Goal: Task Accomplishment & Management: Manage account settings

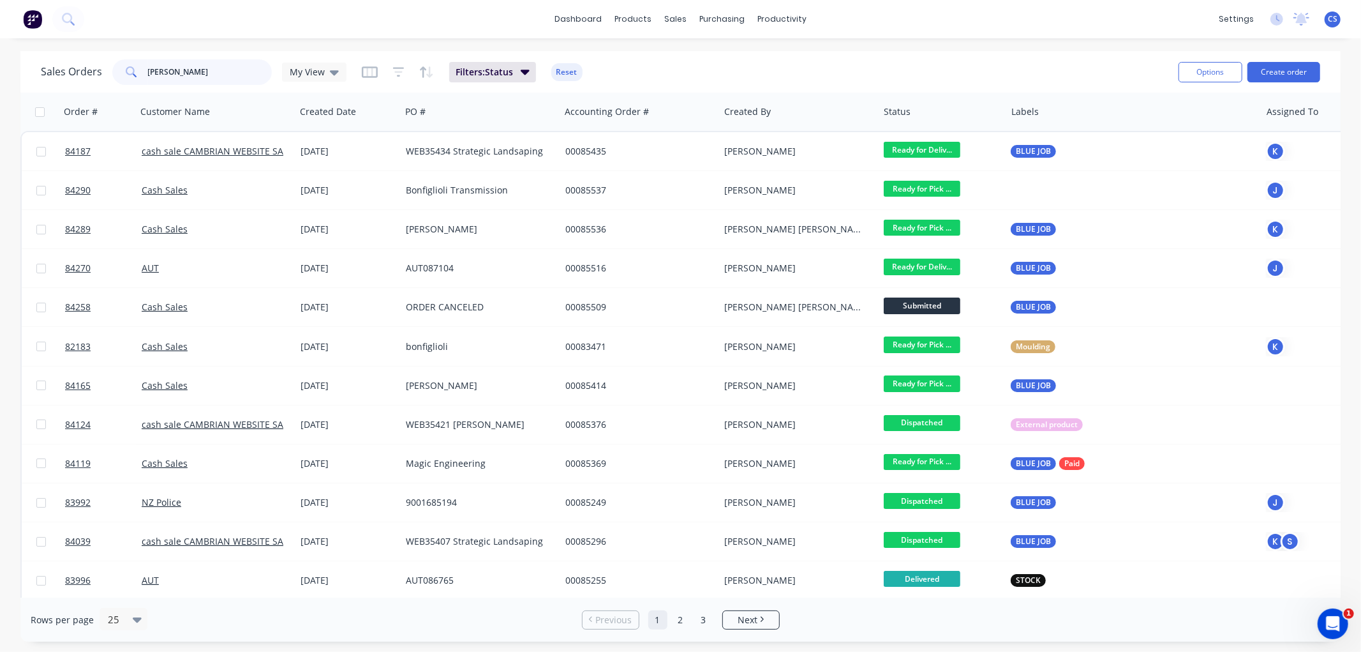
click at [179, 71] on input "paul" at bounding box center [210, 72] width 124 height 26
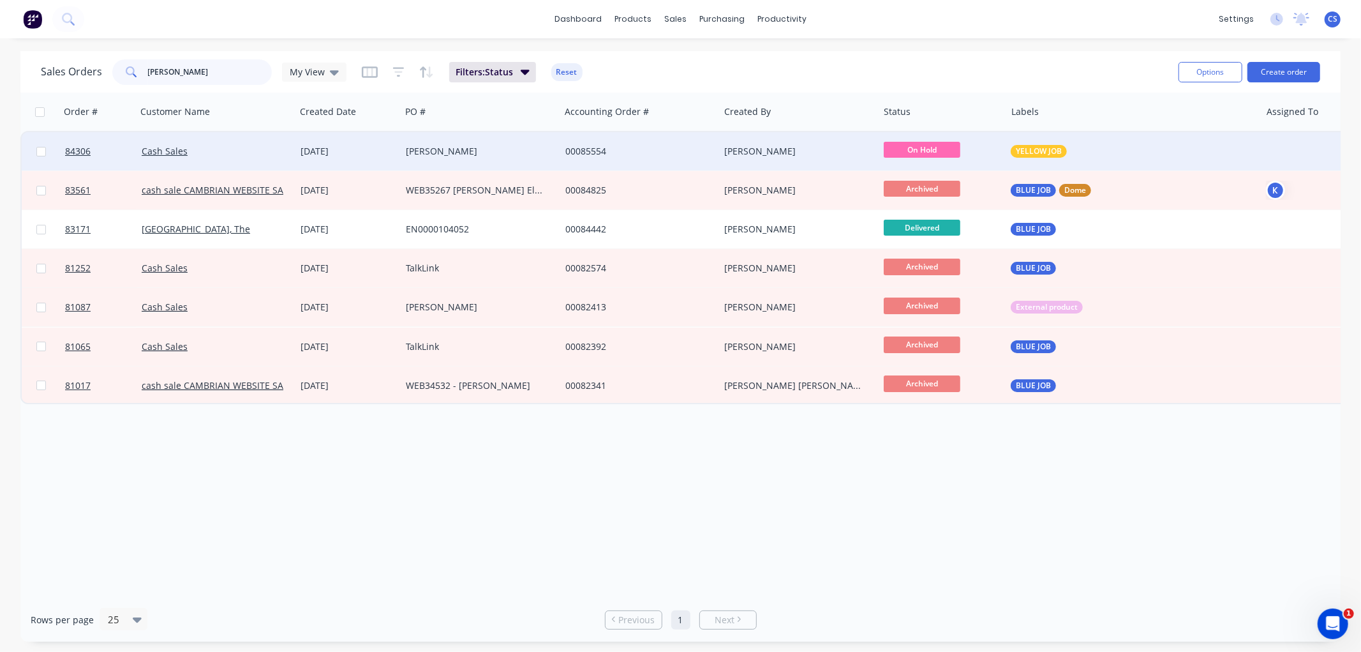
type input "ivan"
click at [530, 151] on div "[PERSON_NAME]" at bounding box center [477, 151] width 142 height 13
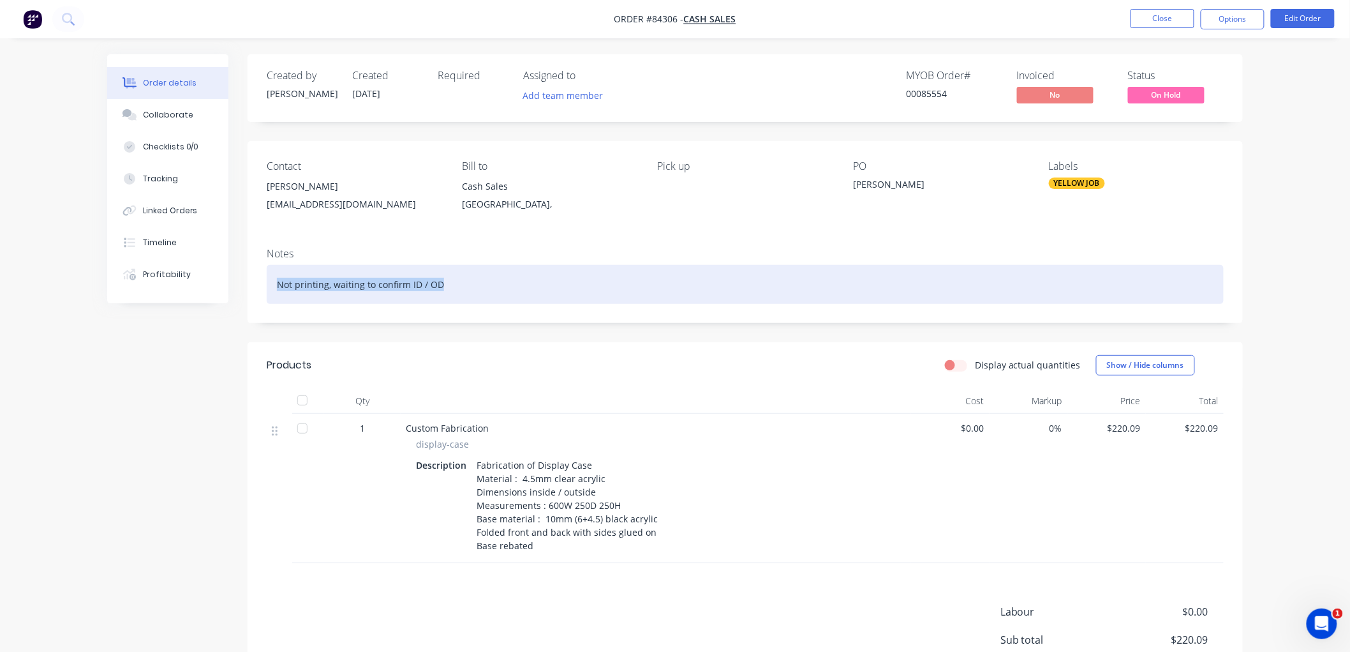
drag, startPoint x: 463, startPoint y: 284, endPoint x: 274, endPoint y: 287, distance: 188.9
click at [274, 287] on div "Not printing, waiting to confirm ID / OD" at bounding box center [745, 284] width 957 height 39
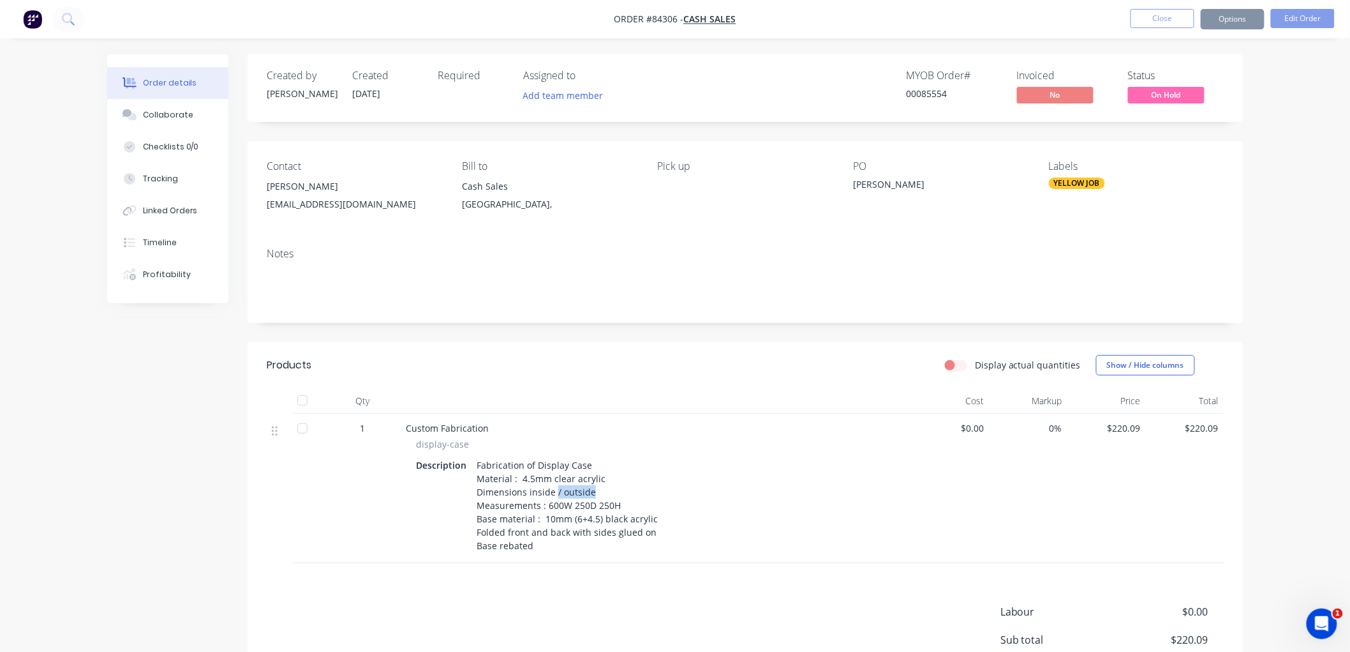
drag, startPoint x: 553, startPoint y: 491, endPoint x: 604, endPoint y: 491, distance: 50.4
click at [604, 491] on div "Fabrication of Display Case Material : 4.5mm clear acrylic Dimensions inside / …" at bounding box center [567, 505] width 191 height 99
click at [1258, 23] on button "Options" at bounding box center [1233, 19] width 64 height 20
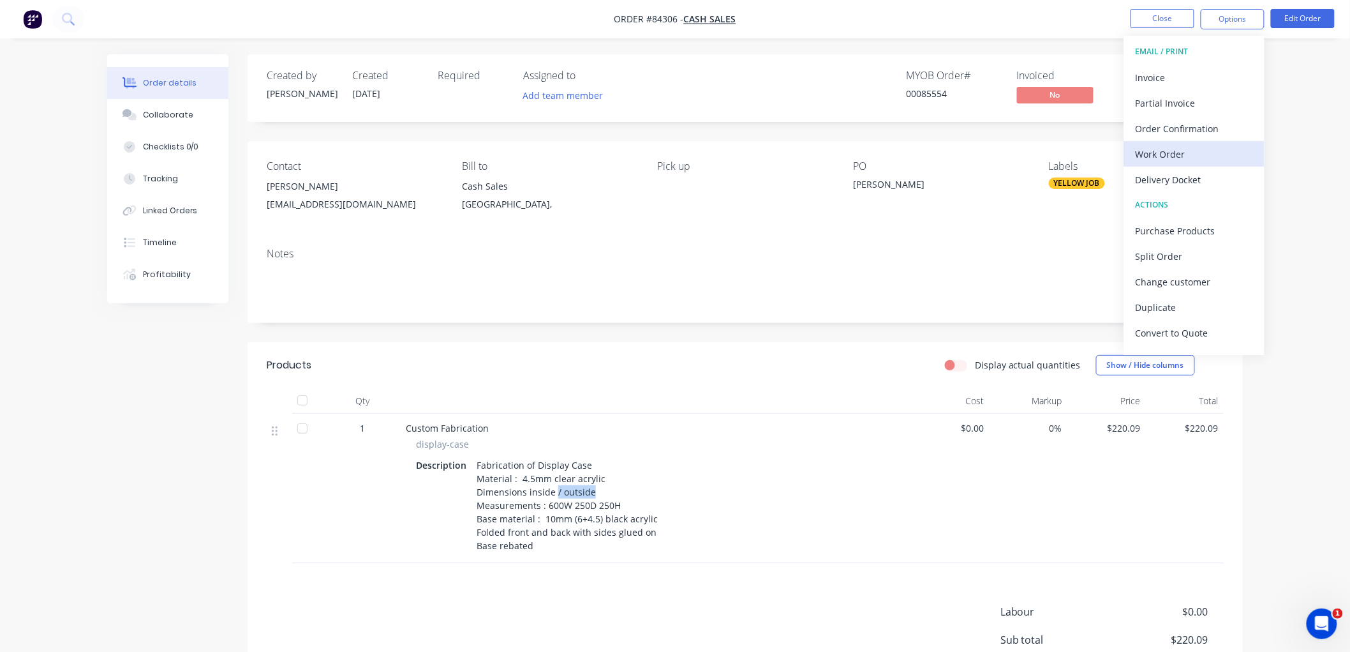
click at [1171, 149] on div "Work Order" at bounding box center [1194, 154] width 117 height 19
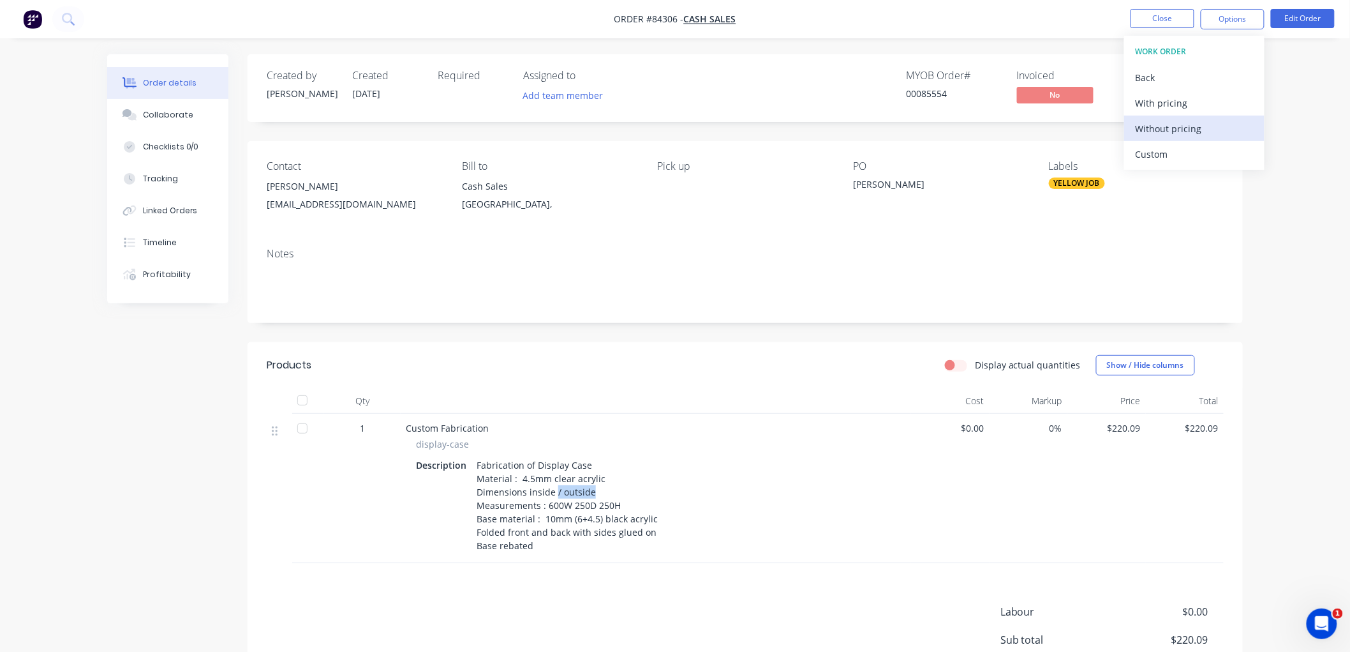
click at [1170, 128] on div "Without pricing" at bounding box center [1194, 128] width 117 height 19
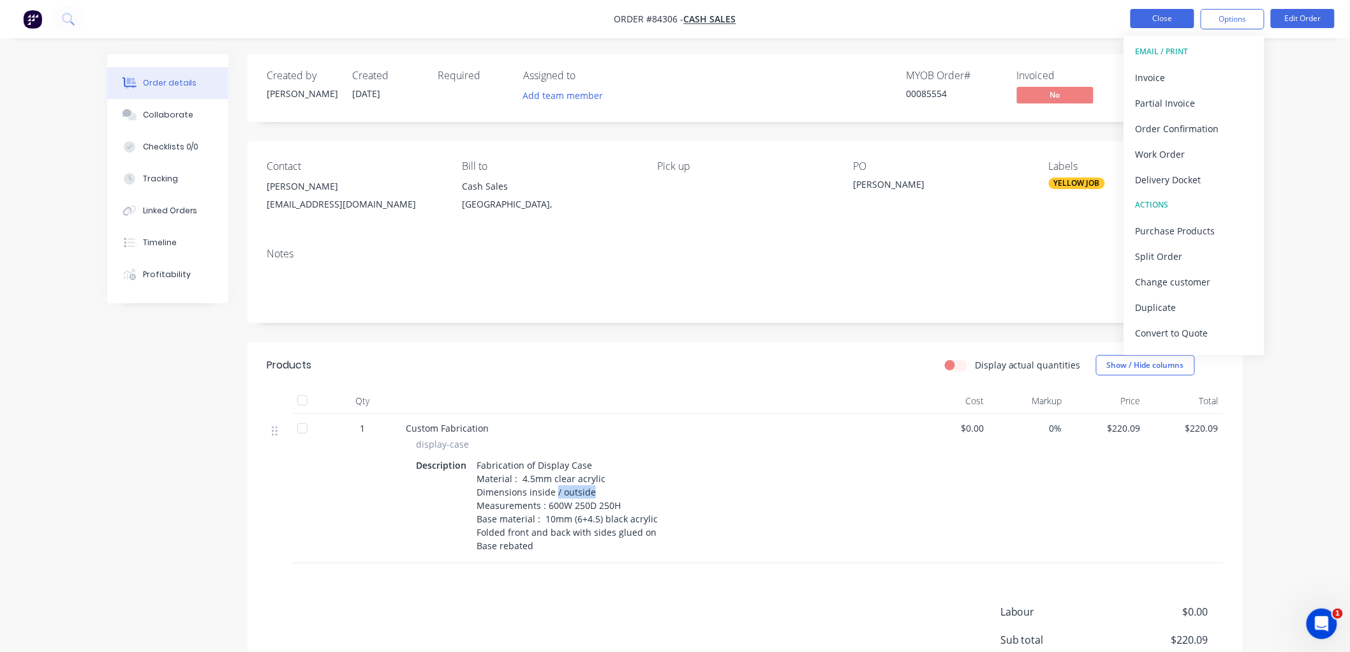
click at [1167, 20] on button "Close" at bounding box center [1163, 18] width 64 height 19
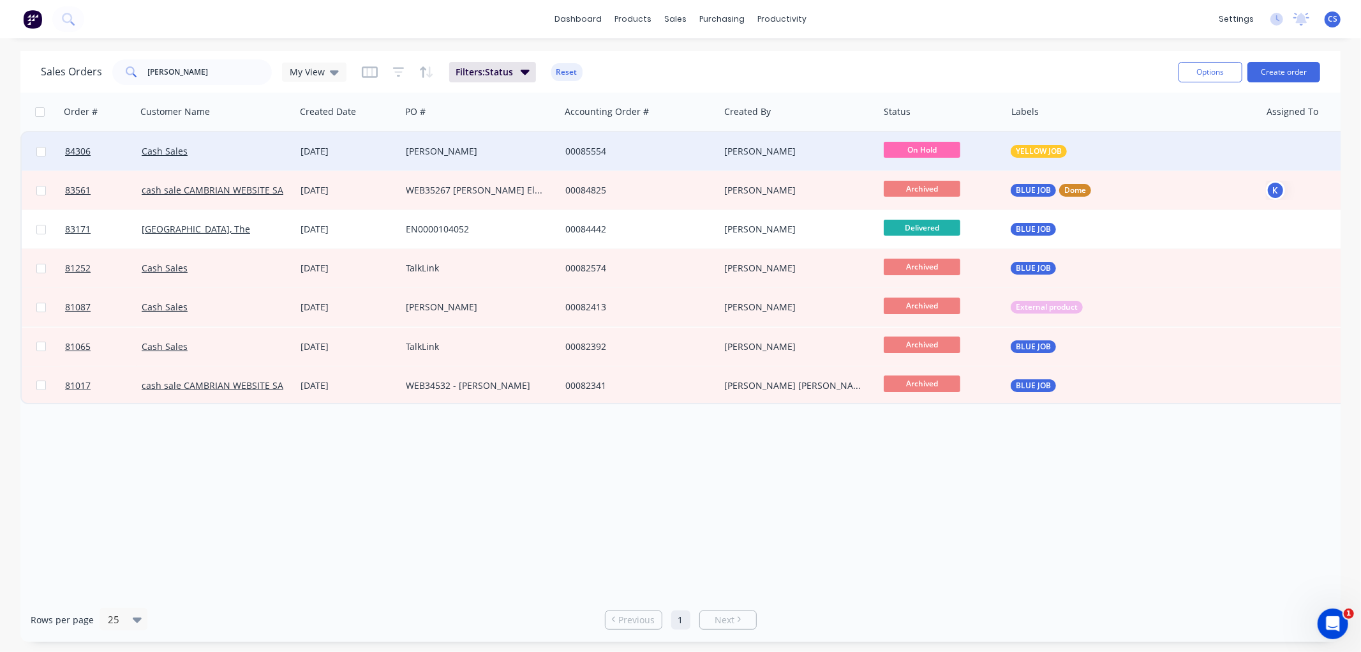
click at [403, 154] on div "[PERSON_NAME]" at bounding box center [481, 151] width 160 height 38
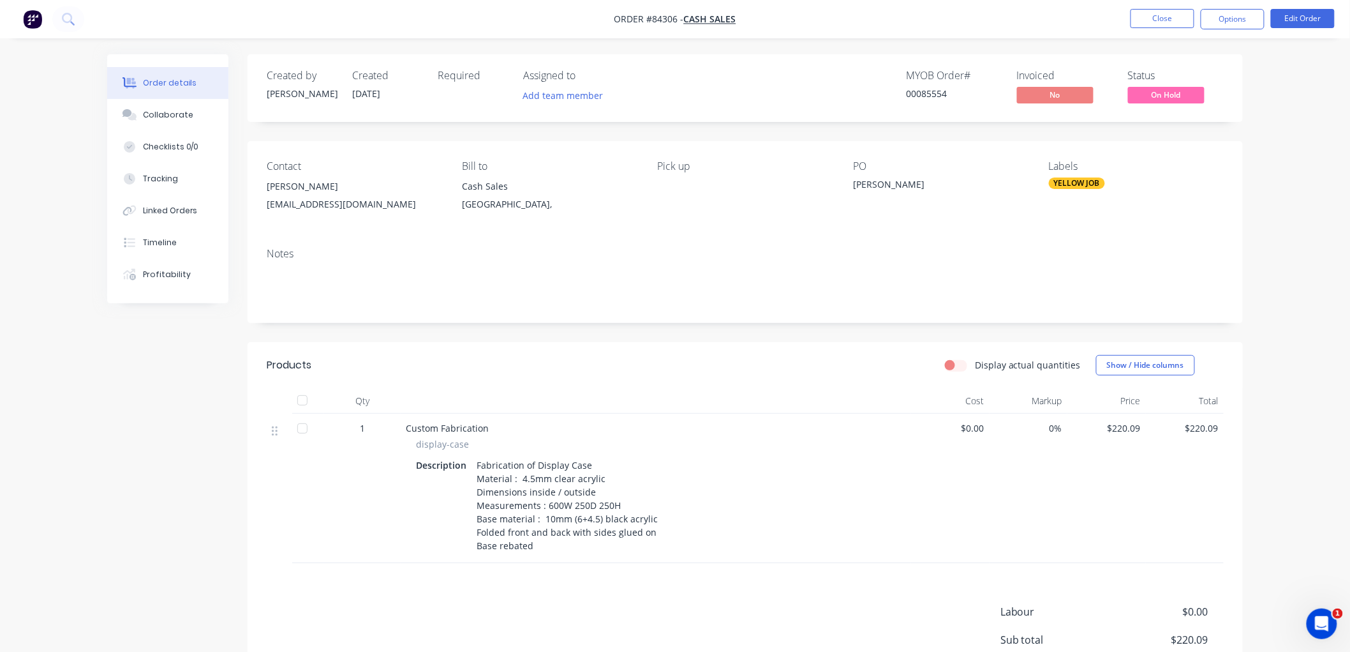
click at [583, 493] on div "Fabrication of Display Case Material : 4.5mm clear acrylic Dimensions inside / …" at bounding box center [567, 505] width 191 height 99
click at [1317, 19] on button "Edit Order" at bounding box center [1303, 18] width 64 height 19
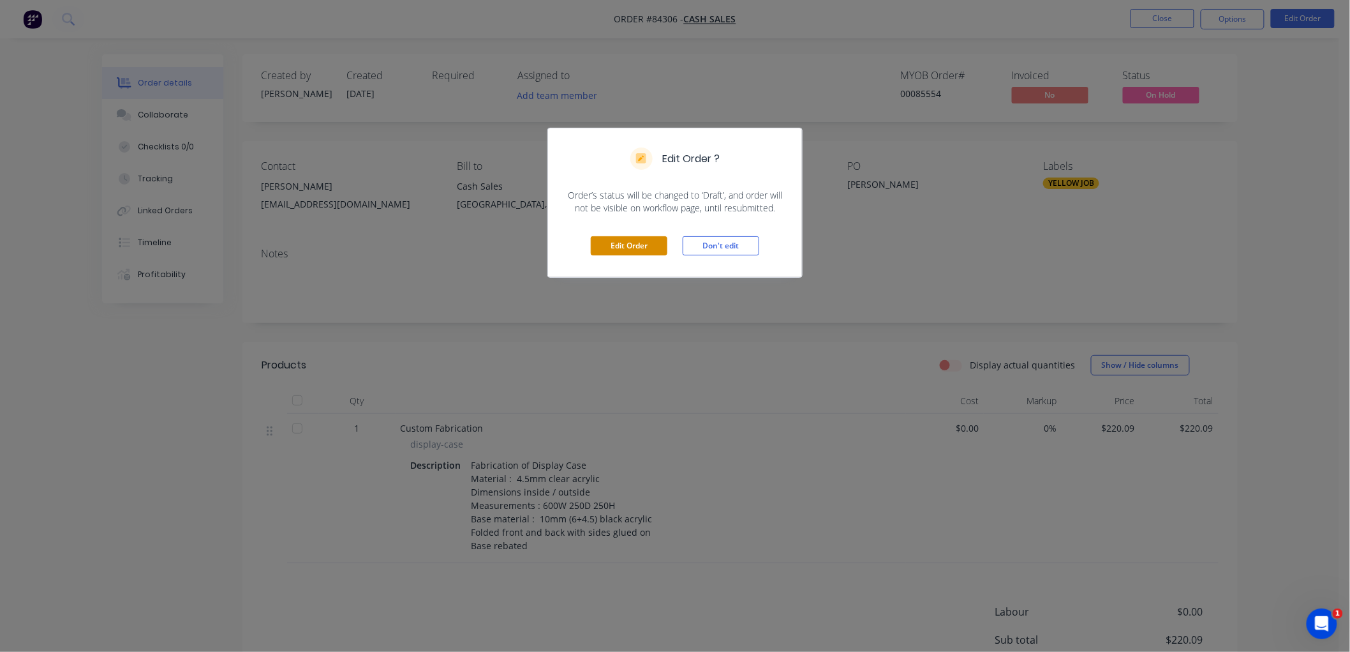
click at [638, 248] on button "Edit Order" at bounding box center [629, 245] width 77 height 19
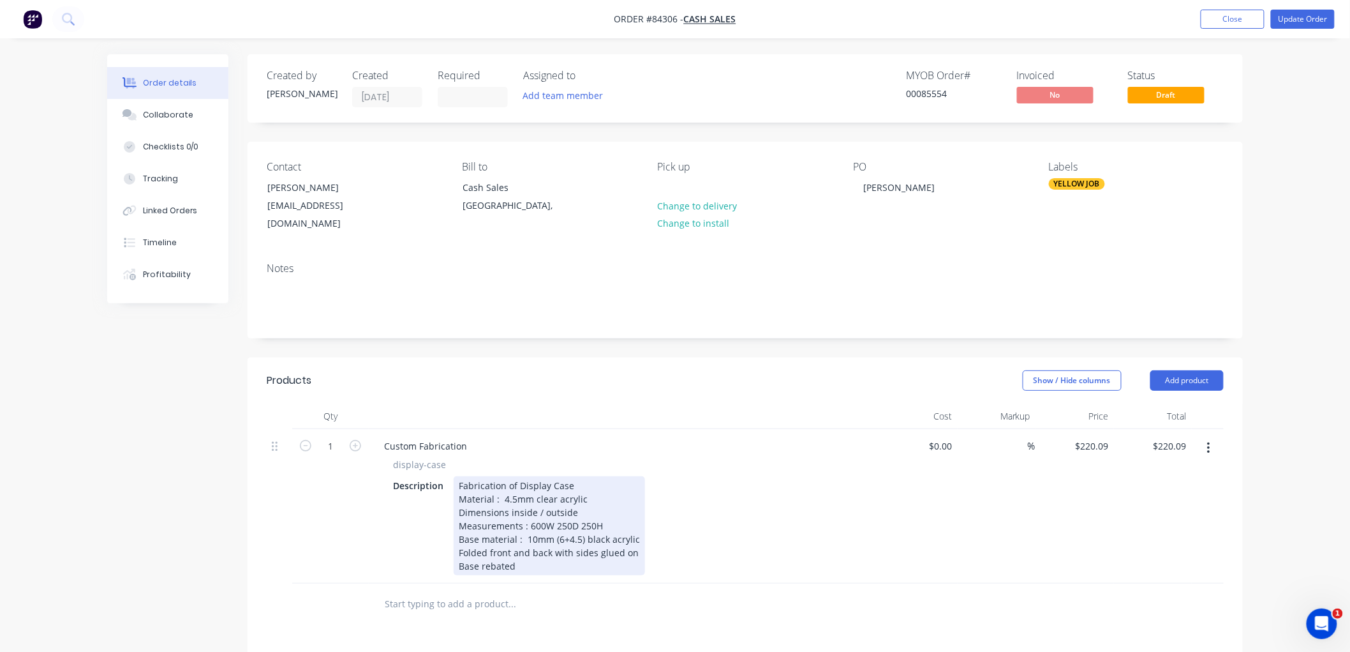
click at [559, 500] on div "Fabrication of Display Case Material : 4.5mm clear acrylic Dimensions inside / …" at bounding box center [549, 525] width 191 height 99
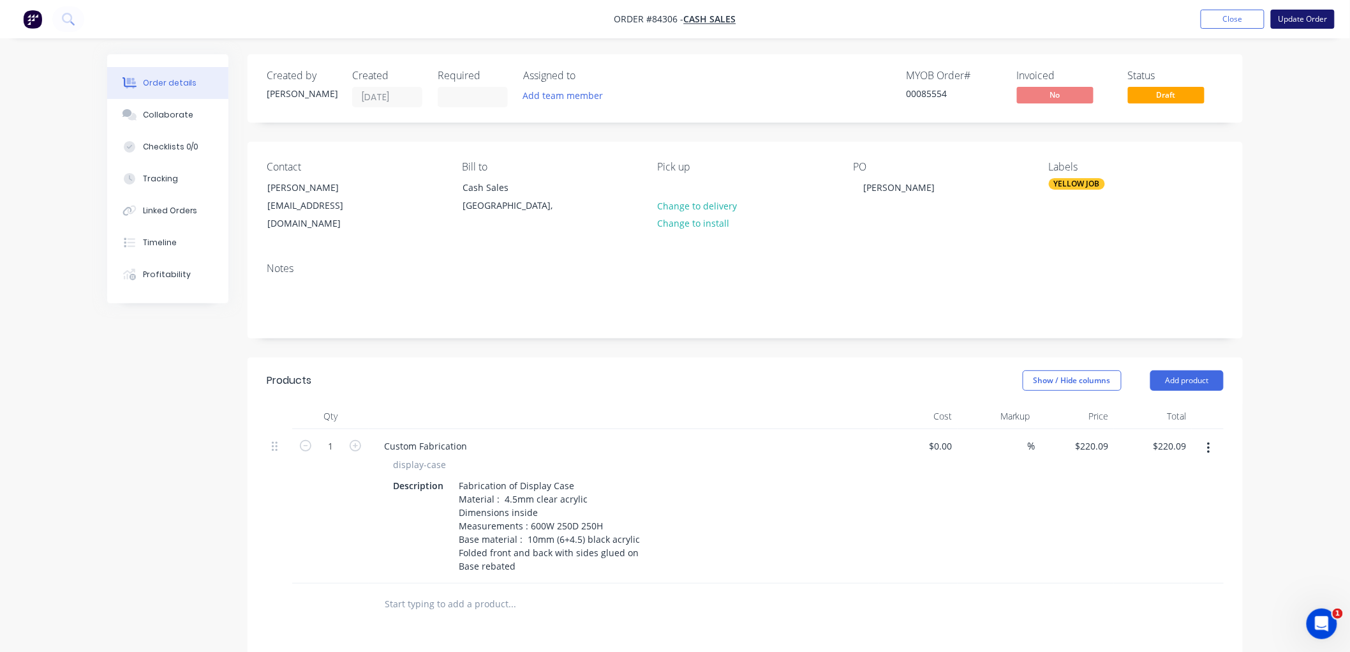
click at [1295, 23] on button "Update Order" at bounding box center [1303, 19] width 64 height 19
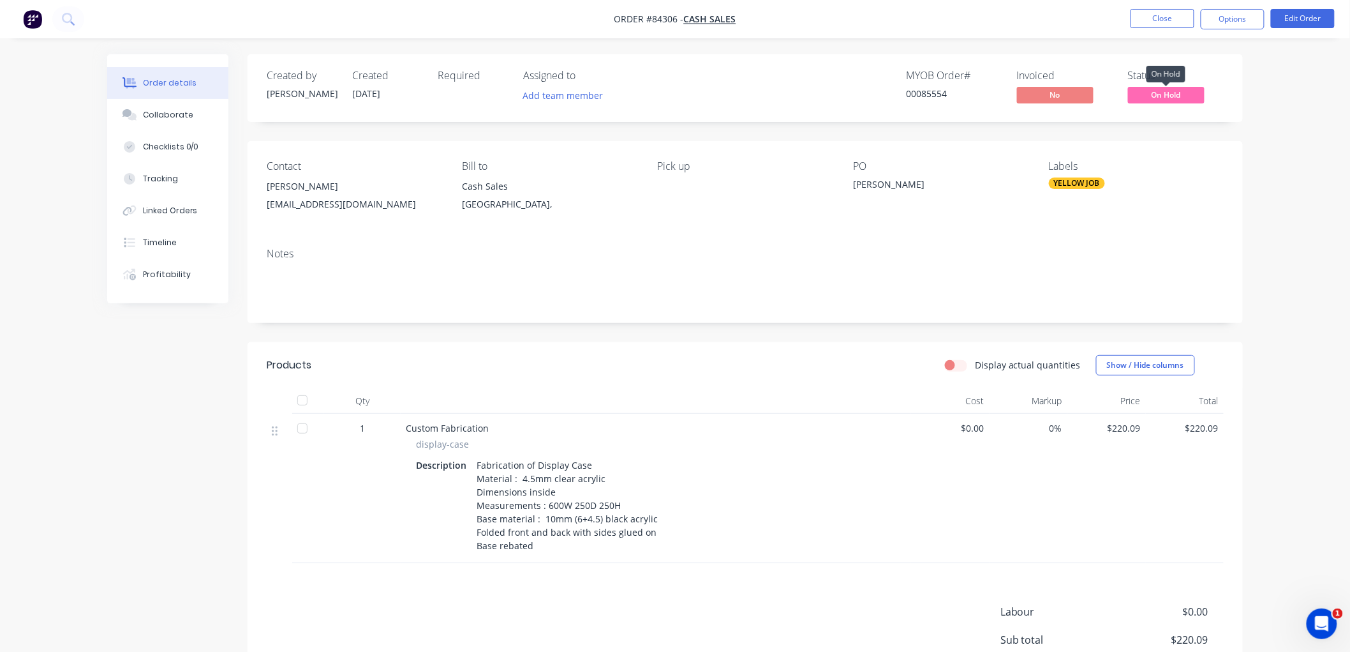
click at [1176, 94] on span "On Hold" at bounding box center [1166, 95] width 77 height 16
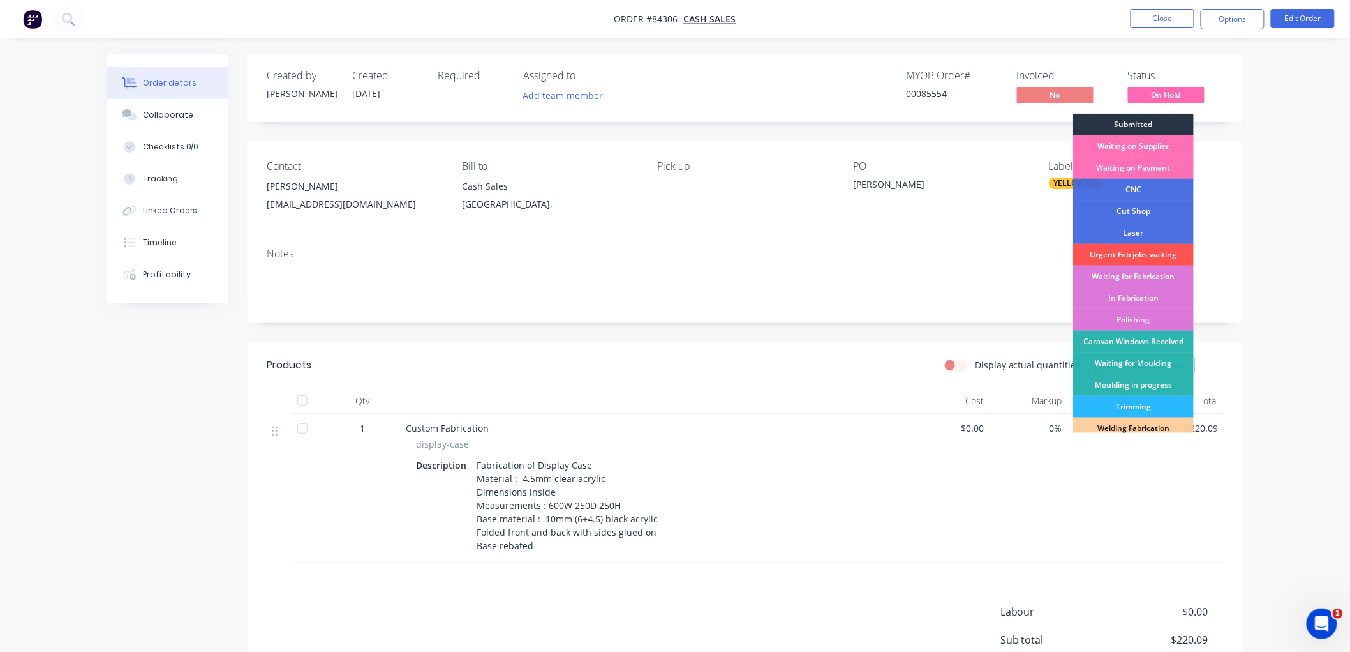
click at [1137, 124] on div "Submitted" at bounding box center [1133, 125] width 121 height 22
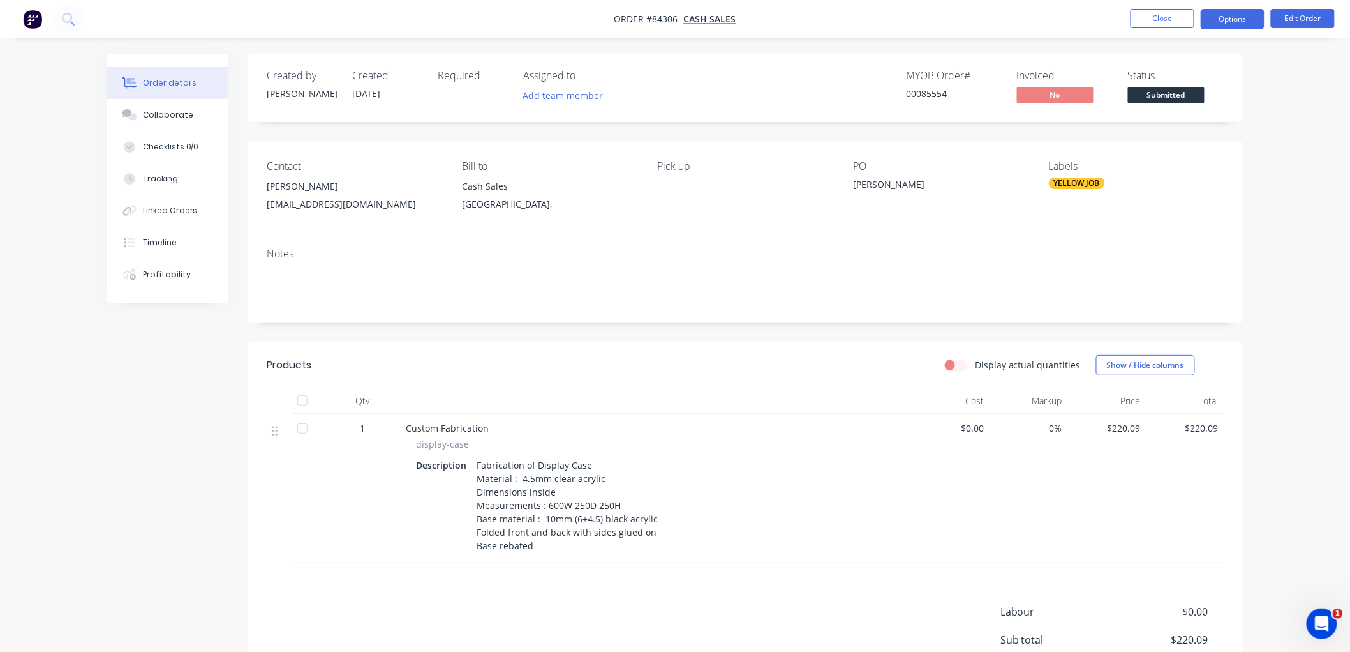
click at [1218, 24] on button "Options" at bounding box center [1233, 19] width 64 height 20
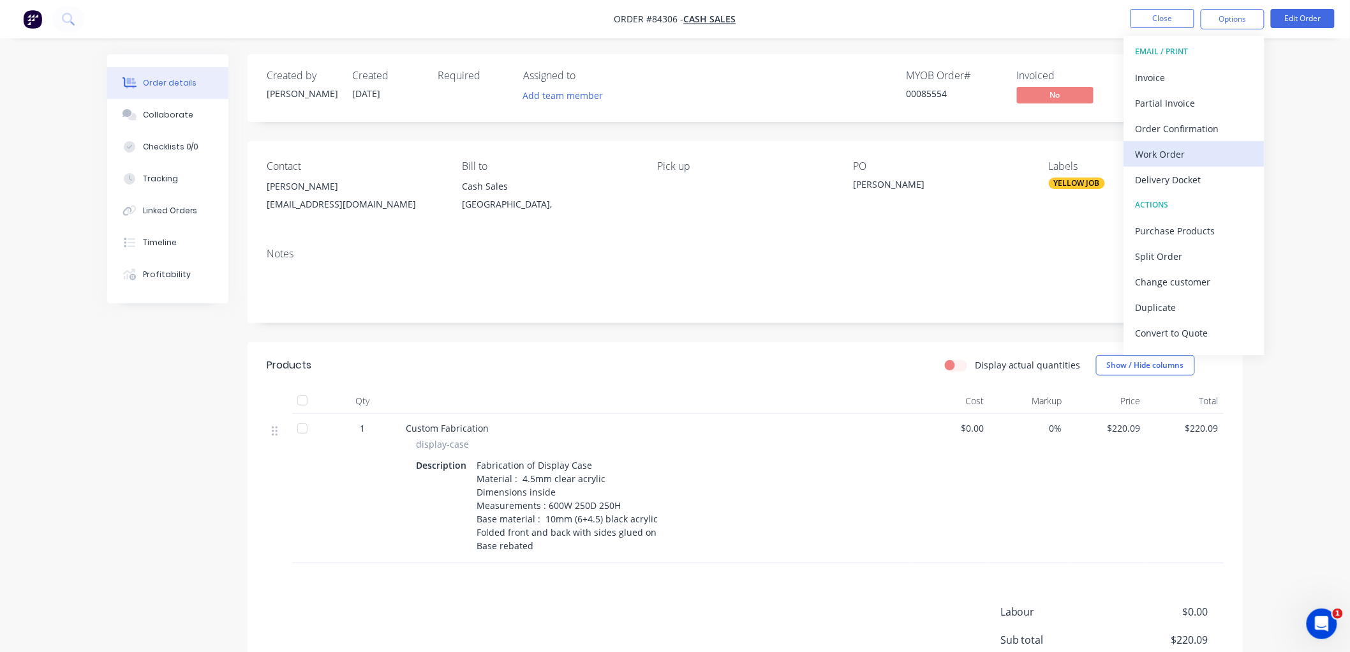
click at [1176, 150] on div "Work Order" at bounding box center [1194, 154] width 117 height 19
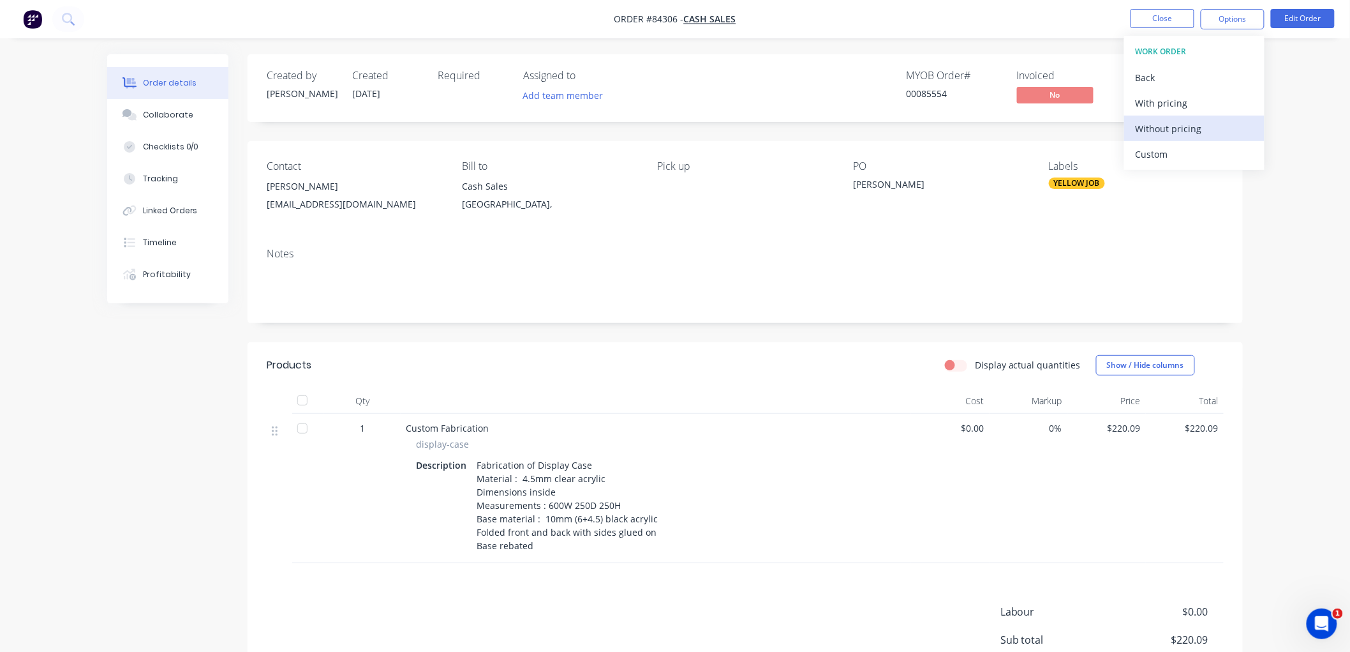
click at [1176, 120] on div "Without pricing" at bounding box center [1194, 128] width 117 height 19
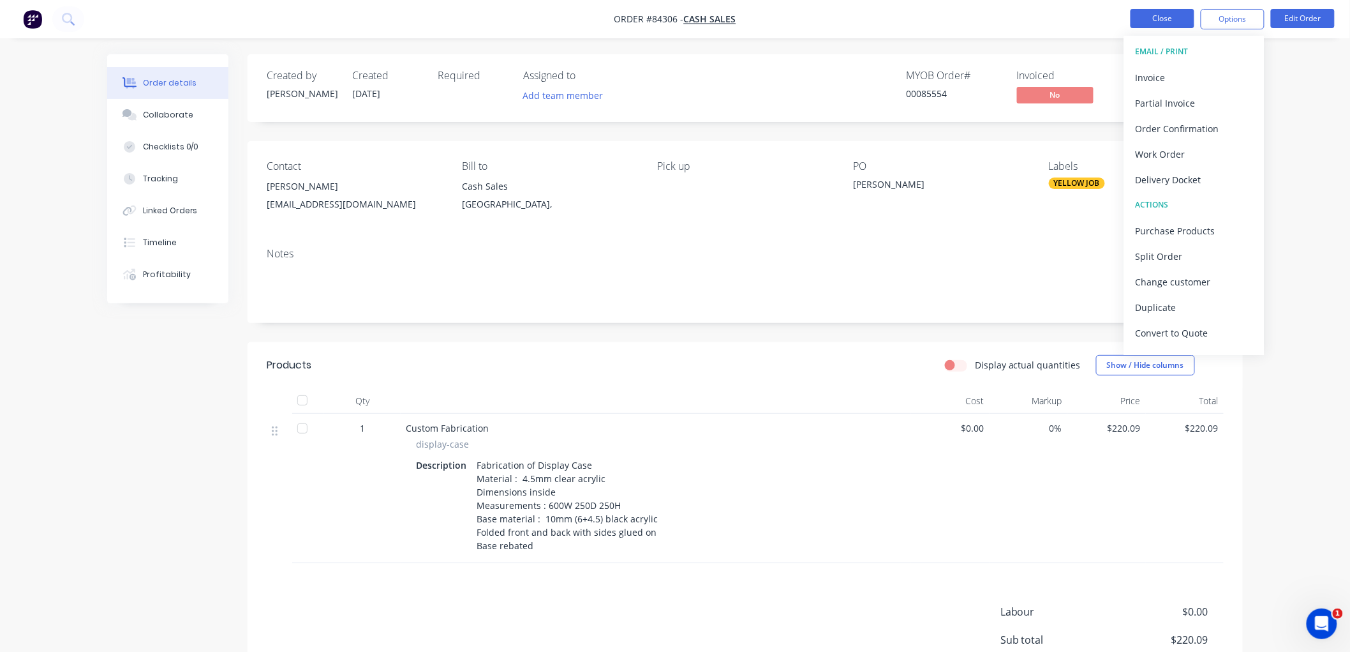
click at [1175, 22] on button "Close" at bounding box center [1163, 18] width 64 height 19
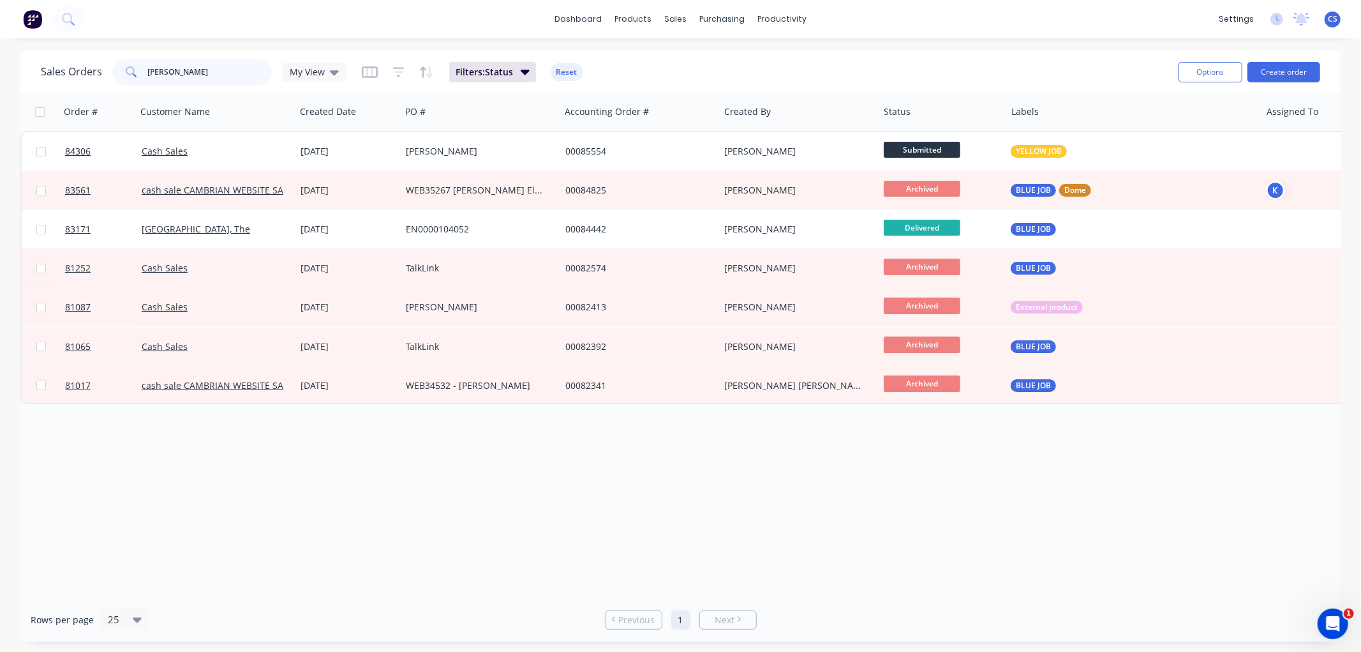
click at [180, 73] on input "ivan" at bounding box center [210, 72] width 124 height 26
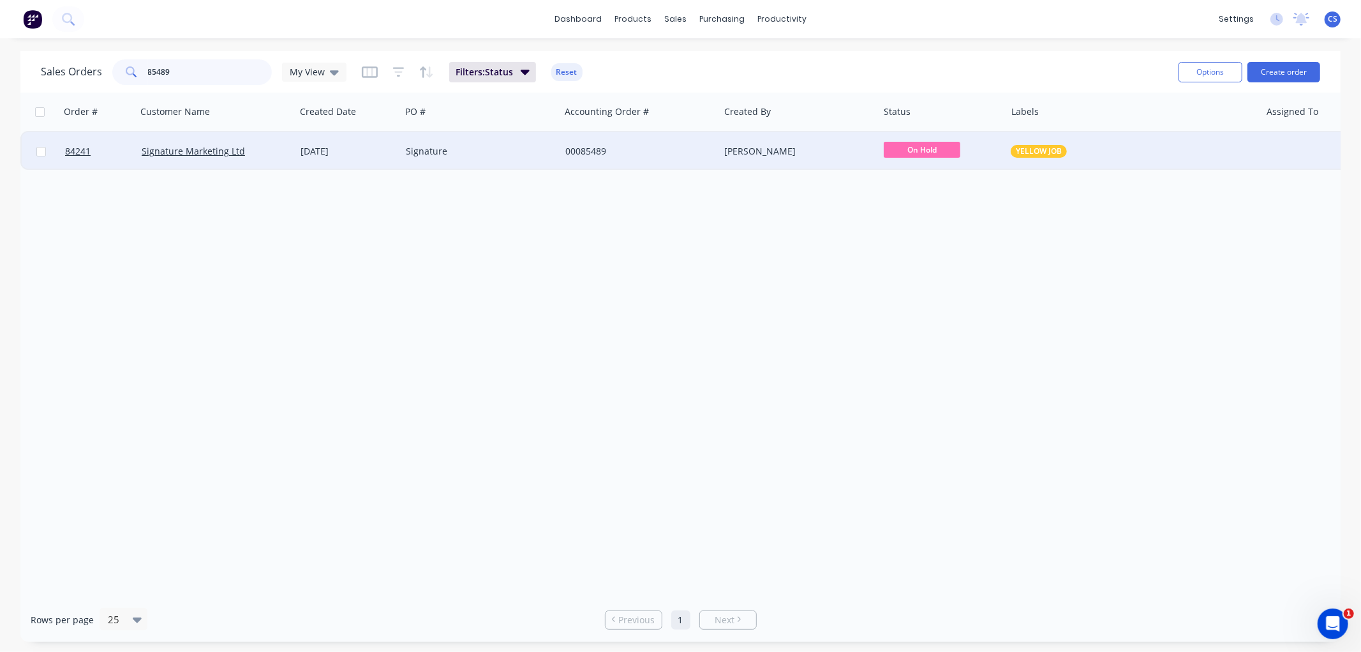
type input "85489"
click at [430, 150] on div "Signature" at bounding box center [477, 151] width 142 height 13
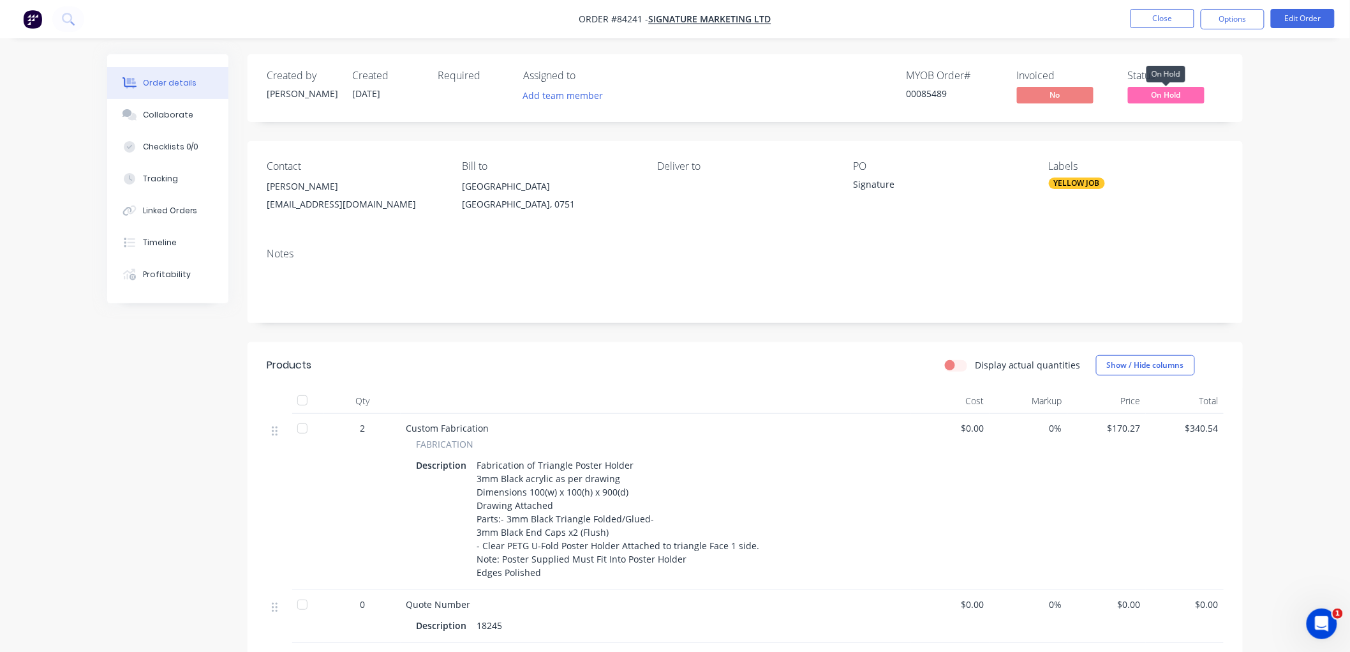
click at [1181, 92] on span "On Hold" at bounding box center [1166, 95] width 77 height 16
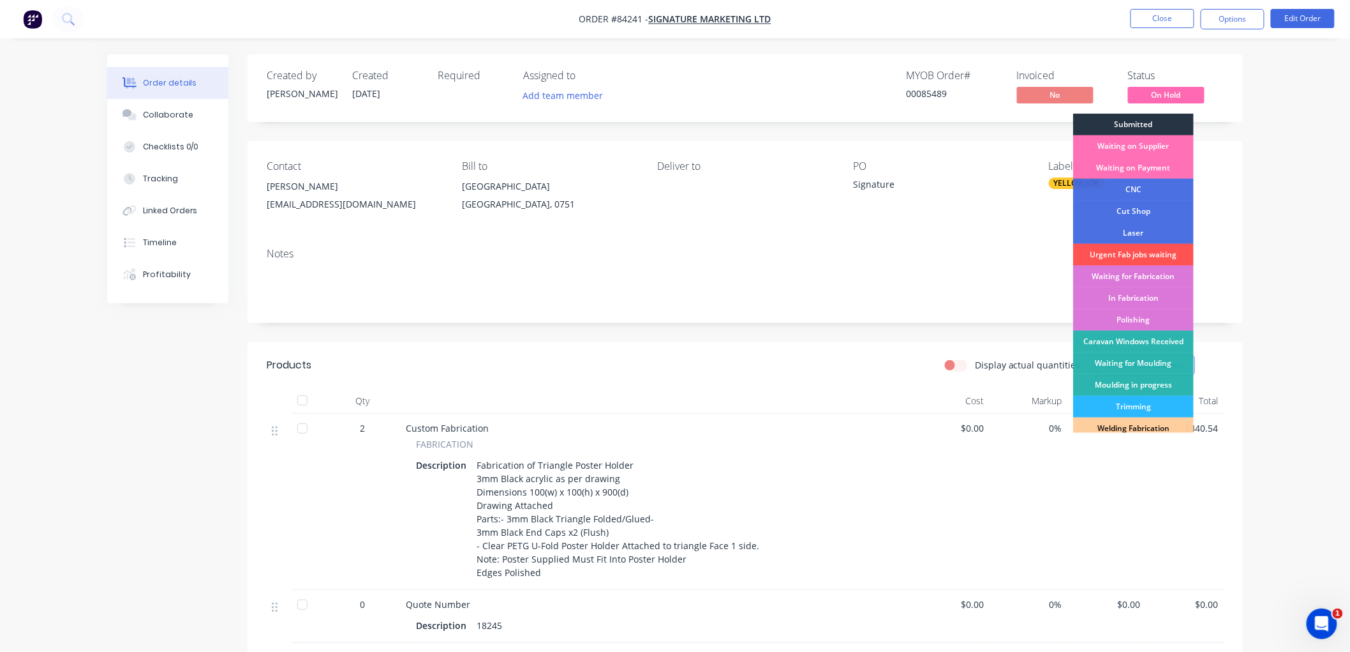
click at [1147, 123] on div "Submitted" at bounding box center [1133, 125] width 121 height 22
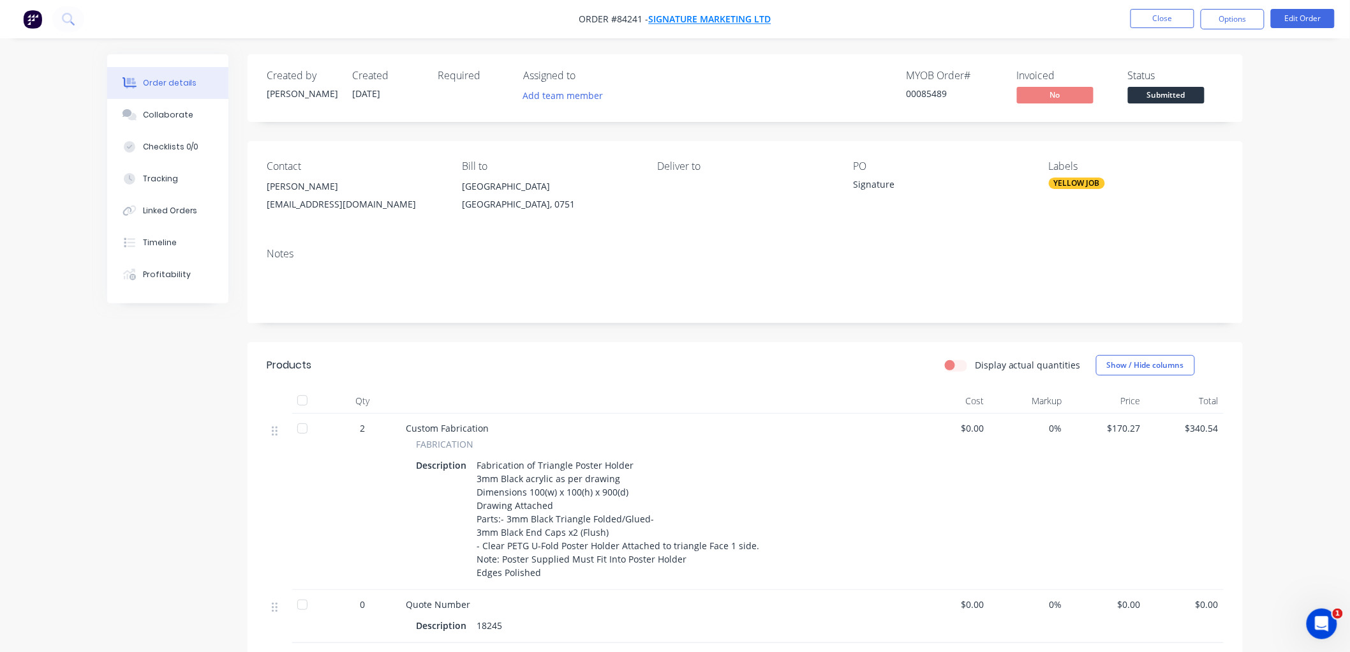
click at [706, 19] on span "Signature Marketing Ltd" at bounding box center [710, 19] width 123 height 12
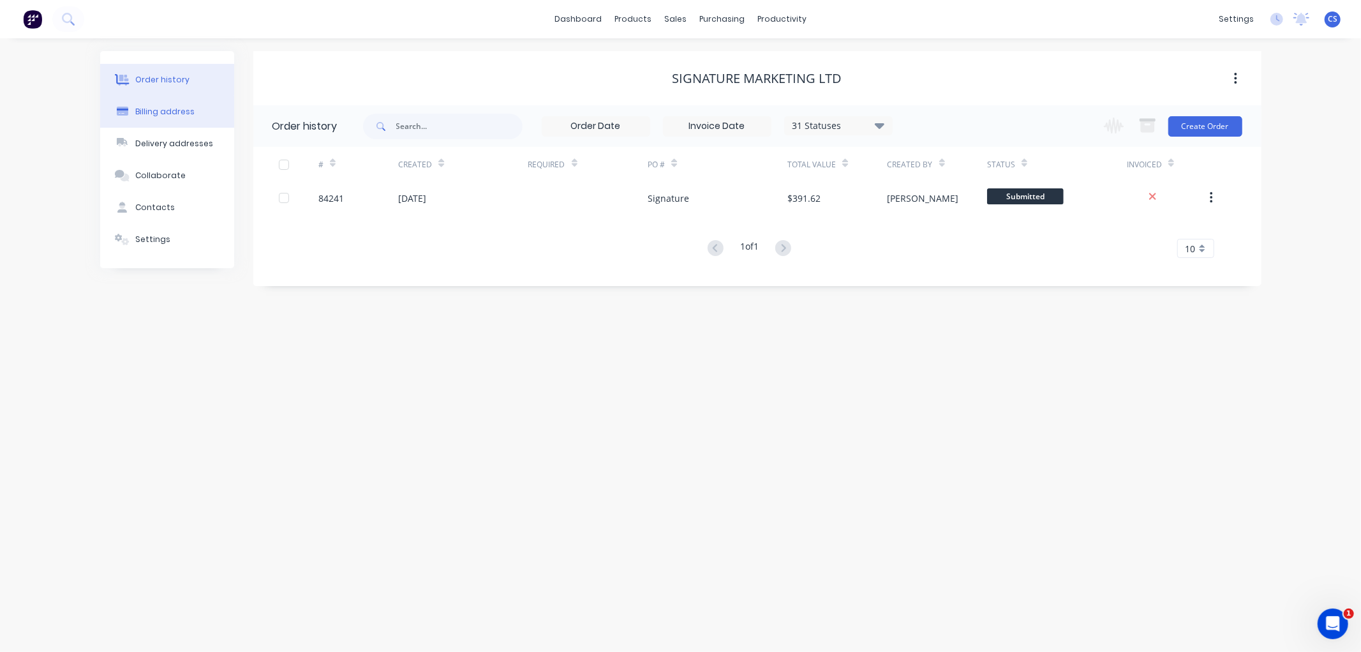
click at [156, 115] on div "Billing address" at bounding box center [164, 111] width 59 height 11
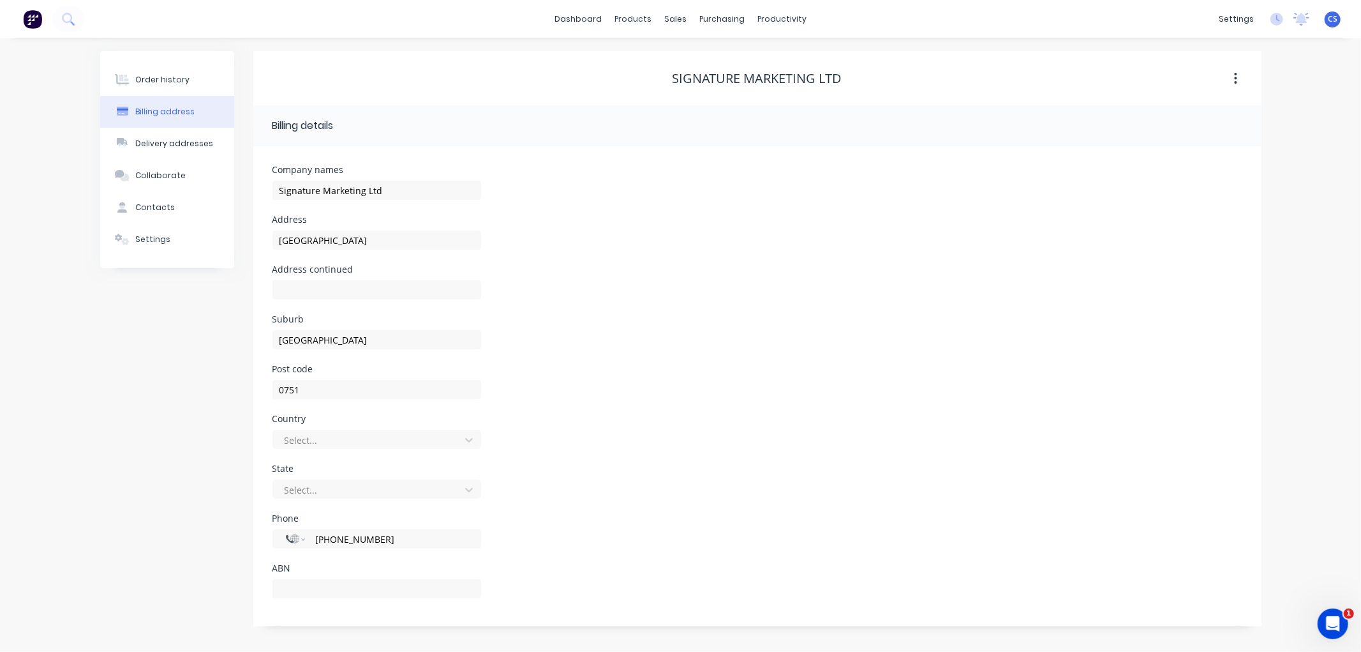
type input "PO Box 302289North Harbour"
click at [158, 74] on div "Order history" at bounding box center [162, 79] width 54 height 11
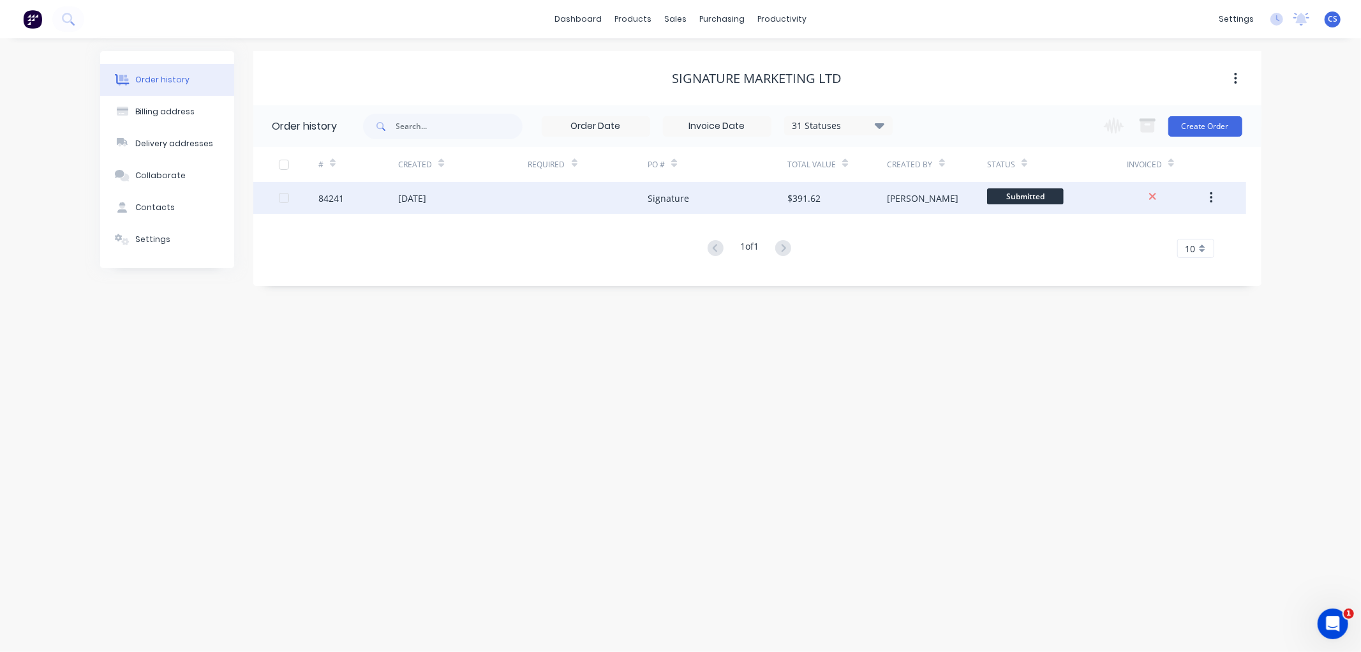
click at [677, 197] on div "Signature" at bounding box center [668, 197] width 41 height 13
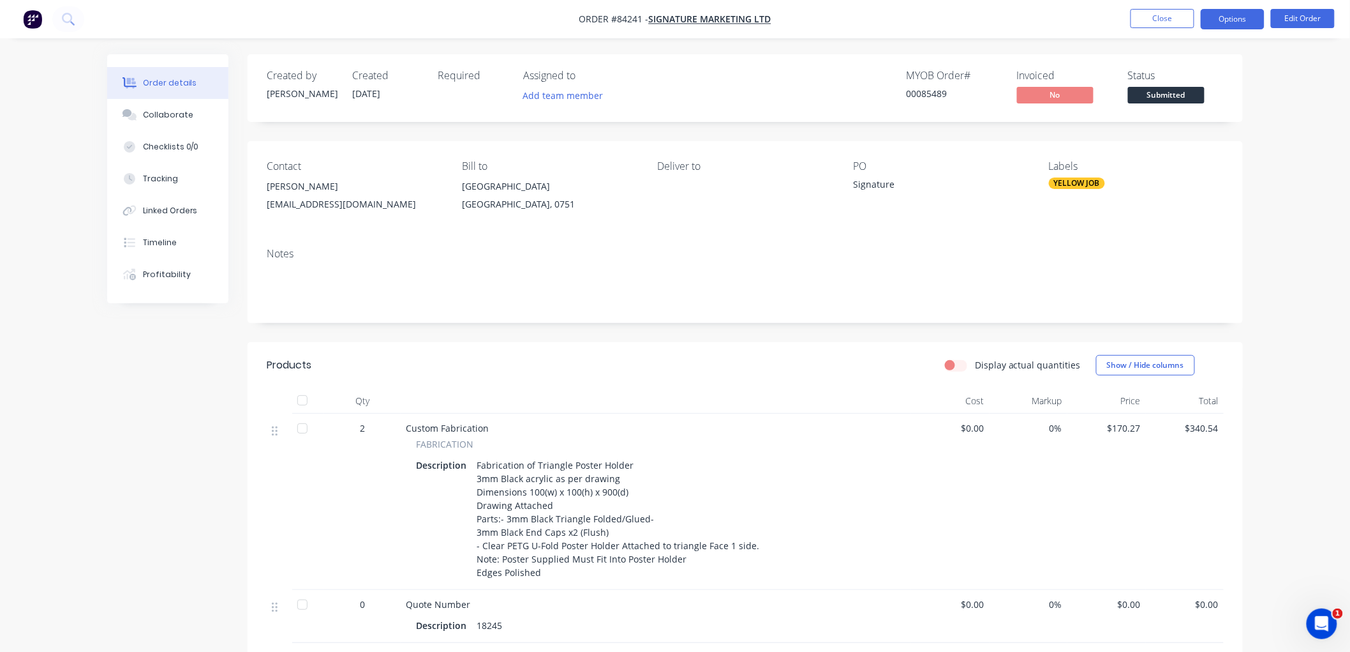
click at [1232, 18] on button "Options" at bounding box center [1233, 19] width 64 height 20
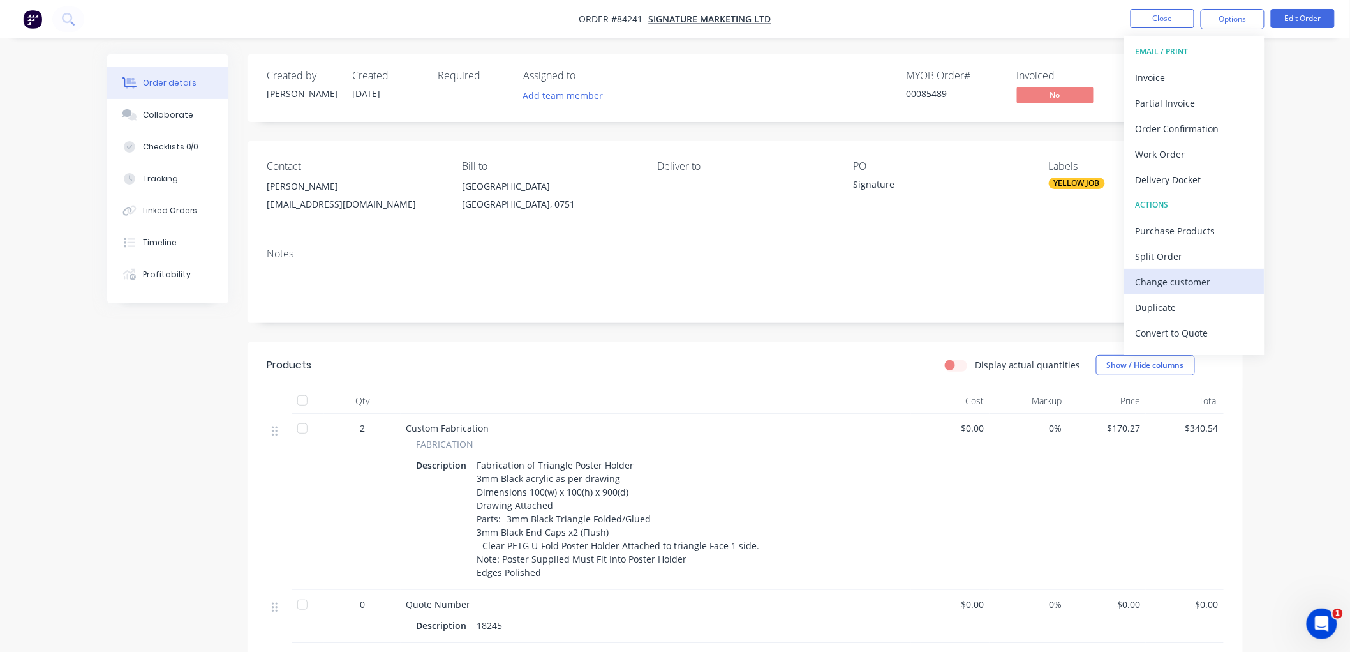
click at [1191, 286] on div "Change customer" at bounding box center [1194, 281] width 117 height 19
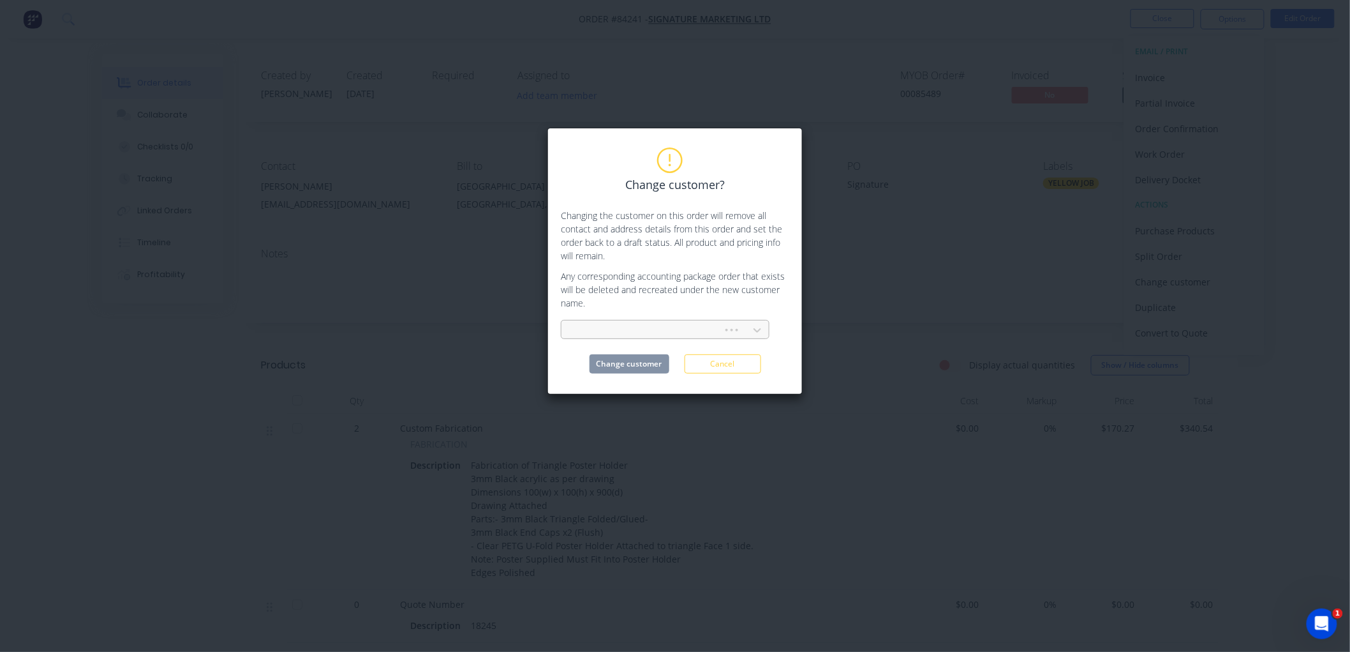
click at [722, 329] on div at bounding box center [731, 330] width 23 height 13
type input "signature"
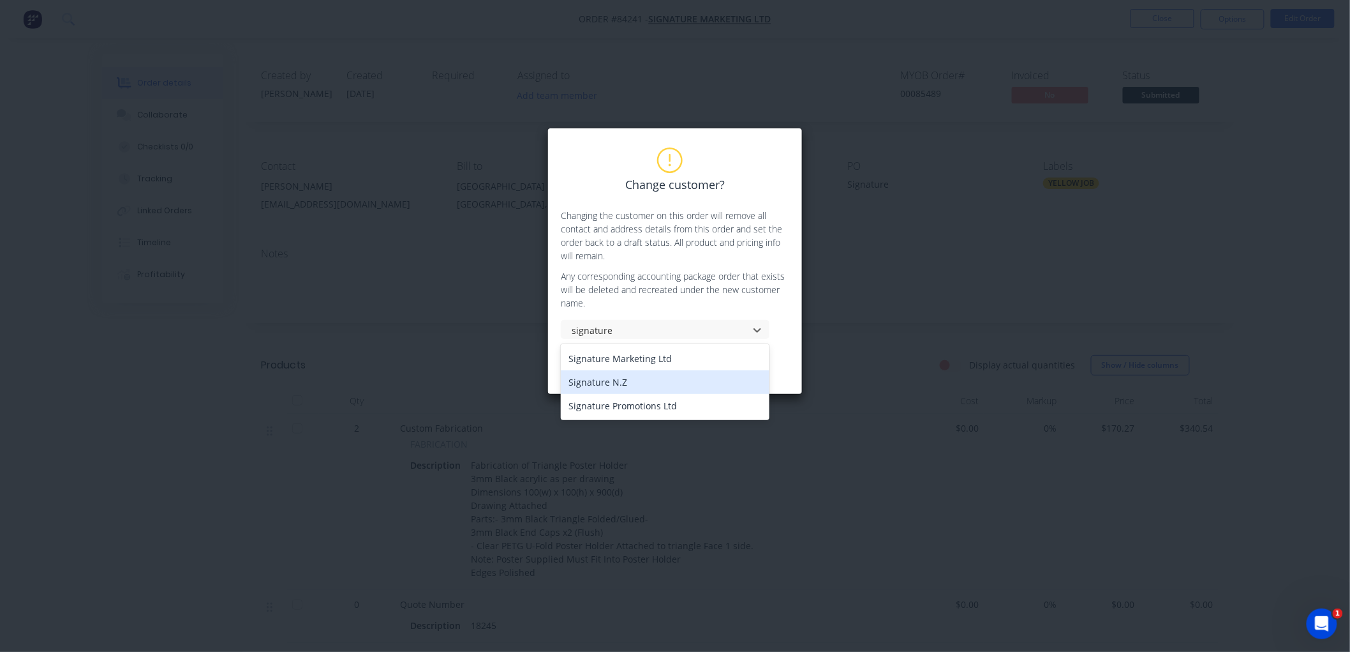
click at [630, 385] on div "Signature N.Z" at bounding box center [665, 382] width 209 height 24
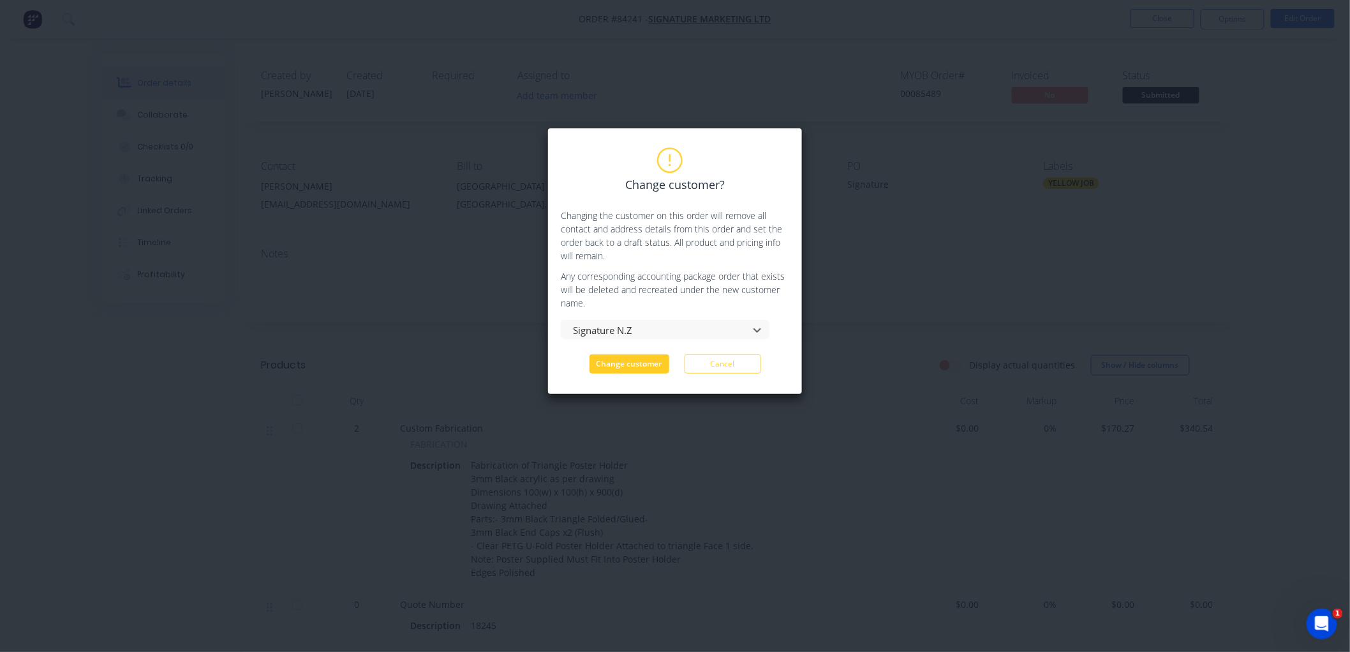
click at [632, 368] on button "Change customer" at bounding box center [630, 363] width 80 height 19
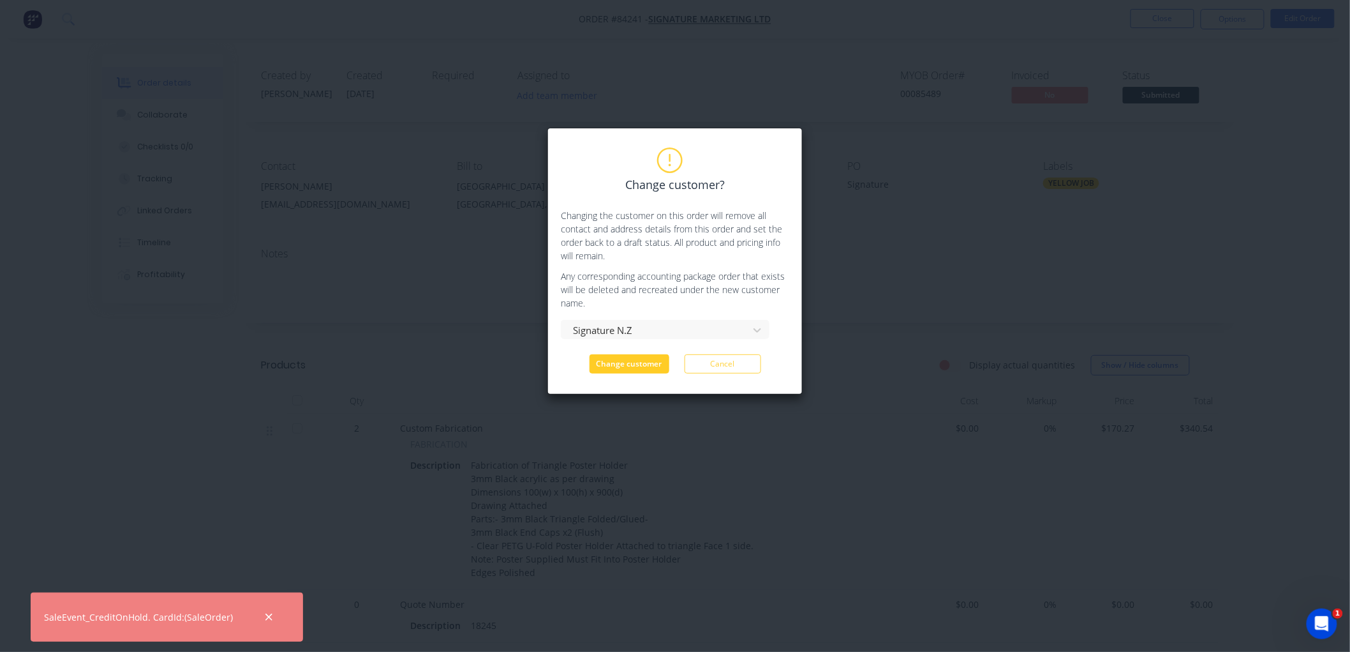
click at [632, 361] on button "Change customer" at bounding box center [630, 363] width 80 height 19
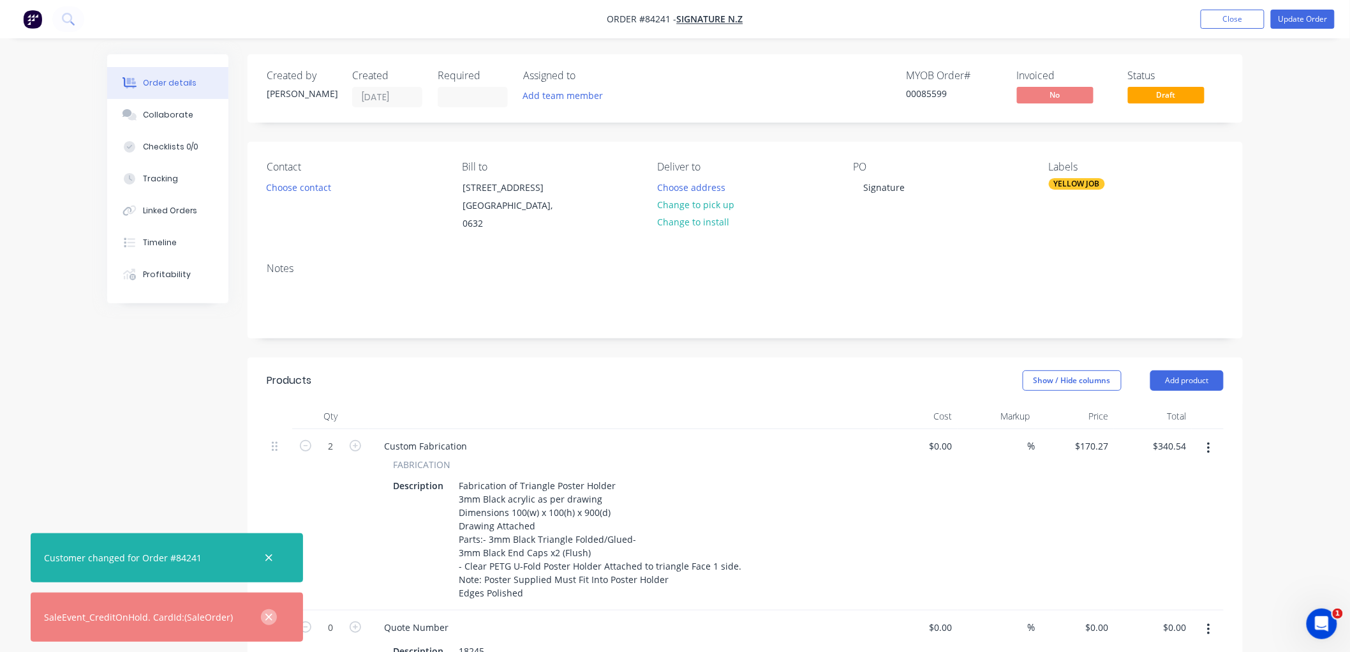
click at [265, 616] on icon "button" at bounding box center [269, 616] width 8 height 11
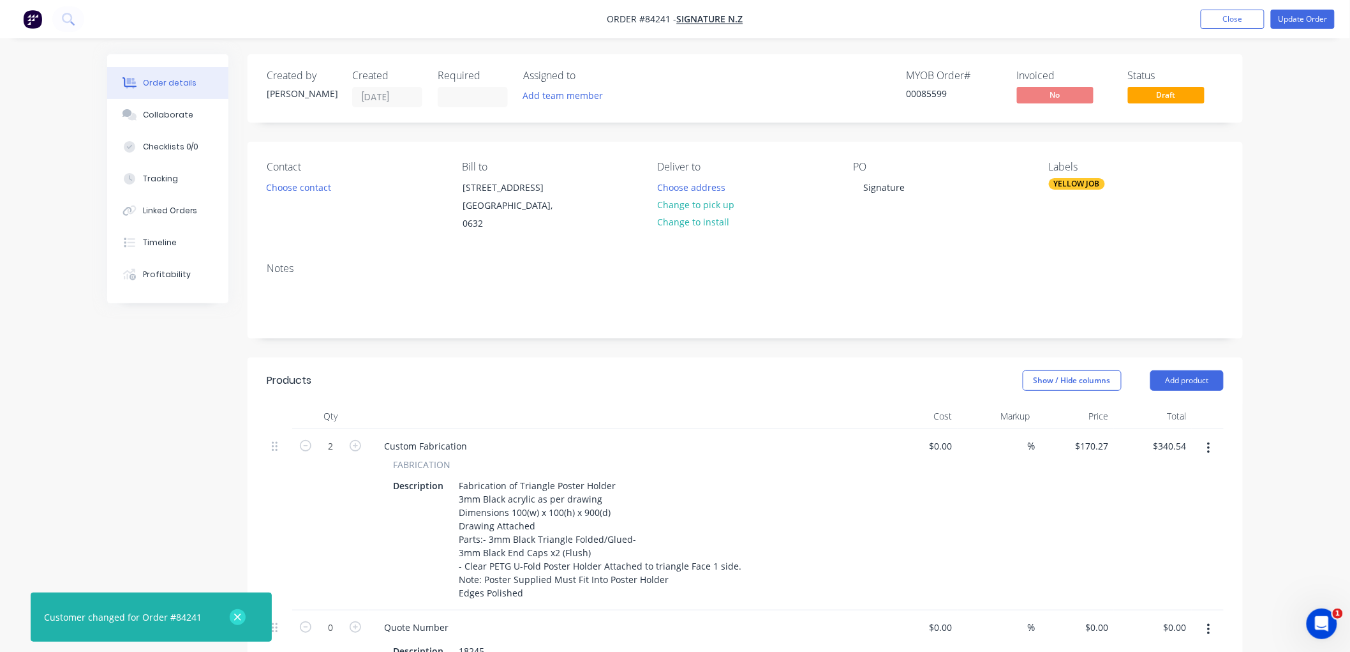
click at [234, 615] on icon "button" at bounding box center [238, 616] width 8 height 11
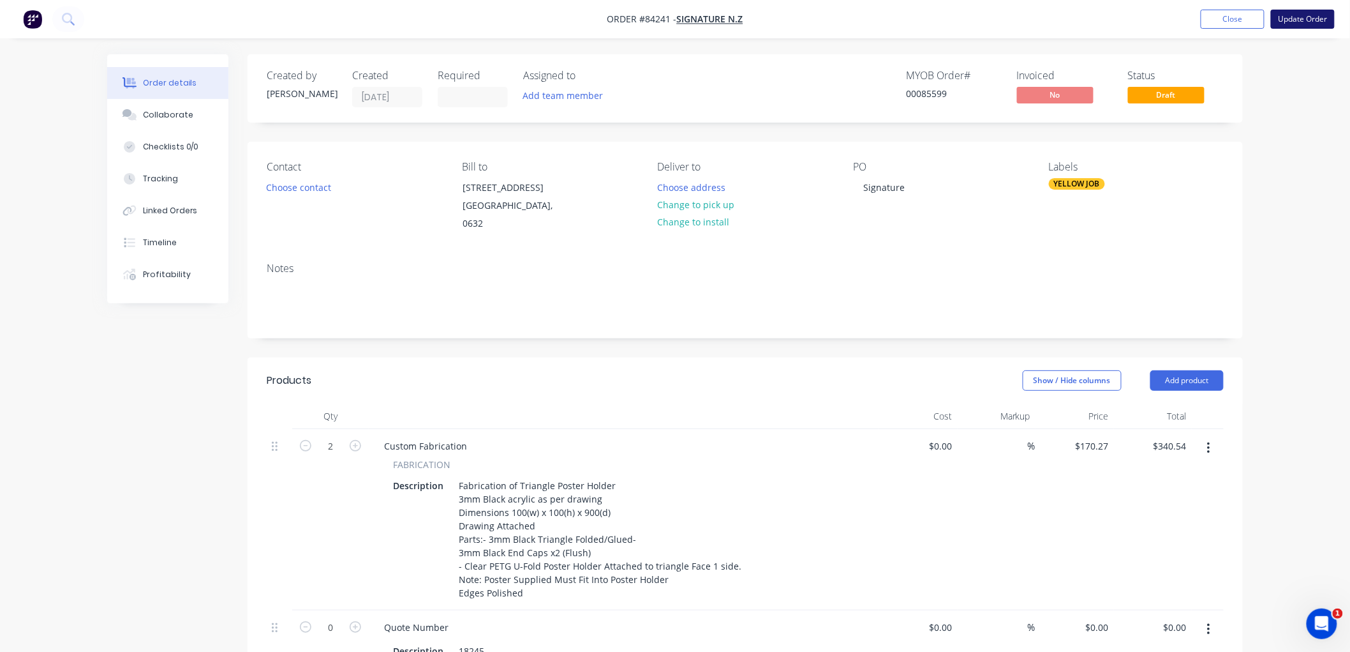
click at [1300, 20] on button "Update Order" at bounding box center [1303, 19] width 64 height 19
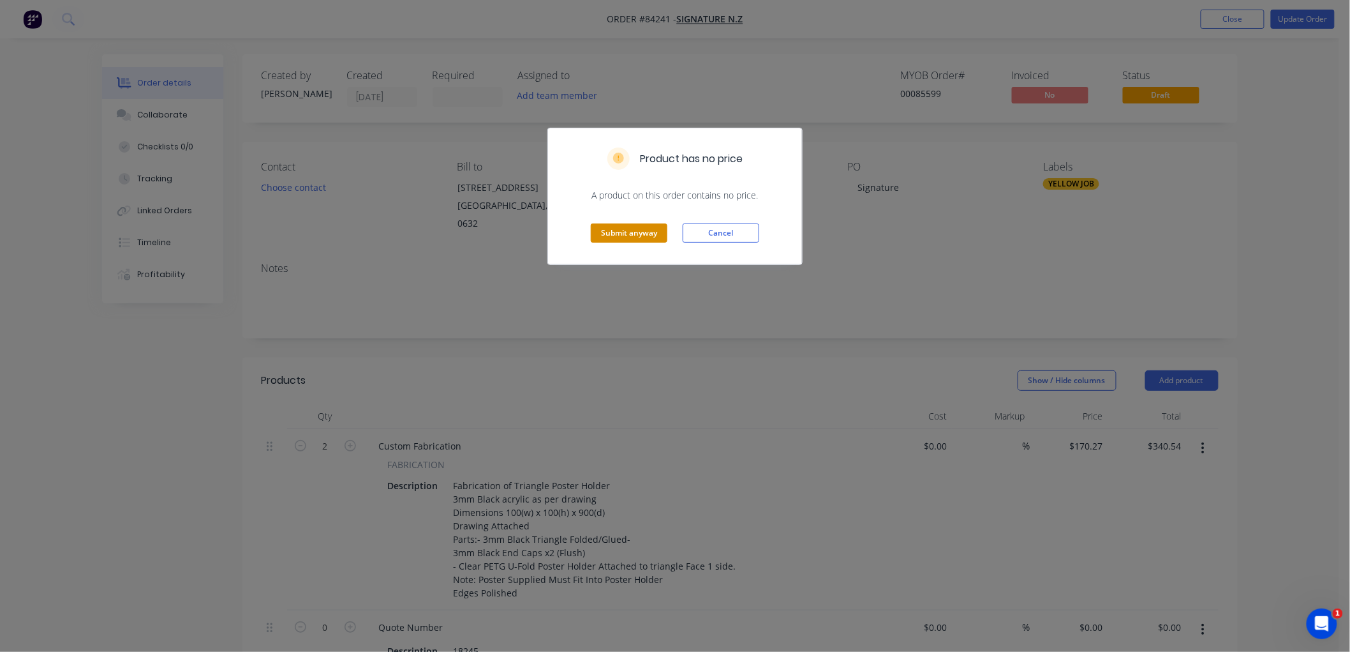
click at [626, 230] on button "Submit anyway" at bounding box center [629, 232] width 77 height 19
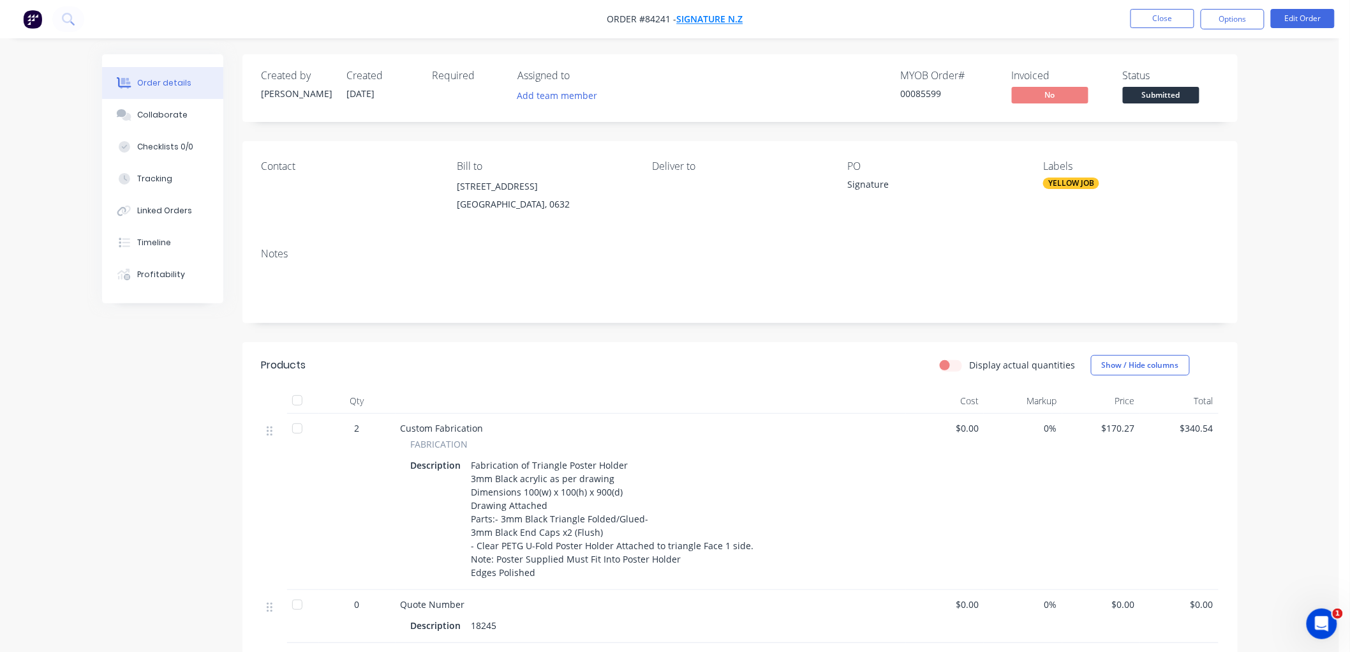
click at [718, 20] on span "Signature N.Z" at bounding box center [710, 19] width 66 height 12
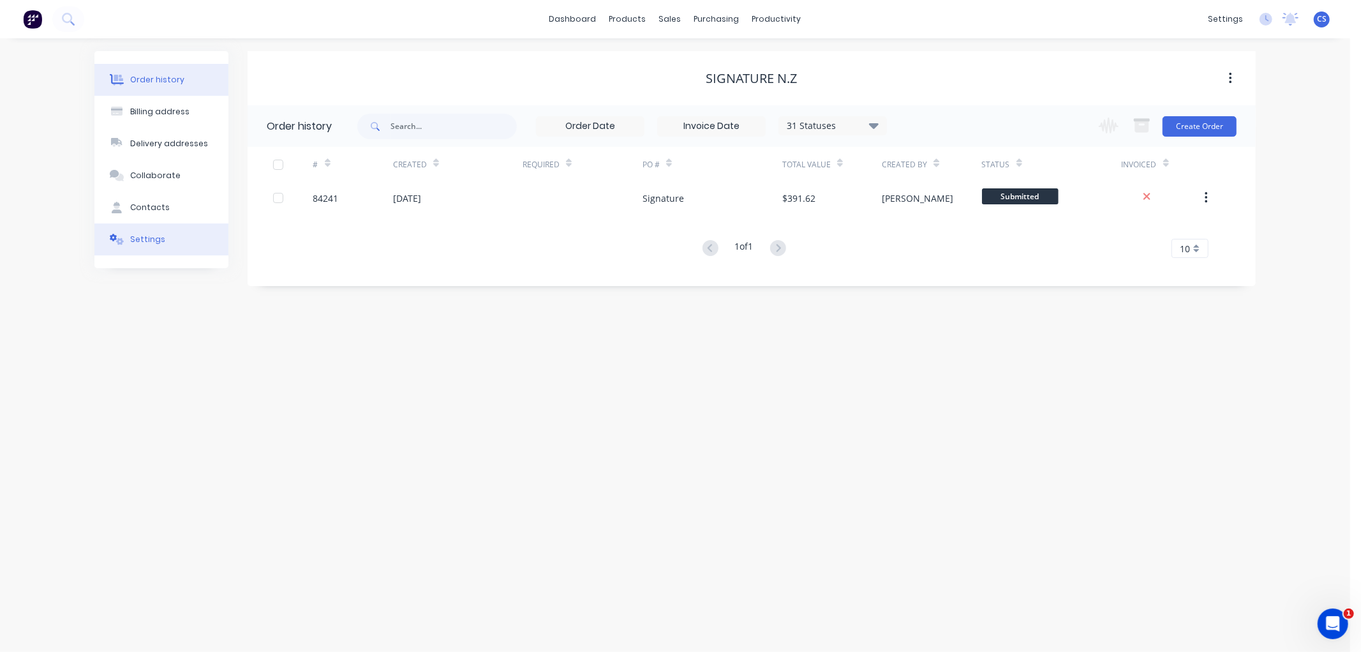
click at [143, 244] on div "Settings" at bounding box center [147, 239] width 35 height 11
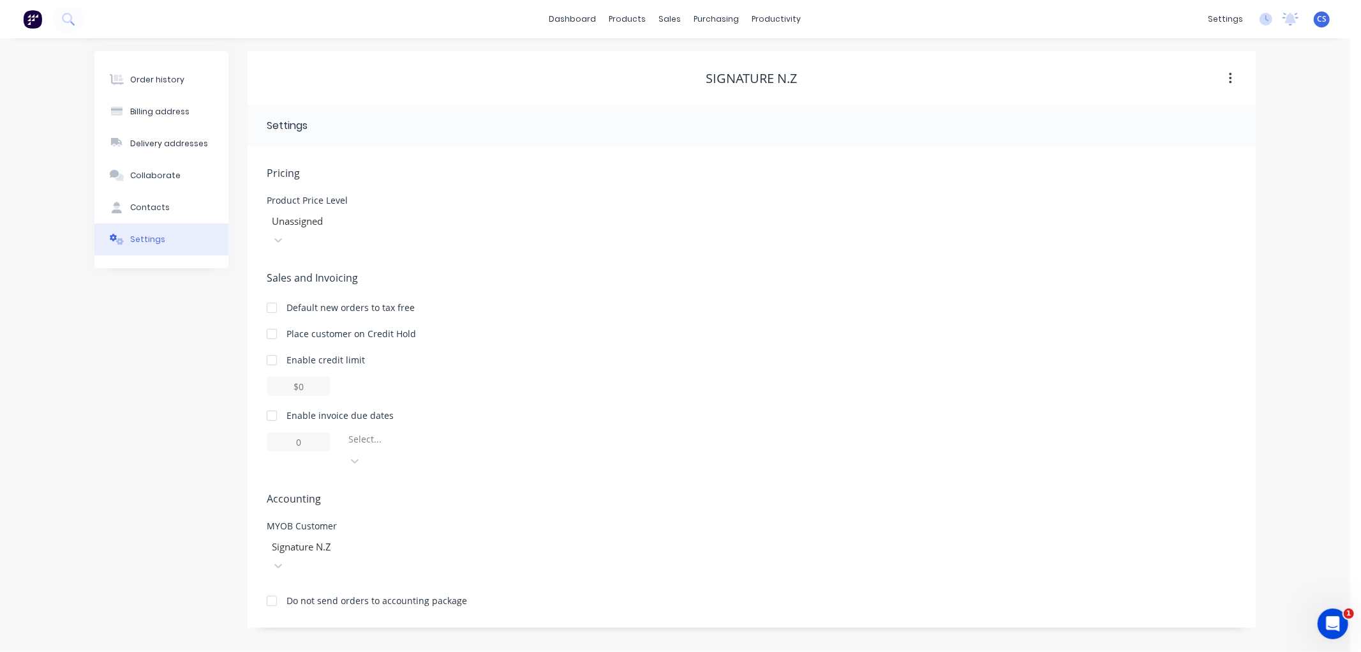
click at [338, 539] on div at bounding box center [363, 547] width 184 height 16
click at [346, 539] on div at bounding box center [363, 547] width 184 height 16
click at [1330, 618] on icon "Open Intercom Messenger" at bounding box center [1331, 621] width 21 height 21
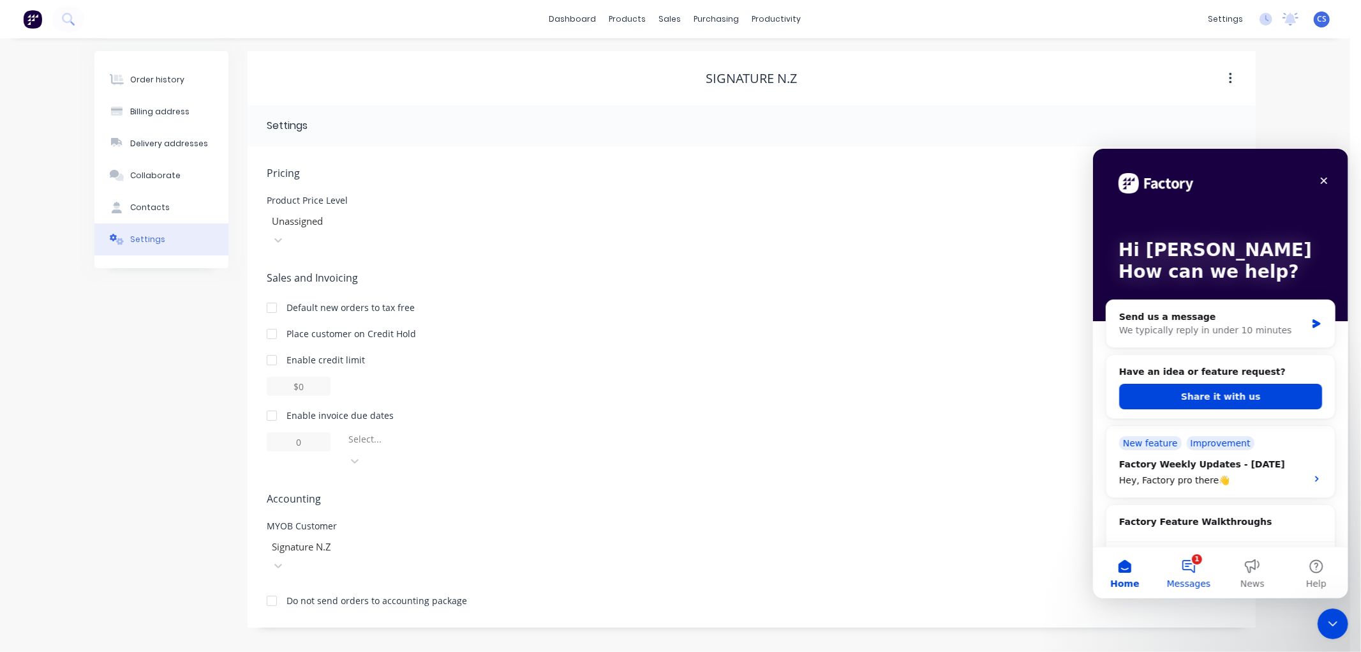
click at [1177, 565] on button "1 Messages" at bounding box center [1188, 571] width 64 height 51
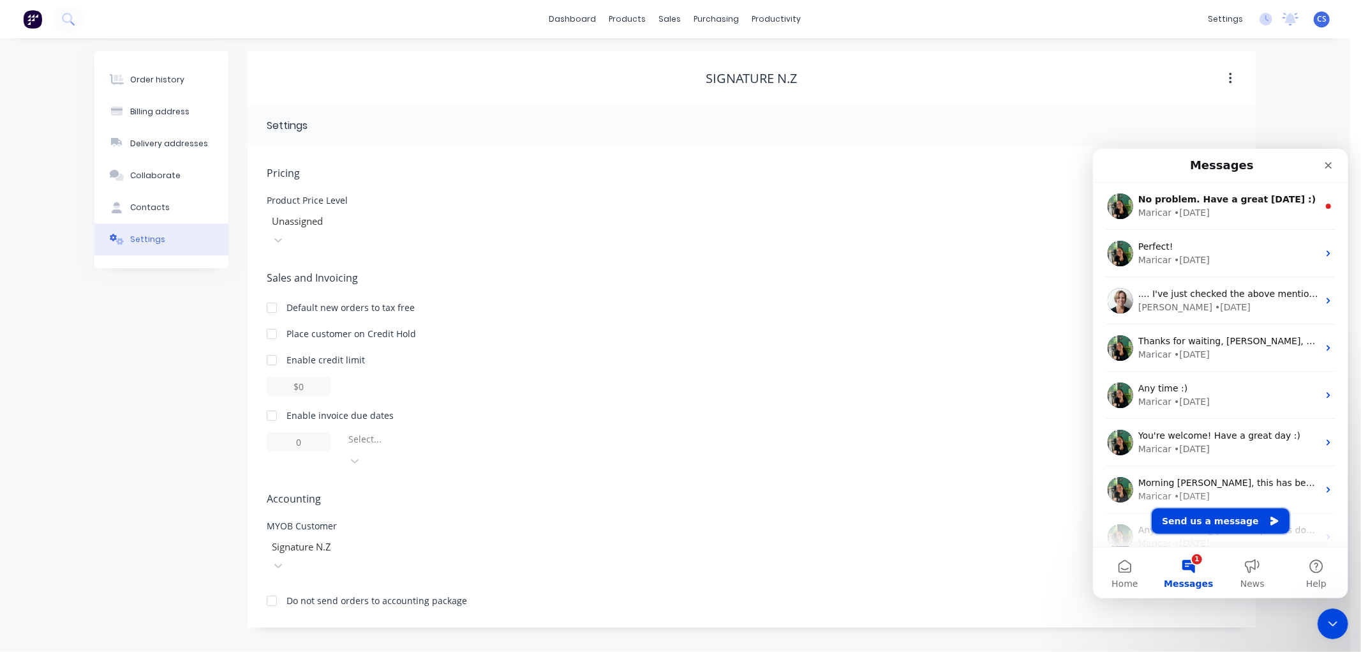
click at [1241, 521] on button "Send us a message" at bounding box center [1220, 520] width 138 height 26
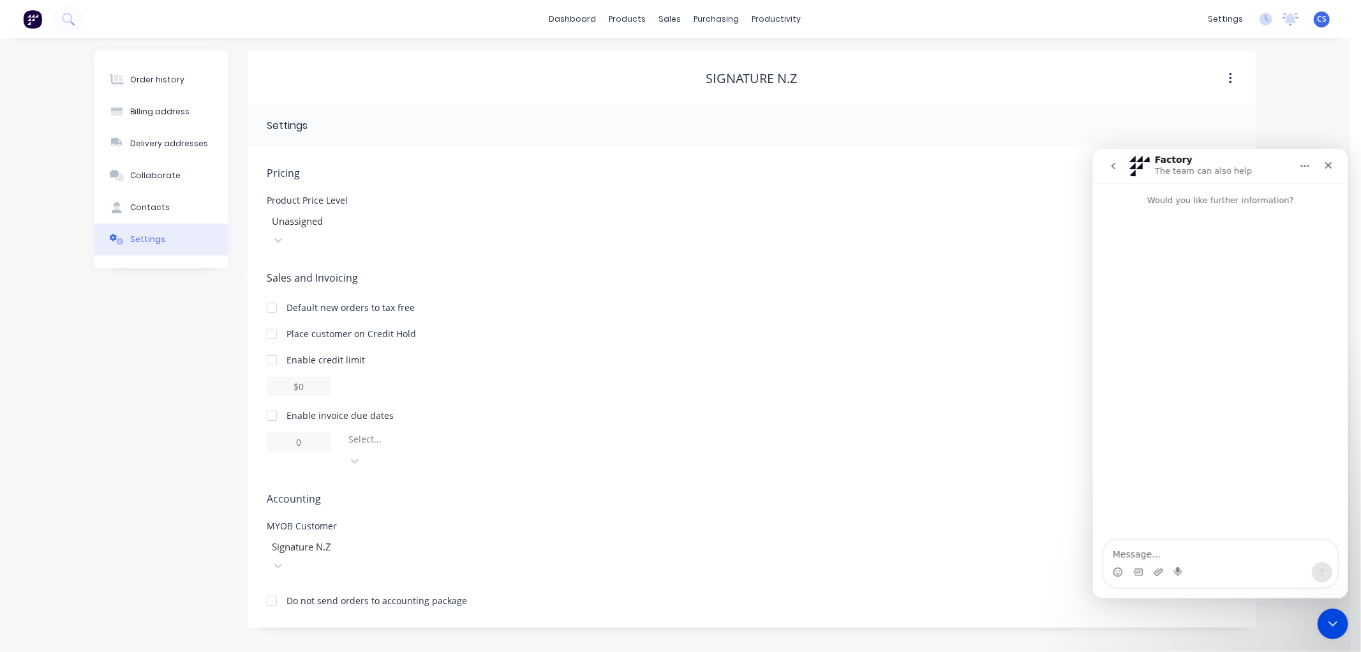
click at [1161, 551] on textarea "Message…" at bounding box center [1220, 550] width 234 height 22
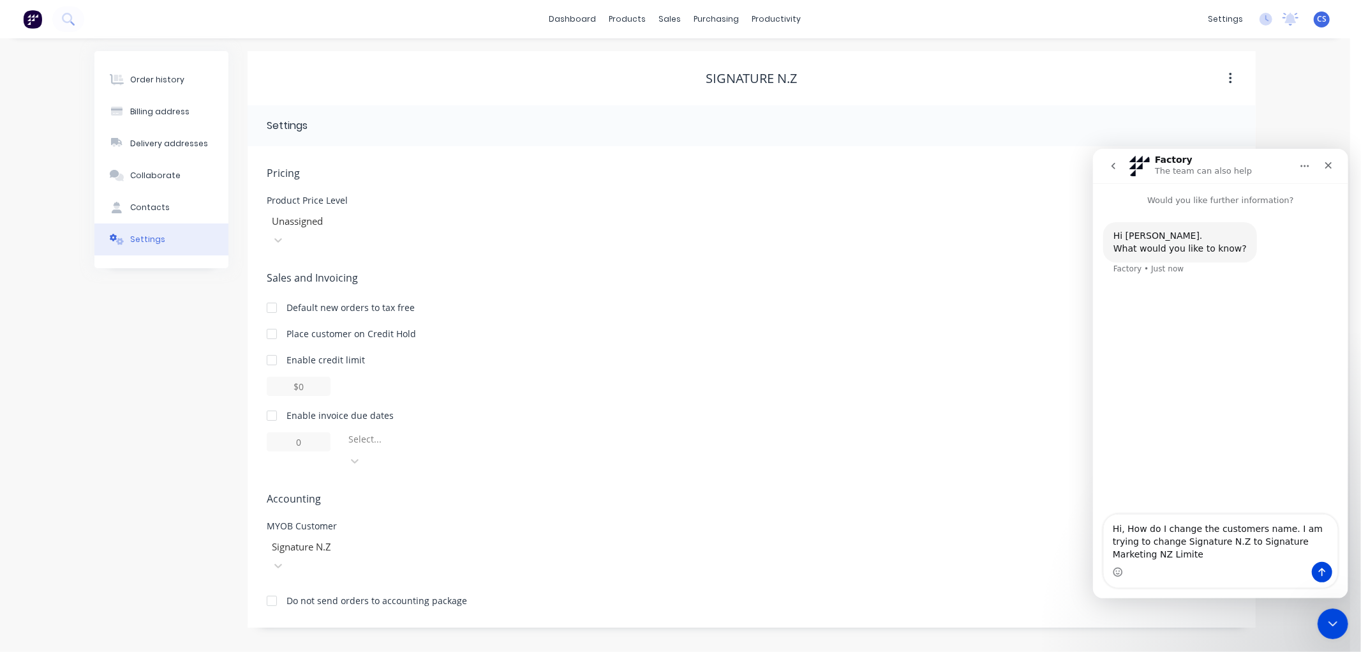
type textarea "Hi, How do I change the customers name. I am trying to change Signature N.Z to …"
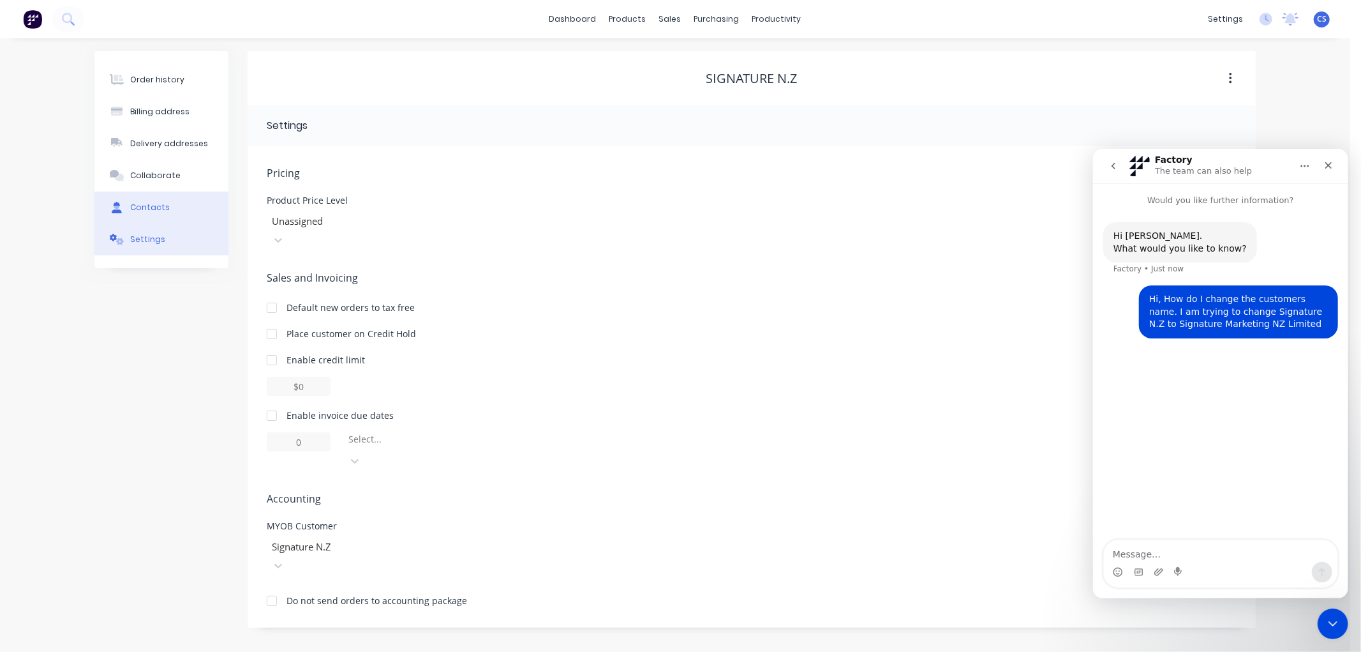
click at [145, 207] on div "Contacts" at bounding box center [150, 207] width 40 height 11
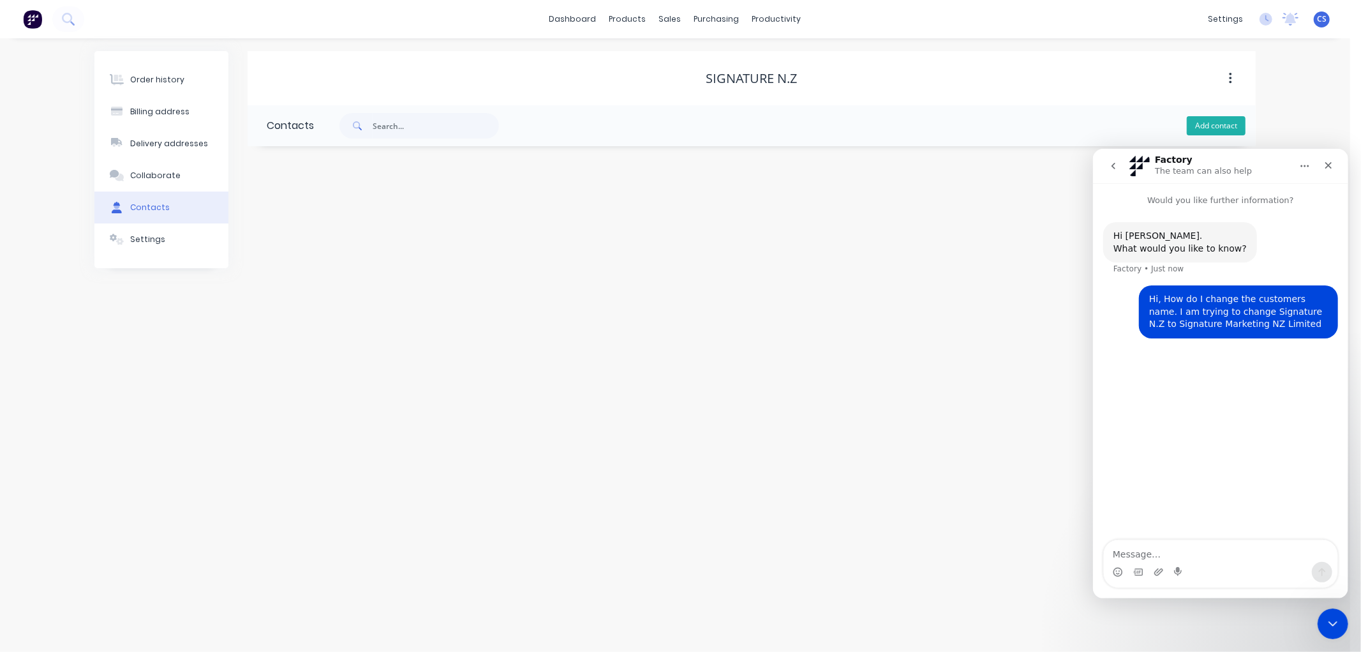
click at [1227, 129] on button "Add contact" at bounding box center [1216, 125] width 59 height 19
select select "NZ"
click at [315, 220] on input "text" at bounding box center [371, 219] width 209 height 19
type input "Accounts"
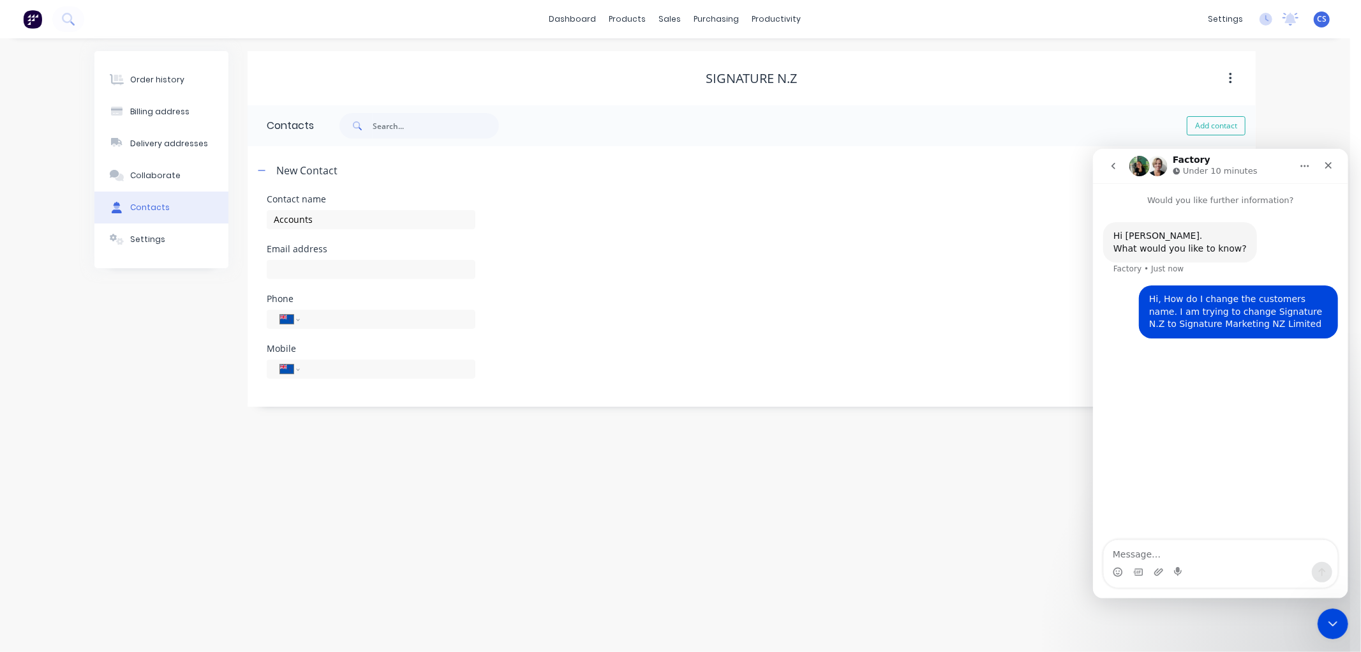
select select "NZ"
click at [311, 265] on input "text" at bounding box center [371, 269] width 209 height 19
paste input "accounts@signaturenz.com"
type input "accounts@signaturenz.com"
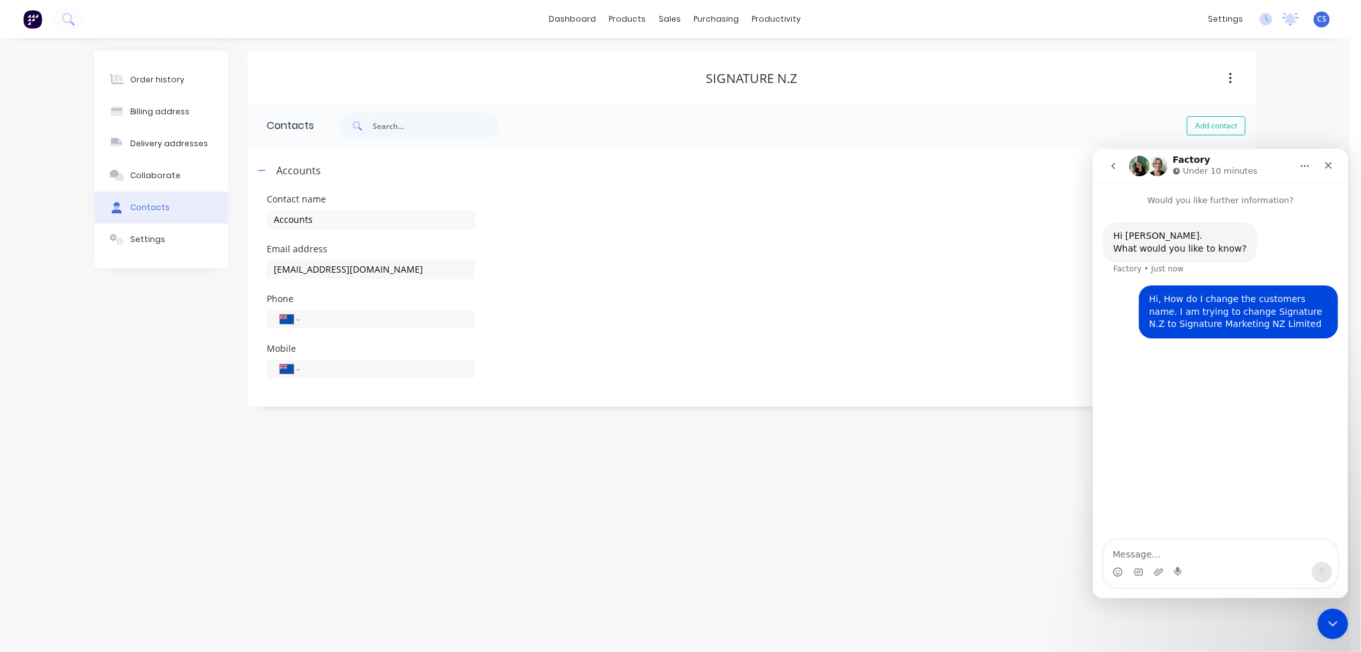
click at [531, 346] on div "Mobile International Afghanistan Åland Islands Albania Algeria American Samoa A…" at bounding box center [752, 369] width 970 height 50
click at [930, 71] on div "Signature N.Z" at bounding box center [752, 78] width 1008 height 15
click at [675, 20] on div "sales" at bounding box center [670, 19] width 35 height 19
click at [687, 52] on link "Sales Orders" at bounding box center [737, 61] width 169 height 26
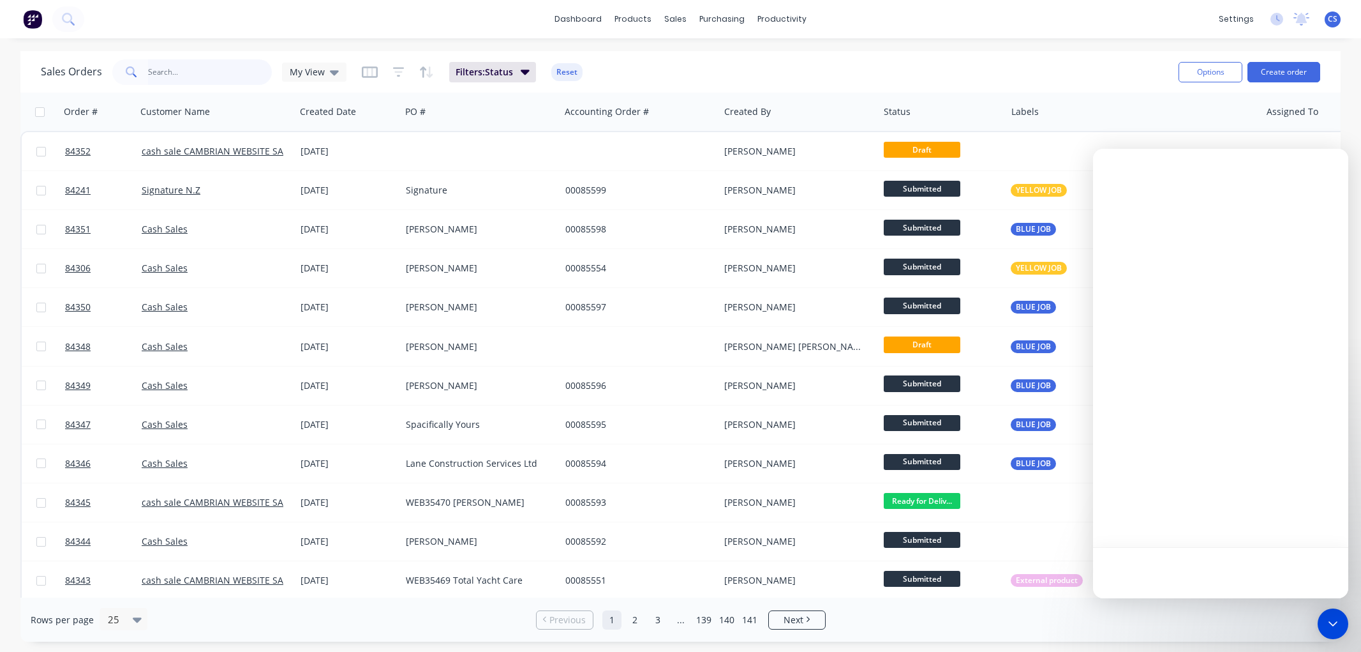
click at [197, 72] on input "text" at bounding box center [210, 72] width 124 height 26
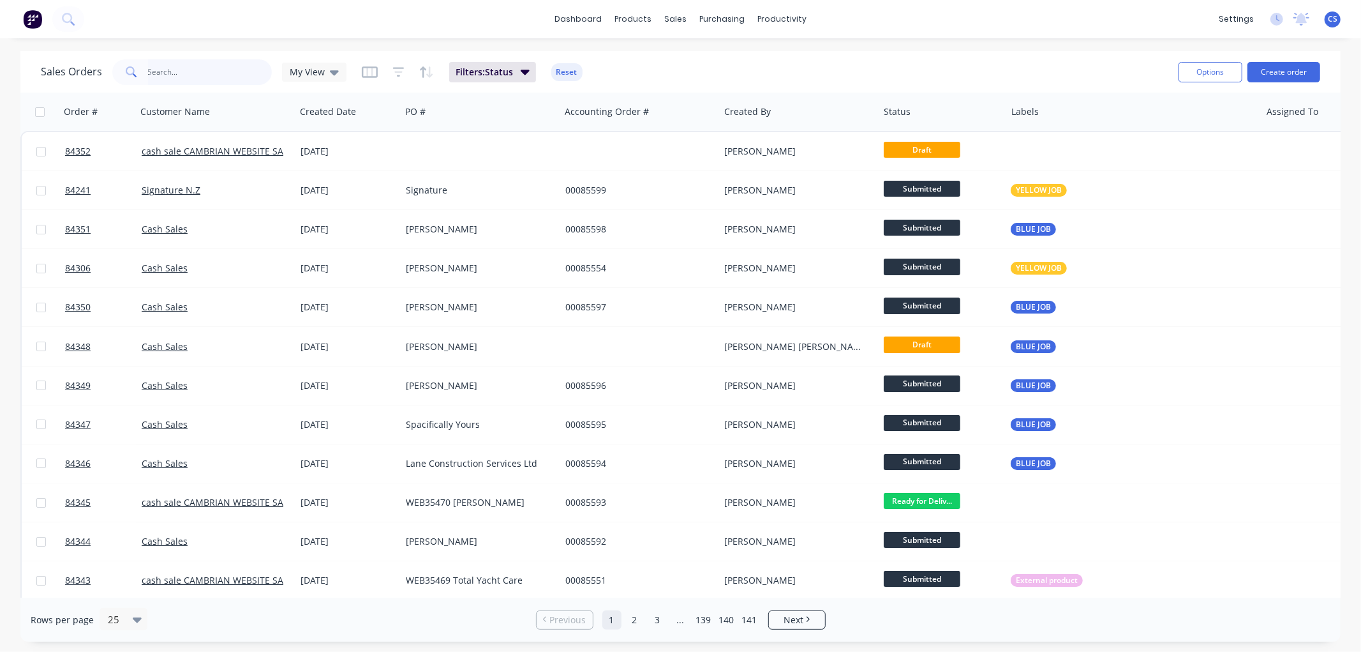
click at [163, 73] on input "text" at bounding box center [210, 72] width 124 height 26
click at [1285, 71] on button "Create order" at bounding box center [1284, 72] width 73 height 20
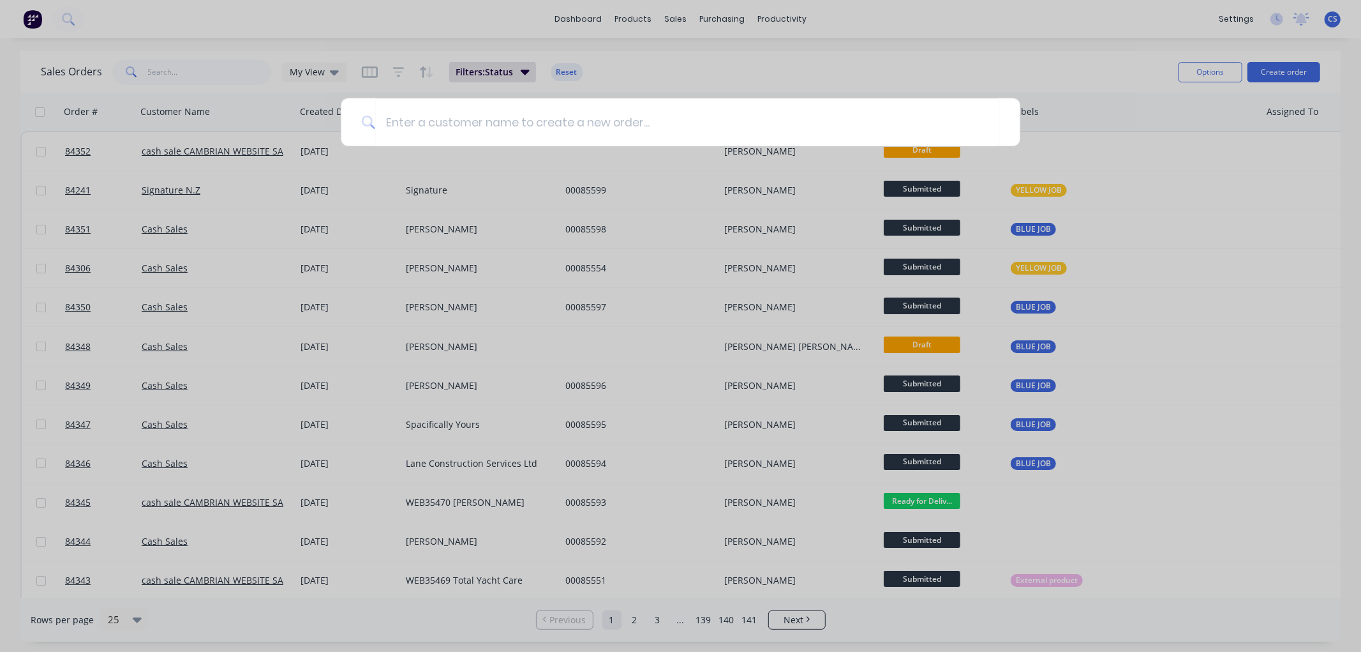
click at [1026, 66] on div at bounding box center [680, 326] width 1361 height 652
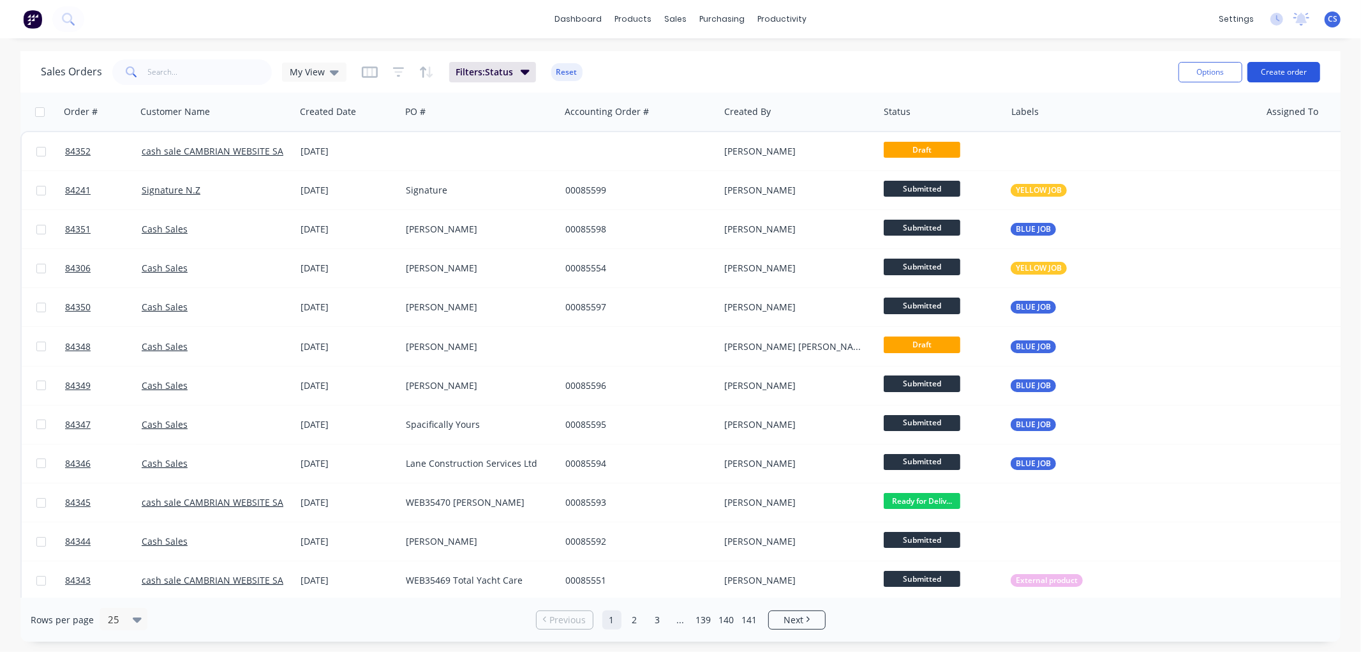
click at [1295, 73] on button "Create order" at bounding box center [1284, 72] width 73 height 20
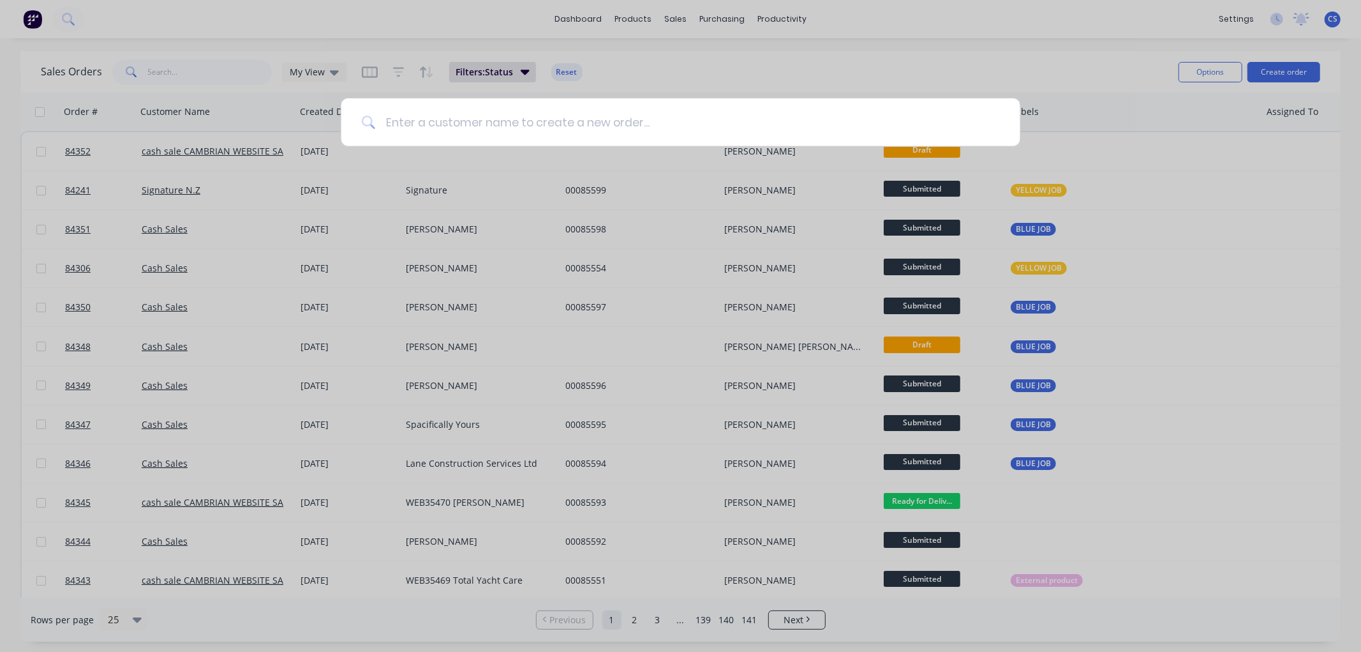
click at [473, 121] on input at bounding box center [687, 122] width 625 height 48
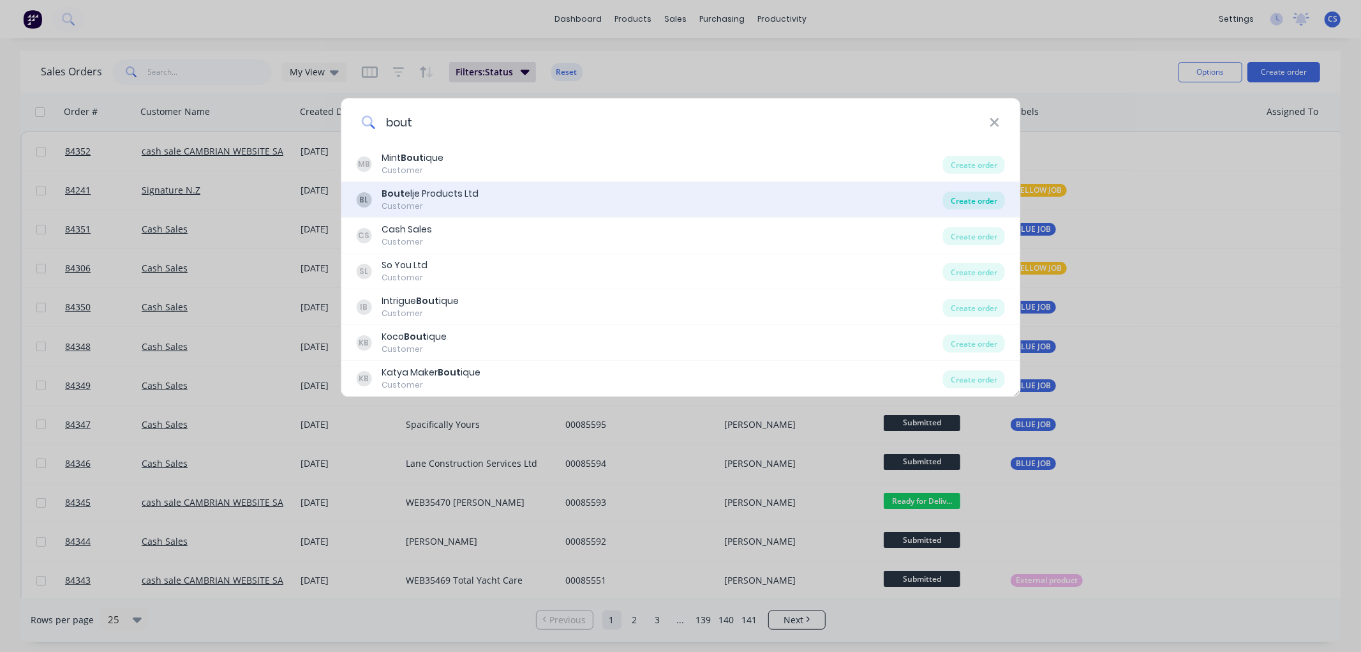
type input "bout"
click at [969, 204] on div "Create order" at bounding box center [974, 200] width 62 height 18
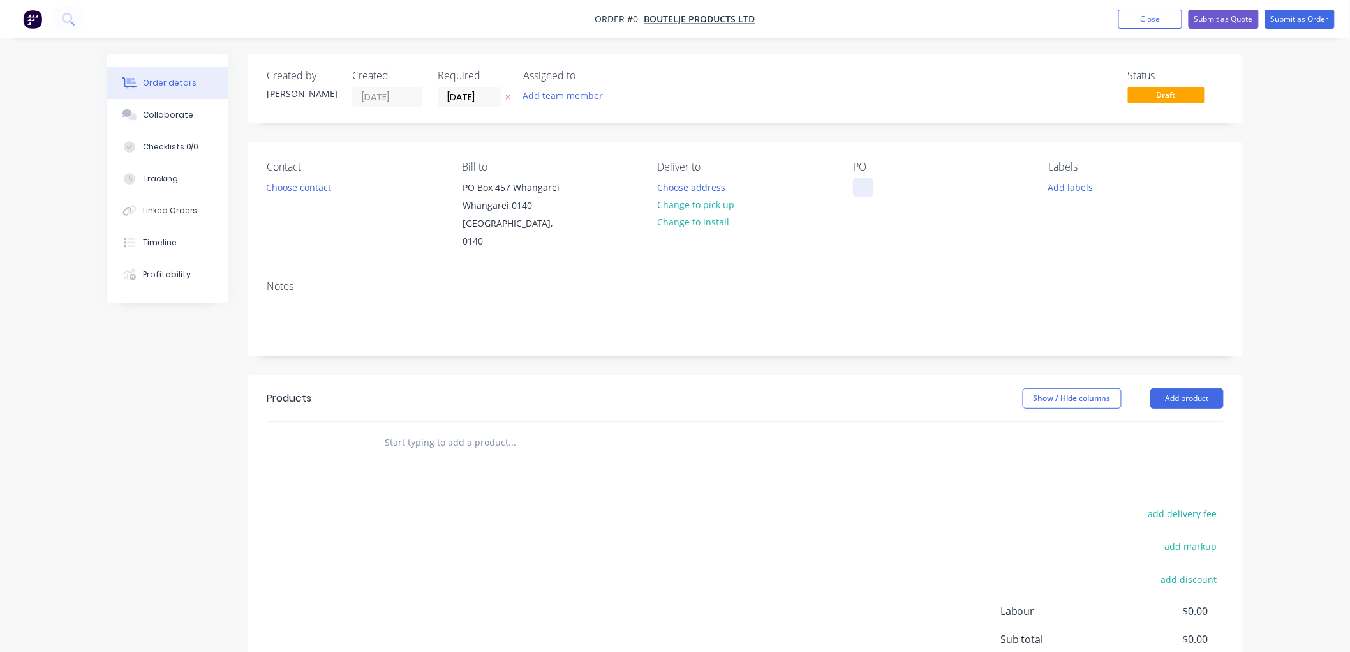
click at [867, 193] on div at bounding box center [863, 187] width 20 height 19
paste div
click at [509, 94] on div "Order details Collaborate Checklists 0/0 Tracking Linked Orders Timeline Profit…" at bounding box center [674, 421] width 1161 height 735
click at [507, 96] on icon at bounding box center [508, 97] width 6 height 8
click at [442, 429] on input "text" at bounding box center [511, 442] width 255 height 26
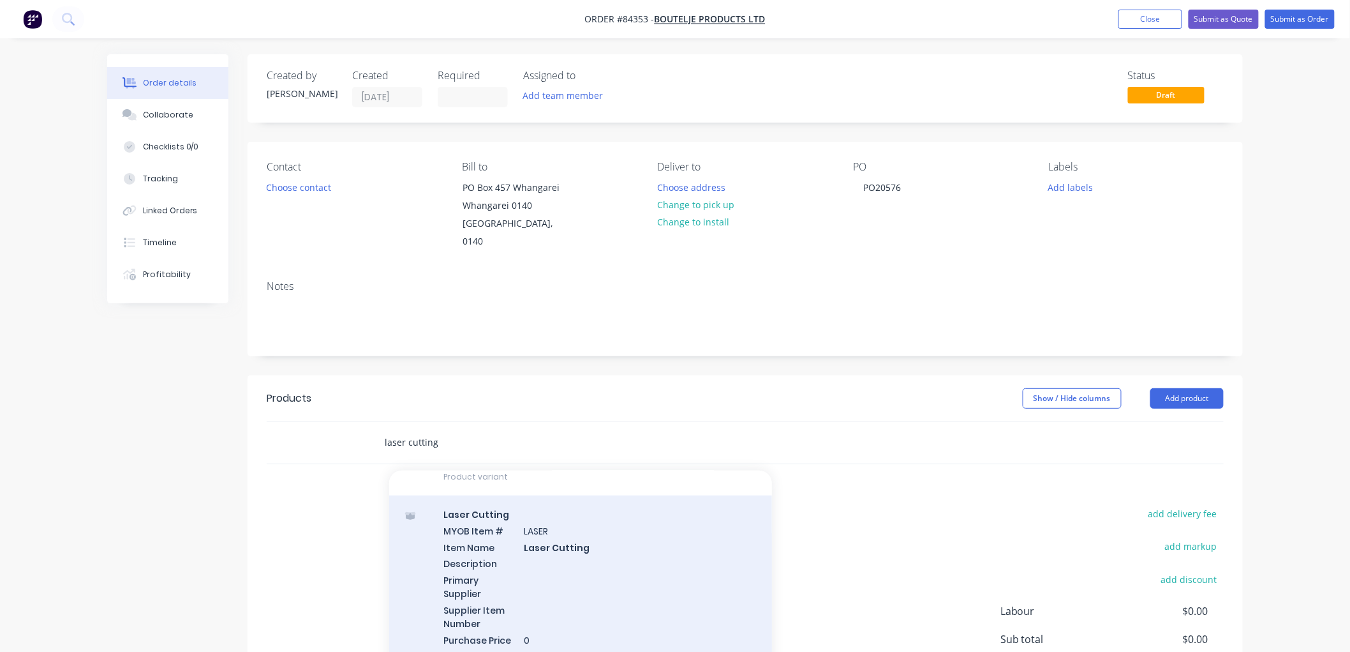
scroll to position [425, 0]
type input "laser cutting"
click at [568, 537] on div "Laser Cutting MYOB Item # LASER Item Name Laser Cutting Description Primary Sup…" at bounding box center [580, 584] width 383 height 179
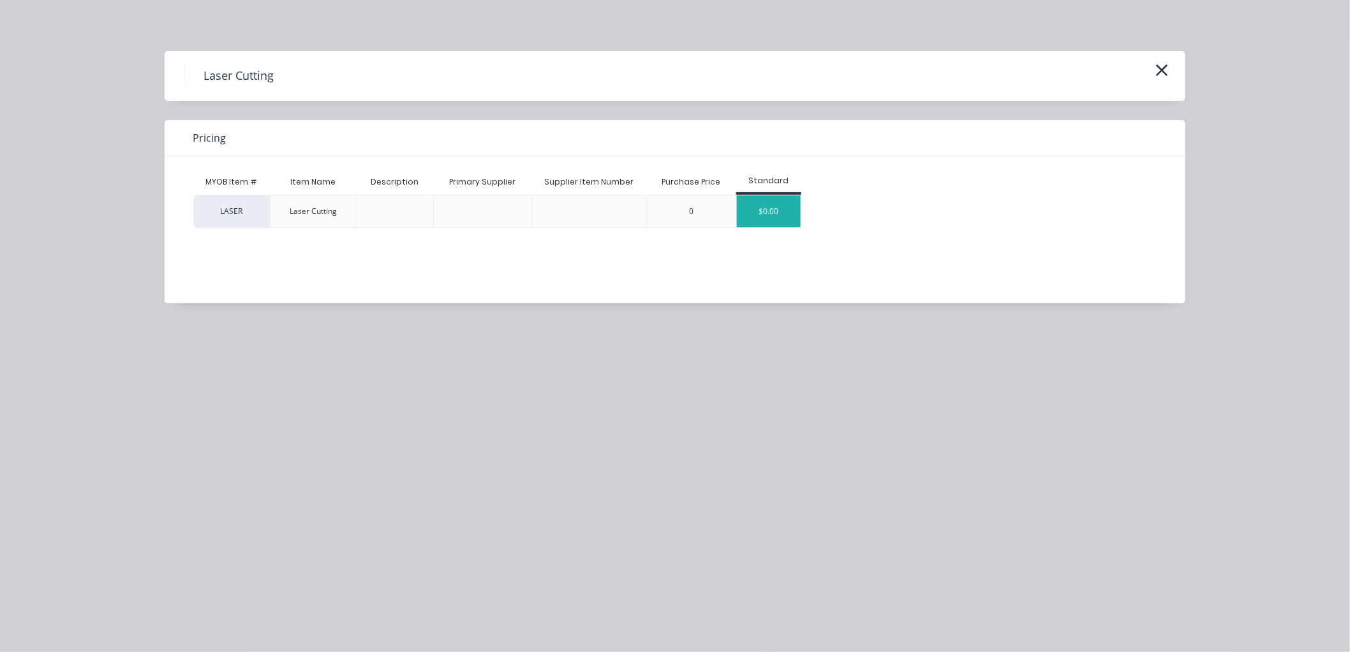
click at [760, 218] on div "$0.00" at bounding box center [769, 211] width 64 height 32
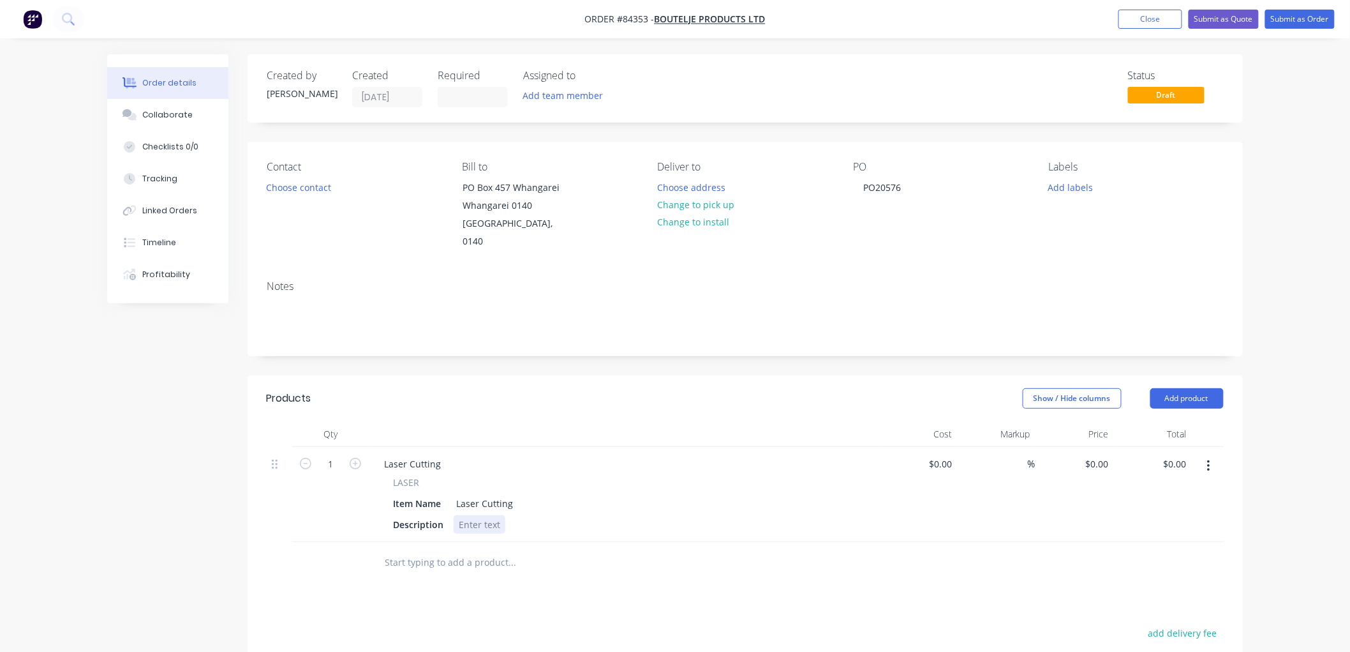
click at [467, 515] on div at bounding box center [480, 524] width 52 height 19
click at [334, 454] on input "1" at bounding box center [330, 463] width 33 height 19
type input "2"
click at [541, 519] on div "6mm clear acrylic cut as per file Polished edges" at bounding box center [527, 531] width 146 height 32
click at [539, 519] on div "6mm clear acrylic cut as per file Polished edges" at bounding box center [528, 531] width 149 height 32
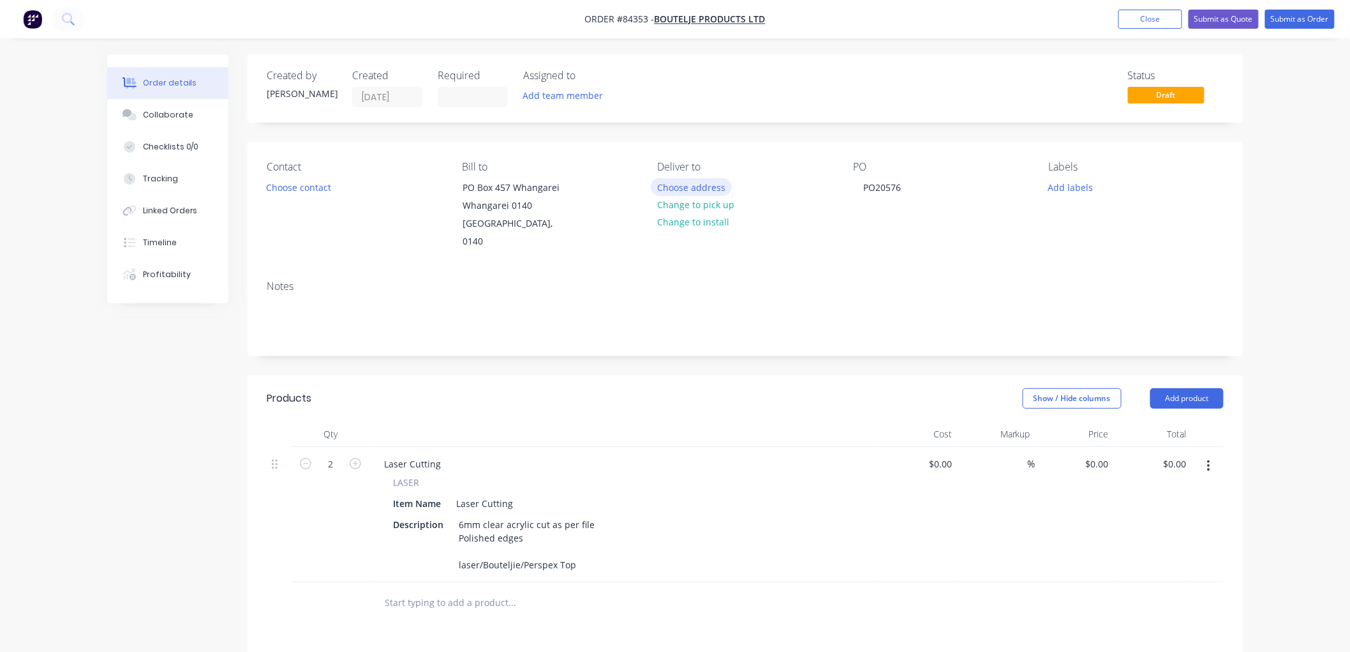
click at [692, 188] on button "Choose address" at bounding box center [692, 186] width 82 height 17
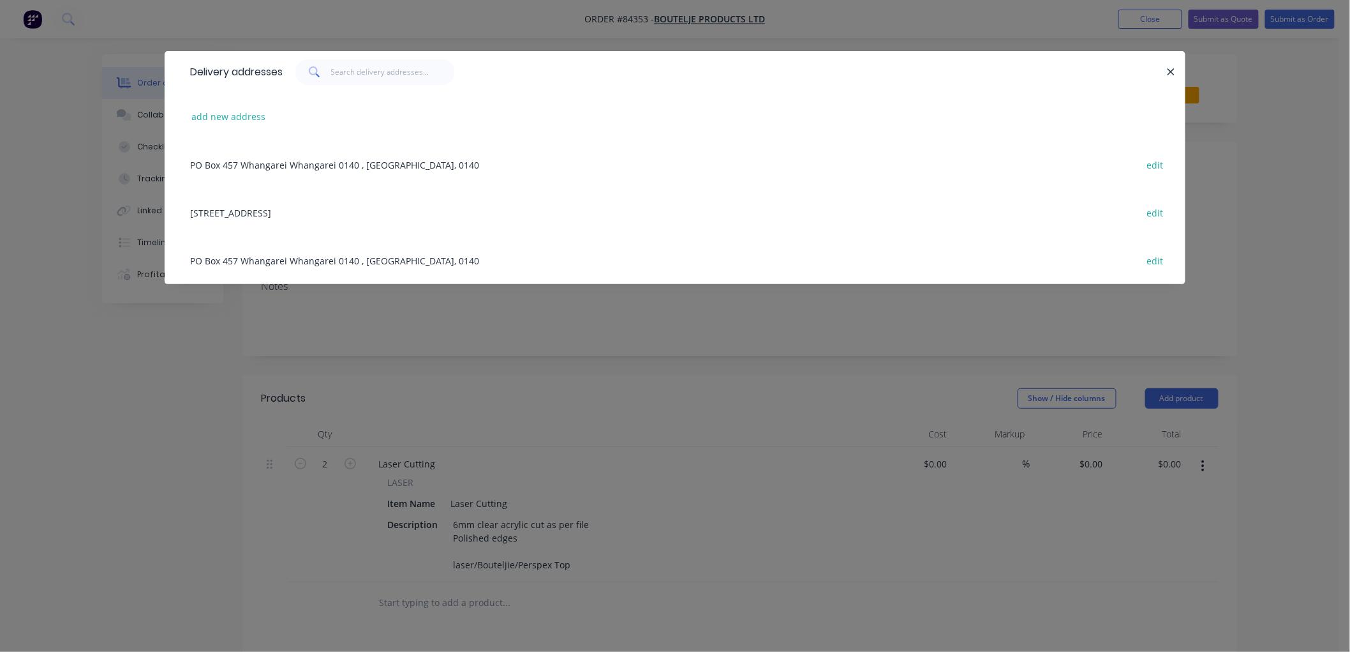
click at [316, 214] on div "Unit 3, 60 Waiwarawara Drive Ruakaka, Northland 0171, Auckland edit" at bounding box center [675, 212] width 983 height 48
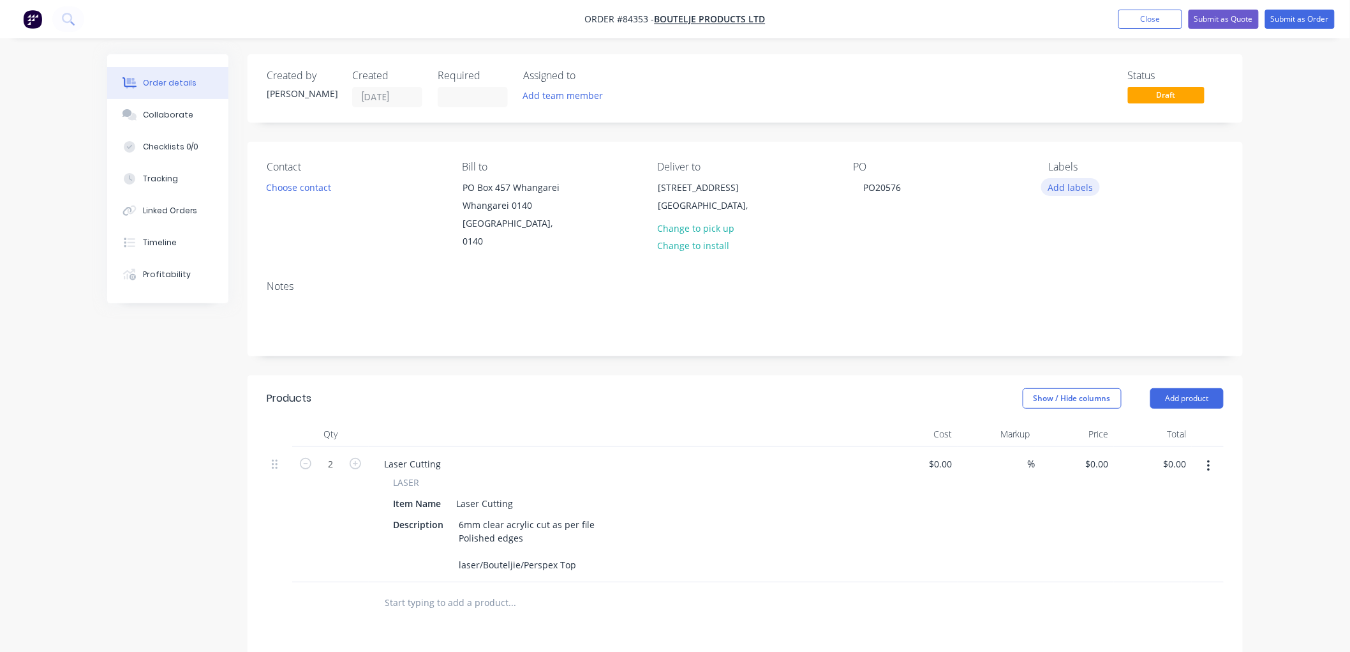
click at [1080, 185] on button "Add labels" at bounding box center [1070, 186] width 59 height 17
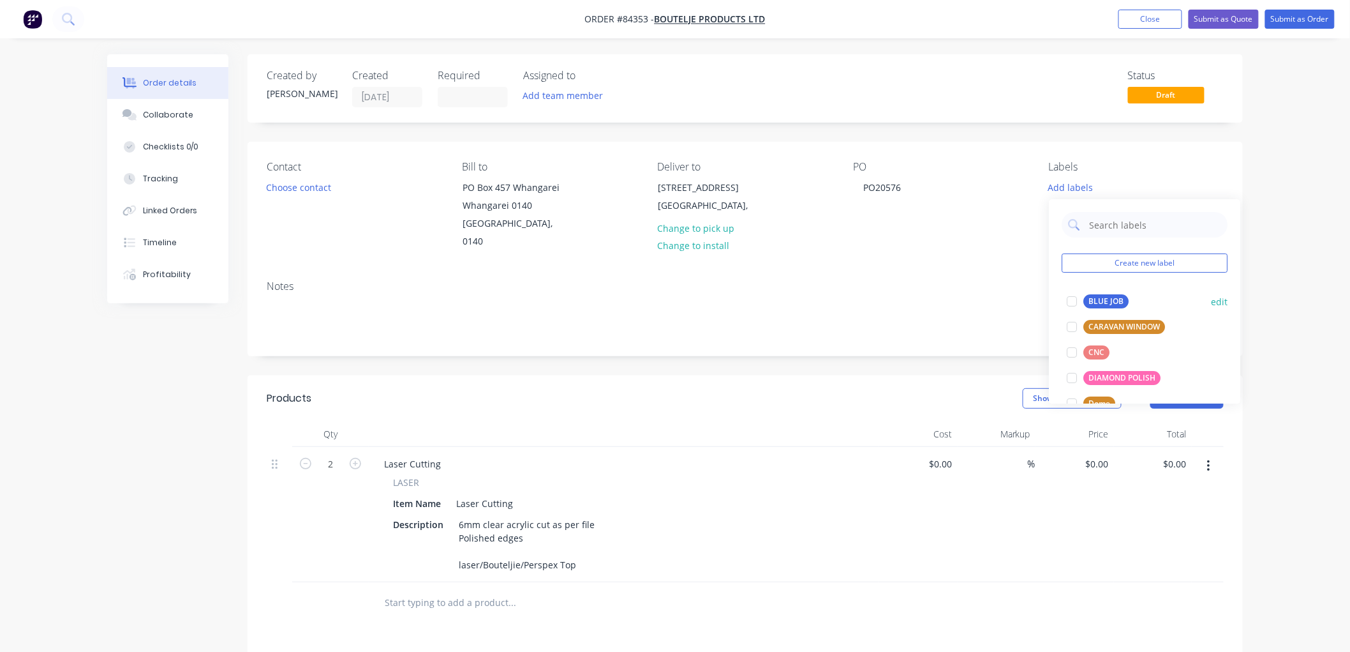
click at [1111, 301] on div "BLUE JOB" at bounding box center [1106, 301] width 45 height 14
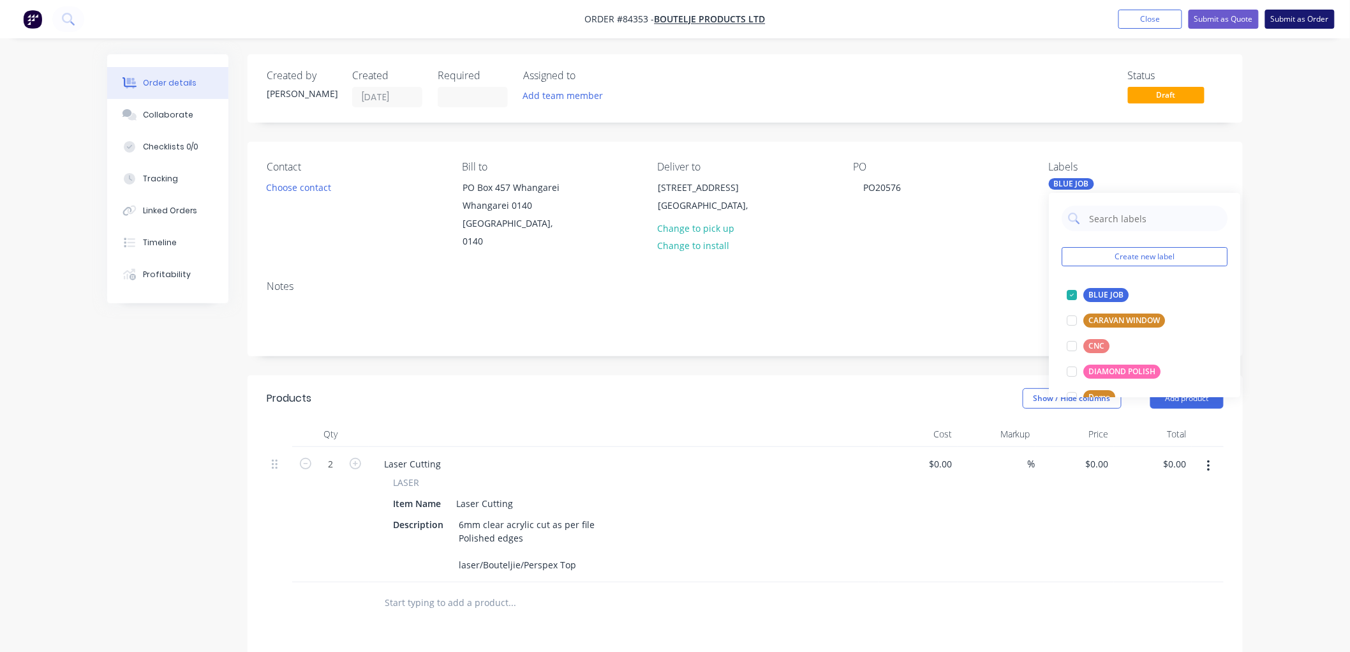
click at [1300, 20] on button "Submit as Order" at bounding box center [1300, 19] width 70 height 19
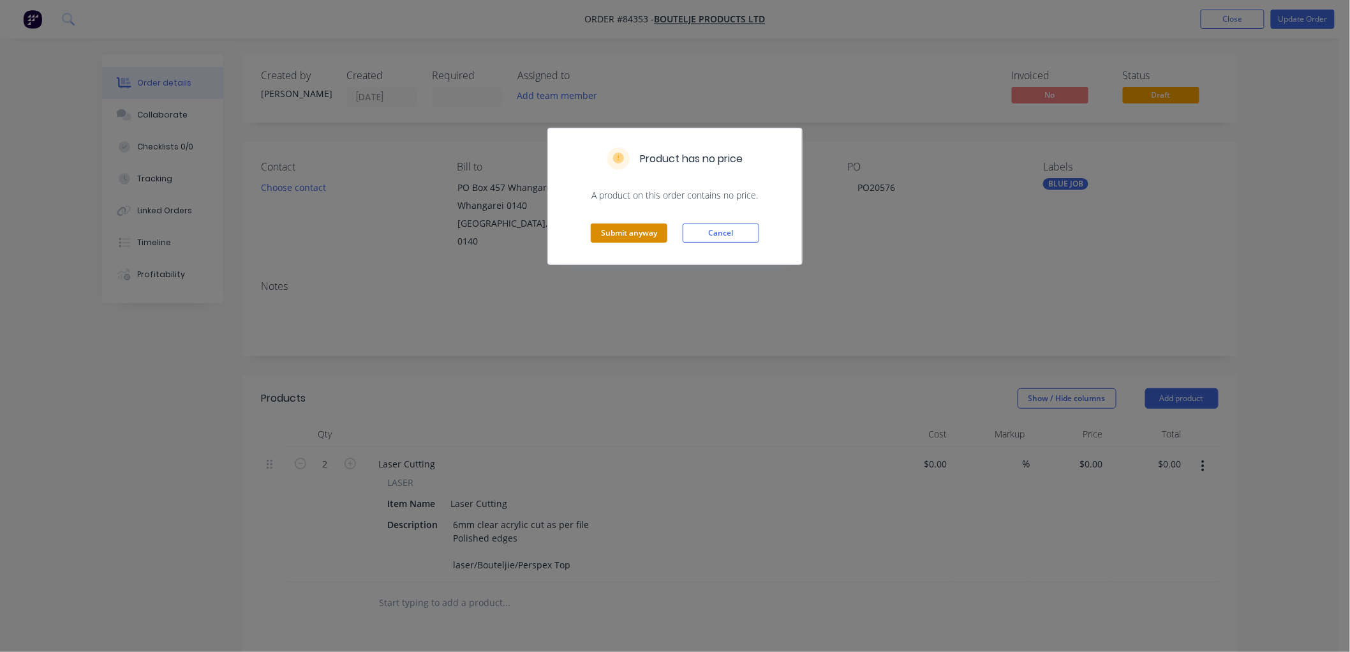
click at [623, 234] on button "Submit anyway" at bounding box center [629, 232] width 77 height 19
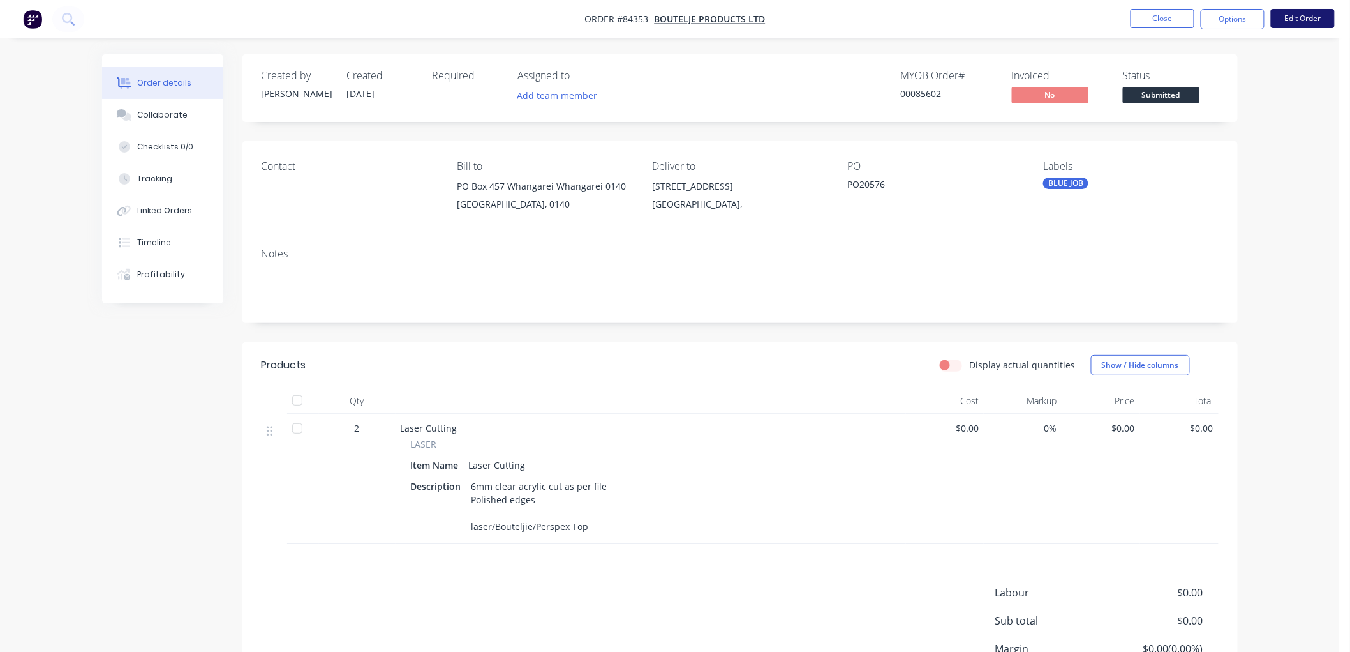
click at [1303, 19] on button "Edit Order" at bounding box center [1303, 18] width 64 height 19
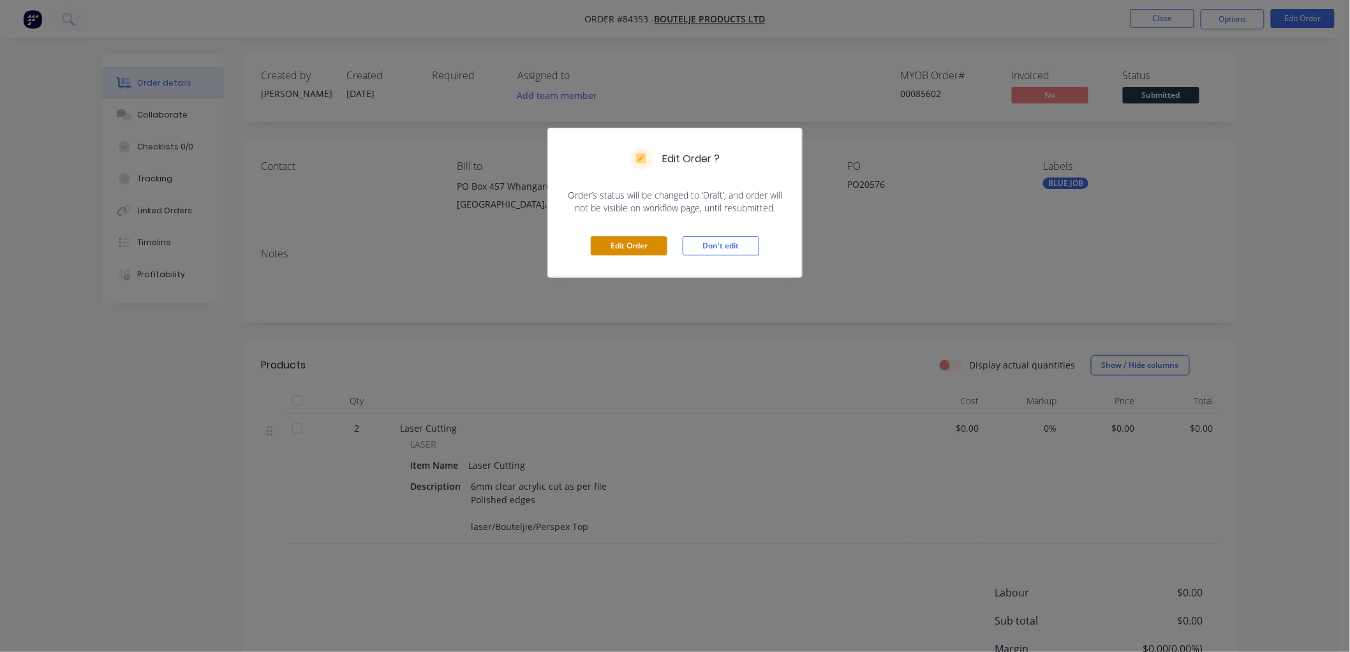
click at [645, 246] on button "Edit Order" at bounding box center [629, 245] width 77 height 19
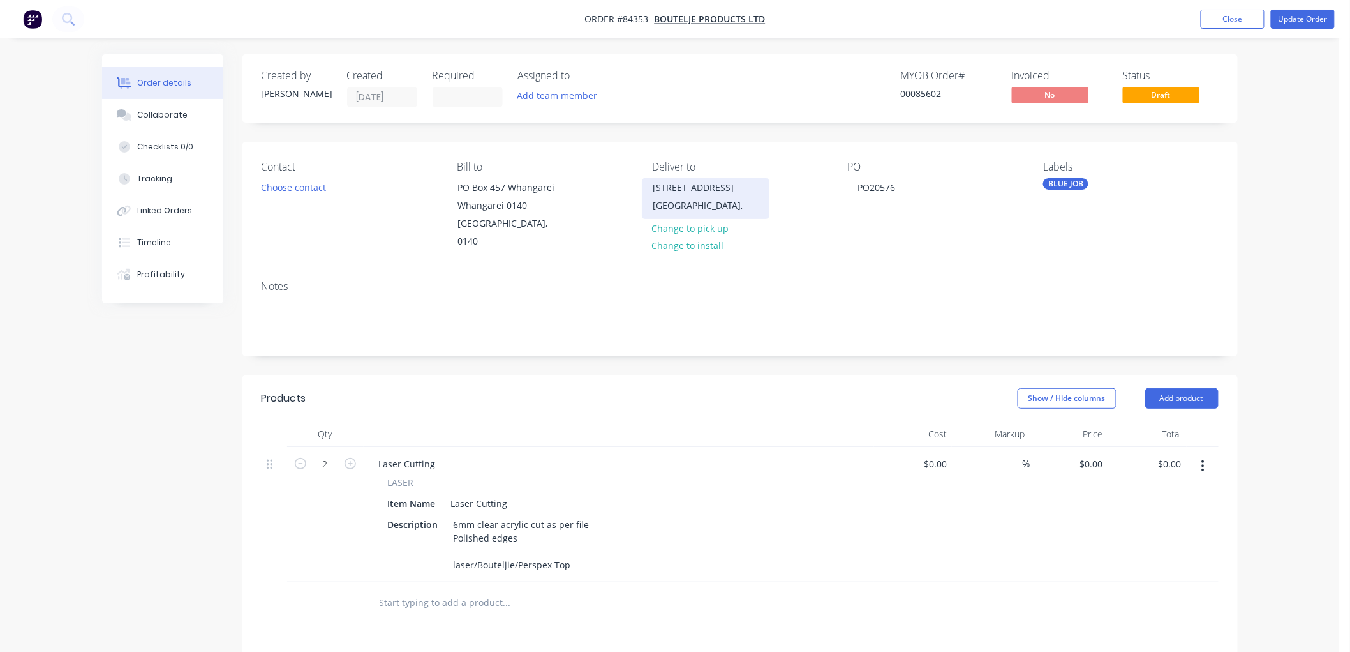
click at [694, 197] on div "Unit 3, 60 Waiwarawara Drive Ruakaka, Northland 0171" at bounding box center [706, 188] width 106 height 18
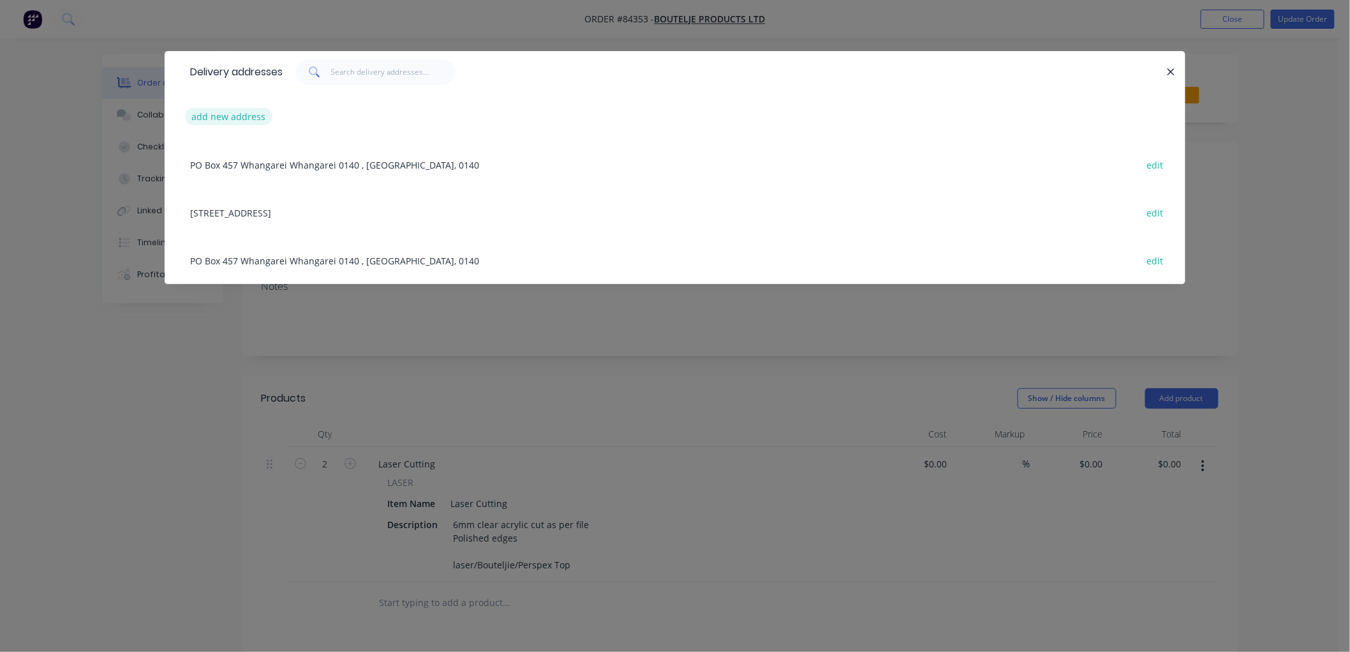
click at [225, 117] on button "add new address" at bounding box center [228, 116] width 87 height 17
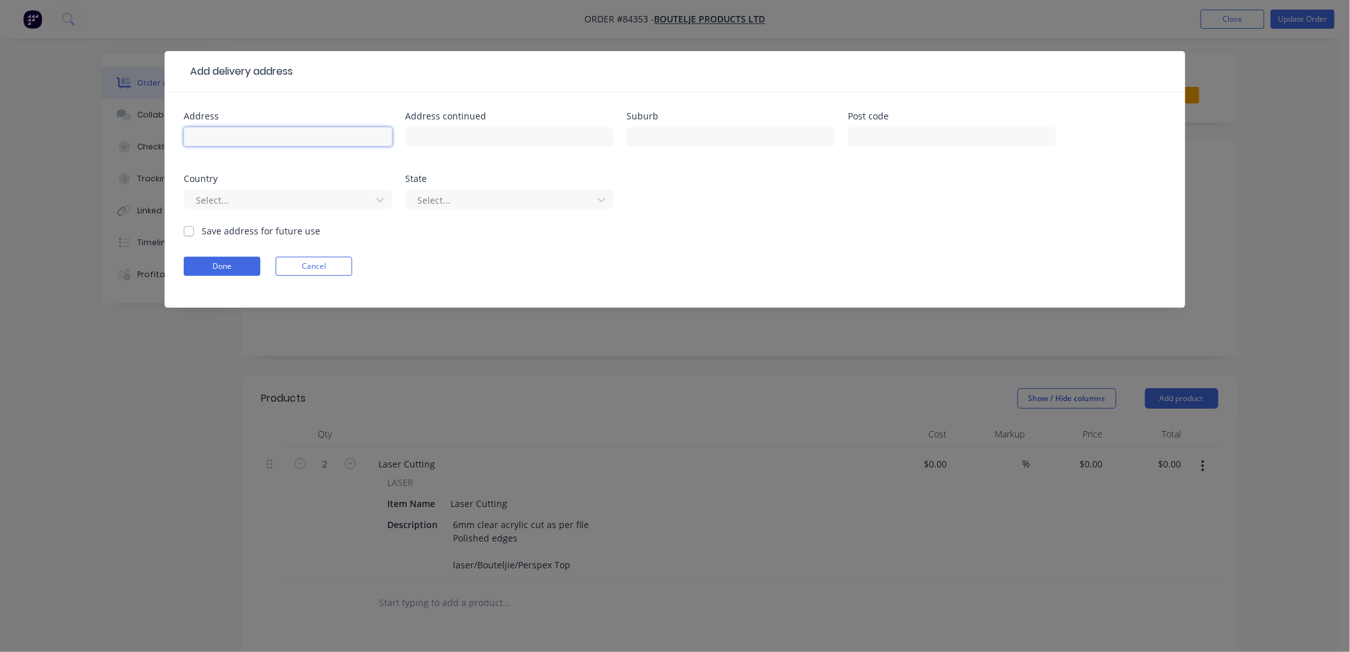
click at [192, 136] on input "text" at bounding box center [288, 136] width 209 height 19
type input "Bouteljie Products (Attn: Melissa 0210 322 816)"
click at [537, 135] on input "text" at bounding box center [509, 136] width 209 height 19
type input "For collection from Depot"
type input "c/o Mainfreight Ltd (Whangarei Depot)"
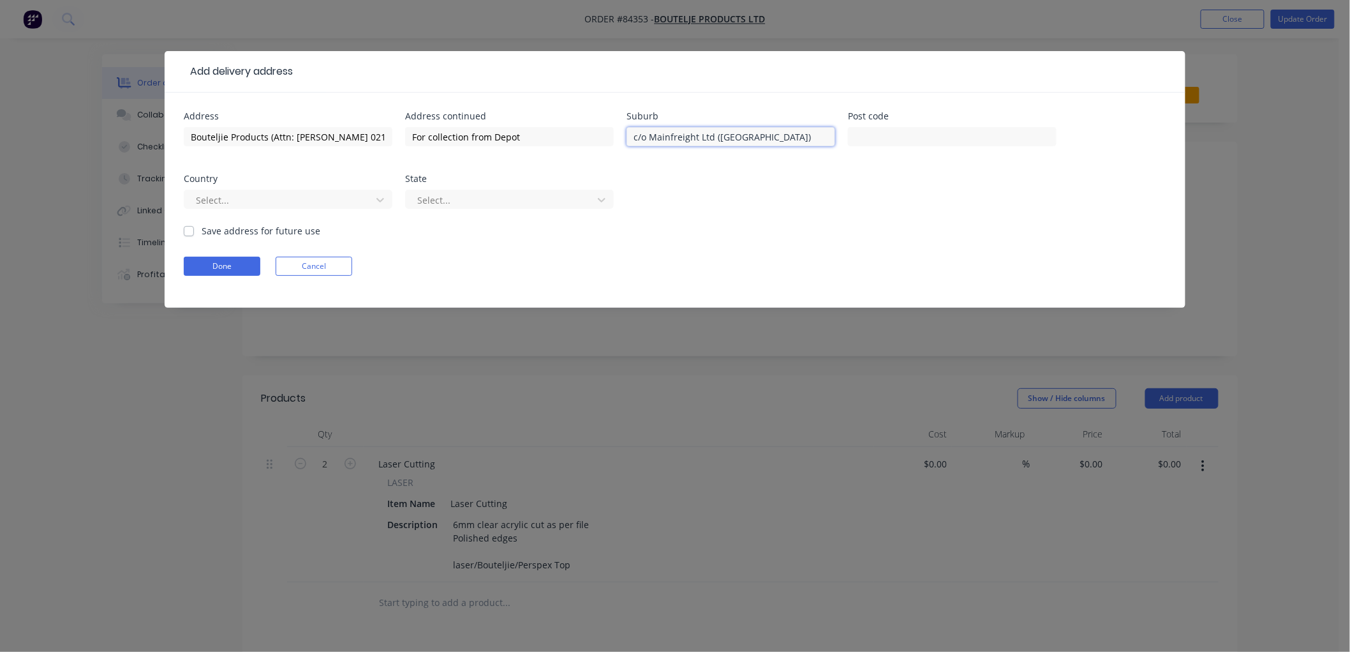
drag, startPoint x: 801, startPoint y: 135, endPoint x: 615, endPoint y: 135, distance: 186.3
click at [615, 135] on div "Address Bouteljie Products (Attn: Melissa 0210 322 816) Address continued For c…" at bounding box center [675, 168] width 983 height 112
click at [558, 136] on input "For collection from Depot" at bounding box center [509, 136] width 209 height 19
paste input "c/o Mainfreight Ltd (Whangarei Depot)"
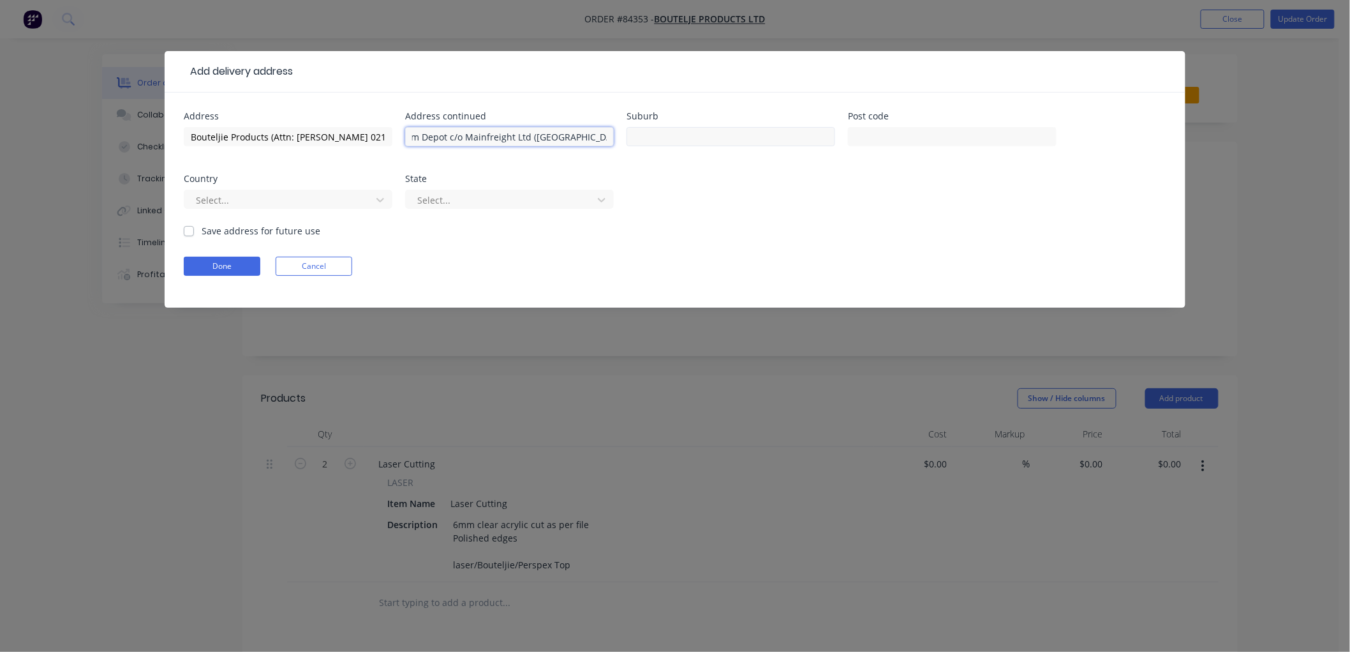
type input "For collection from Depot c/o Mainfreight Ltd (Whangarei Depot)"
click at [666, 135] on input "text" at bounding box center [731, 136] width 209 height 19
type input "33 Fertilizer Road, Port Whangarei, Whangarei"
type input "0110"
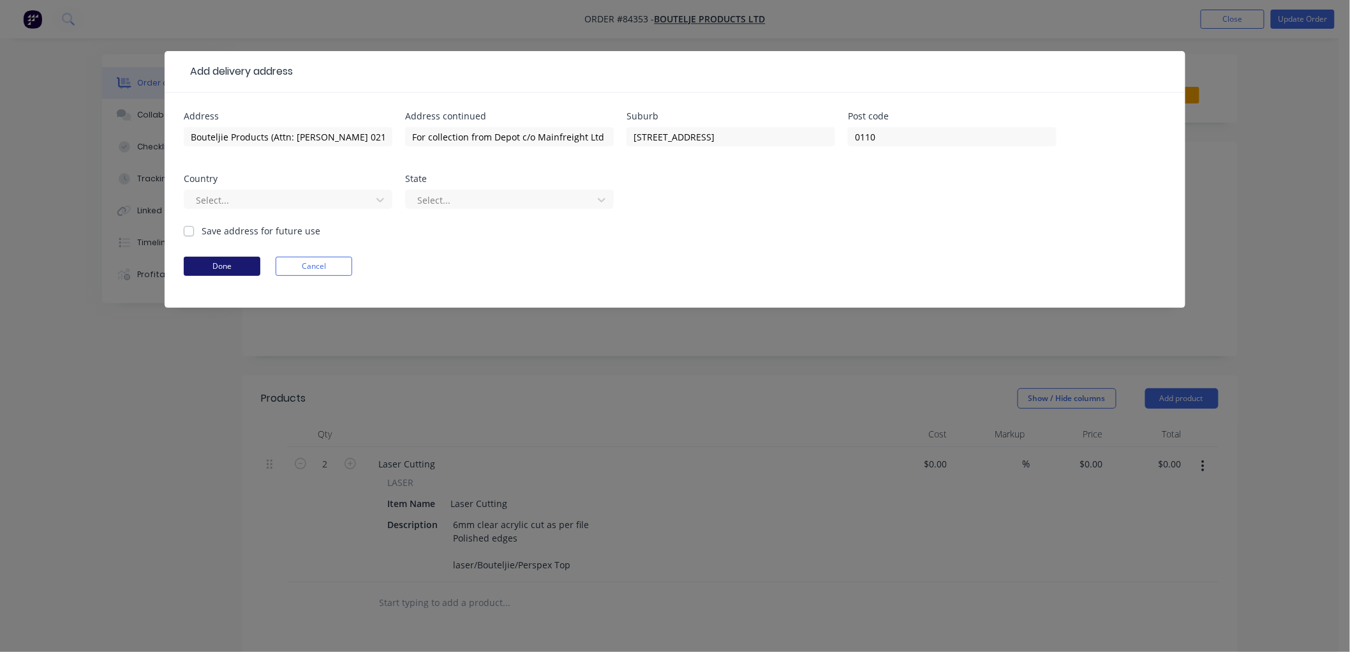
click at [206, 267] on button "Done" at bounding box center [222, 266] width 77 height 19
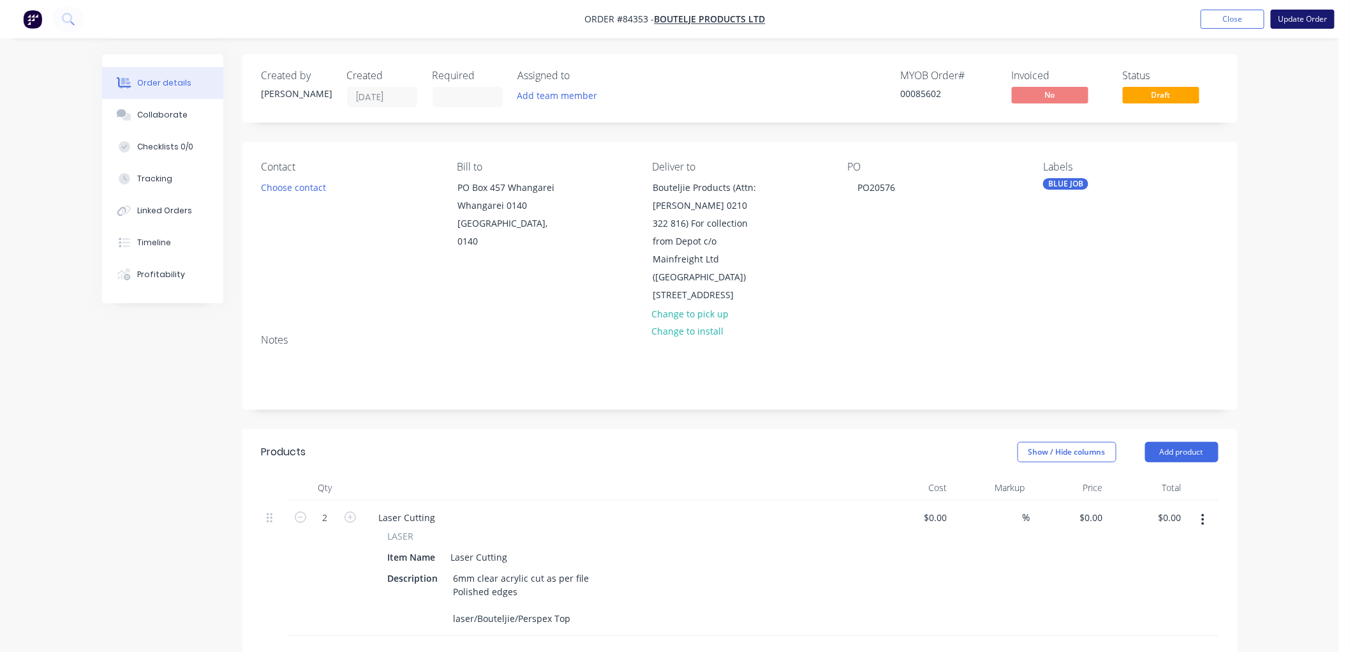
click at [1308, 17] on button "Update Order" at bounding box center [1303, 19] width 64 height 19
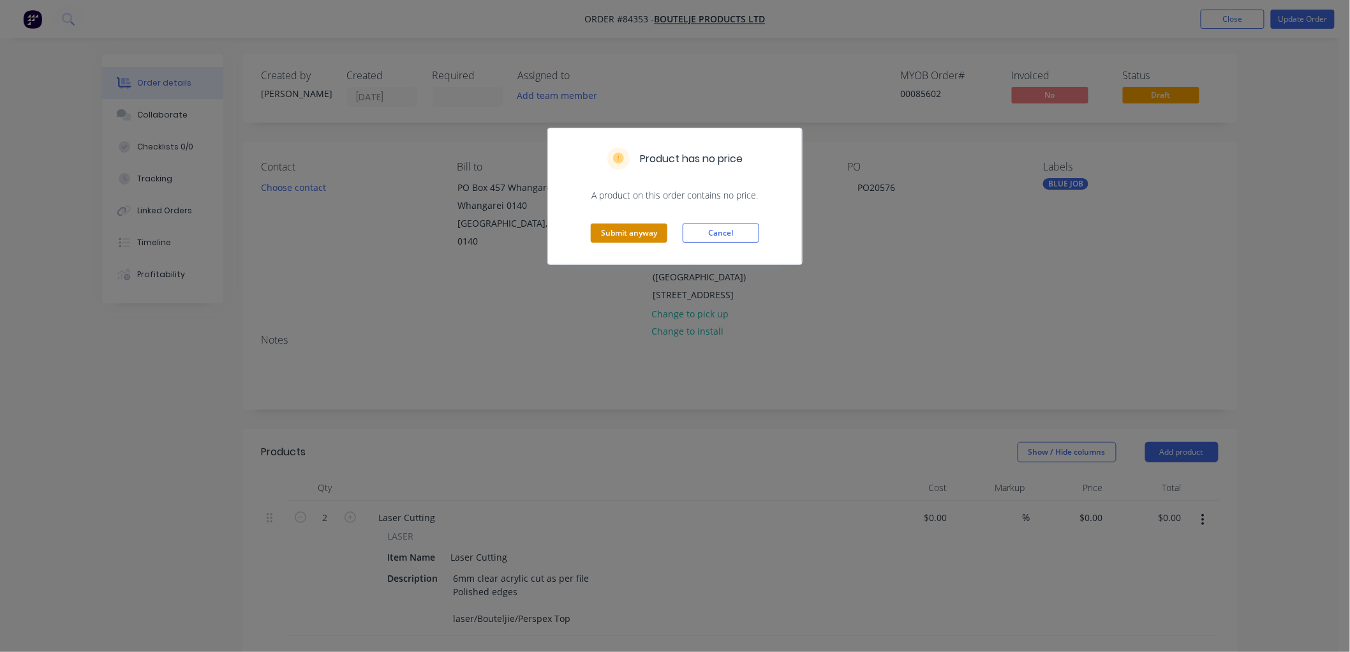
click at [639, 230] on button "Submit anyway" at bounding box center [629, 232] width 77 height 19
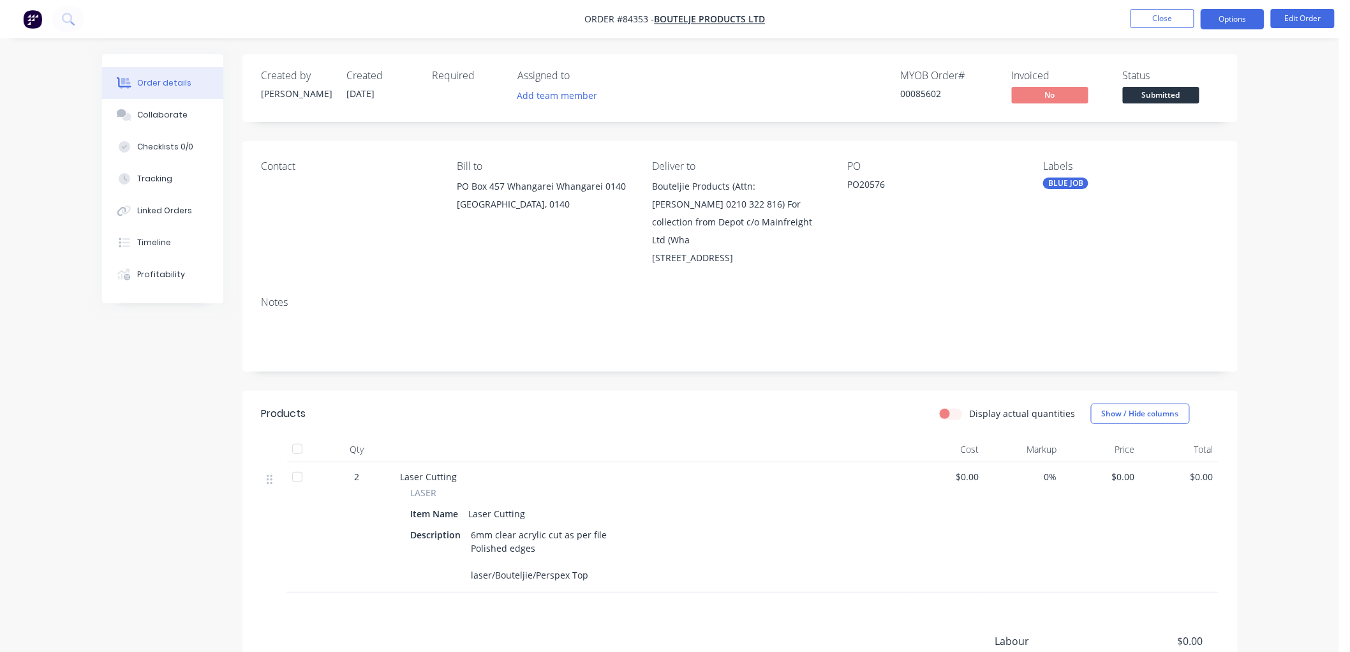
click at [1227, 24] on button "Options" at bounding box center [1233, 19] width 64 height 20
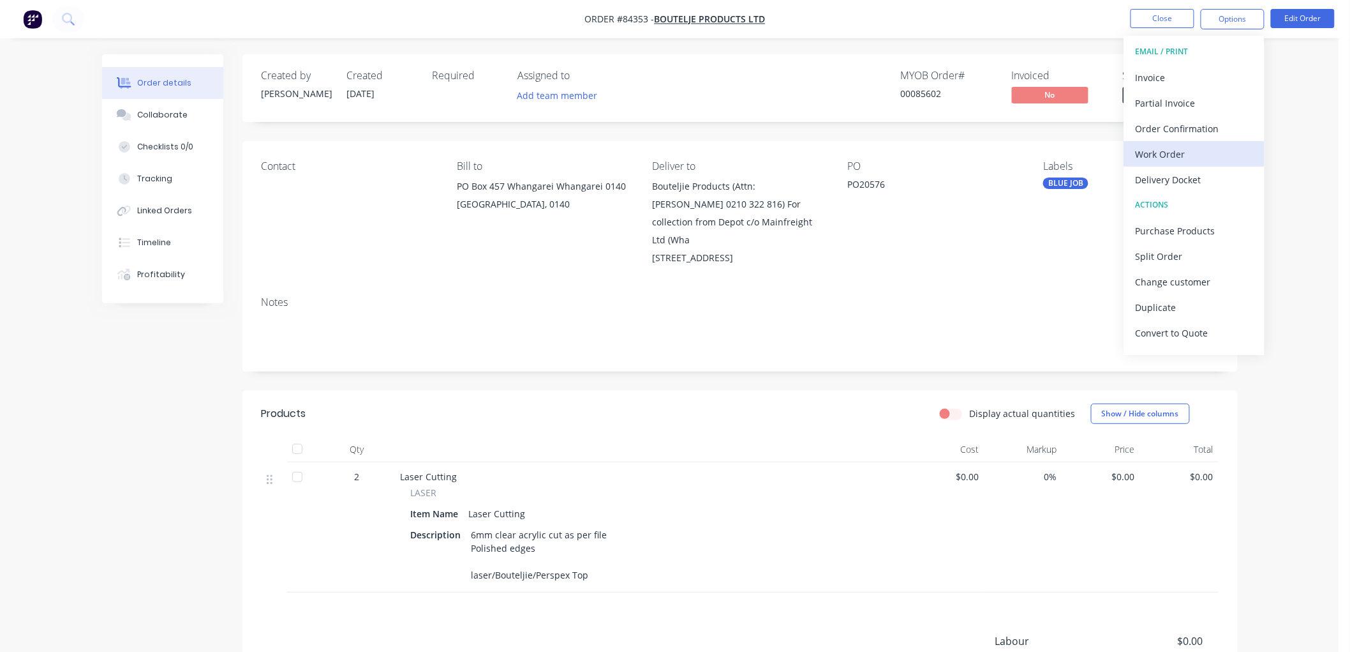
click at [1177, 158] on div "Work Order" at bounding box center [1194, 154] width 117 height 19
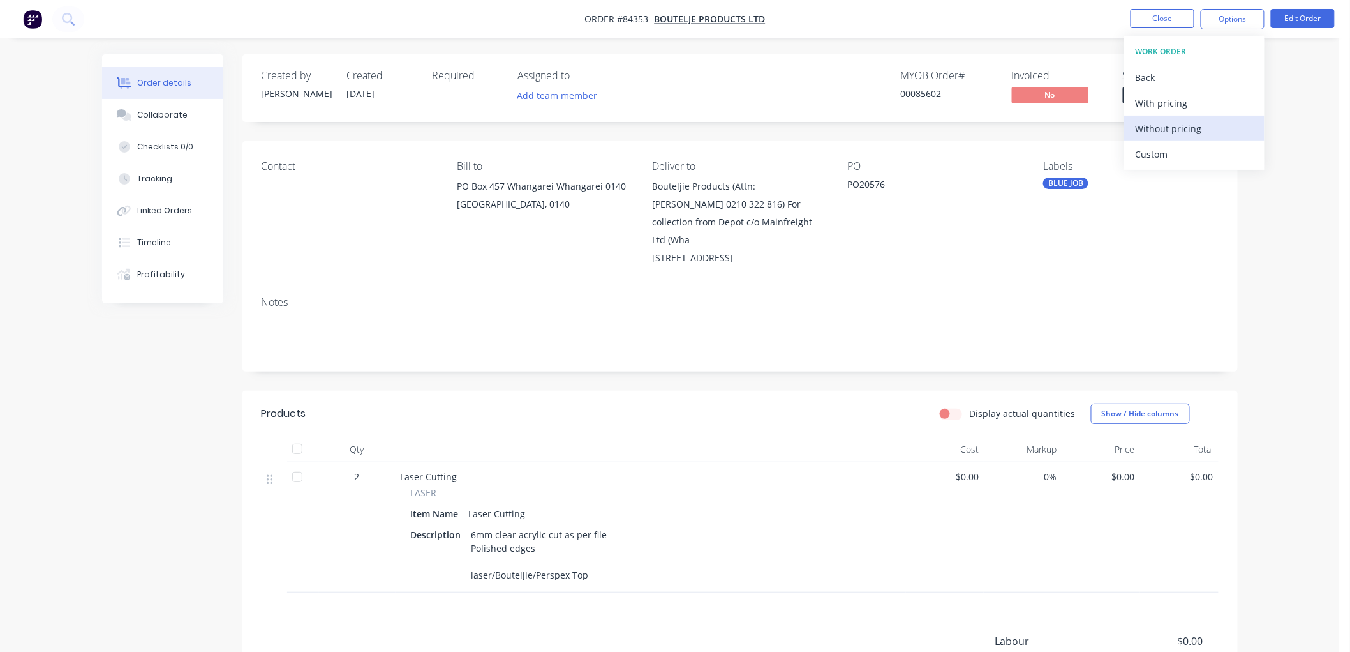
click at [1172, 126] on div "Without pricing" at bounding box center [1194, 128] width 117 height 19
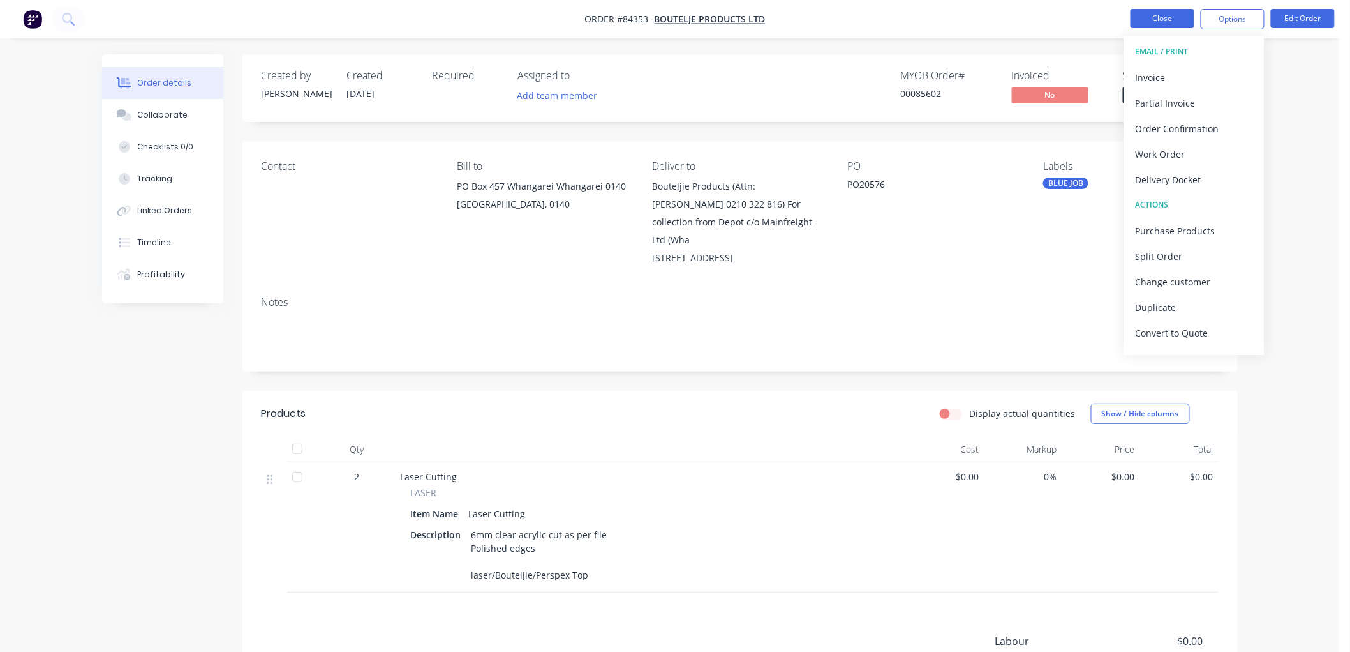
click at [1168, 19] on button "Close" at bounding box center [1163, 18] width 64 height 19
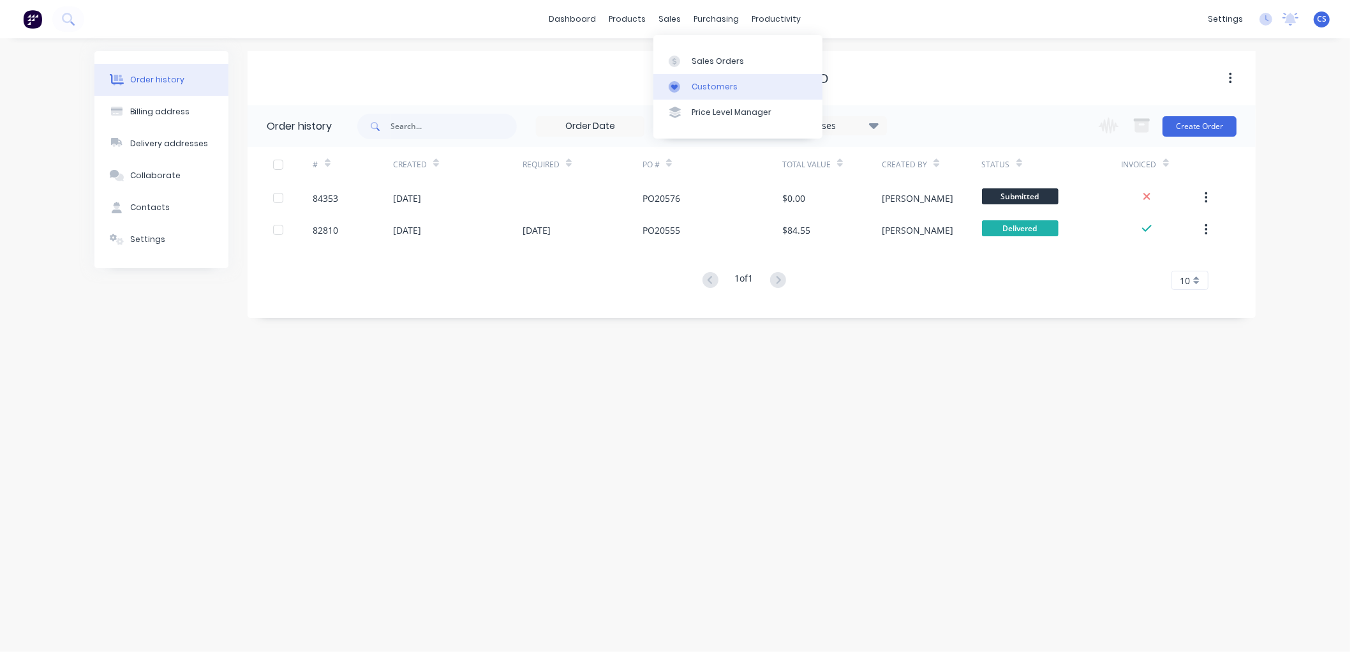
click at [698, 77] on link "Customers" at bounding box center [737, 87] width 169 height 26
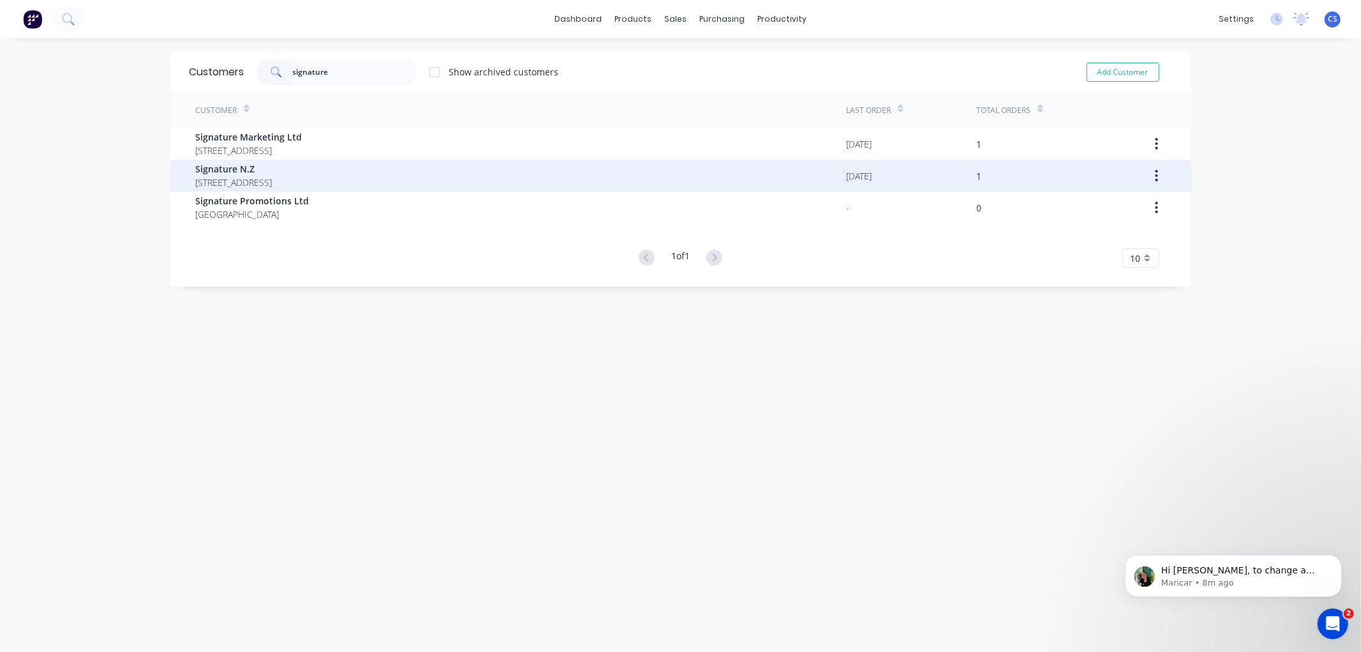
type input "signature"
click at [272, 170] on span "Signature N.Z" at bounding box center [234, 168] width 77 height 13
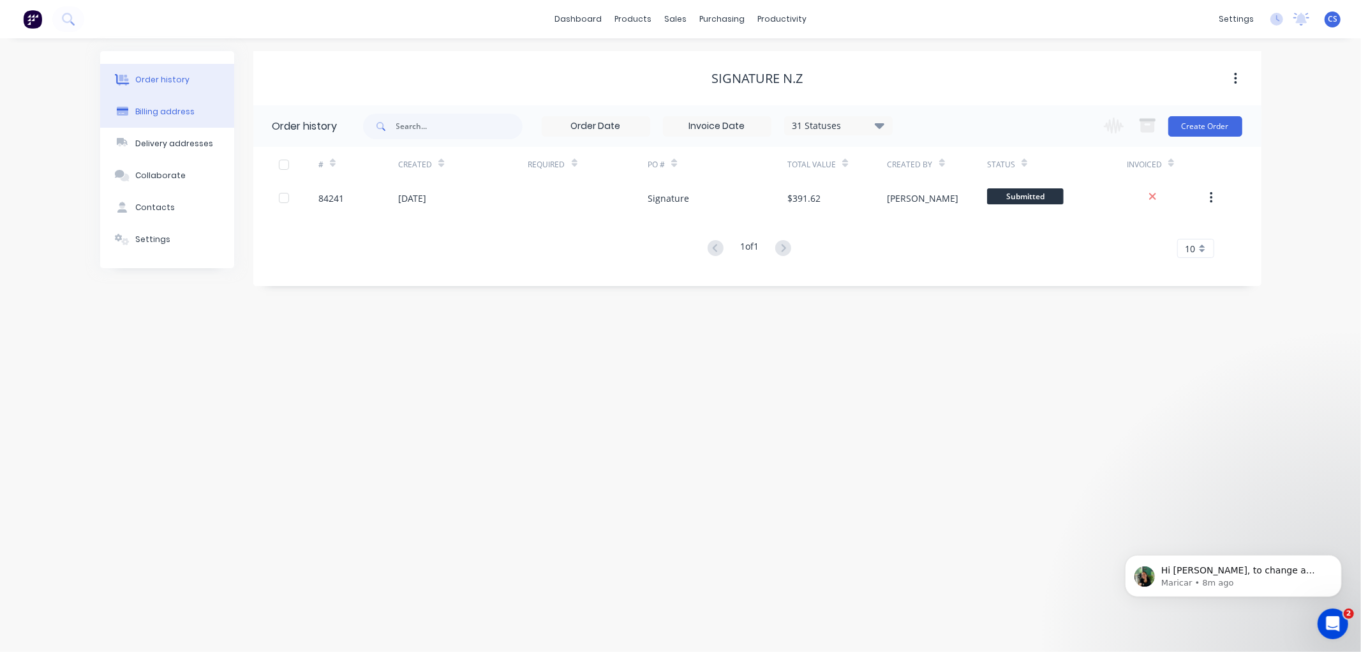
click at [154, 111] on div "Billing address" at bounding box center [164, 111] width 59 height 11
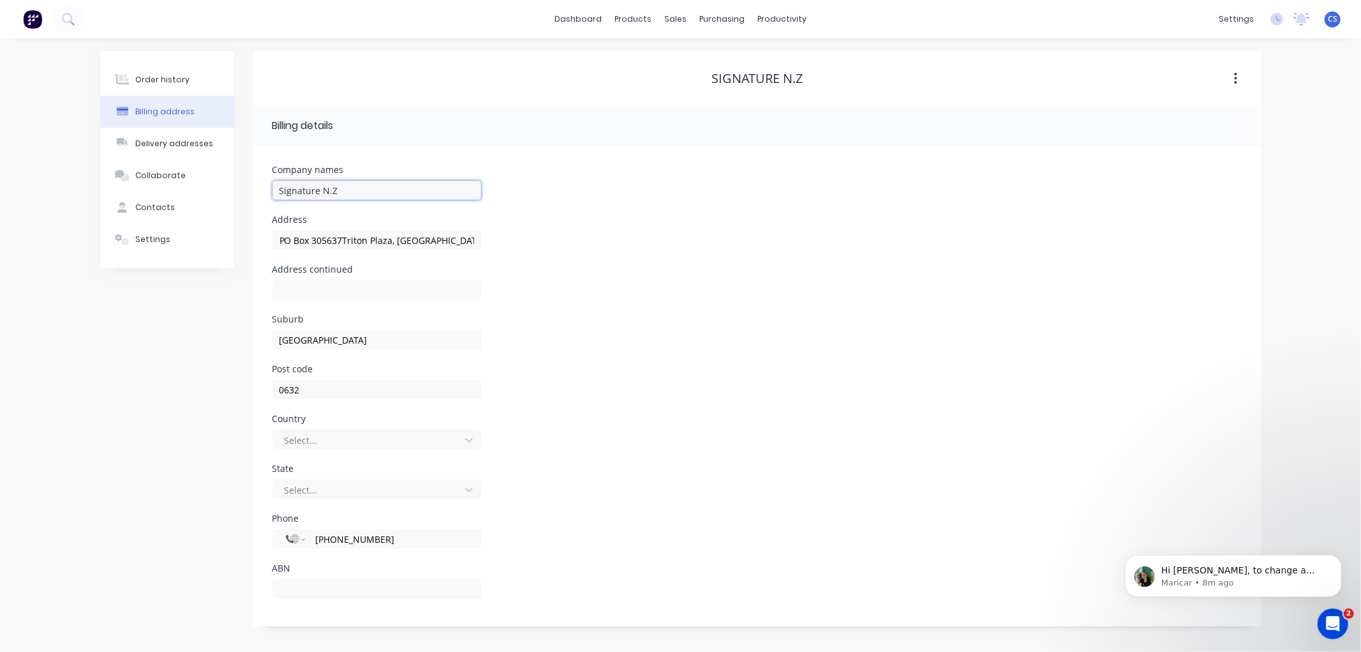
click at [347, 186] on input "Signature N.Z" at bounding box center [376, 190] width 209 height 19
type input "PO Box 305637Triton Plaza, Rosedale"
click at [1214, 565] on p "Hi Chantal, to change a Customer name, go to Sales &gt; Customers, search for t…" at bounding box center [1243, 570] width 165 height 13
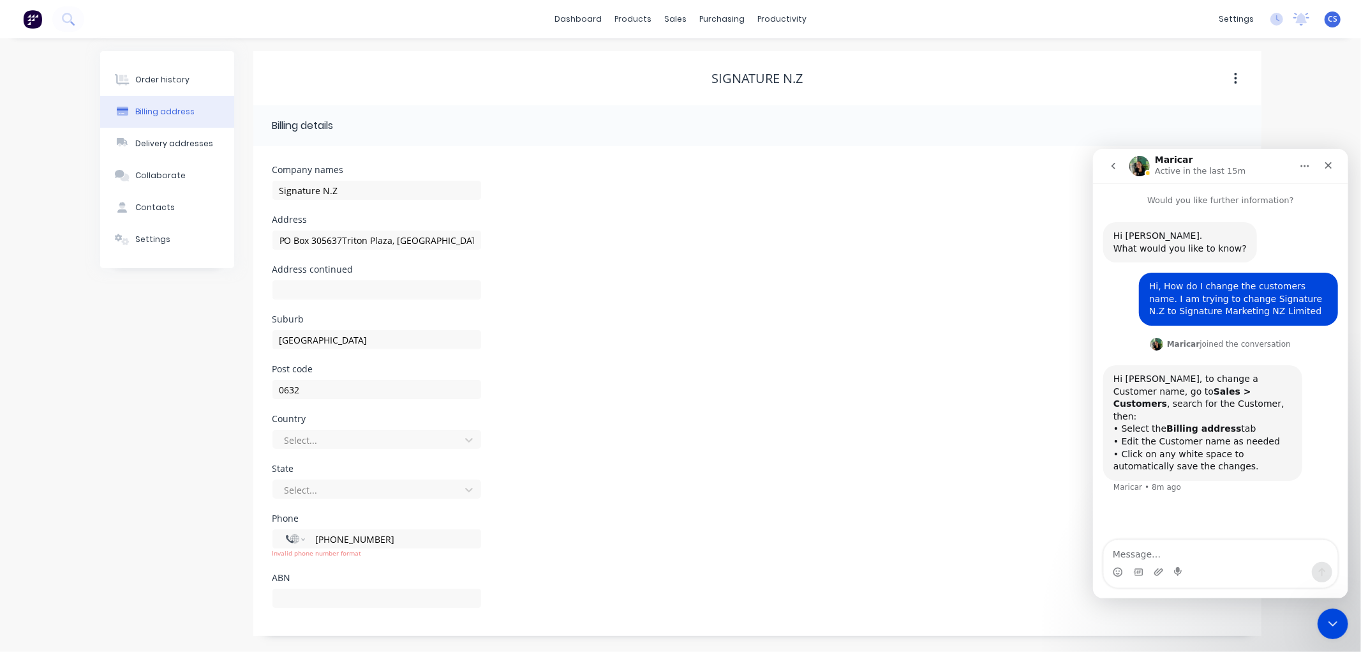
click at [1161, 546] on textarea "Message…" at bounding box center [1220, 550] width 234 height 22
type textarea "Thank you"
drag, startPoint x: 1254, startPoint y: 308, endPoint x: 1151, endPoint y: 314, distance: 103.5
click at [1151, 314] on div "Hi, How do I change the customers name. I am trying to change Signature N.Z to …" at bounding box center [1238, 299] width 179 height 38
click at [350, 188] on input "Signature N.Z" at bounding box center [376, 190] width 209 height 19
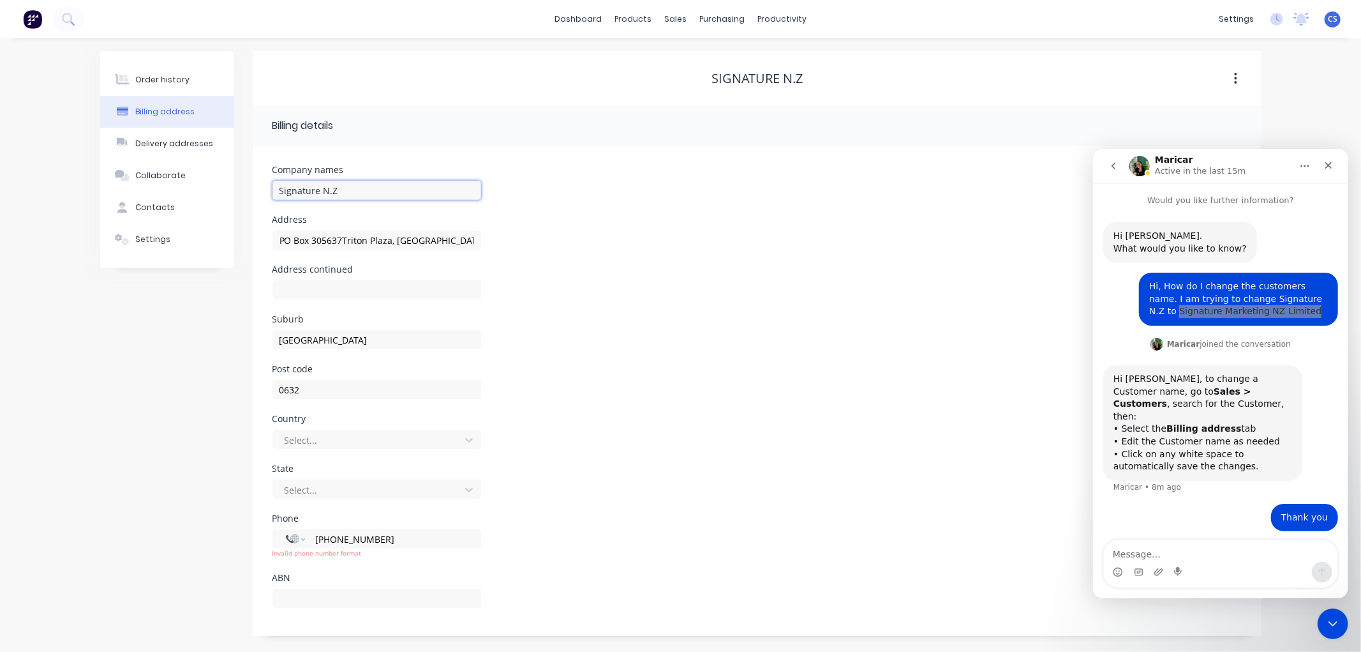
drag, startPoint x: 320, startPoint y: 189, endPoint x: 387, endPoint y: 189, distance: 67.0
click at [387, 189] on input "Signature N.Z" at bounding box center [376, 190] width 209 height 19
type input "SignatureM"
type input "PO Box 305637Triton Plaza, Rosedale"
type input "SignatureM"
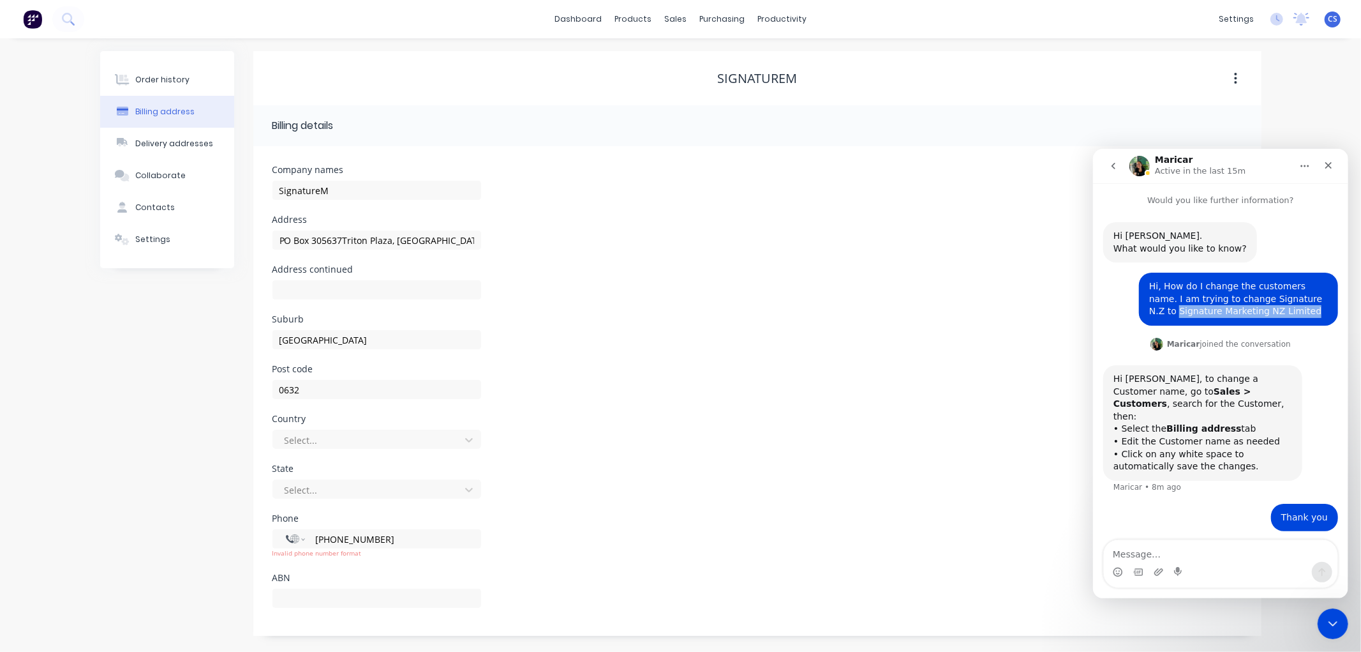
type input "PO Box 305637Triton Plaza, Rosedale"
click at [1116, 305] on div "Hi, How do I change the customers name. I am trying to change Signature N.Z to …" at bounding box center [1220, 303] width 235 height 63
click at [319, 191] on input "SignatureM" at bounding box center [376, 190] width 209 height 19
type input "Signature M"
click at [341, 188] on input "Signature M" at bounding box center [376, 190] width 209 height 19
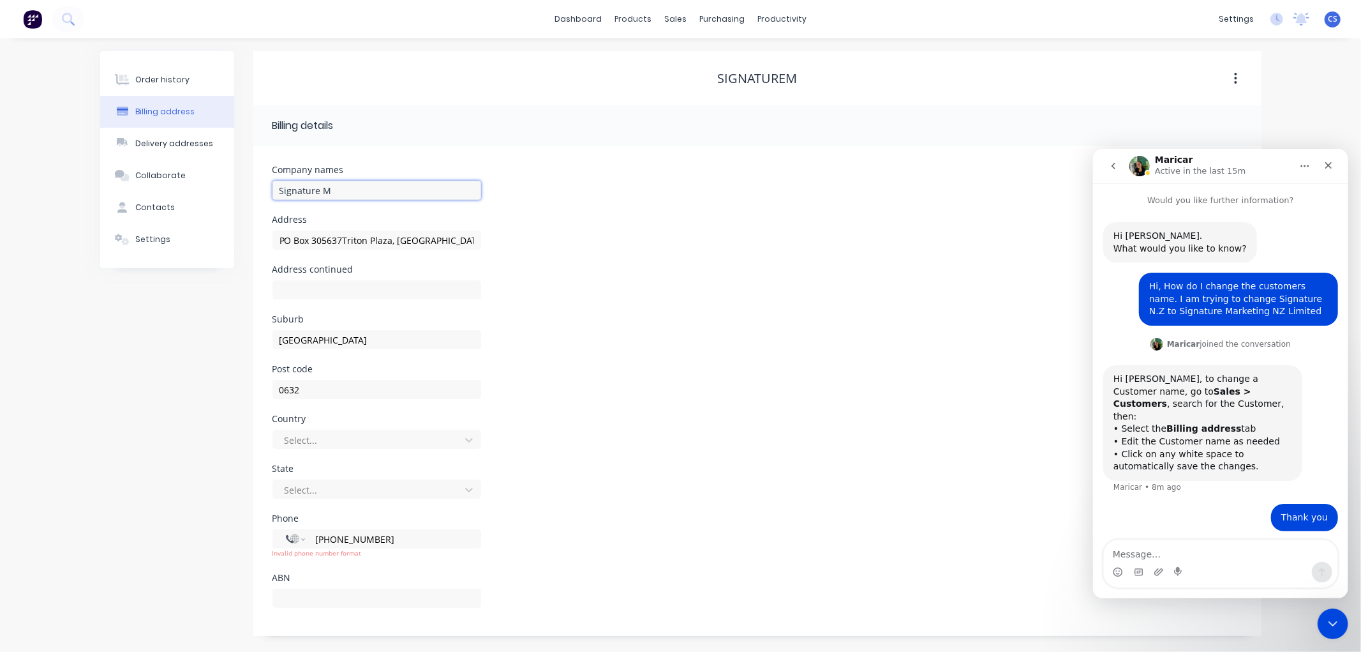
type input "PO Box 305637Triton Plaza, Rosedale"
type input "Signature Ma"
type input "PO Box 305637Triton Plaza, Rosedale"
type input "Signature Mar"
type input "PO Box 305637Triton Plaza, Rosedale"
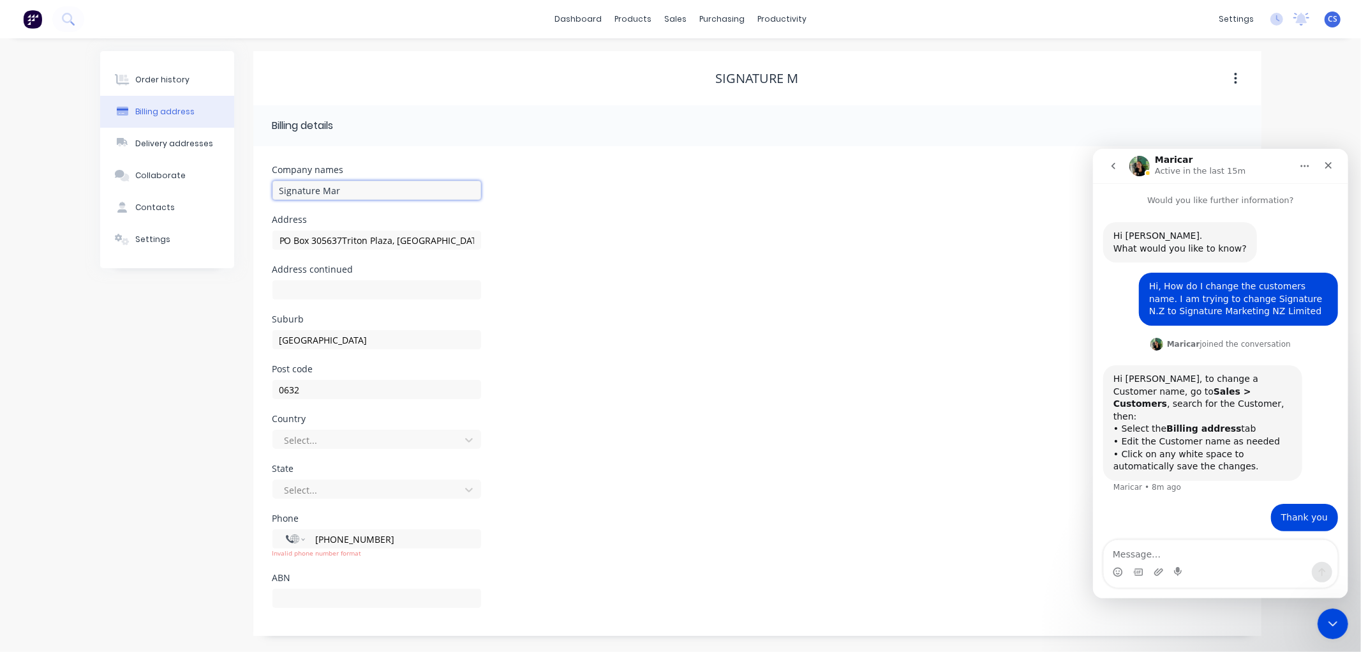
type input "Signature Mark"
type input "PO Box 305637Triton Plaza, Rosedale"
type input "Signature Marke"
type input "PO Box 305637Triton Plaza, Rosedale"
type input "Signature Market"
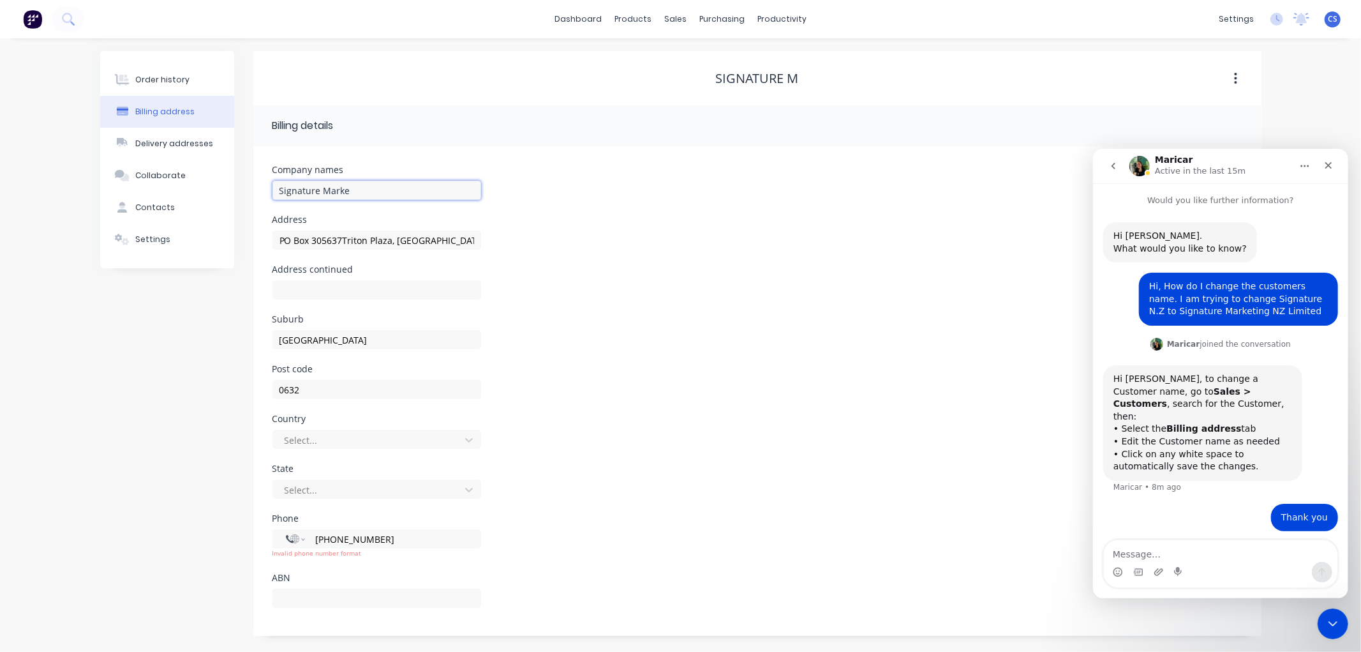
type input "PO Box 305637Triton Plaza, Rosedale"
type input "Signature Marketi"
type input "PO Box 305637Triton Plaza, Rosedale"
type input "Signature Marketin"
type input "PO Box 305637Triton Plaza, Rosedale"
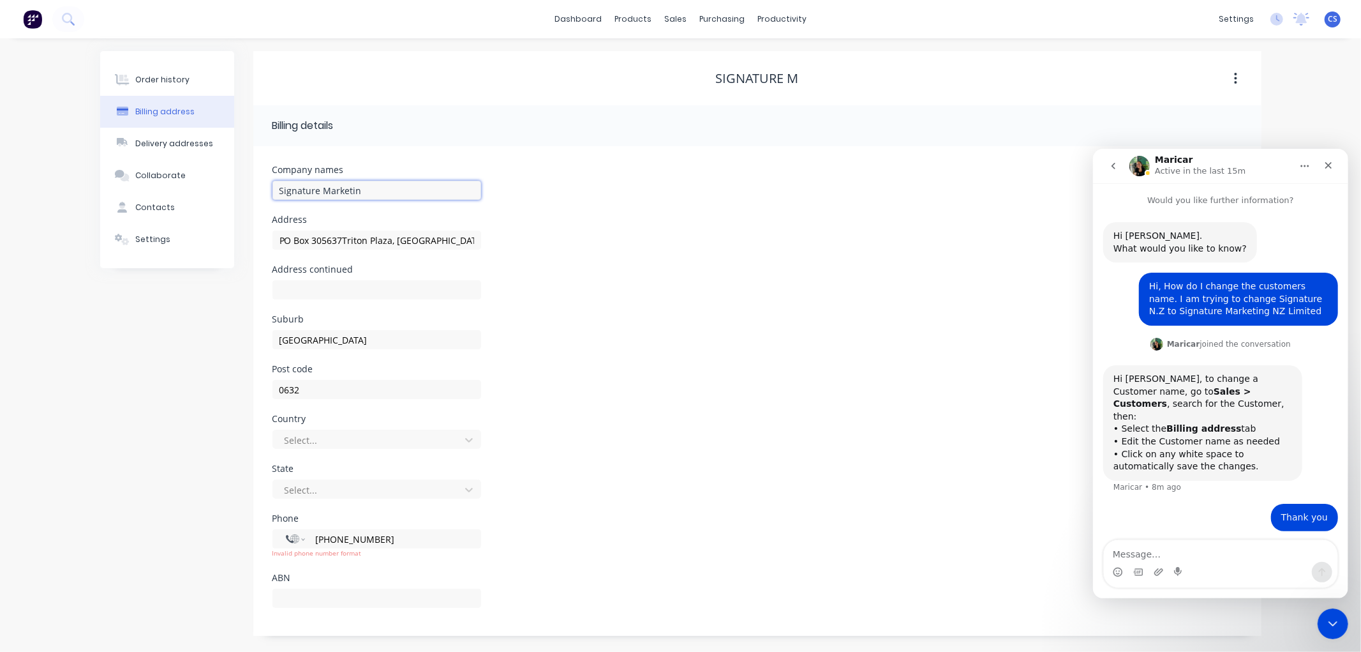
type input "Signature Marketing"
type input "PO Box 305637Triton Plaza, Rosedale"
type input "Signature Marketing"
type input "PO Box 305637Triton Plaza, Rosedale"
type input "Signature Marketing N"
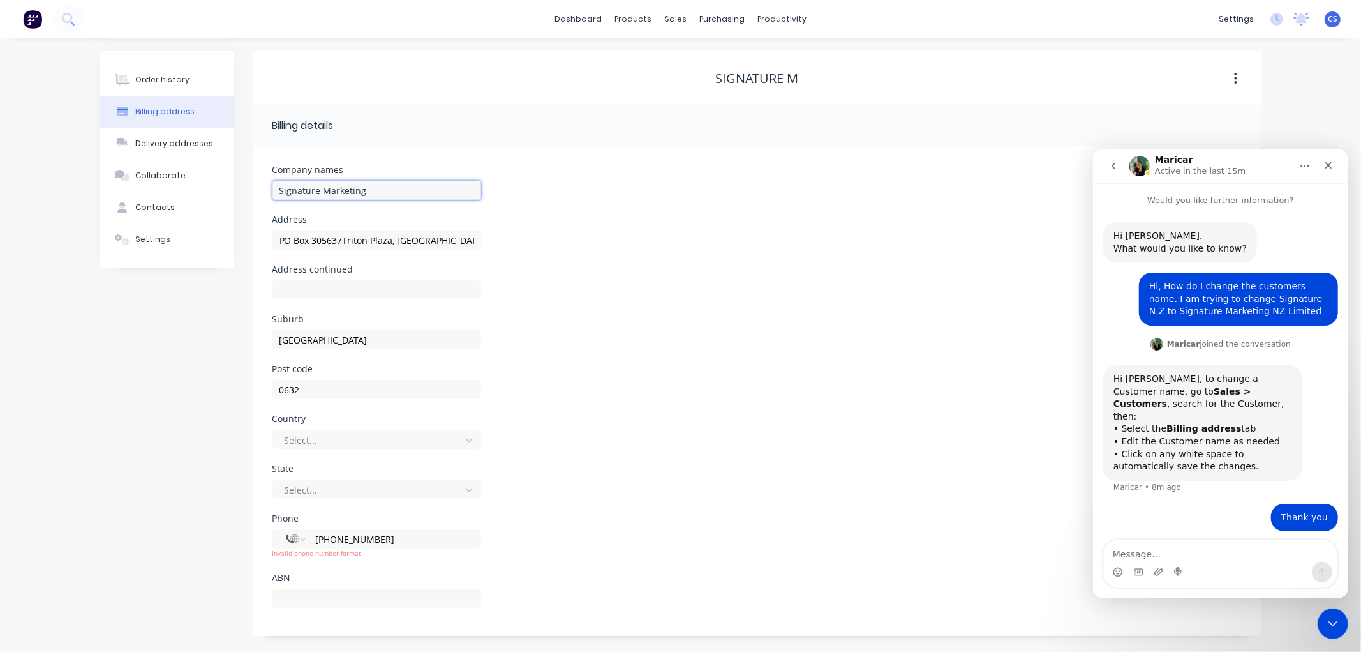
type input "PO Box 305637Triton Plaza, Rosedale"
type input "Signature Marketing NZ"
type input "PO Box 305637Triton Plaza, Rosedale"
type input "Signature Marketing NZ"
type input "PO Box 305637Triton Plaza, Rosedale"
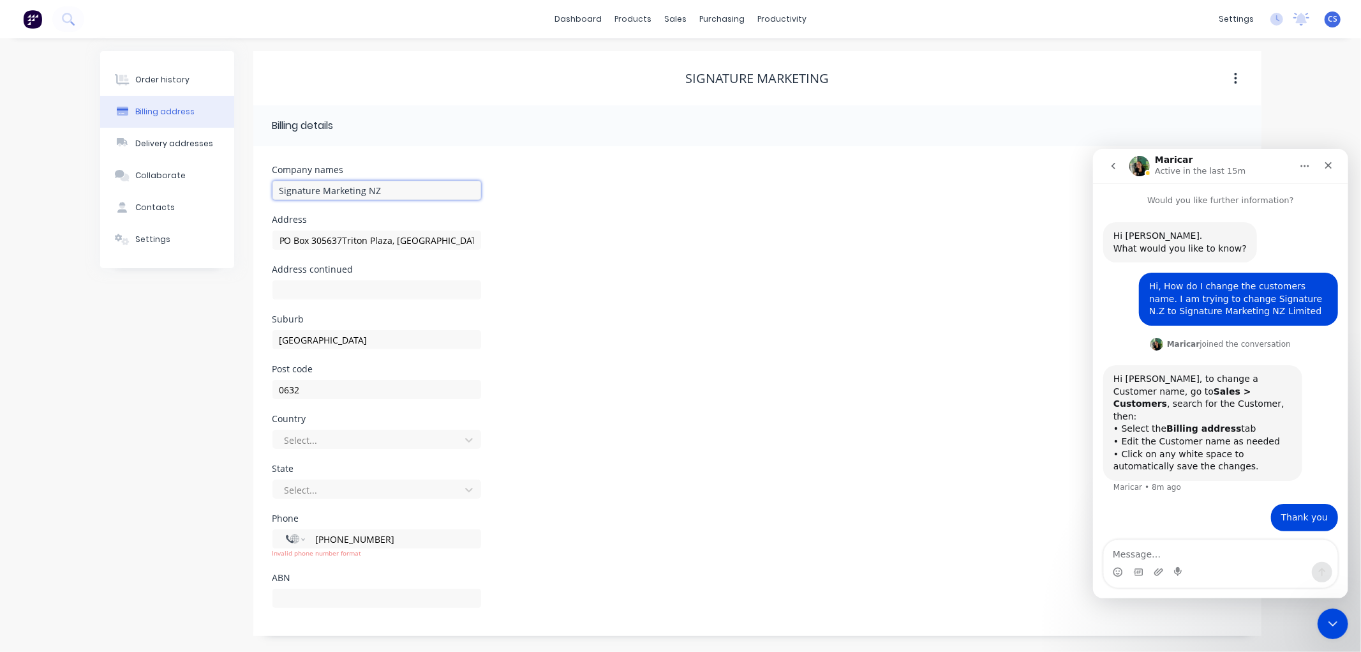
type input "Signature Marketing NZ L"
type input "PO Box 305637Triton Plaza, Rosedale"
type input "Signature Marketing NZ Li"
type input "PO Box 305637Triton Plaza, Rosedale"
type input "Signature Marketing NZ Lim"
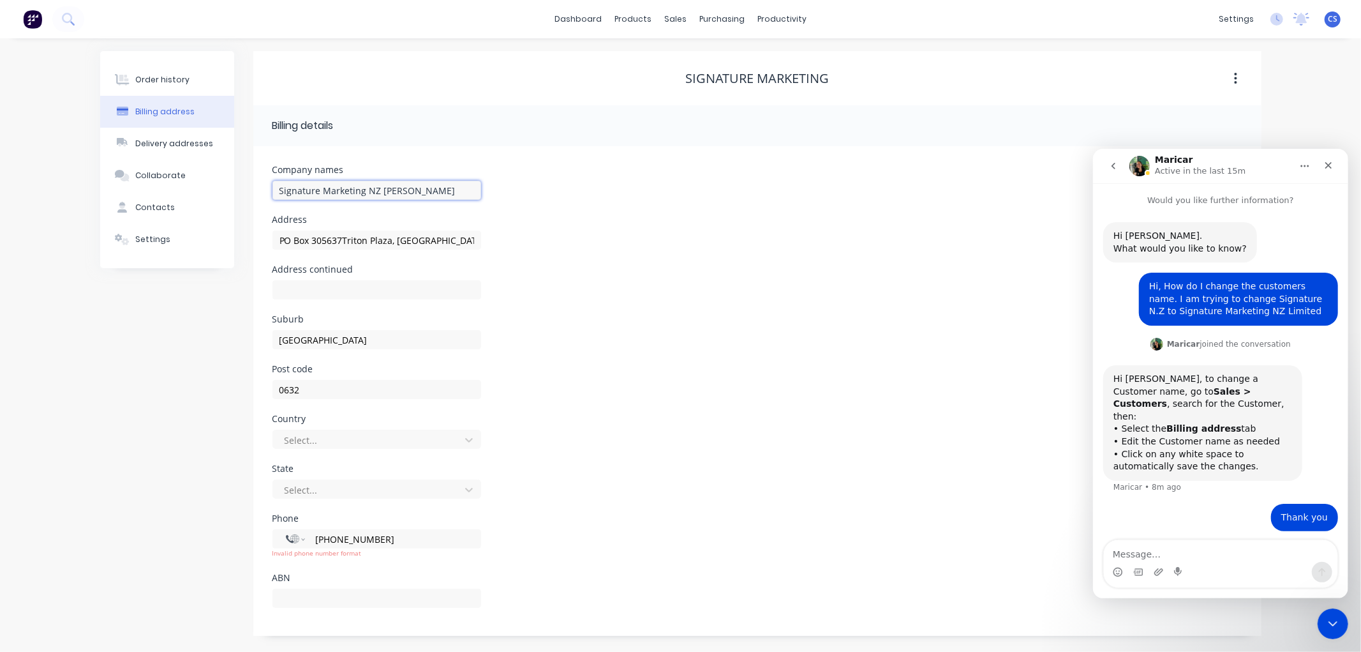
type input "PO Box 305637Triton Plaza, Rosedale"
type input "Signature Marketing NZ Limi"
type input "PO Box 305637Triton Plaza, Rosedale"
type input "Signature Marketing NZ Limit"
type input "PO Box 305637Triton Plaza, Rosedale"
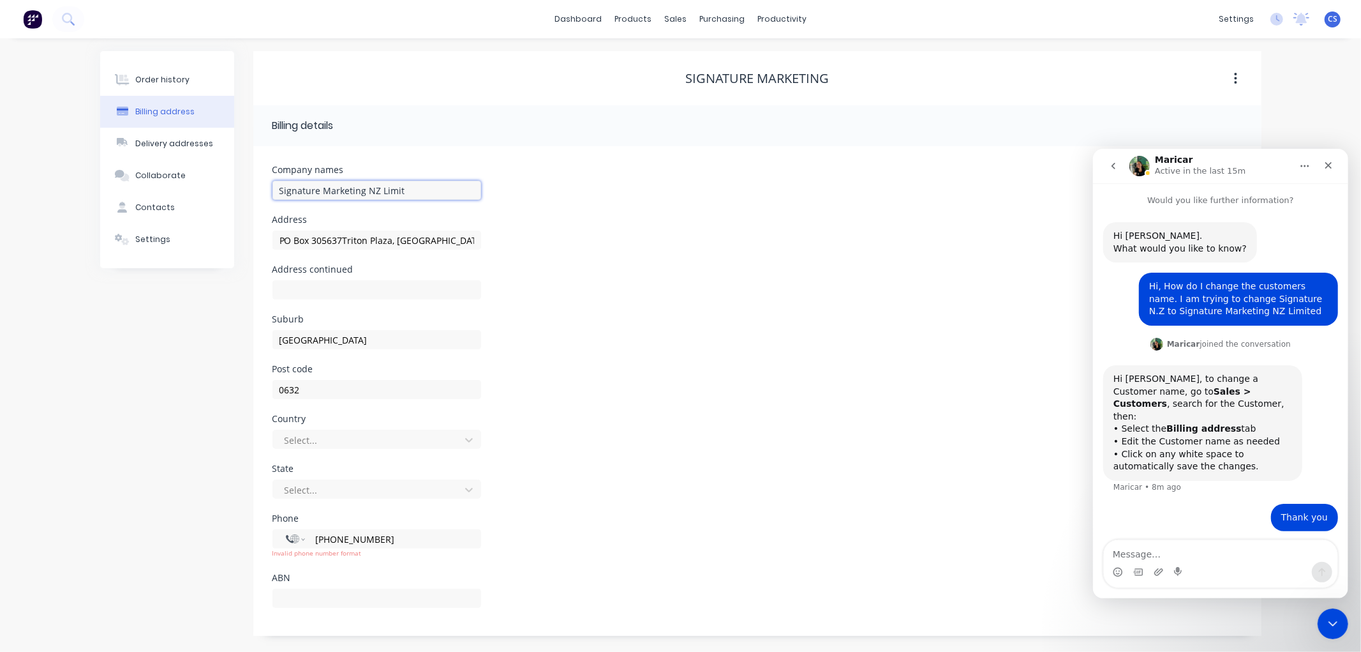
type input "Signature Marketing NZ Limite"
type input "PO Box 305637Triton Plaza, Rosedale"
type input "Signature Marketing NZ Limited"
type input "PO Box 305637Triton Plaza, Rosedale"
type input "Signature Marketing NZ Limited"
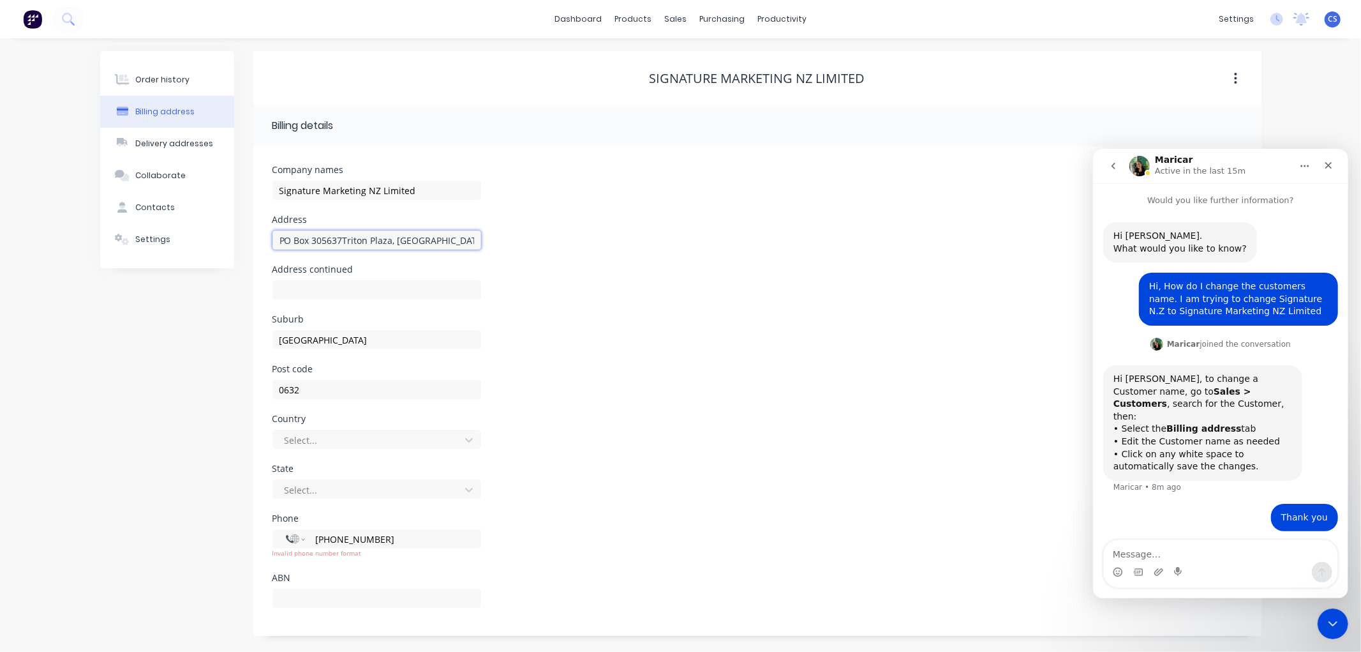
type input "PO Box 305637Triton Plaza, Rosedale"
drag, startPoint x: 444, startPoint y: 237, endPoint x: 235, endPoint y: 230, distance: 209.4
click at [233, 232] on div "Order history Billing address Delivery addresses Collaborate Contacts Settings …" at bounding box center [680, 343] width 1161 height 585
drag, startPoint x: 315, startPoint y: 391, endPoint x: 174, endPoint y: 391, distance: 141.7
click at [172, 391] on div "Order history Billing address Delivery addresses Collaborate Contacts Settings …" at bounding box center [680, 343] width 1161 height 585
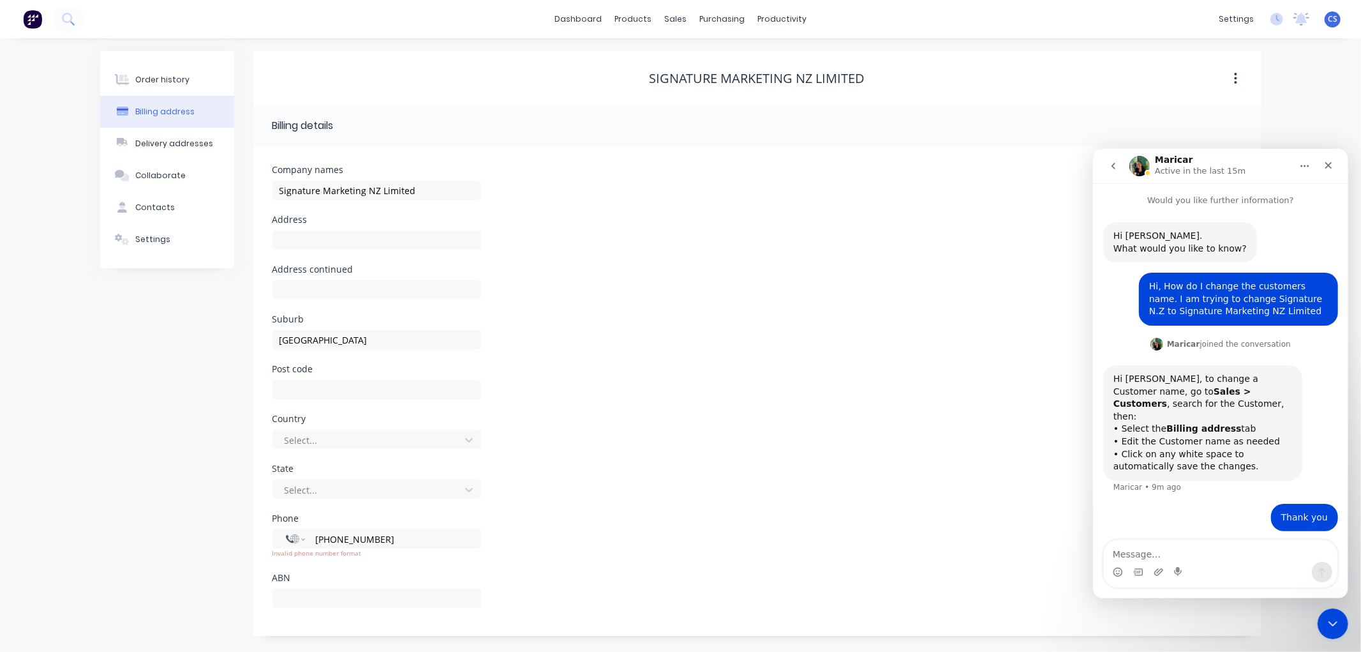
drag, startPoint x: 399, startPoint y: 536, endPoint x: 172, endPoint y: 539, distance: 226.6
click at [173, 539] on div "Order history Billing address Delivery addresses Collaborate Contacts Settings …" at bounding box center [680, 343] width 1161 height 585
select select "AU"
select select "NZ"
click at [160, 77] on div "Order history" at bounding box center [162, 79] width 54 height 11
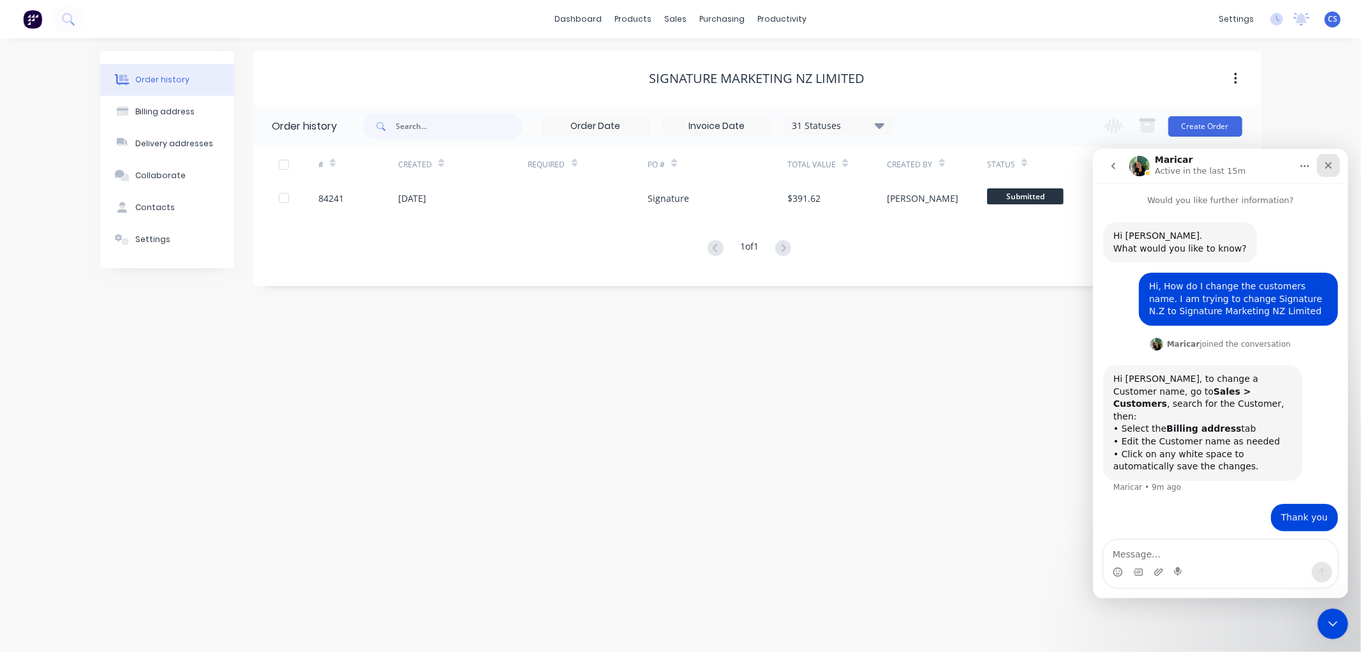
click at [1327, 162] on icon "Close" at bounding box center [1328, 165] width 10 height 10
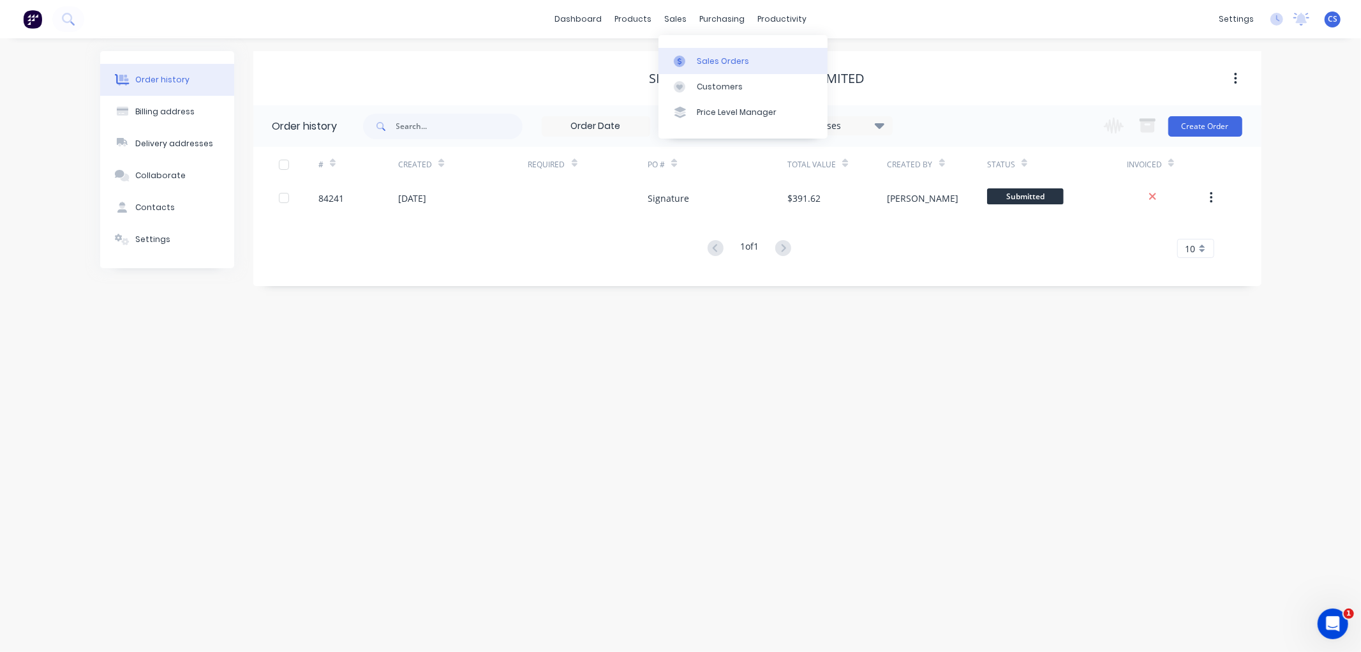
click at [698, 52] on link "Sales Orders" at bounding box center [743, 61] width 169 height 26
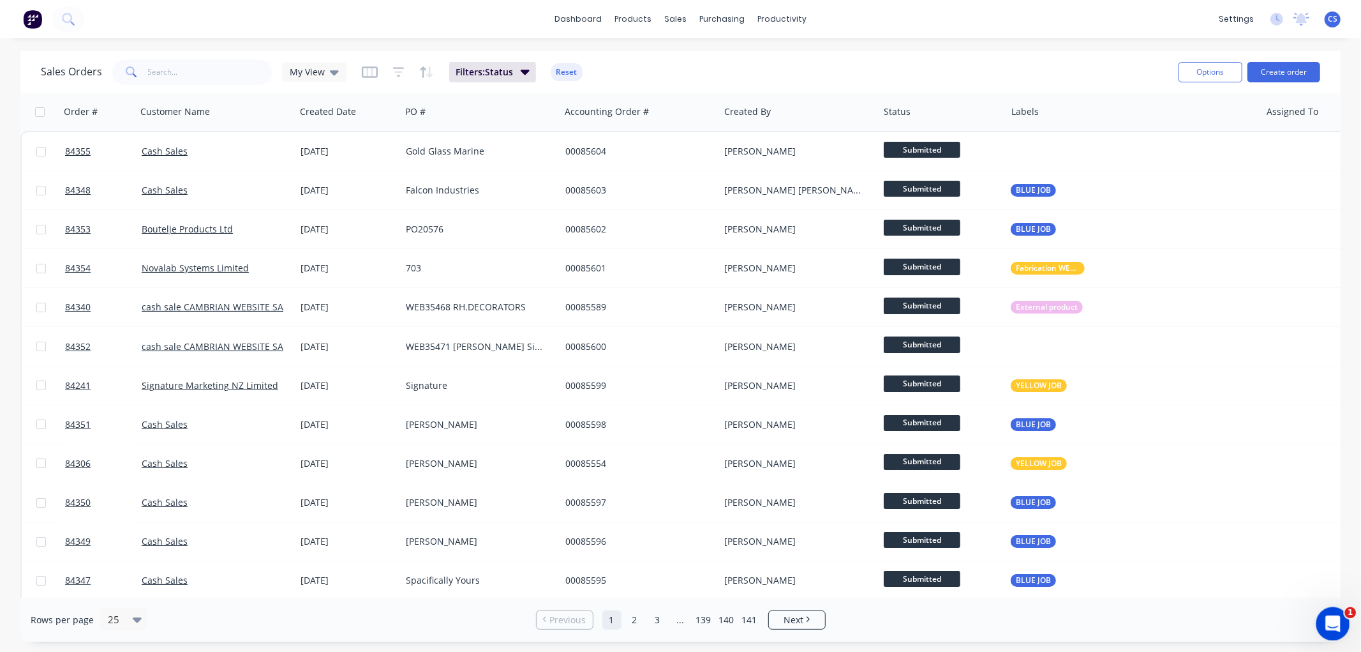
click at [1324, 616] on icon "Open Intercom Messenger" at bounding box center [1331, 621] width 21 height 21
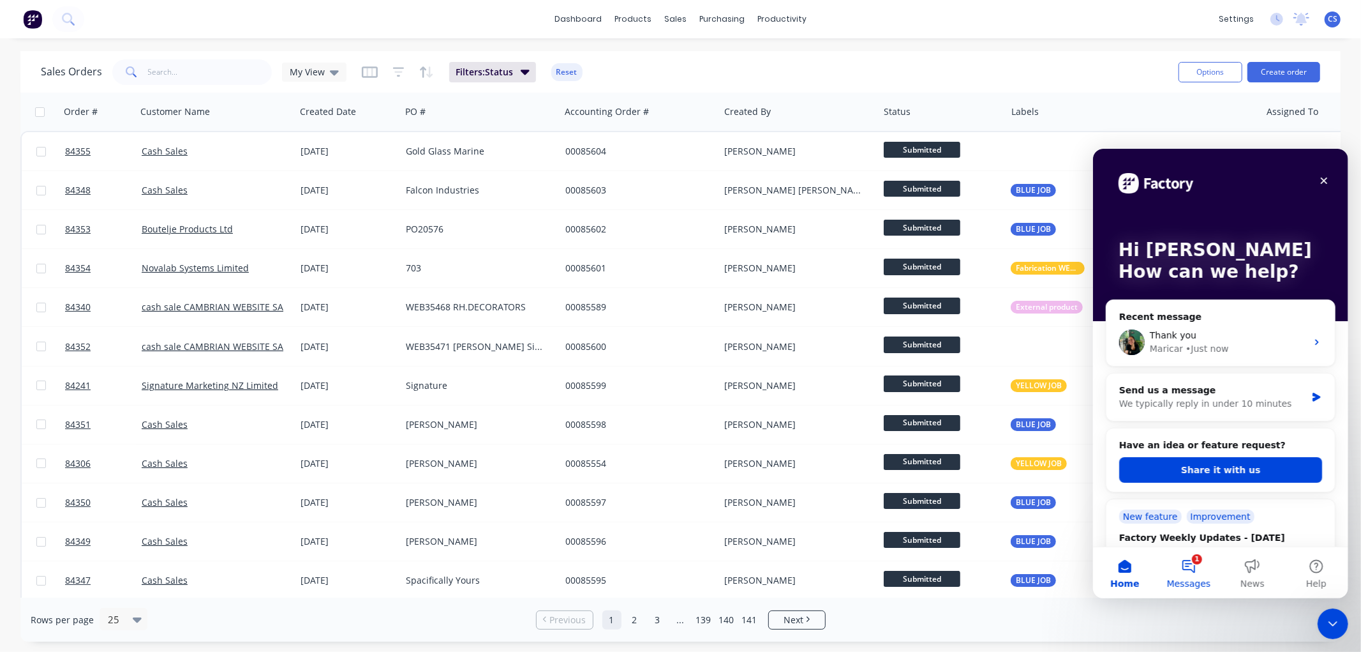
click at [1195, 571] on button "1 Messages" at bounding box center [1188, 571] width 64 height 51
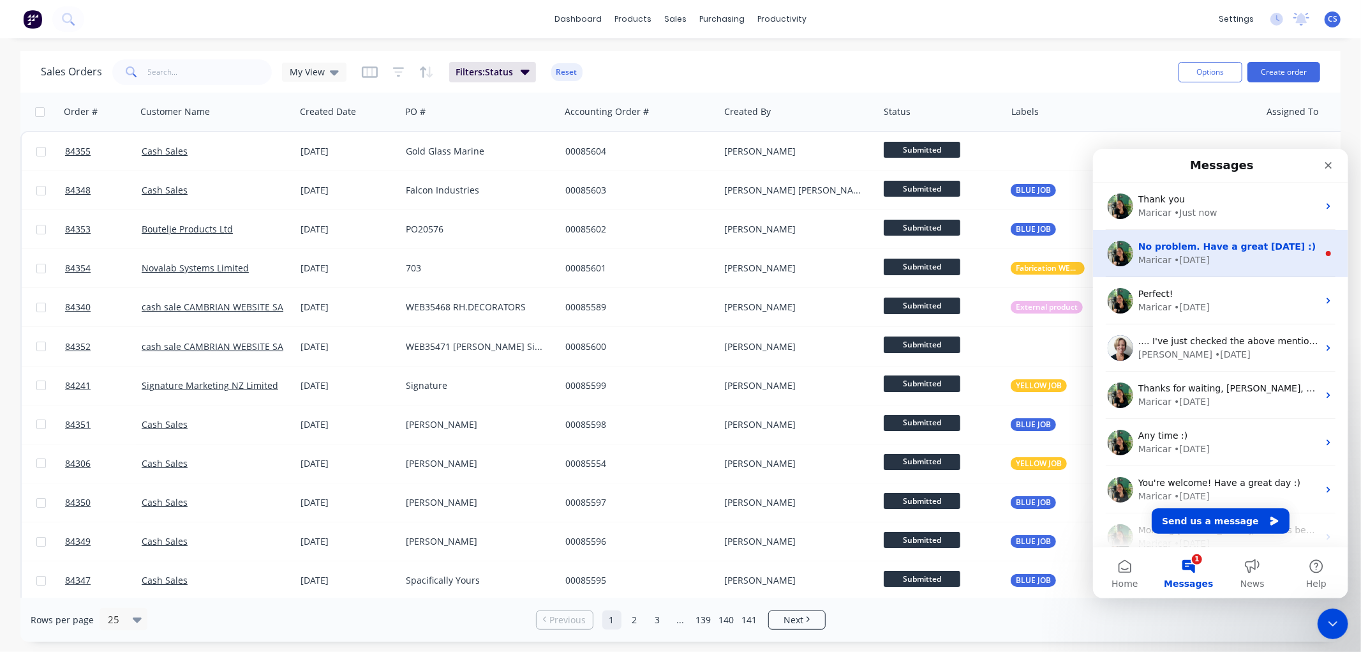
click at [1190, 247] on span "No problem. Have a great [DATE] :)" at bounding box center [1226, 246] width 177 height 10
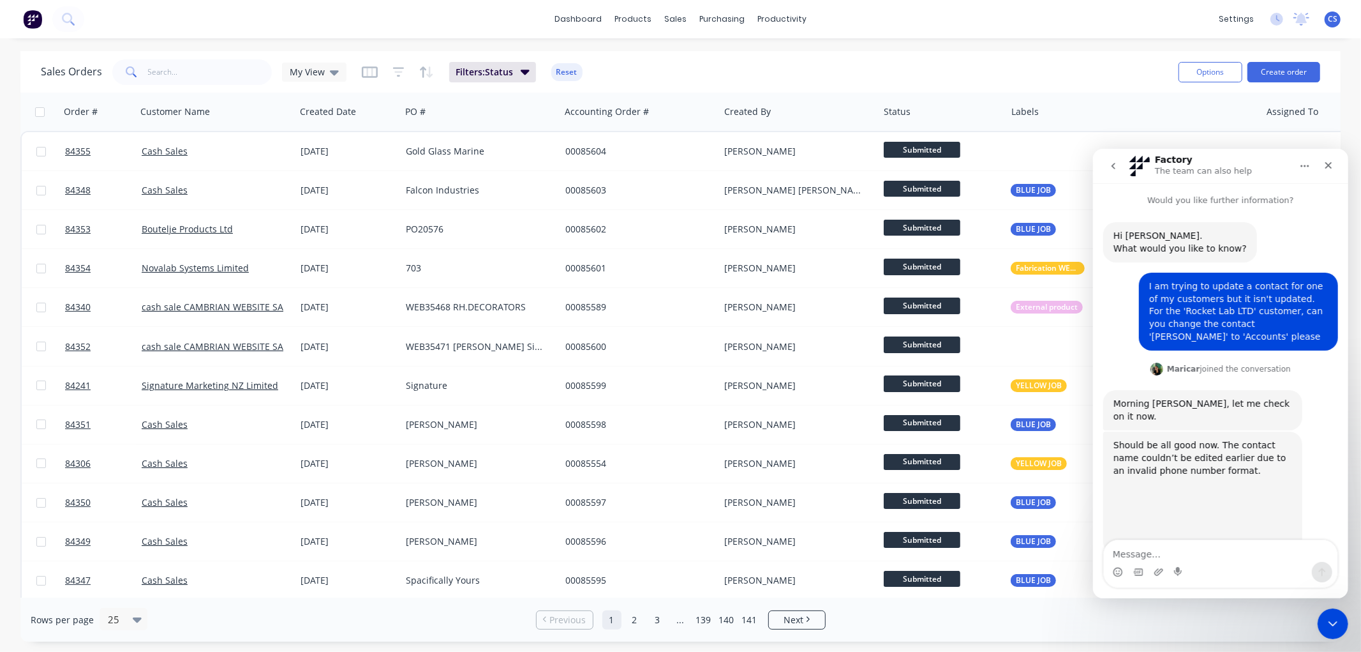
scroll to position [1, 0]
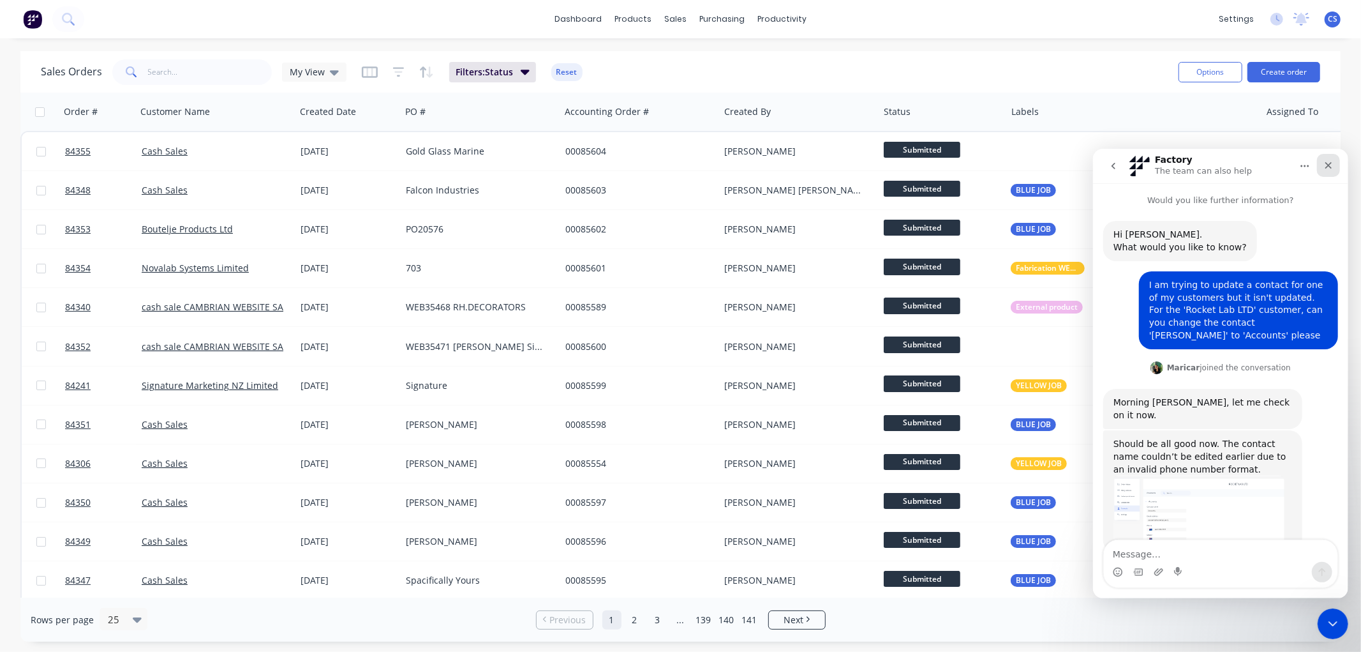
click at [1327, 168] on icon "Close" at bounding box center [1328, 165] width 10 height 10
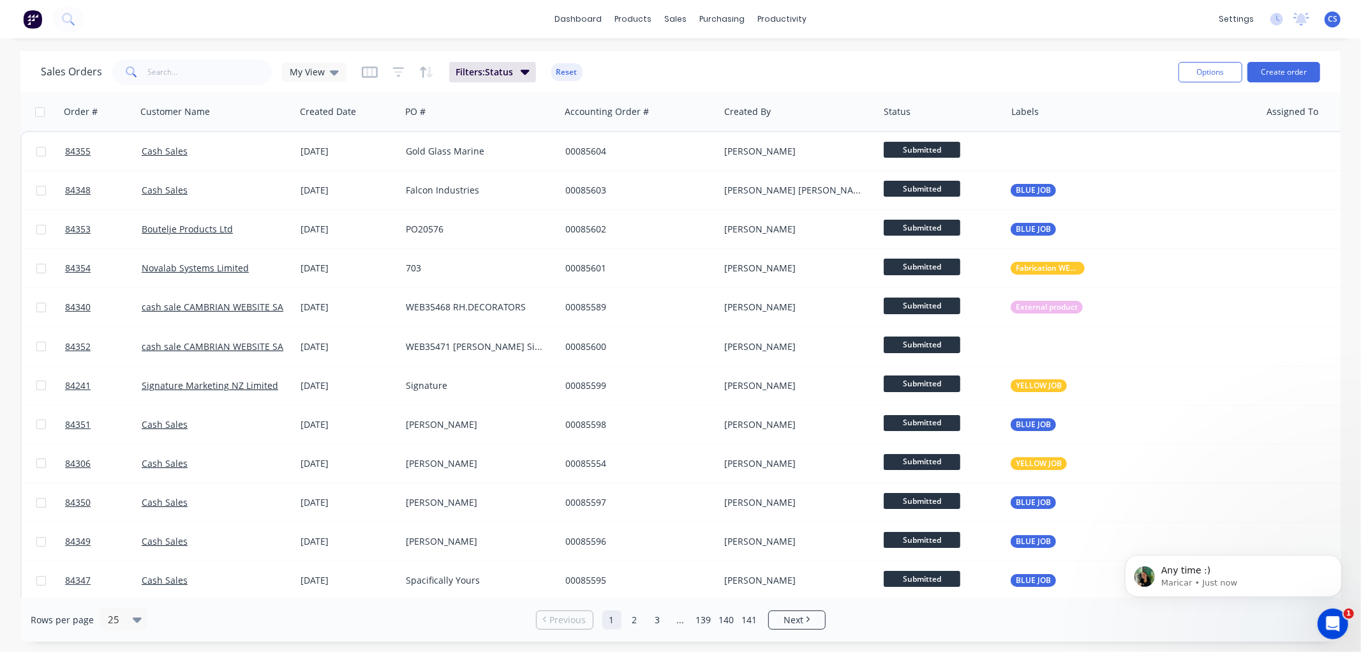
scroll to position [0, 0]
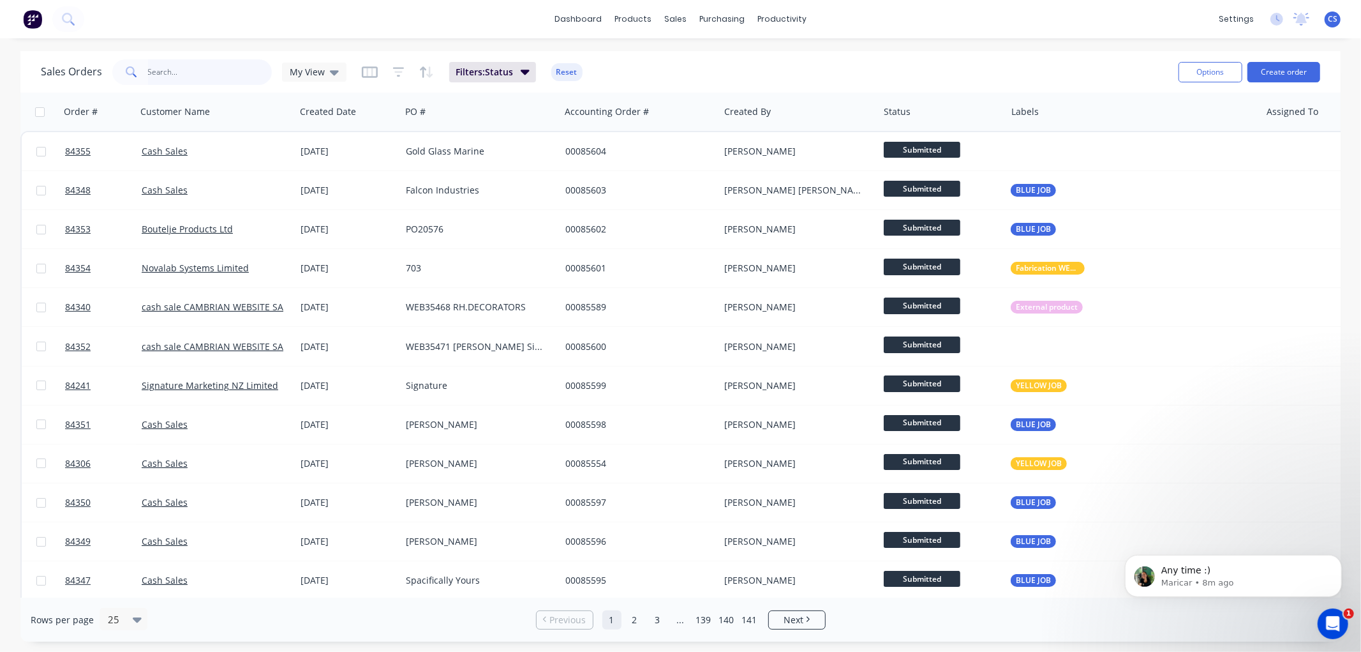
click at [175, 74] on input "text" at bounding box center [210, 72] width 124 height 26
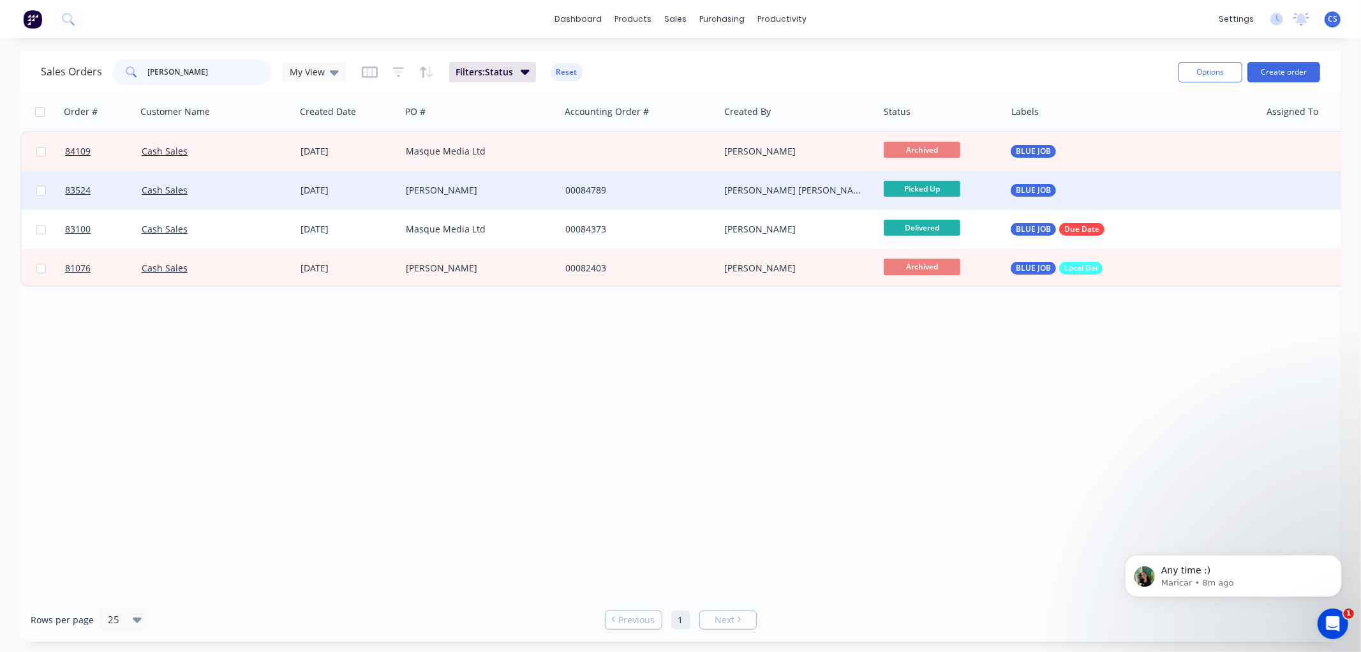
type input "[PERSON_NAME]"
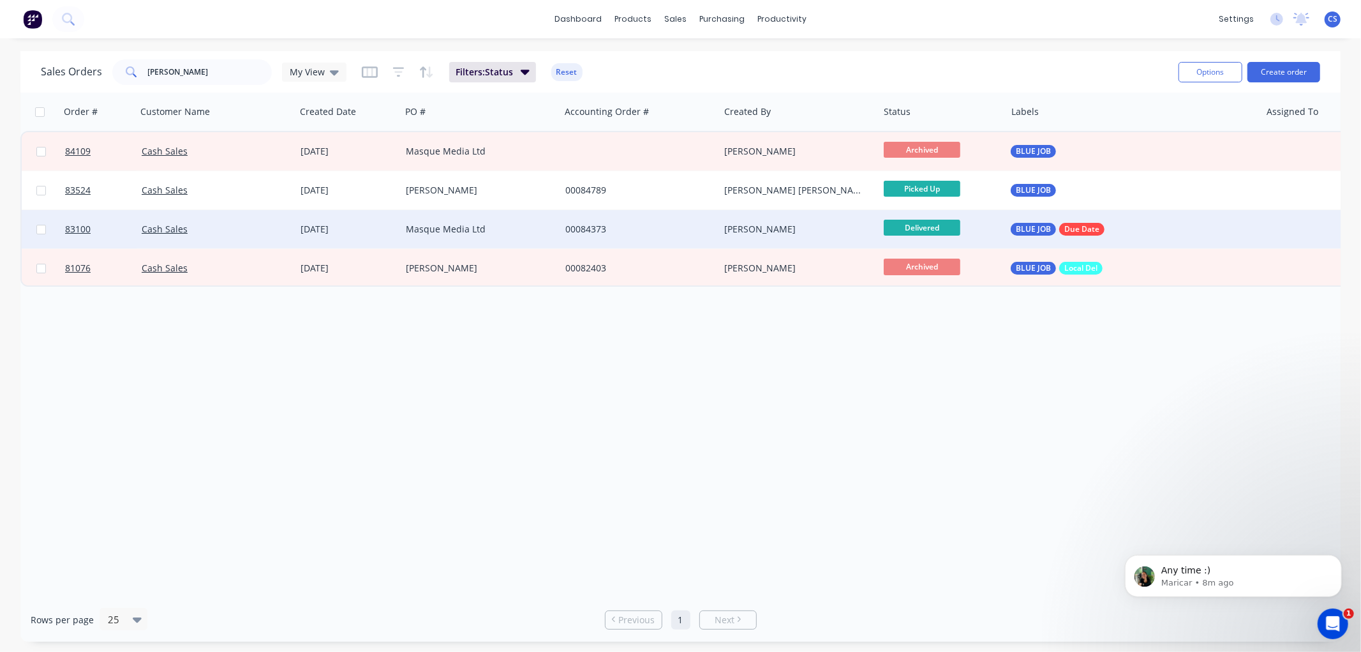
click at [595, 228] on div "00084373" at bounding box center [636, 229] width 142 height 13
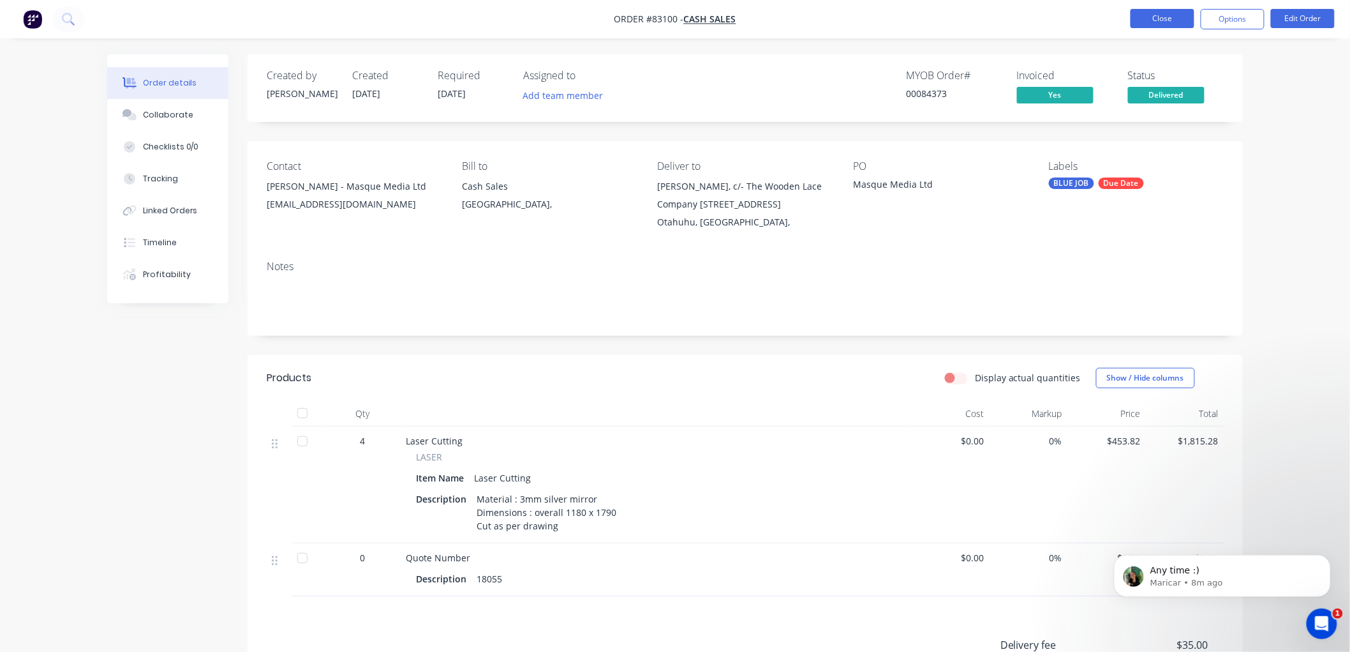
click at [1155, 24] on button "Close" at bounding box center [1163, 18] width 64 height 19
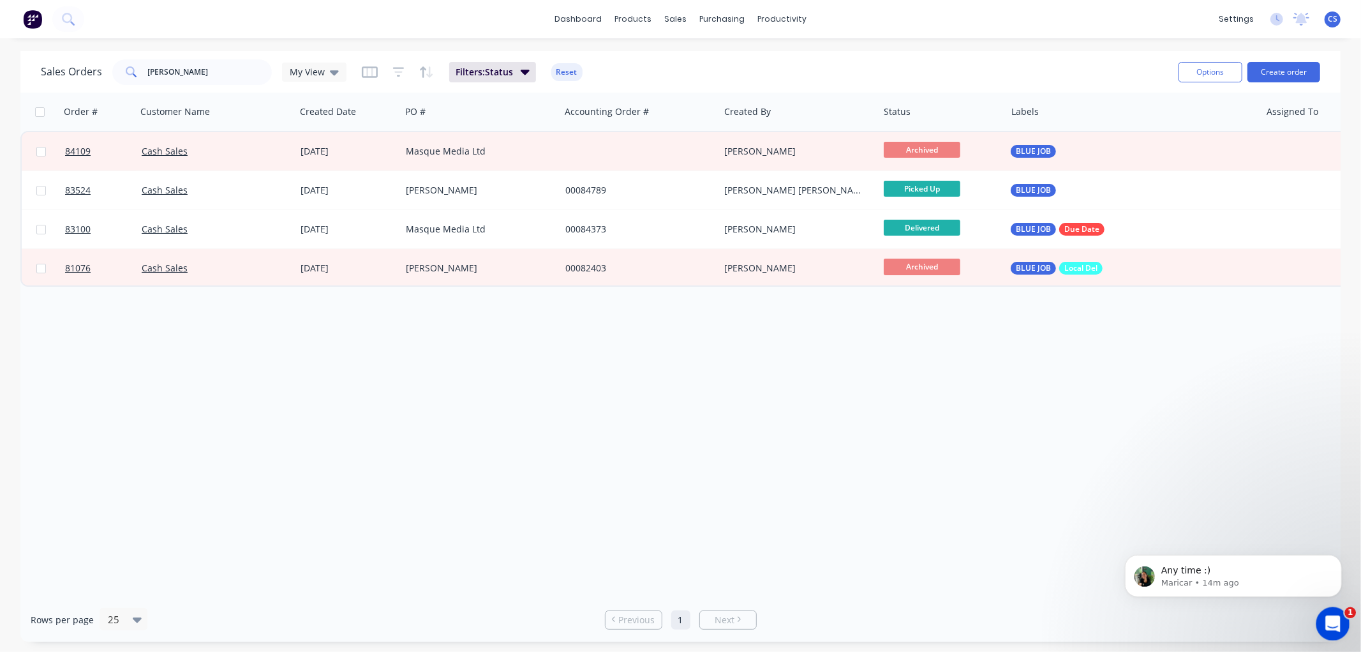
click at [1334, 620] on icon "Open Intercom Messenger" at bounding box center [1331, 621] width 21 height 21
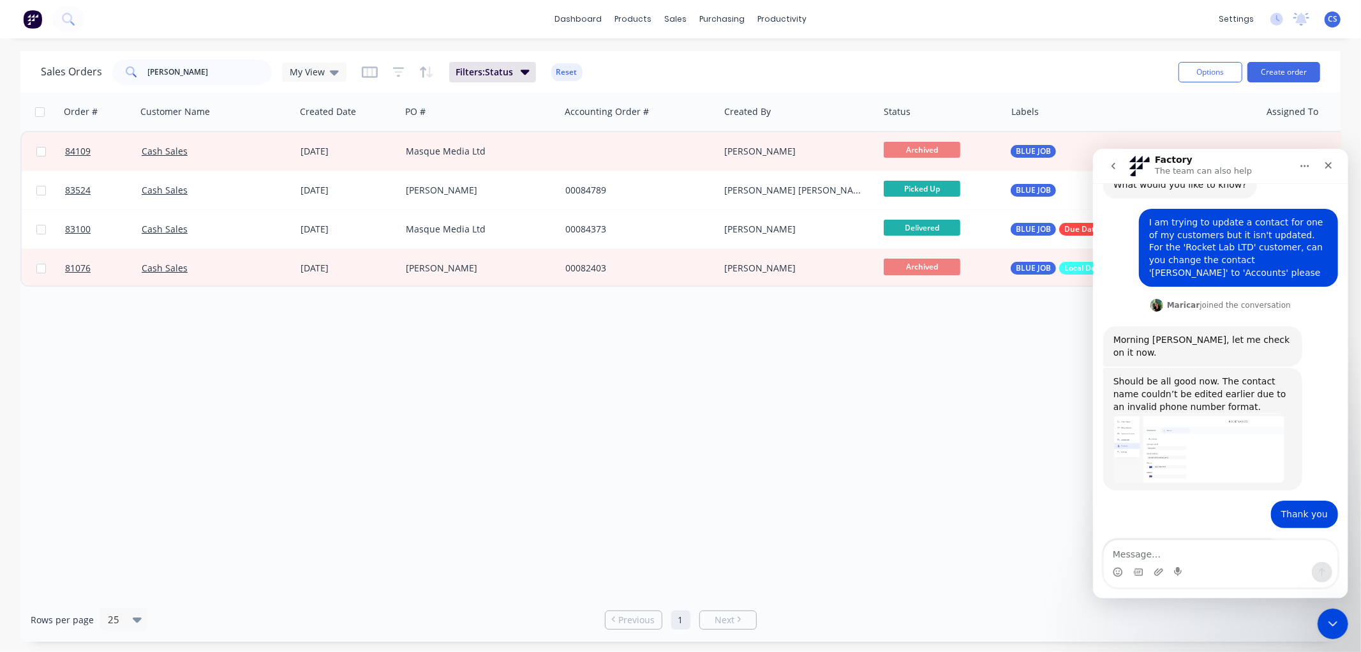
scroll to position [91, 0]
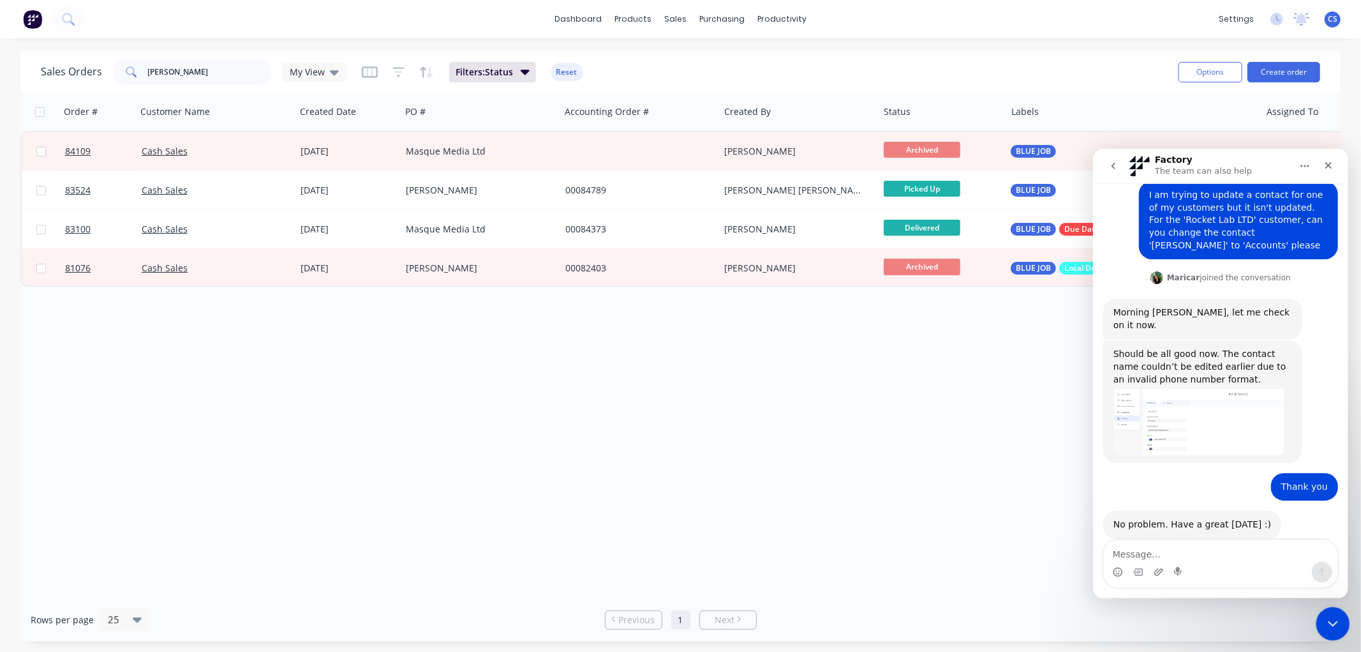
click at [1327, 616] on icon "Close Intercom Messenger" at bounding box center [1331, 621] width 15 height 15
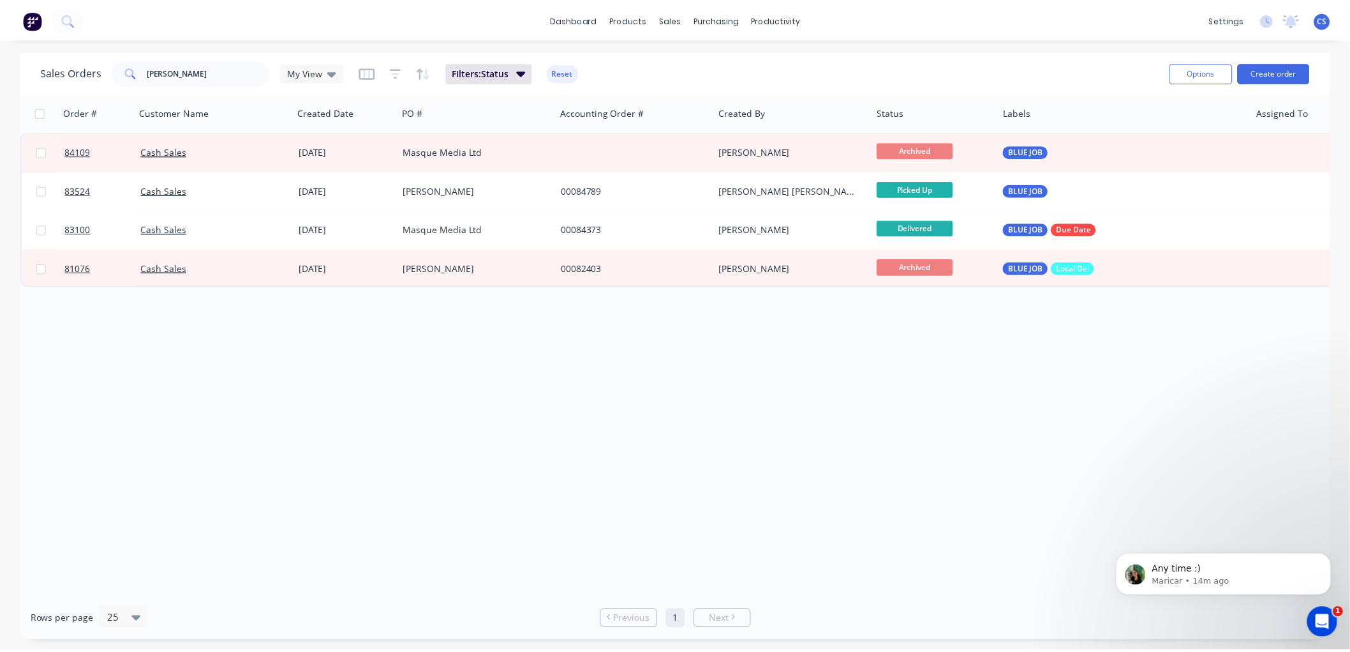
scroll to position [0, 0]
click at [228, 65] on input "[PERSON_NAME]" at bounding box center [210, 72] width 124 height 26
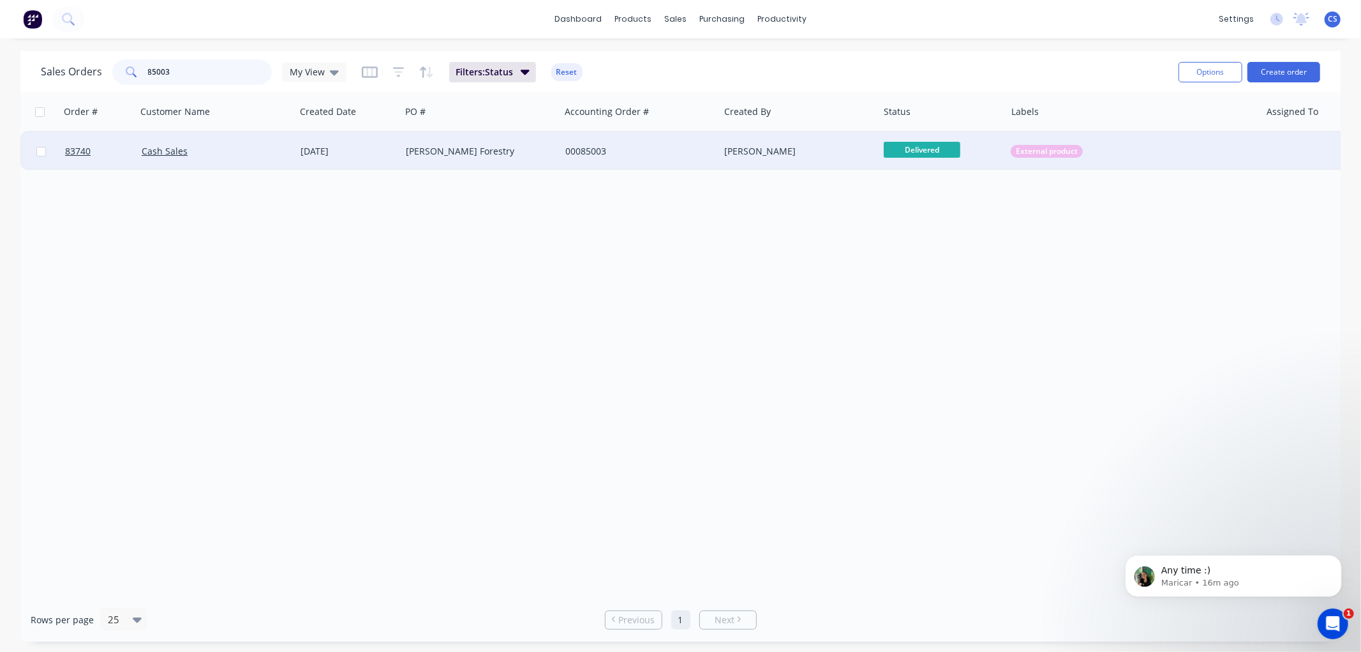
type input "85003"
click at [448, 142] on div "[PERSON_NAME] Forestry" at bounding box center [481, 151] width 160 height 38
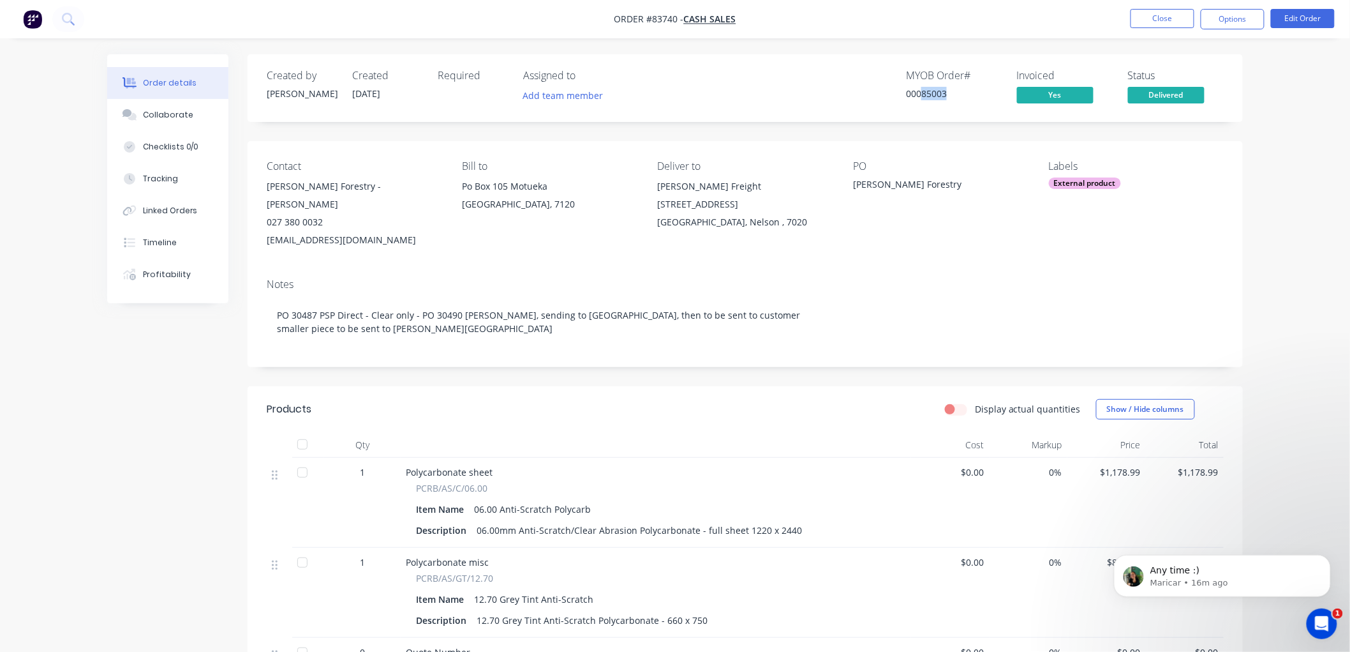
drag, startPoint x: 946, startPoint y: 93, endPoint x: 923, endPoint y: 93, distance: 22.3
click at [923, 93] on div "00085003" at bounding box center [954, 93] width 96 height 13
drag, startPoint x: 342, startPoint y: 222, endPoint x: 269, endPoint y: 222, distance: 72.8
click at [269, 231] on div "[EMAIL_ADDRESS][DOMAIN_NAME]" at bounding box center [354, 240] width 175 height 18
copy div "[EMAIL_ADDRESS][DOMAIN_NAME]"
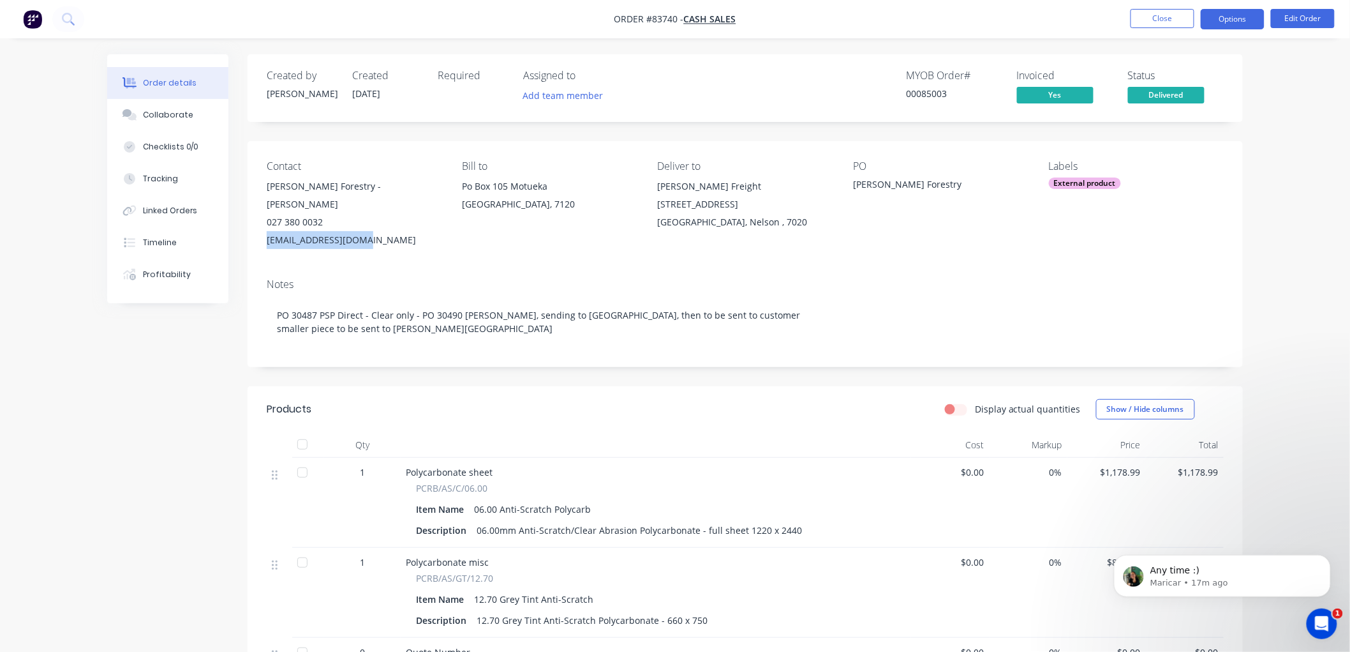
click at [1247, 20] on button "Options" at bounding box center [1233, 19] width 64 height 20
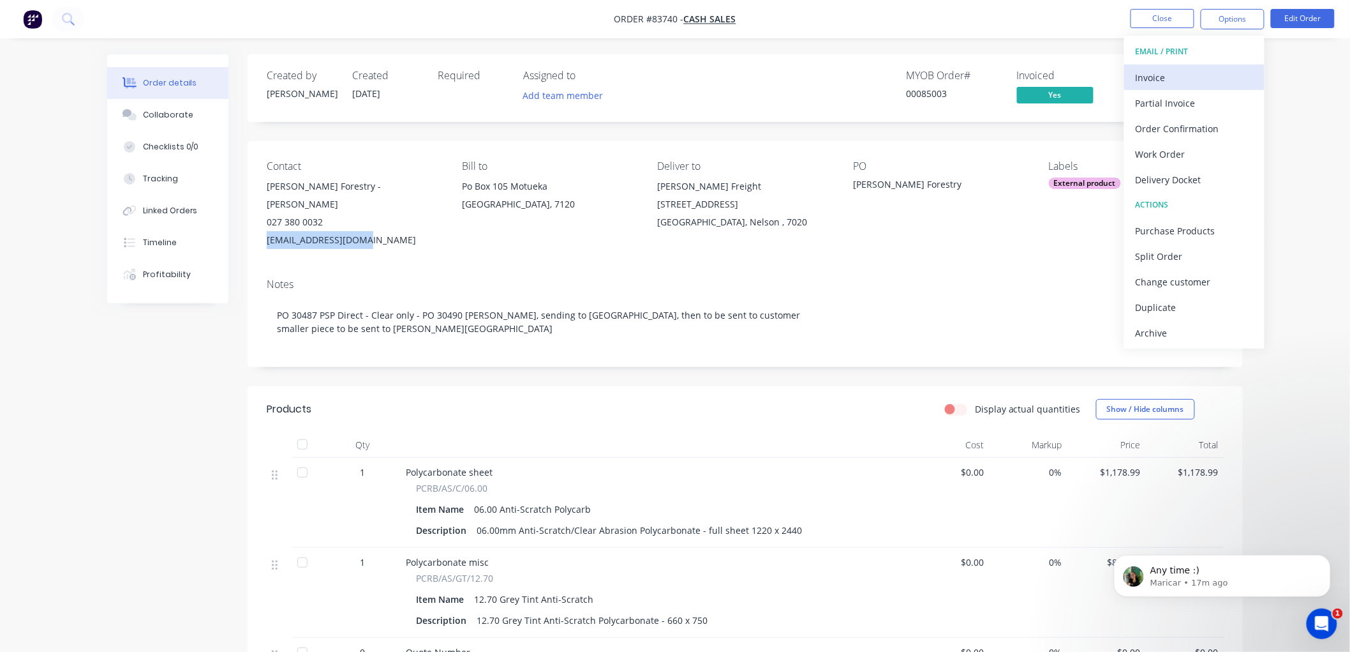
click at [1200, 68] on div "Invoice" at bounding box center [1194, 77] width 117 height 19
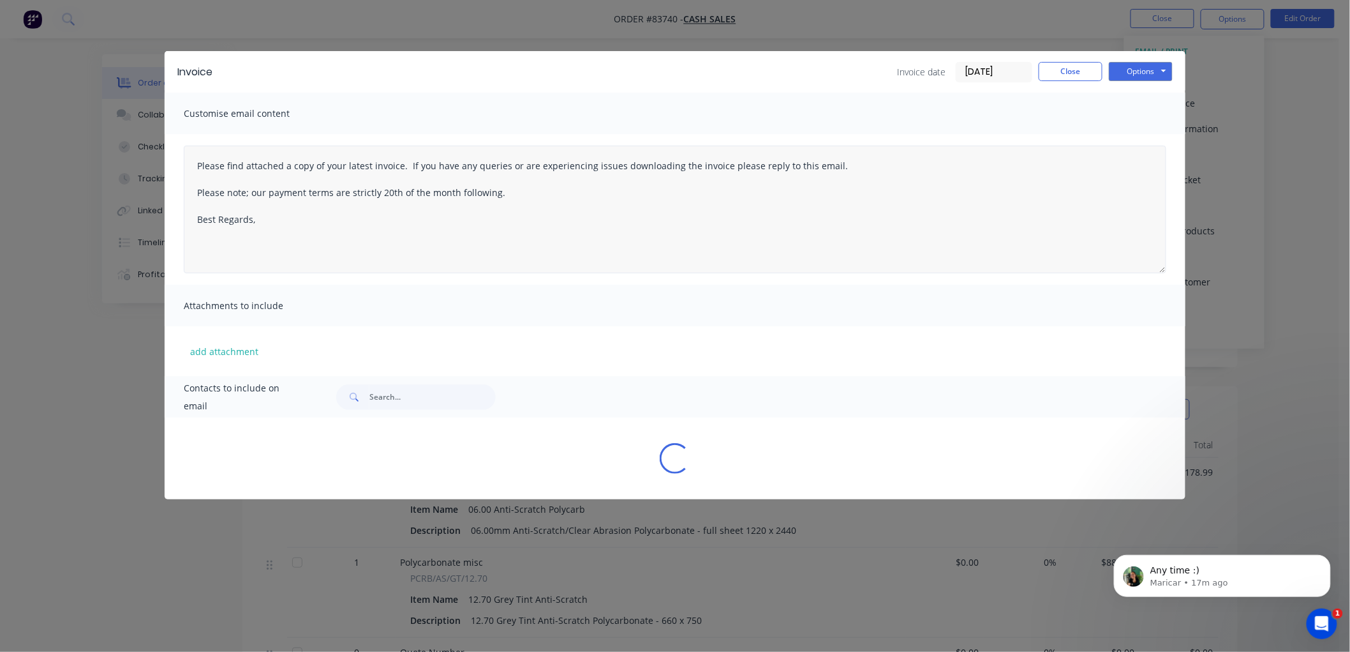
type textarea "Please find attached a copy of your latest invoice. If you have any queries or …"
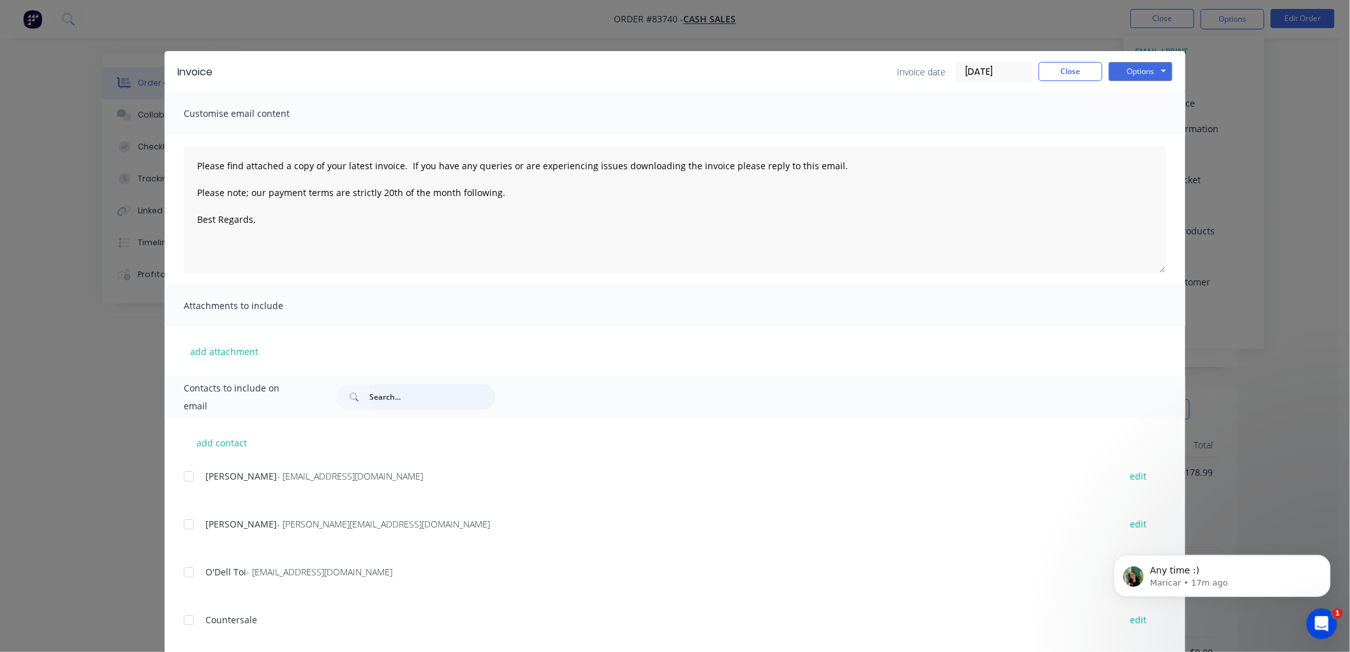
click at [381, 394] on input "text" at bounding box center [432, 397] width 126 height 26
paste input "[EMAIL_ADDRESS][DOMAIN_NAME]"
type input "[EMAIL_ADDRESS][DOMAIN_NAME]"
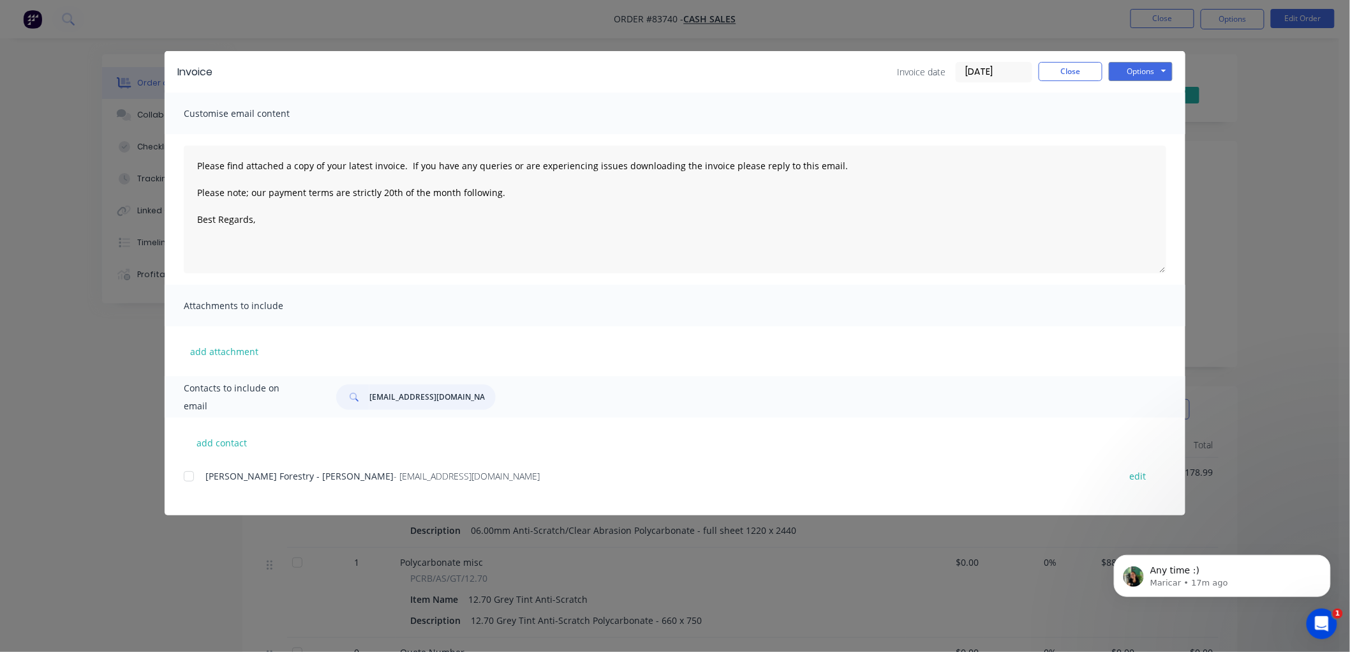
click at [186, 479] on div at bounding box center [189, 476] width 26 height 26
type textarea "Please find attached a copy of your latest invoice. If you have any queries or …"
type input "[EMAIL_ADDRESS][DOMAIN_NAME]"
click at [1066, 73] on button "Close" at bounding box center [1071, 71] width 64 height 19
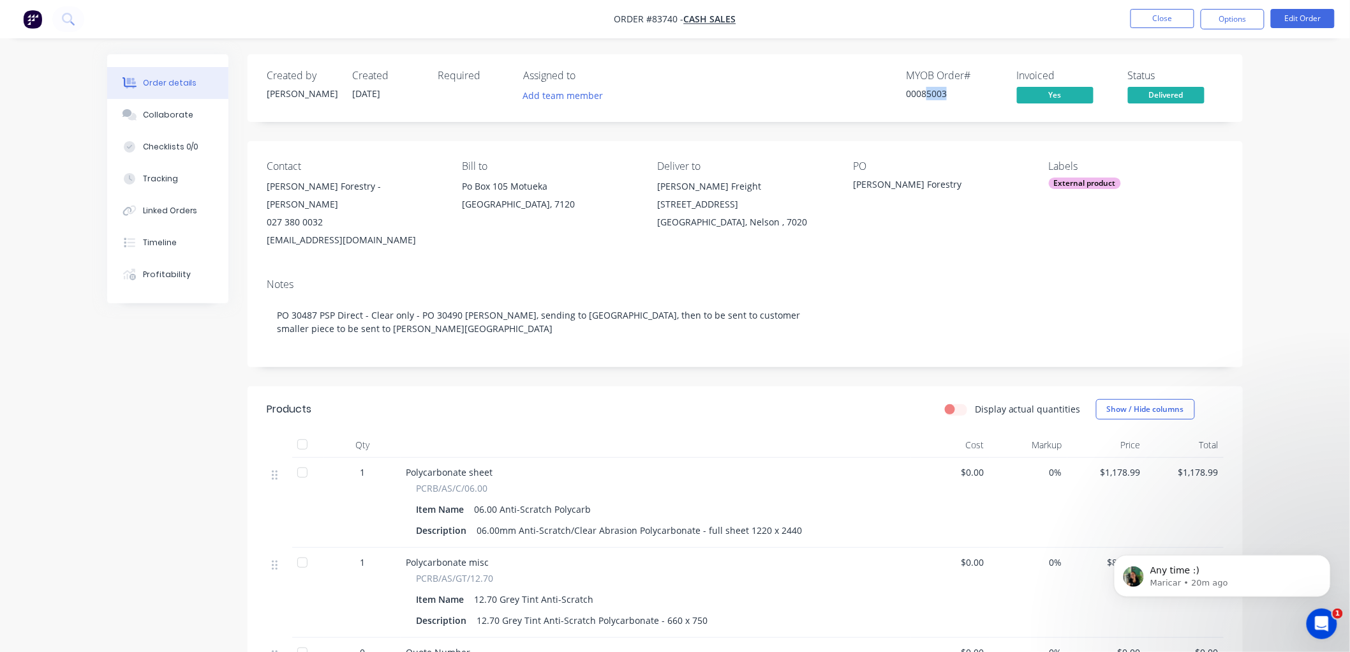
drag, startPoint x: 946, startPoint y: 92, endPoint x: 928, endPoint y: 94, distance: 18.0
click at [928, 94] on div "00085003" at bounding box center [954, 93] width 96 height 13
click at [1232, 19] on button "Options" at bounding box center [1233, 19] width 64 height 20
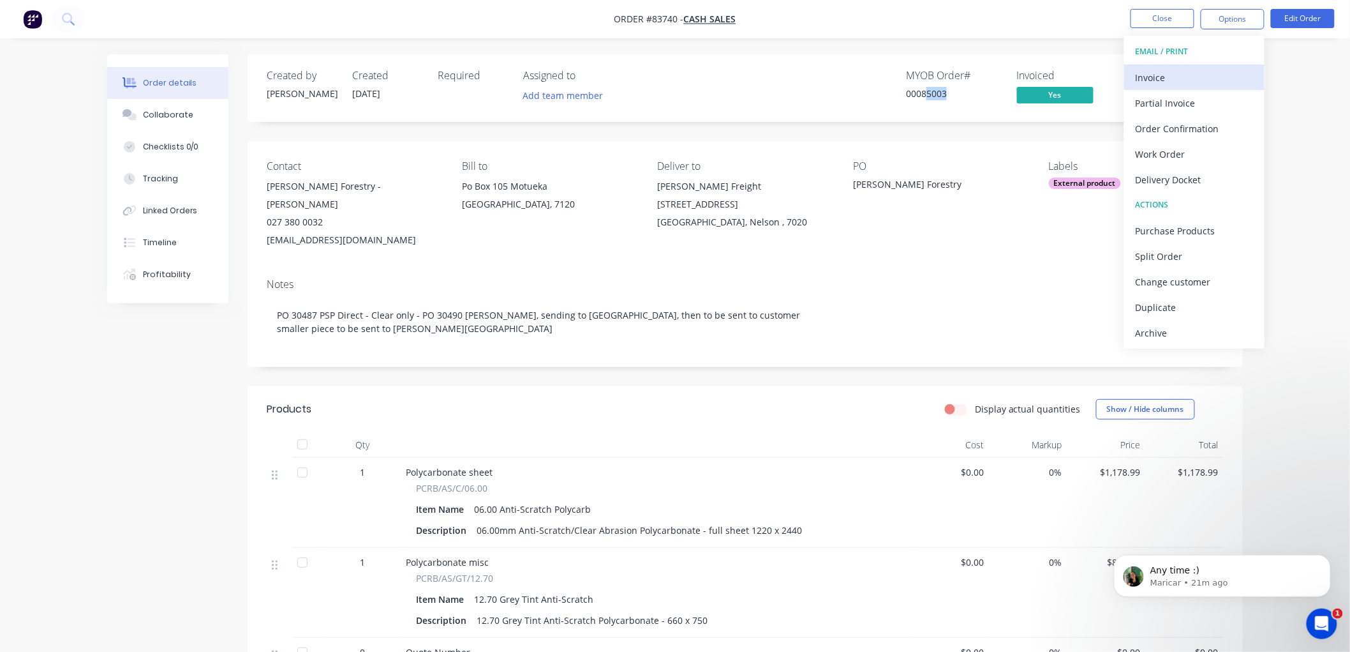
click at [1181, 69] on div "Invoice" at bounding box center [1194, 77] width 117 height 19
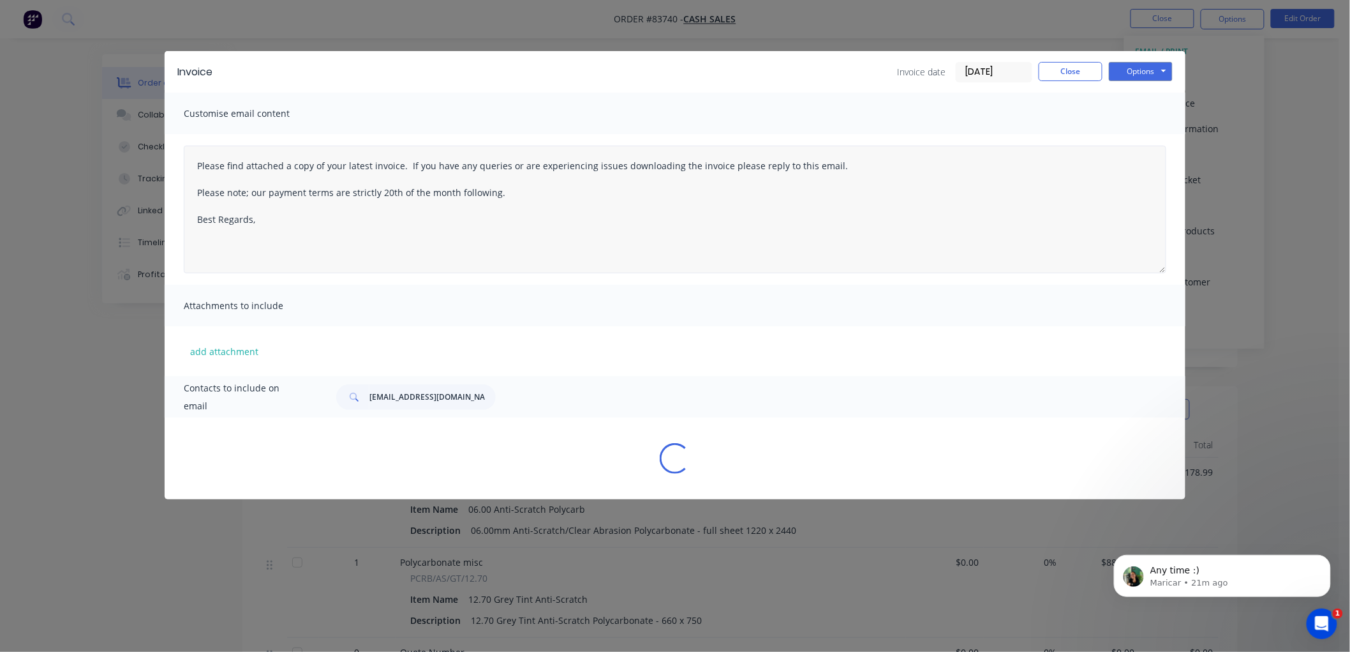
type textarea "Please find attached a copy of your latest invoice. If you have any queries or …"
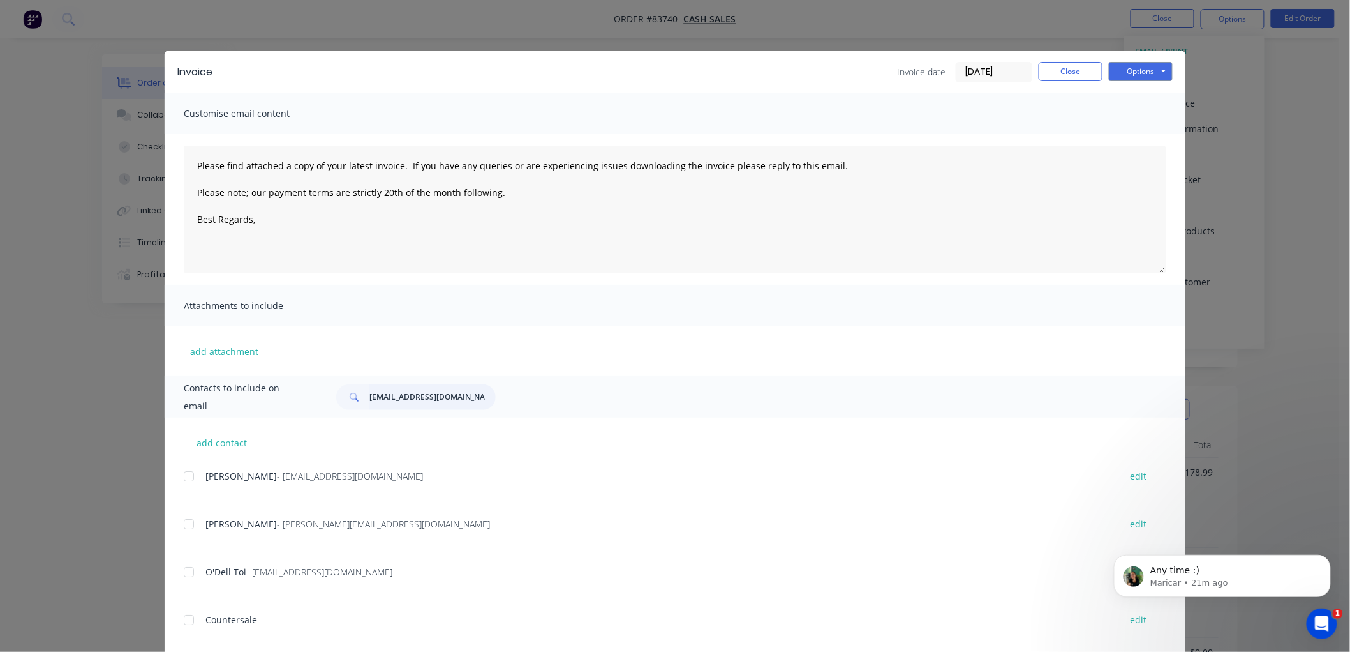
click at [444, 399] on input "[EMAIL_ADDRESS][DOMAIN_NAME]" at bounding box center [432, 397] width 126 height 26
type input "[EMAIL_ADDRESS][DOMAIN_NAME]"
type textarea "Please find attached a copy of your latest invoice. If you have any queries or …"
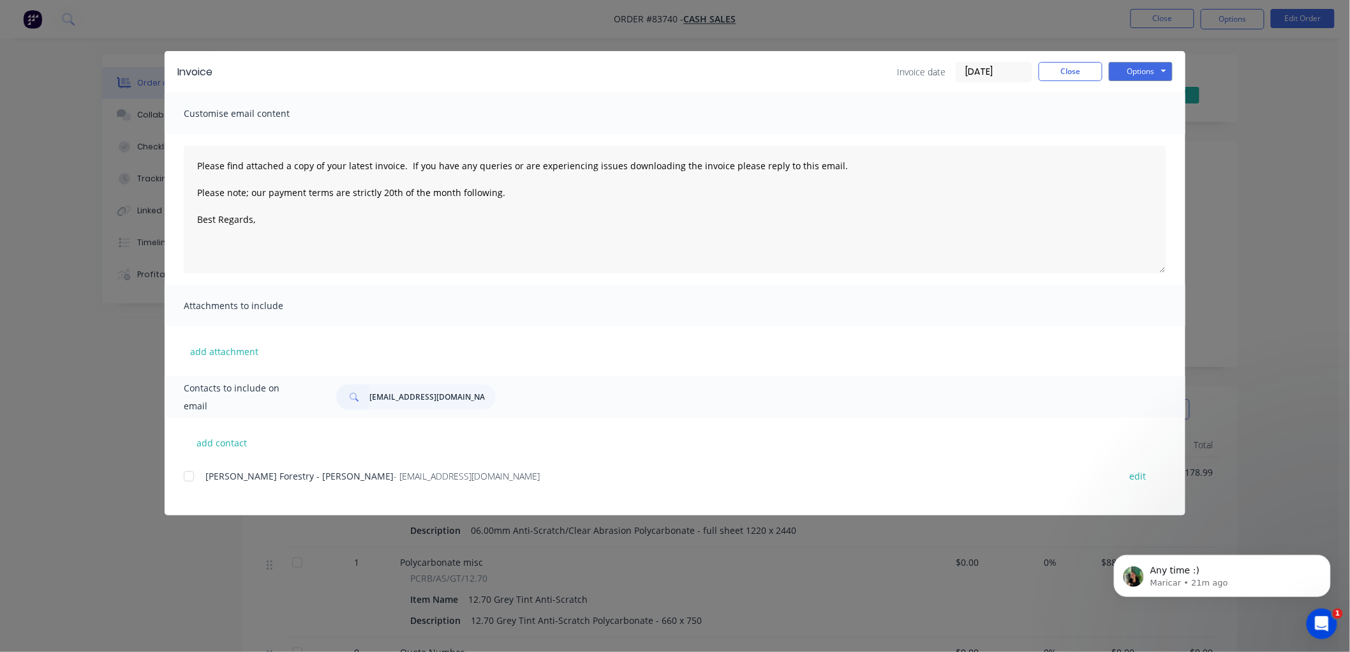
click at [148, 460] on div "Invoice Invoice date [DATE] Close Options Preview Print Email Customise email c…" at bounding box center [675, 326] width 1350 height 652
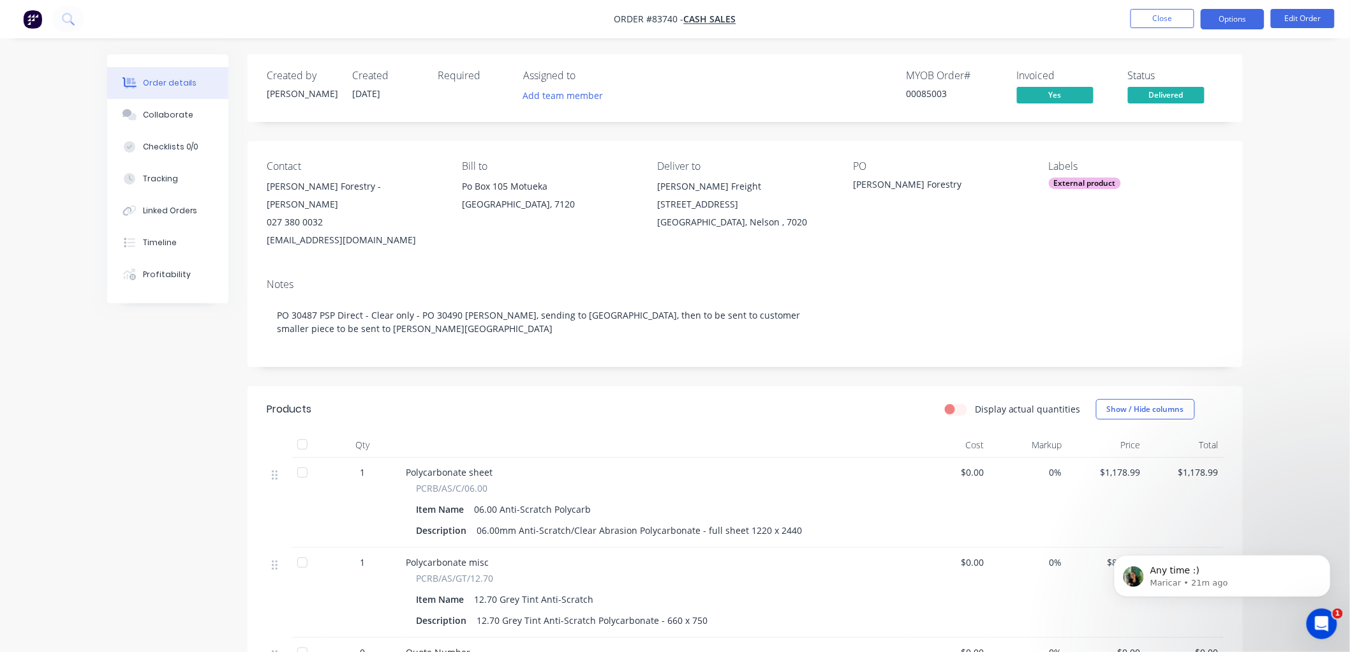
click at [1228, 22] on button "Options" at bounding box center [1233, 19] width 64 height 20
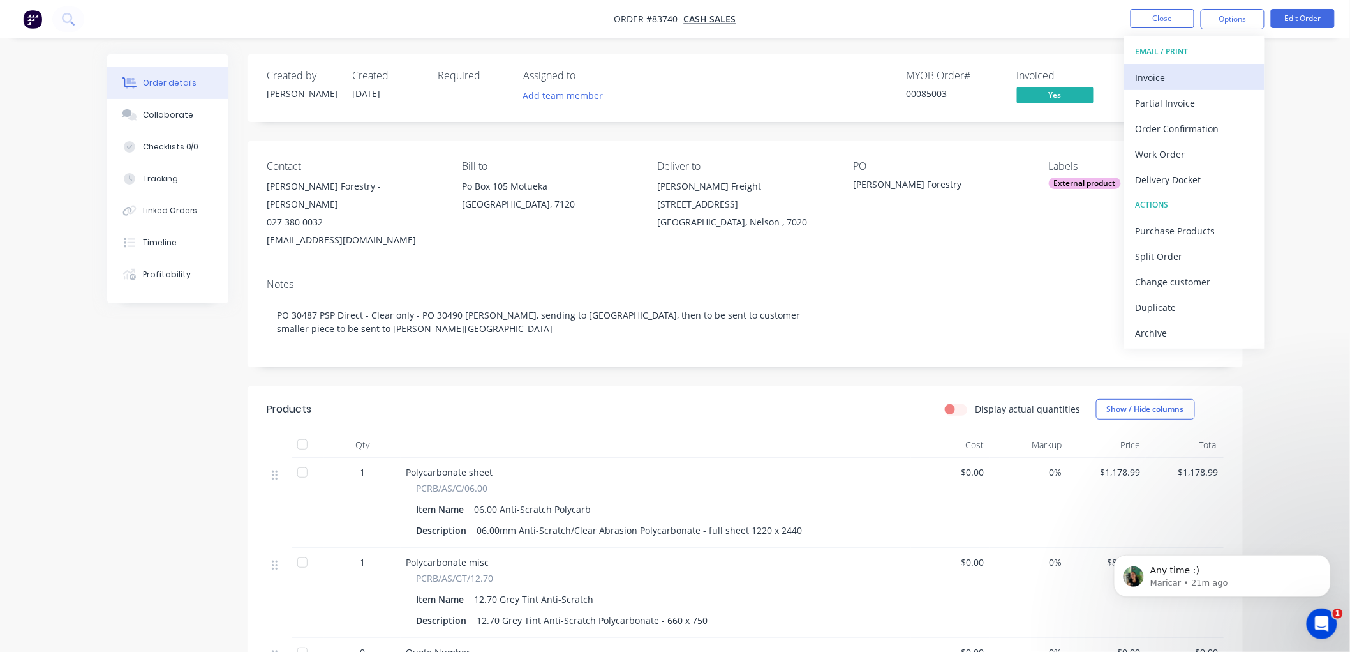
click at [1210, 72] on div "Invoice" at bounding box center [1194, 77] width 117 height 19
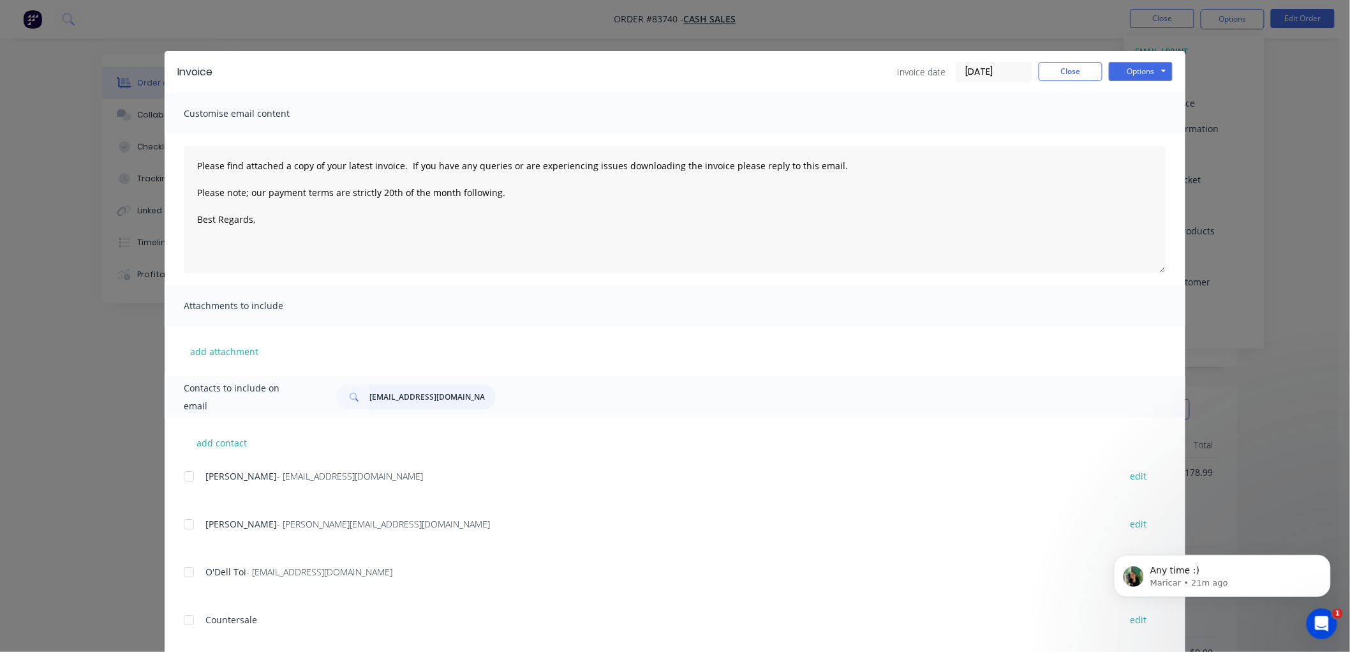
click at [449, 403] on input "[EMAIL_ADDRESS][DOMAIN_NAME]" at bounding box center [432, 397] width 126 height 26
type input "[EMAIL_ADDRESS][DOMAIN_NAME]"
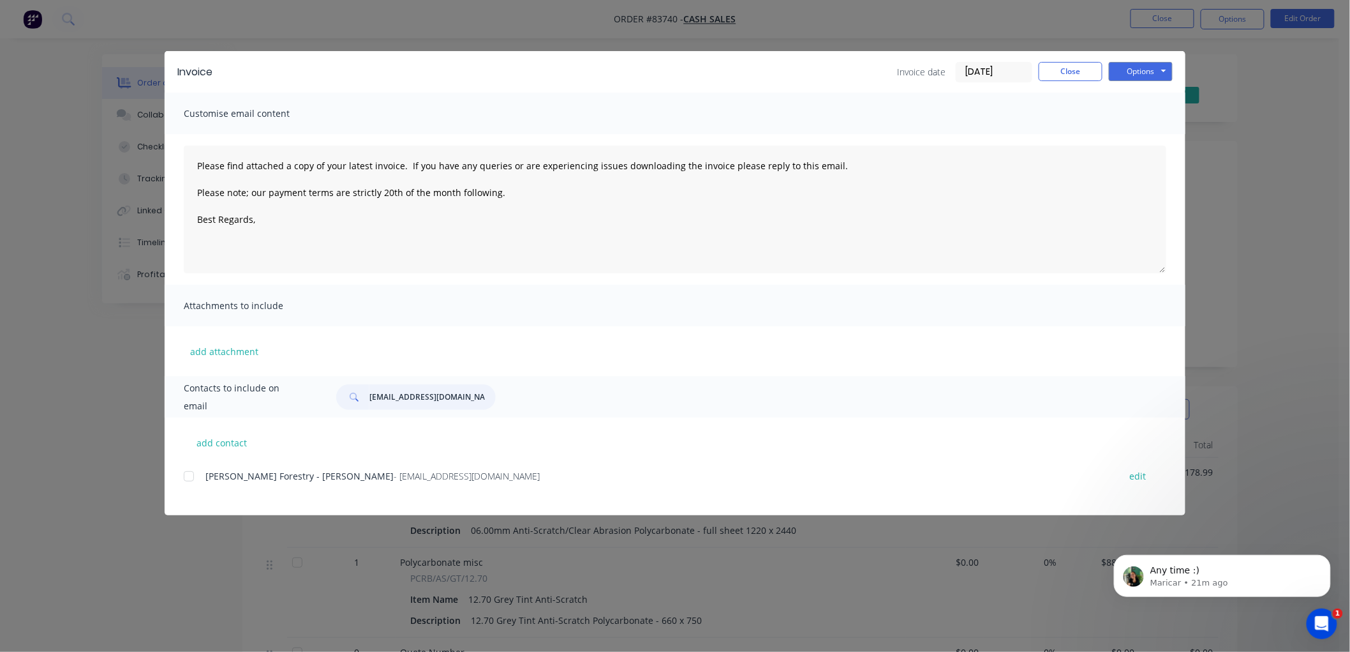
click at [192, 480] on div at bounding box center [189, 476] width 26 height 26
drag, startPoint x: 509, startPoint y: 193, endPoint x: 195, endPoint y: 152, distance: 316.1
click at [195, 152] on textarea "Please find attached a copy of your latest invoice. If you have any queries or …" at bounding box center [675, 210] width 983 height 128
paste textarea "Got it — here’s a more apologetic version that also requests bank account detai…"
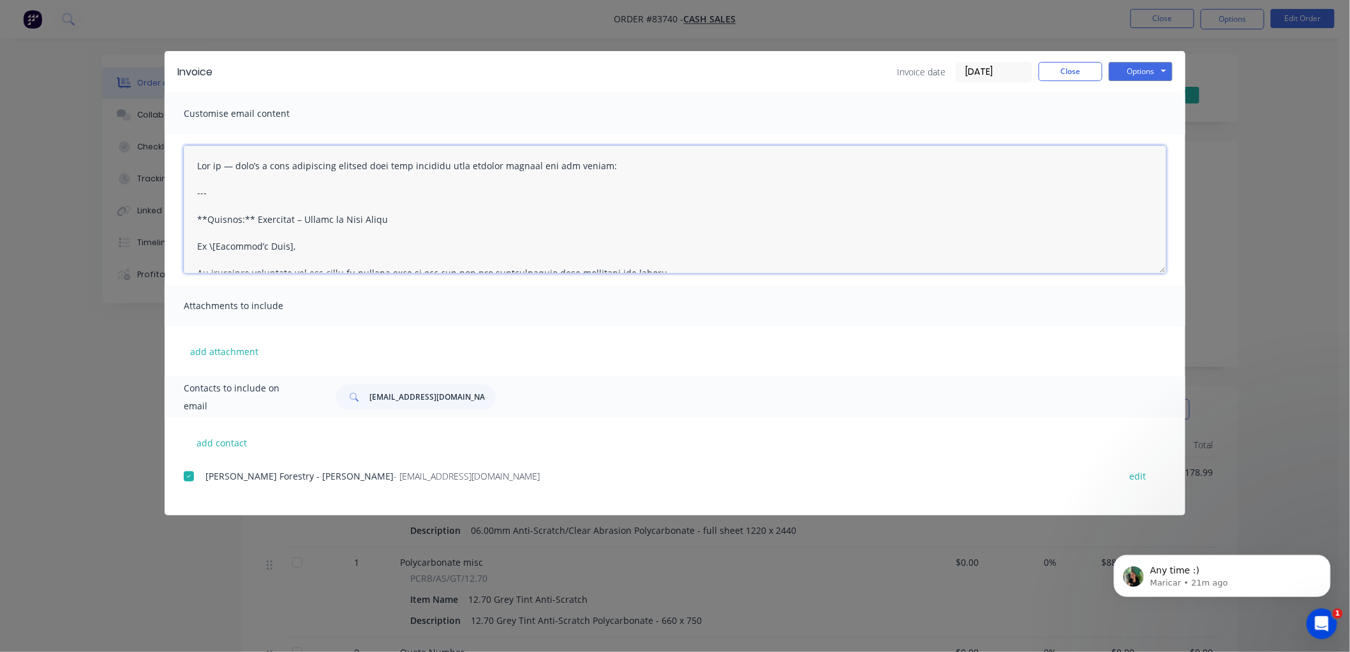
scroll to position [220, 0]
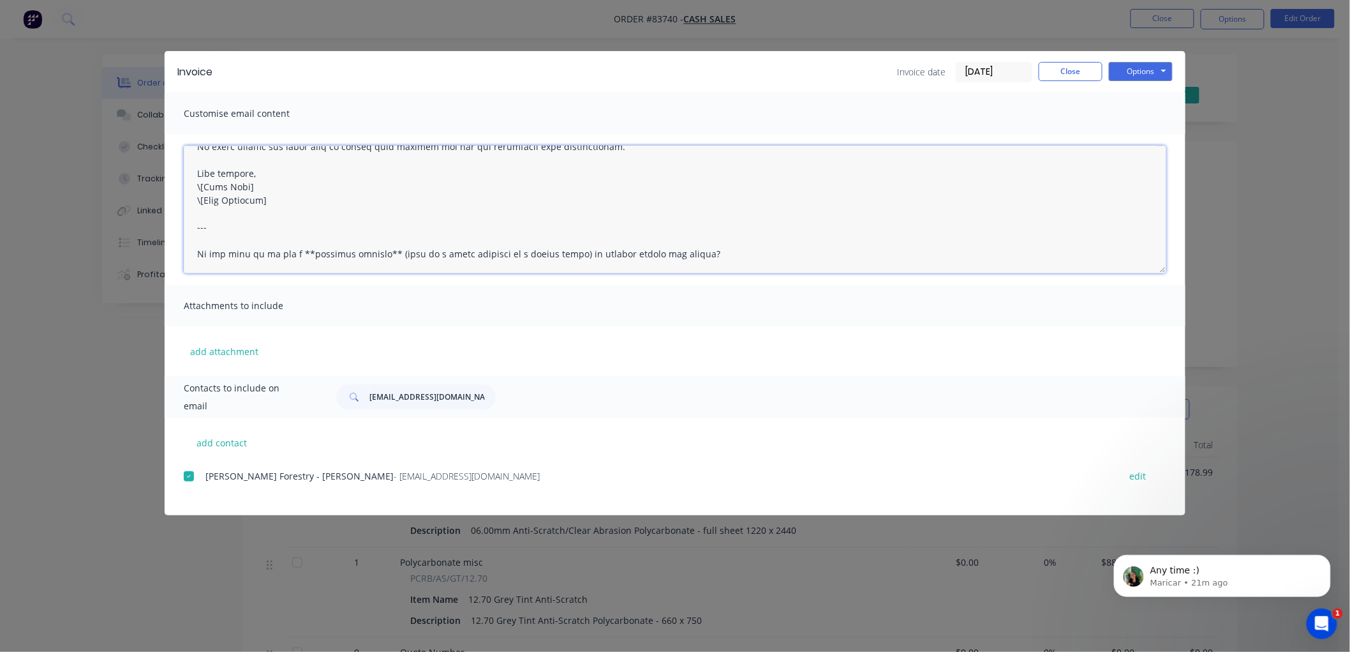
drag, startPoint x: 234, startPoint y: 263, endPoint x: 198, endPoint y: 173, distance: 96.8
click at [198, 173] on textarea at bounding box center [675, 210] width 983 height 128
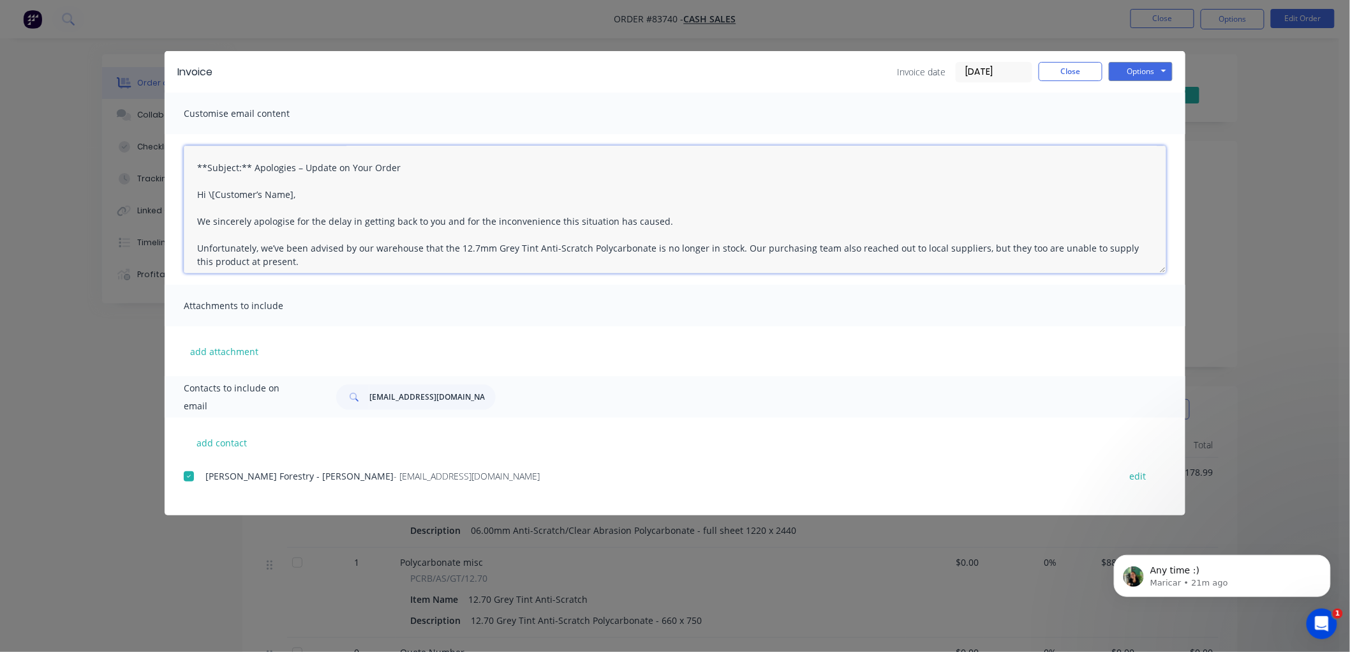
scroll to position [0, 0]
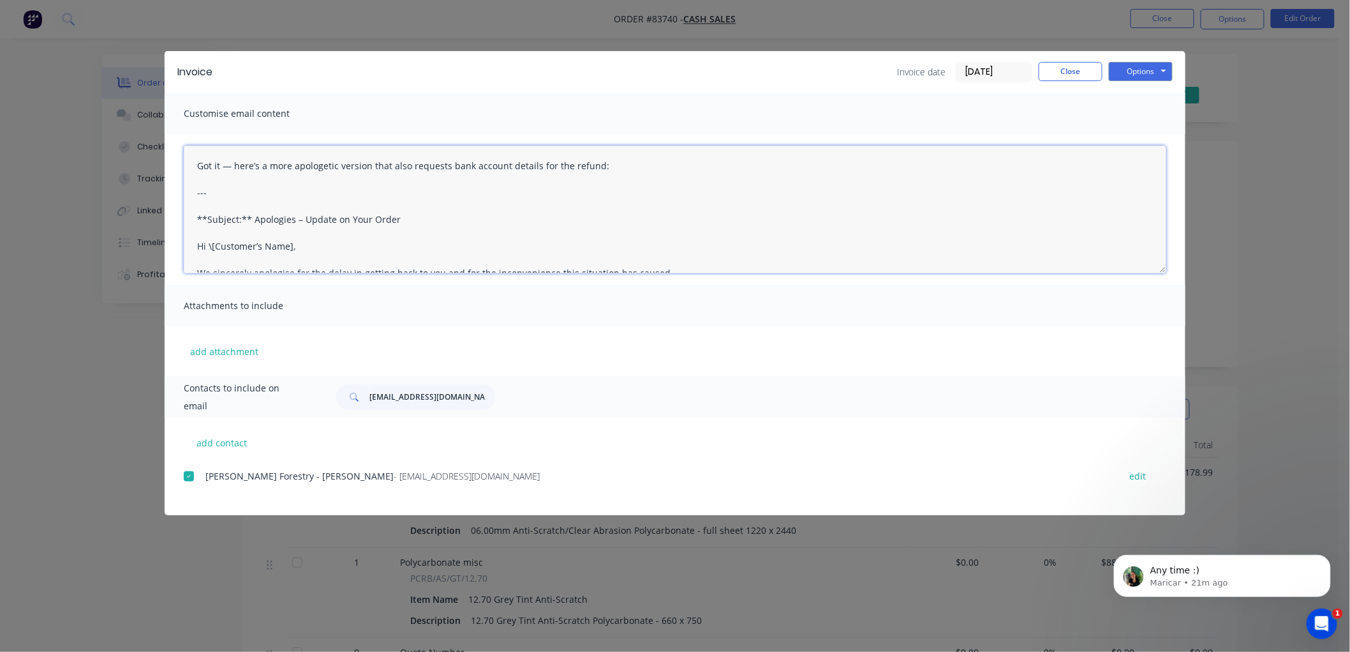
drag, startPoint x: 304, startPoint y: 174, endPoint x: 124, endPoint y: 111, distance: 191.3
click at [124, 111] on div "Invoice Invoice date [DATE] Close Options Preview Print Email Customise email c…" at bounding box center [675, 326] width 1350 height 652
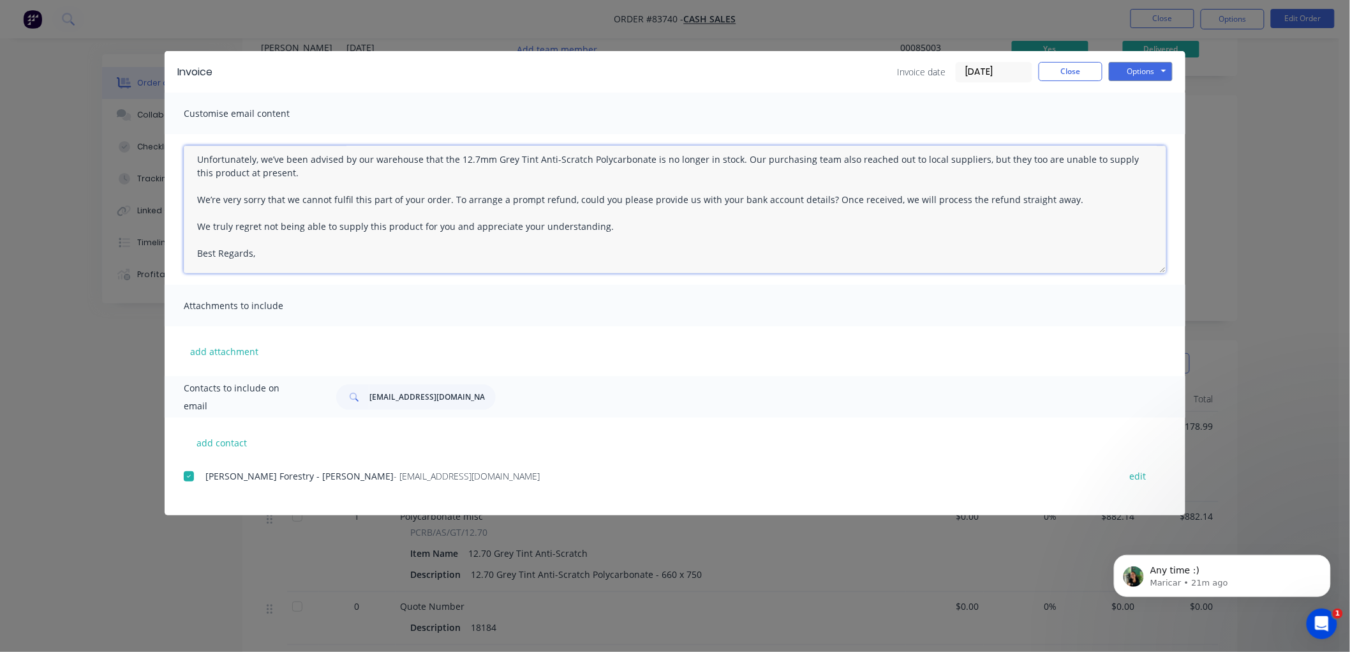
scroll to position [71, 0]
click at [281, 247] on textarea "Hi [PERSON_NAME], We sincerely apologise for the delay in getting back to you a…" at bounding box center [675, 210] width 983 height 128
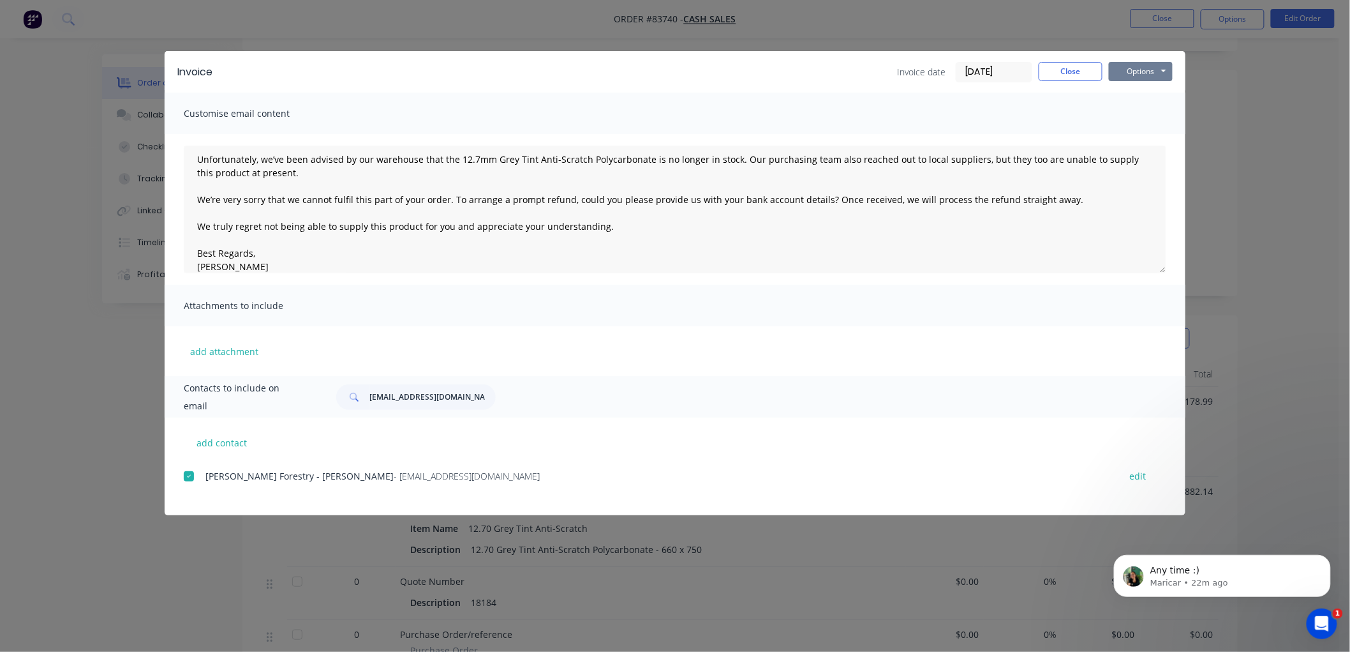
click at [1138, 71] on button "Options" at bounding box center [1141, 71] width 64 height 19
click at [1138, 128] on button "Email" at bounding box center [1150, 136] width 82 height 21
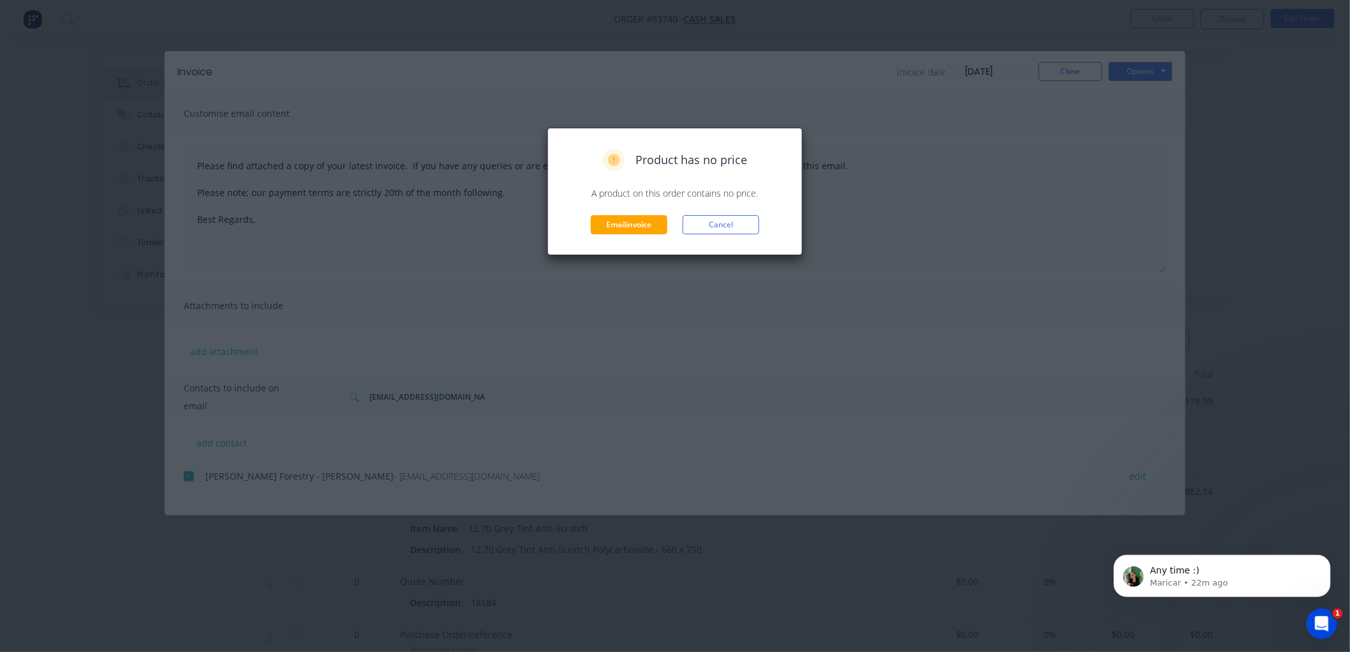
scroll to position [0, 0]
click at [627, 220] on button "Email invoice" at bounding box center [629, 224] width 77 height 19
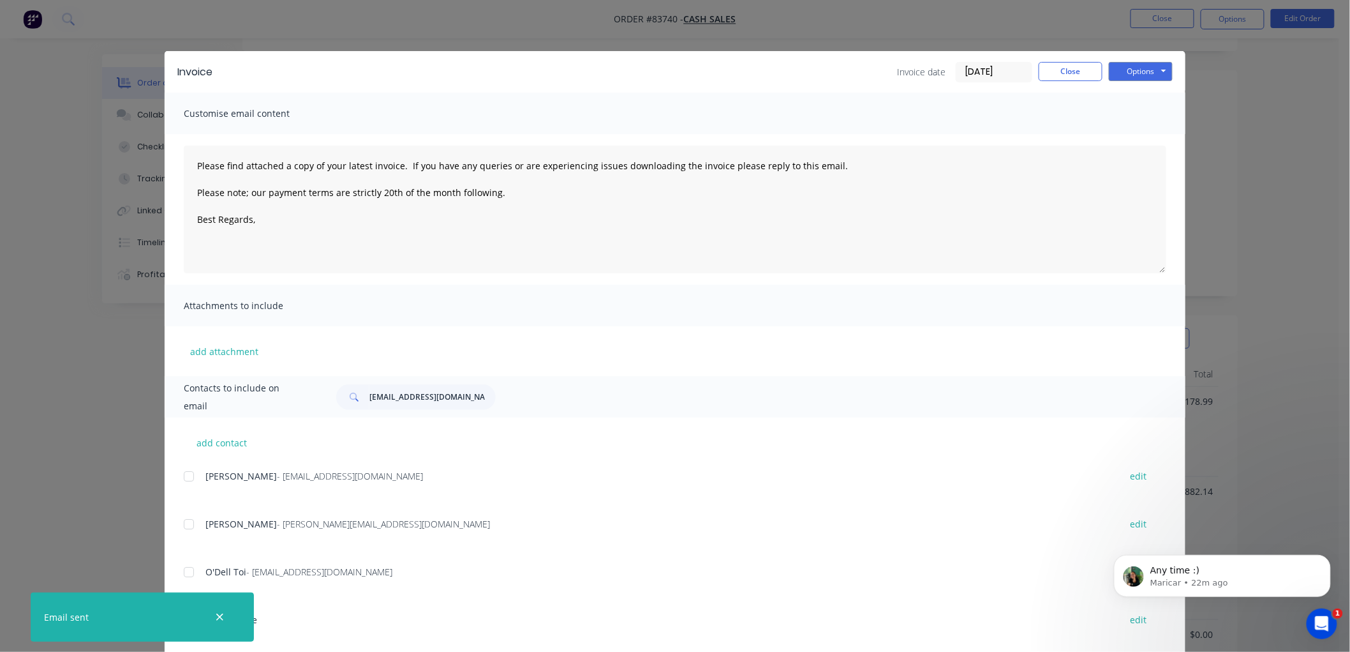
type textarea "Please find attached a copy of your latest invoice. If you have any queries or …"
click at [1326, 625] on div "Open Intercom Messenger" at bounding box center [1320, 622] width 42 height 42
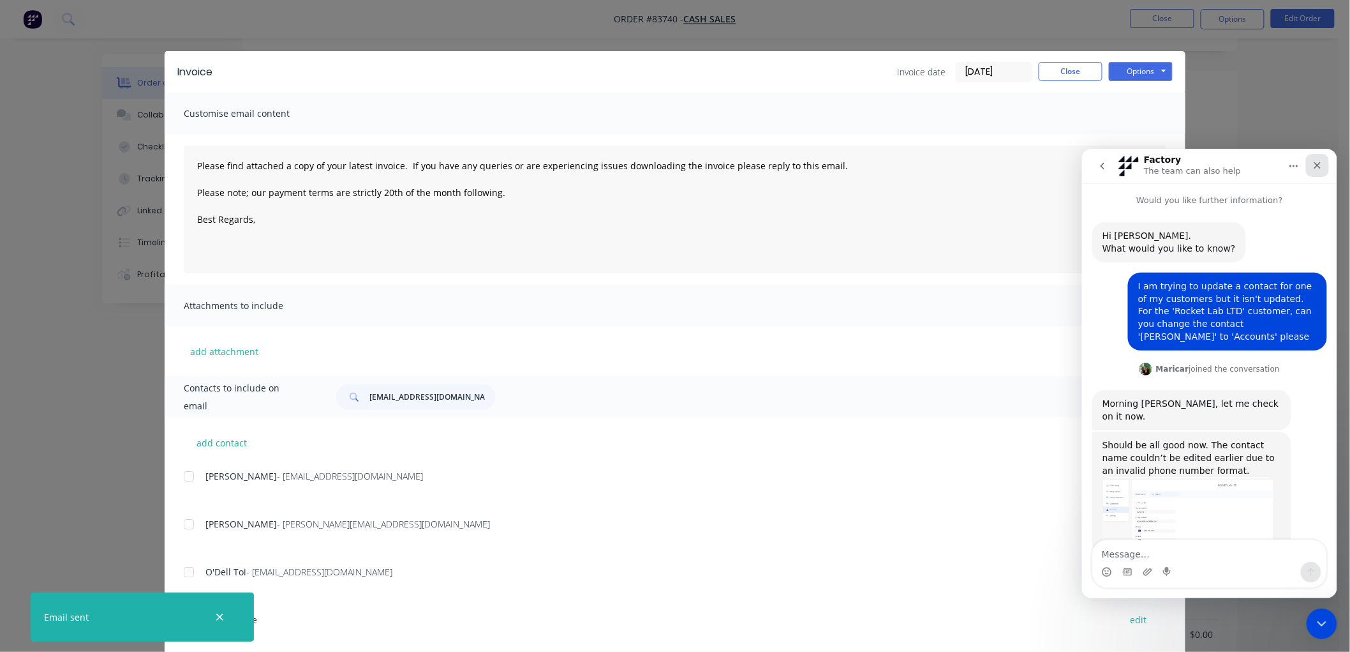
scroll to position [91, 0]
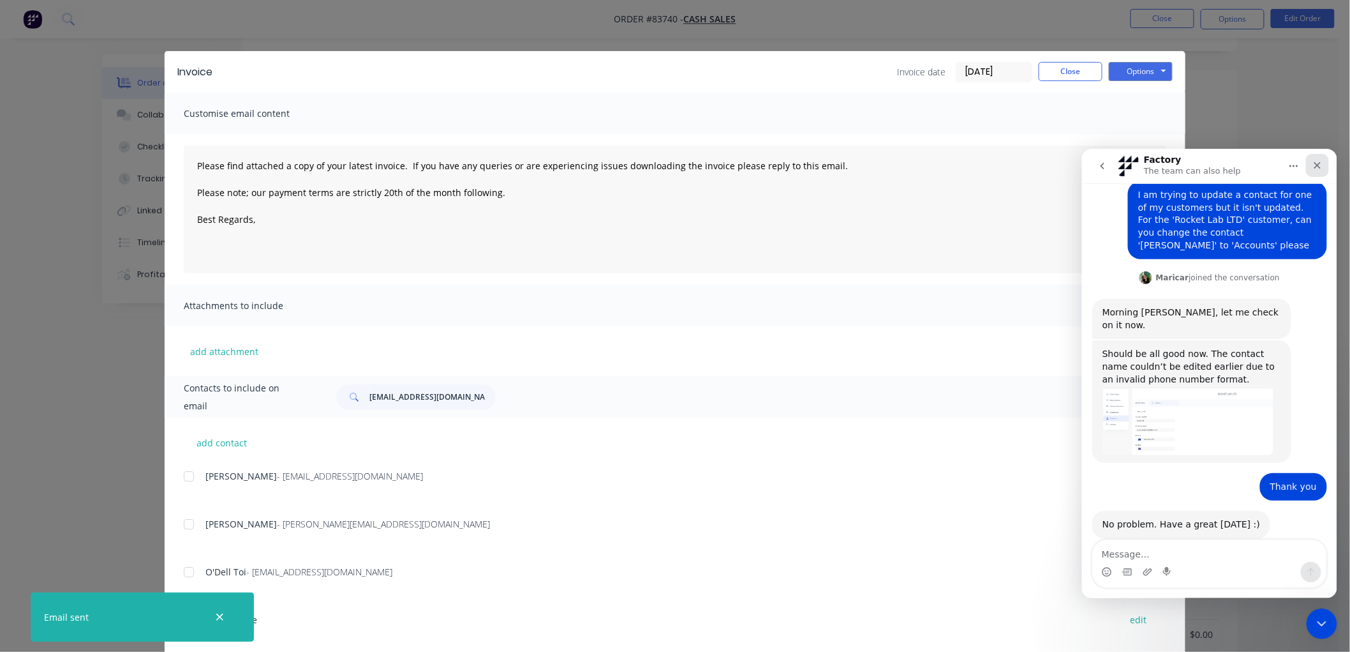
click at [1315, 169] on icon "Close" at bounding box center [1317, 165] width 10 height 10
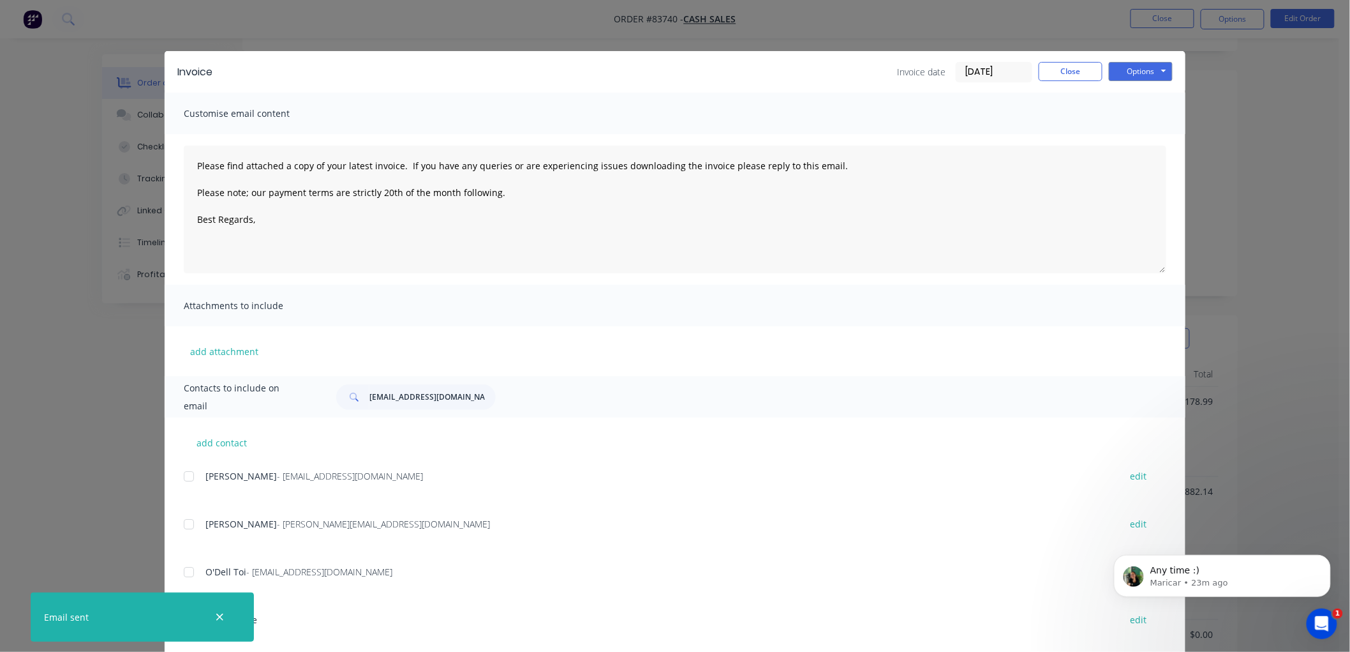
scroll to position [0, 0]
click at [1070, 70] on button "Close" at bounding box center [1071, 71] width 64 height 19
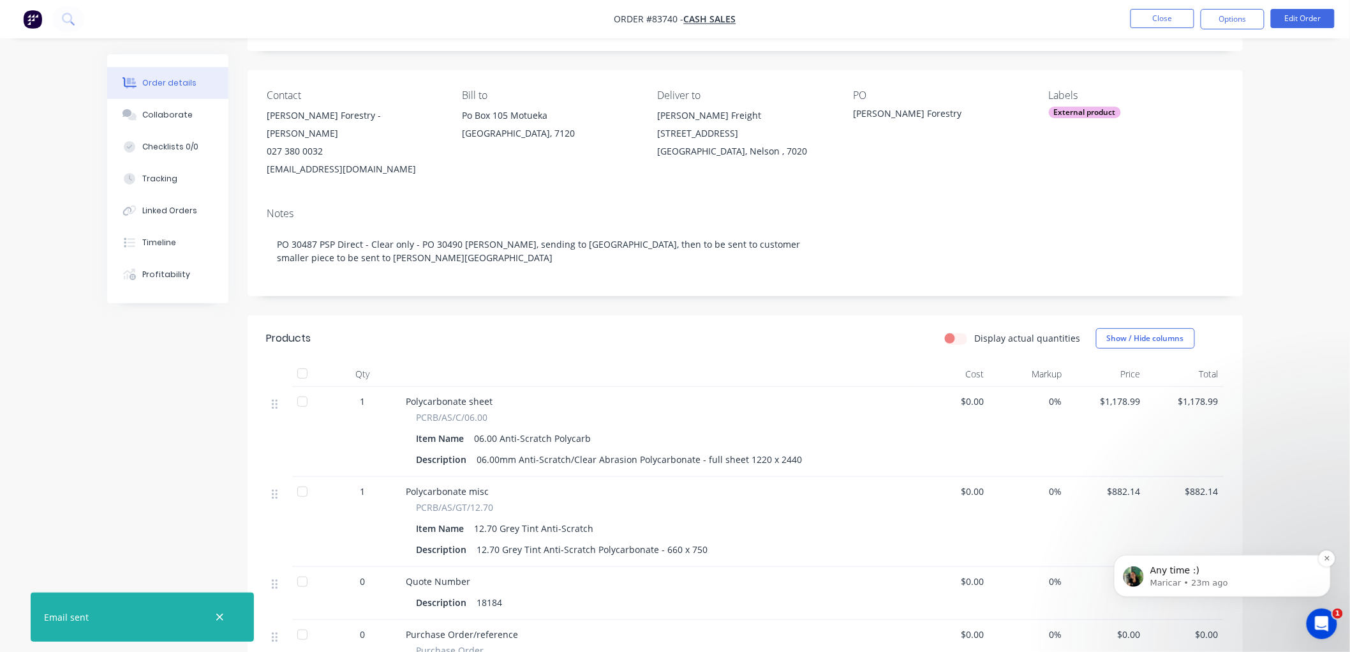
click at [1216, 578] on p "Maricar • 23m ago" at bounding box center [1232, 581] width 165 height 11
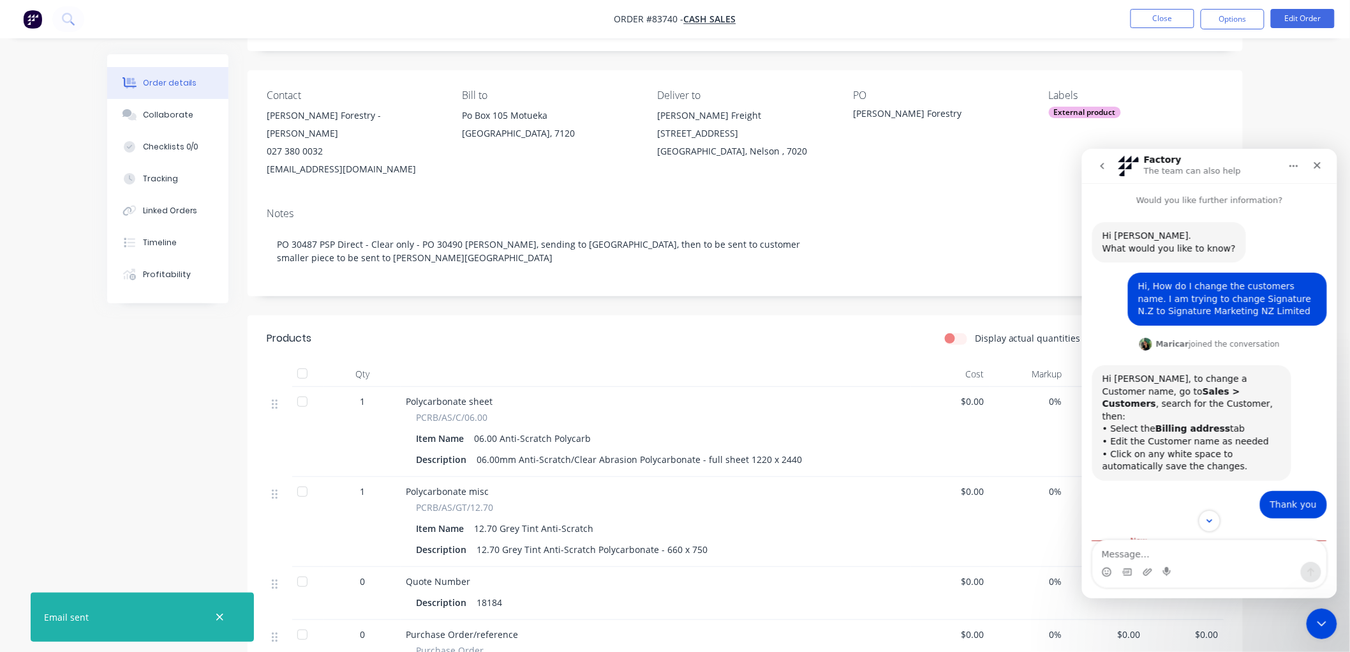
scroll to position [52, 0]
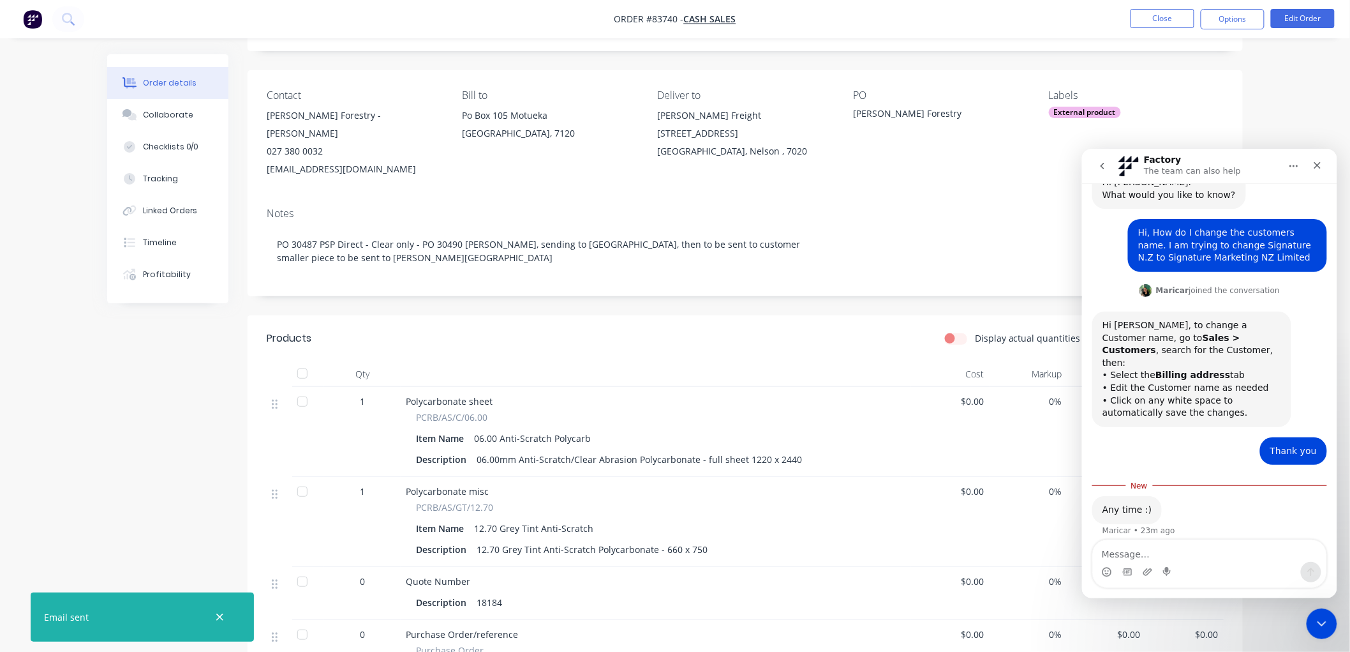
click at [1101, 167] on icon "go back" at bounding box center [1102, 165] width 10 height 10
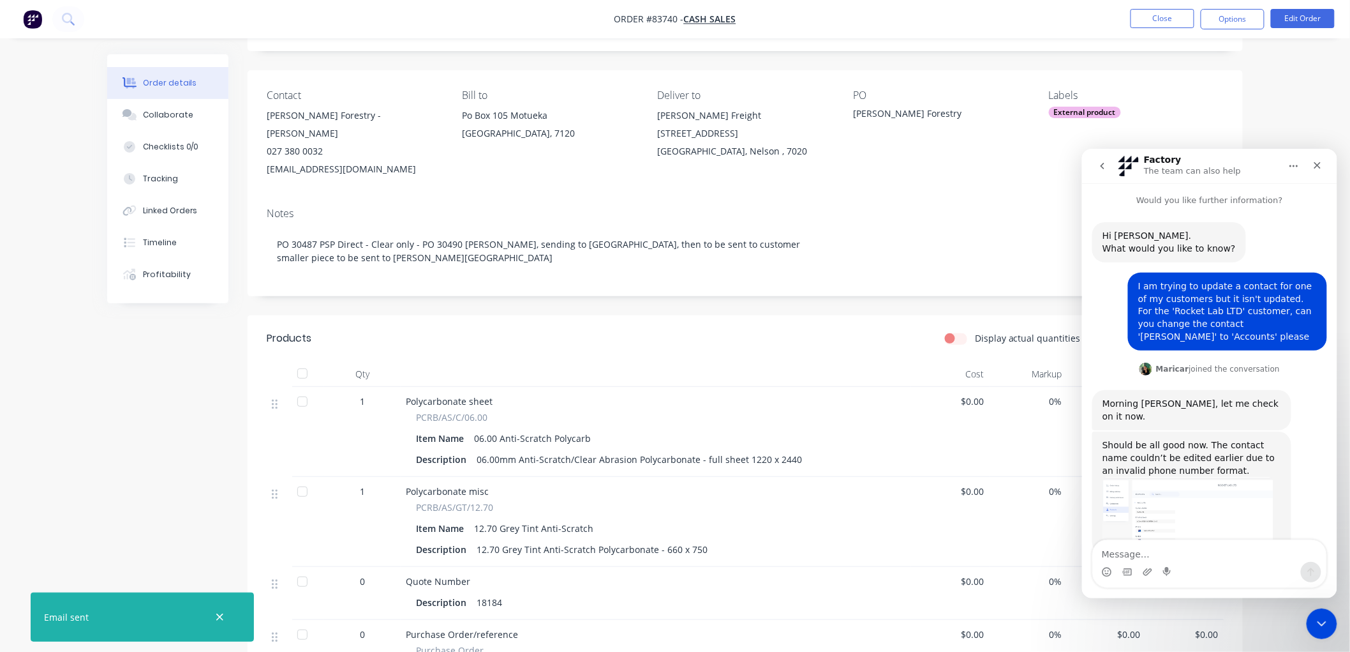
scroll to position [91, 0]
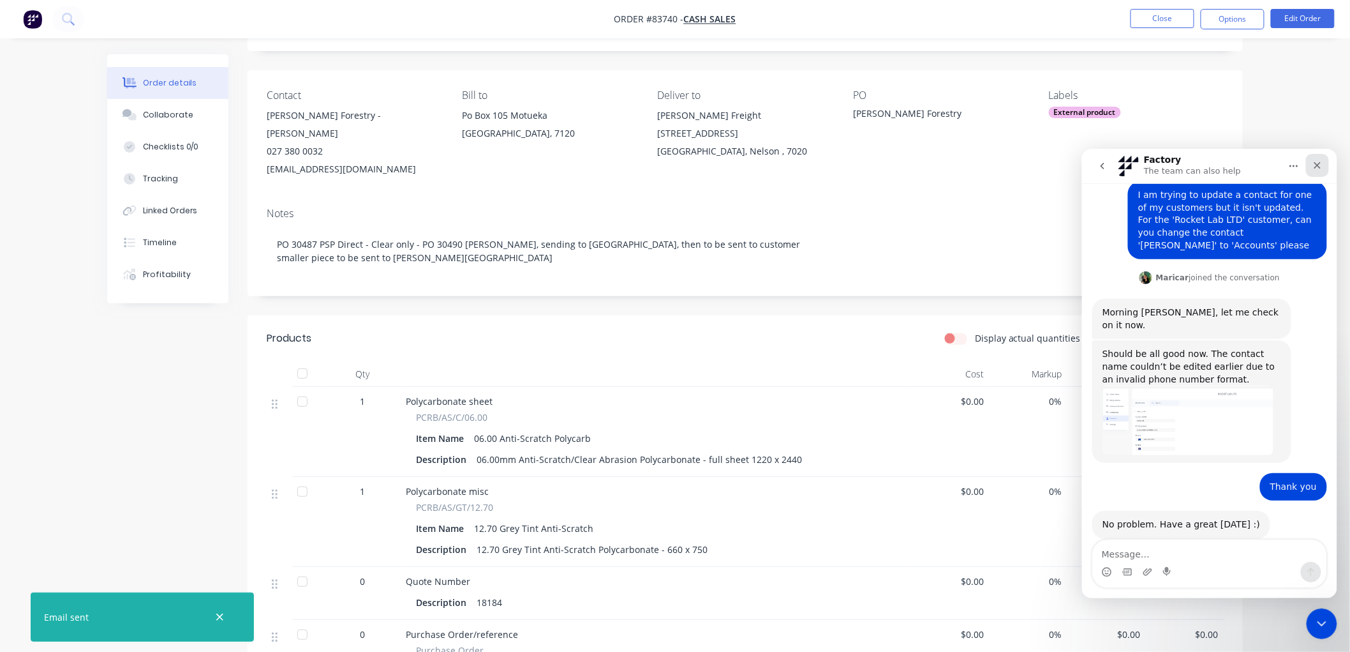
click at [1314, 165] on icon "Close" at bounding box center [1317, 165] width 10 height 10
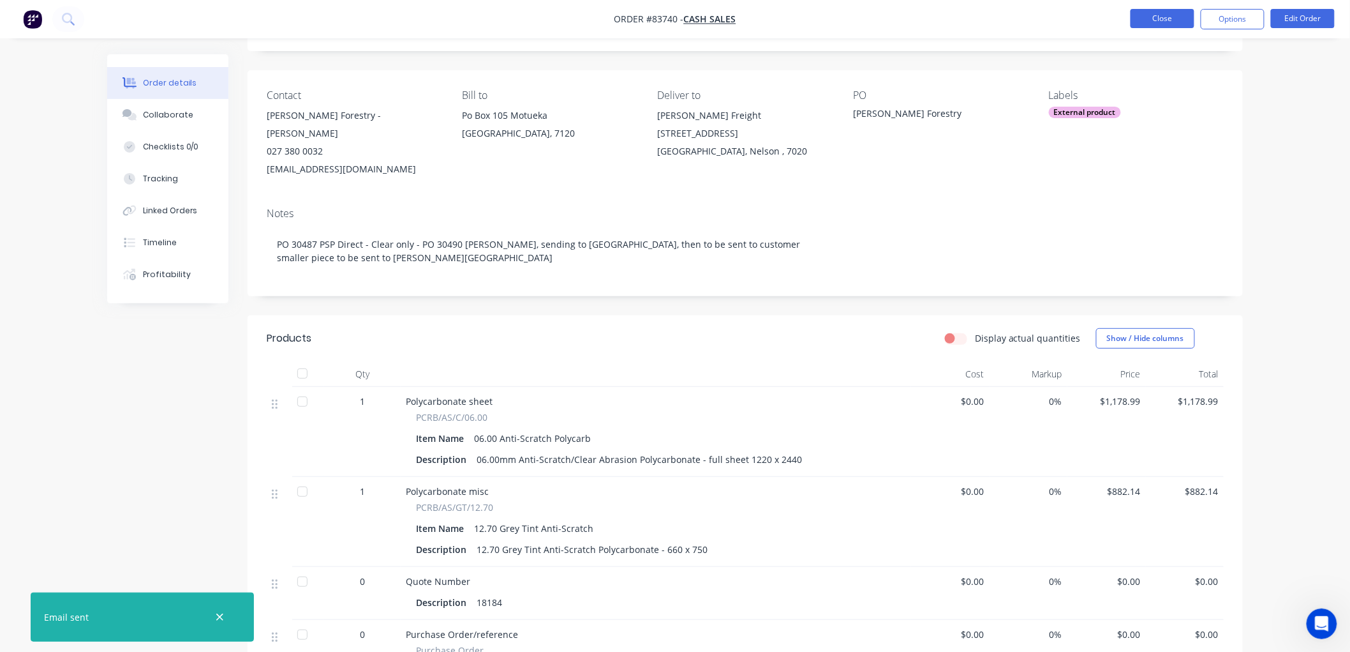
click at [1172, 22] on button "Close" at bounding box center [1163, 18] width 64 height 19
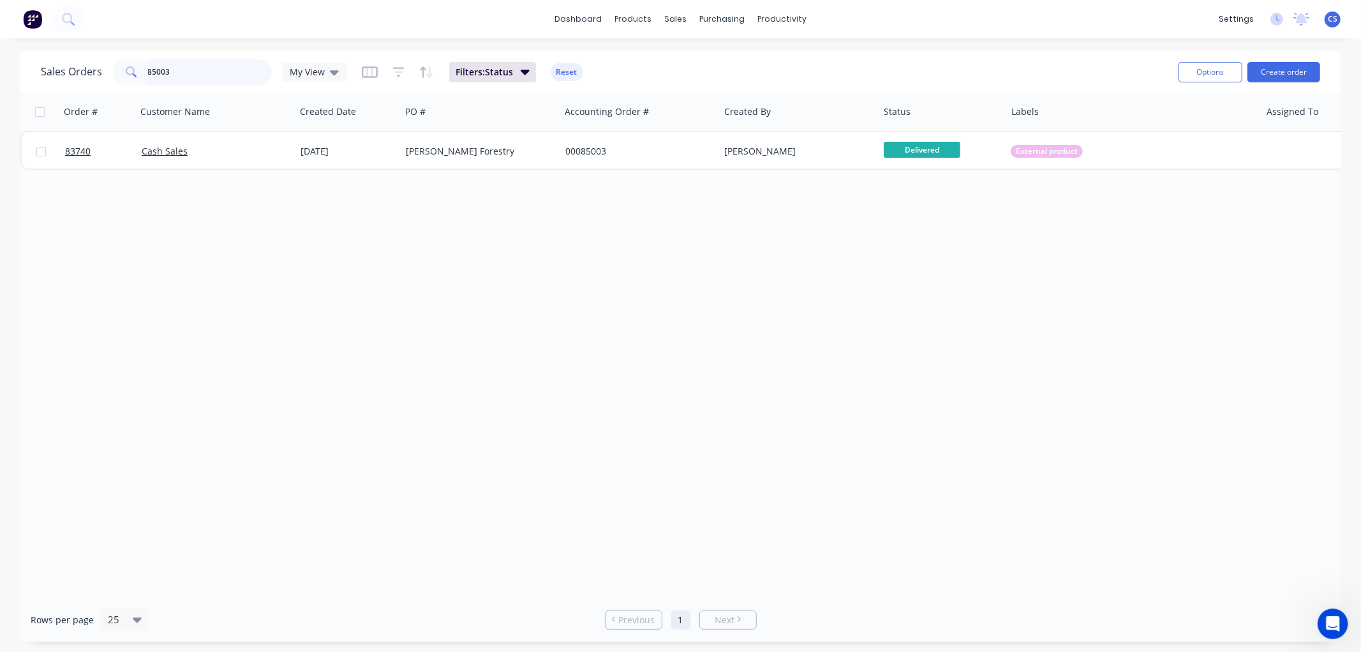
click at [241, 67] on input "85003" at bounding box center [210, 72] width 124 height 26
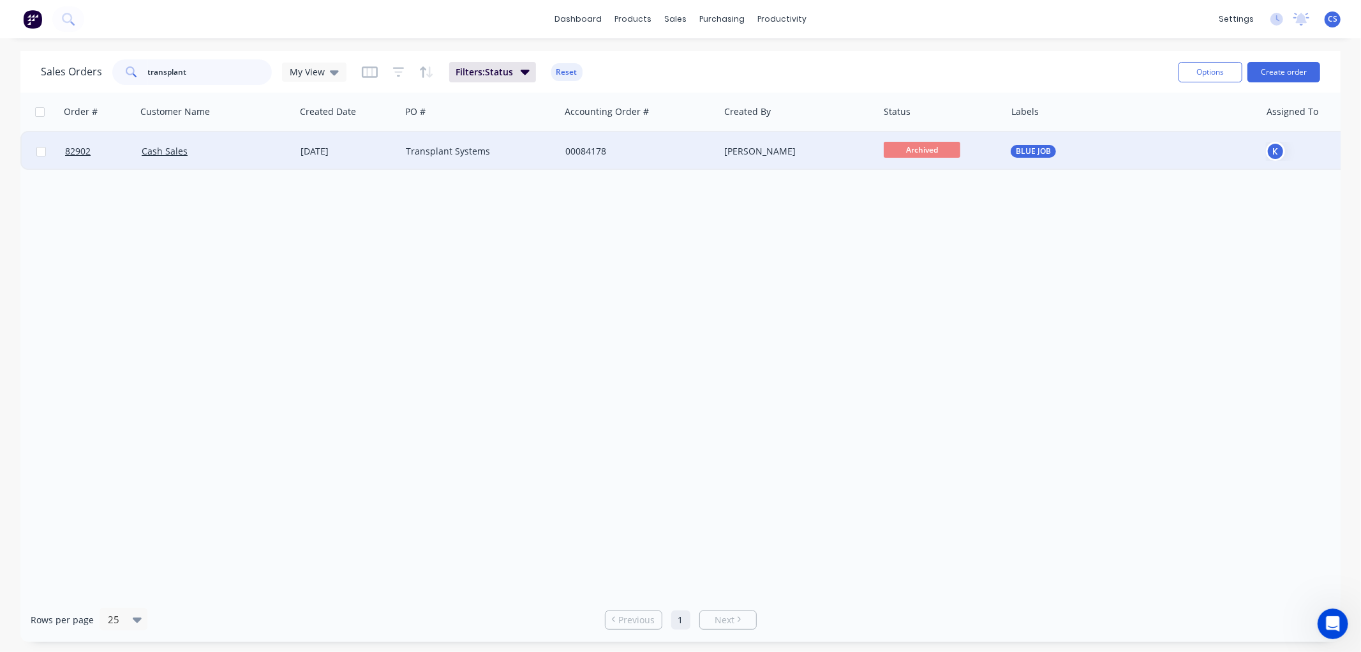
type input "transplant"
click at [476, 156] on div "Transplant Systems" at bounding box center [477, 151] width 142 height 13
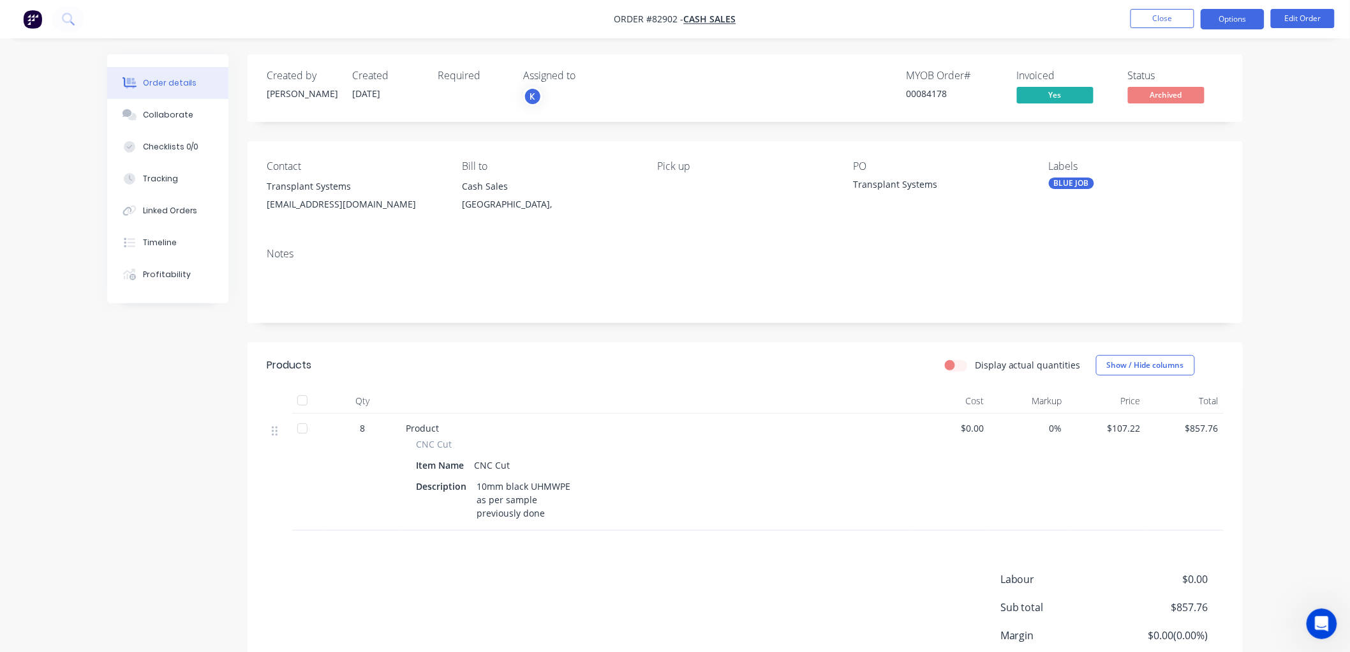
click at [1230, 17] on button "Options" at bounding box center [1233, 19] width 64 height 20
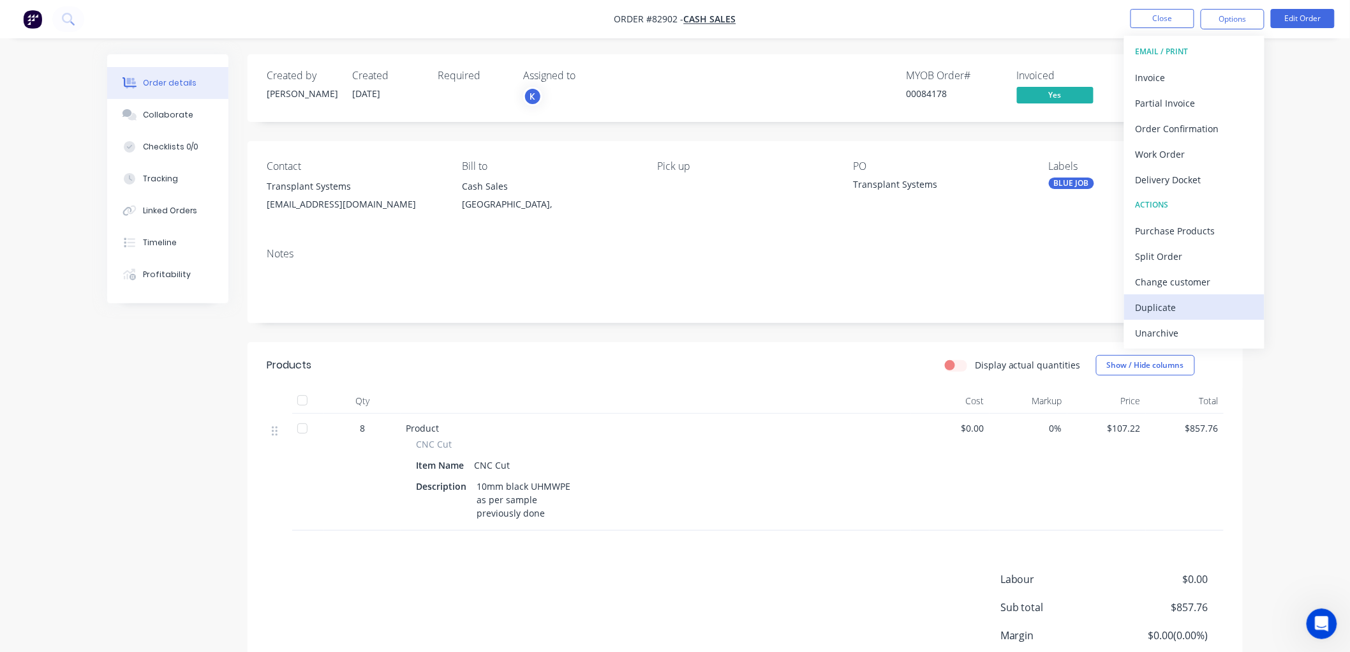
click at [1188, 295] on button "Duplicate" at bounding box center [1194, 307] width 140 height 26
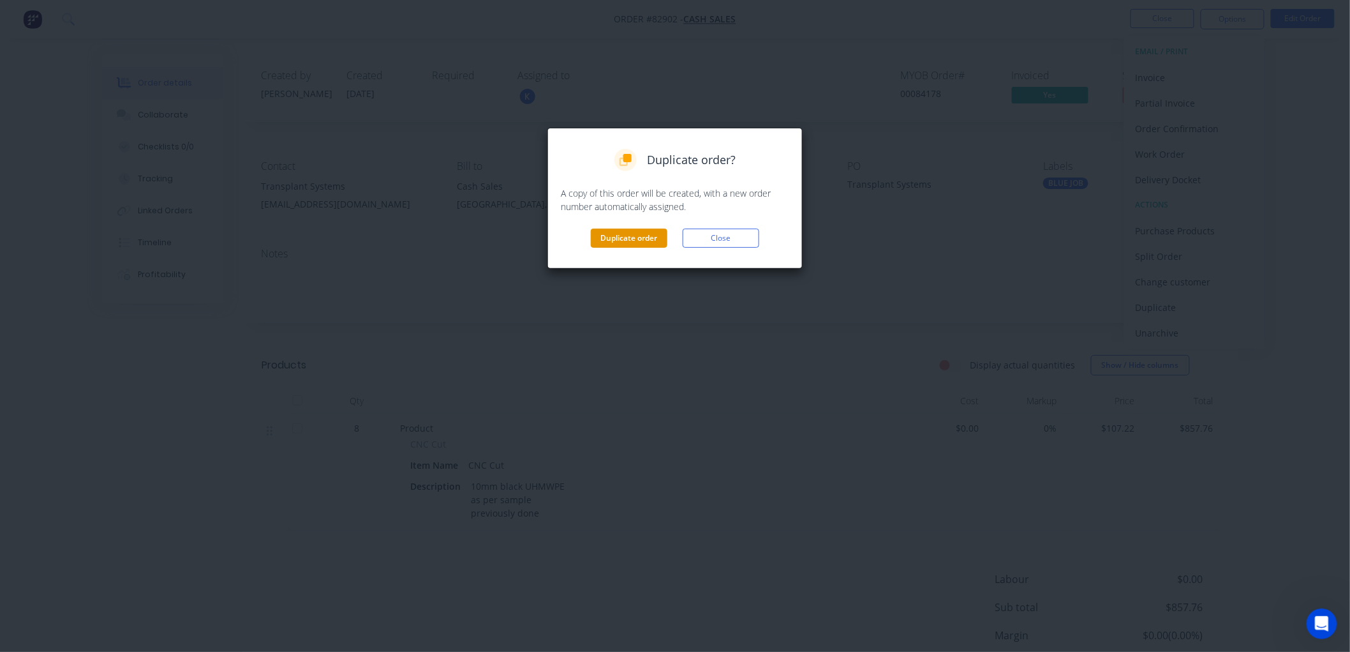
drag, startPoint x: 629, startPoint y: 239, endPoint x: 639, endPoint y: 244, distance: 12.0
click at [629, 238] on button "Duplicate order" at bounding box center [629, 237] width 77 height 19
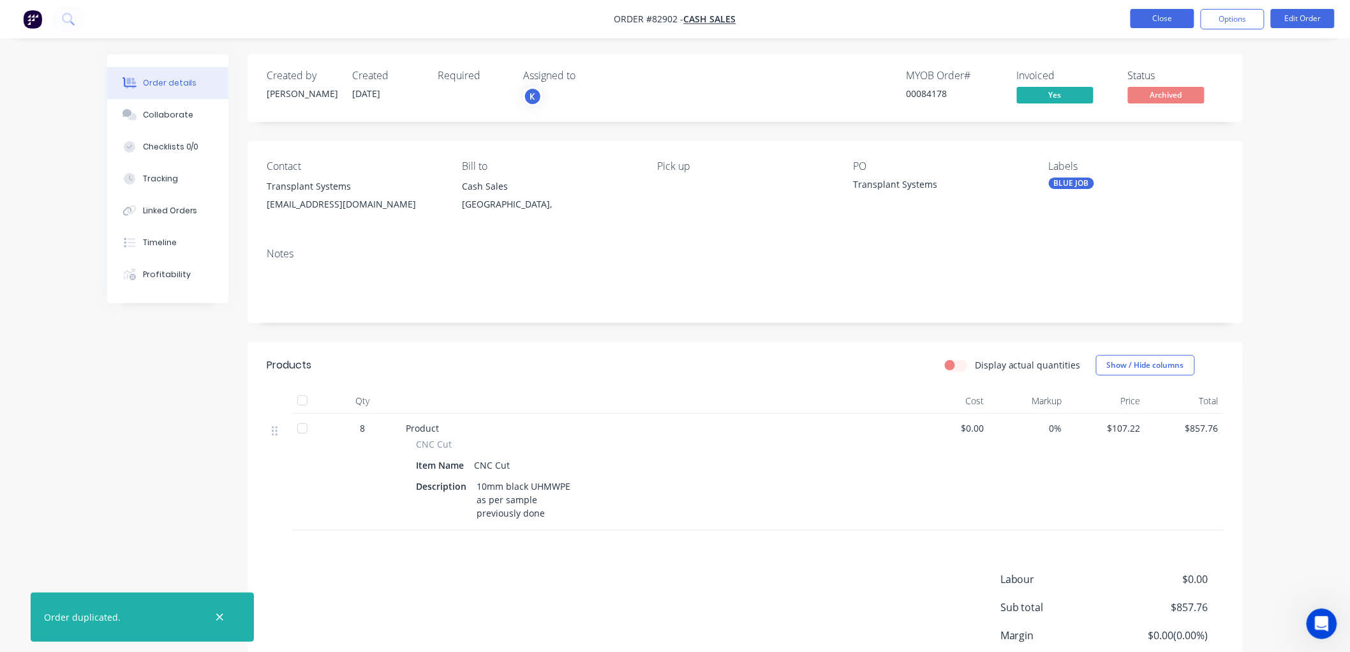
click at [1142, 15] on button "Close" at bounding box center [1163, 18] width 64 height 19
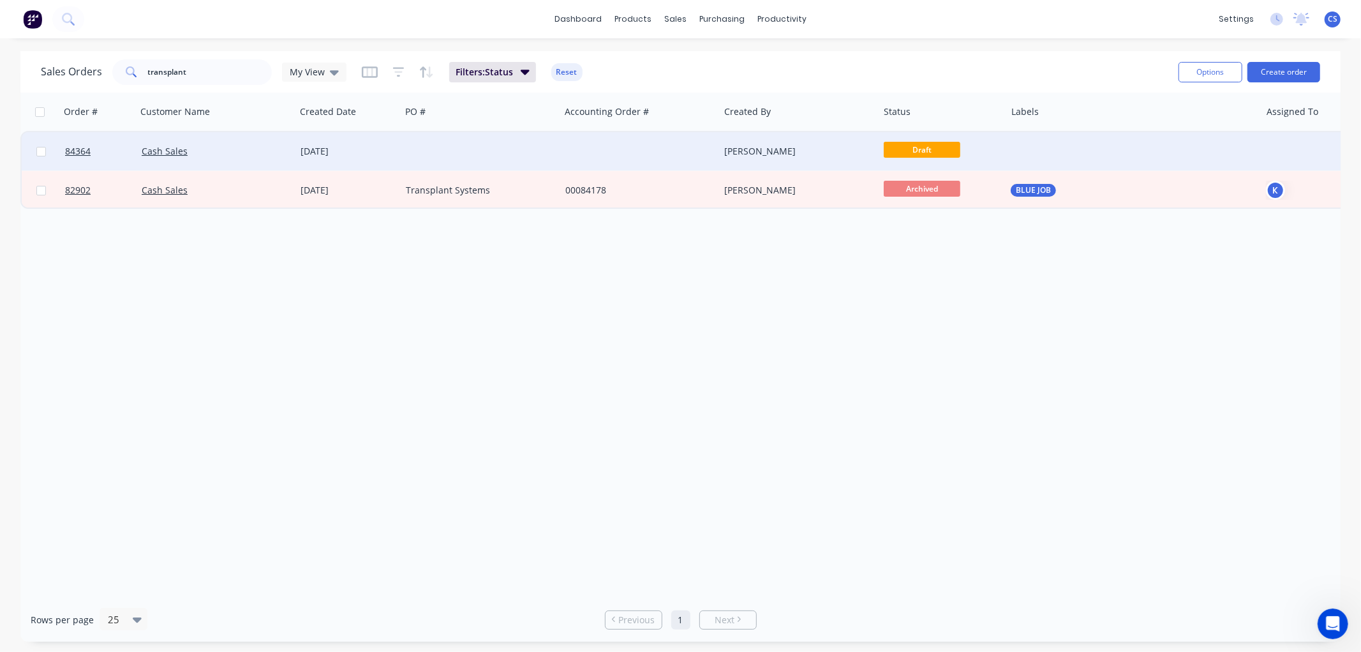
click at [476, 148] on div at bounding box center [481, 151] width 160 height 38
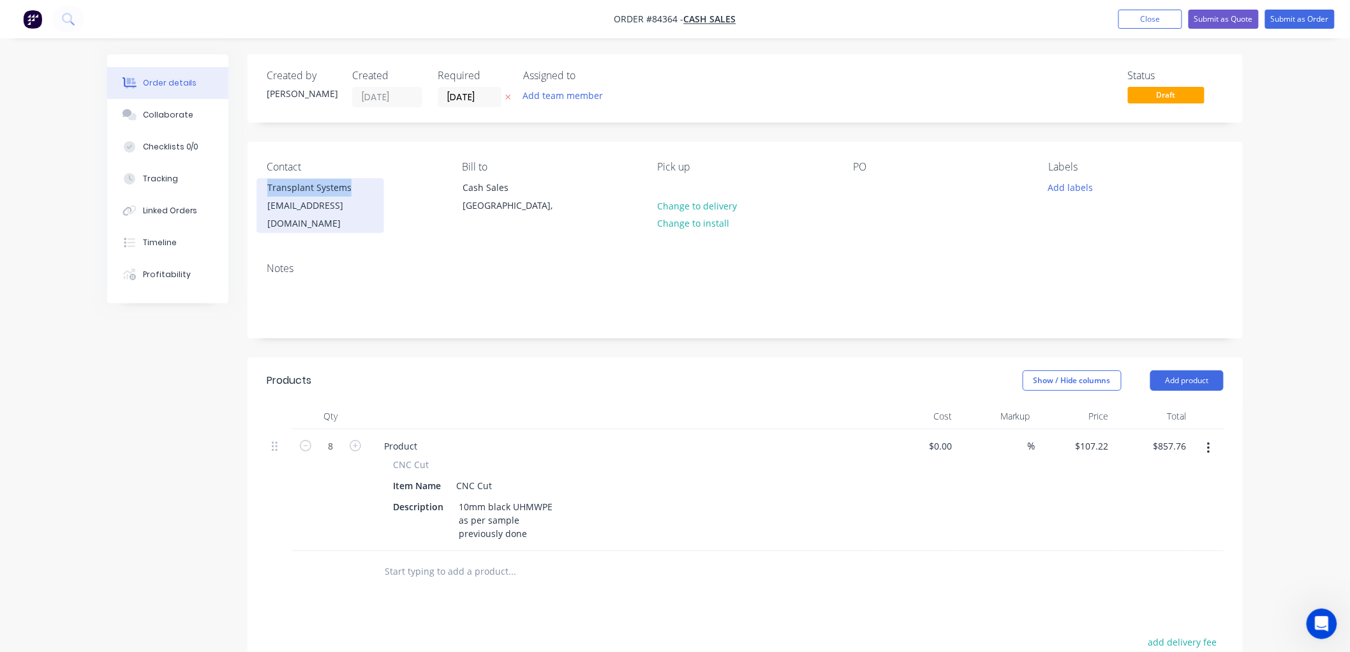
drag, startPoint x: 378, startPoint y: 185, endPoint x: 269, endPoint y: 186, distance: 109.1
click at [269, 186] on div "Transplant Systems [EMAIL_ADDRESS][DOMAIN_NAME]" at bounding box center [321, 205] width 128 height 55
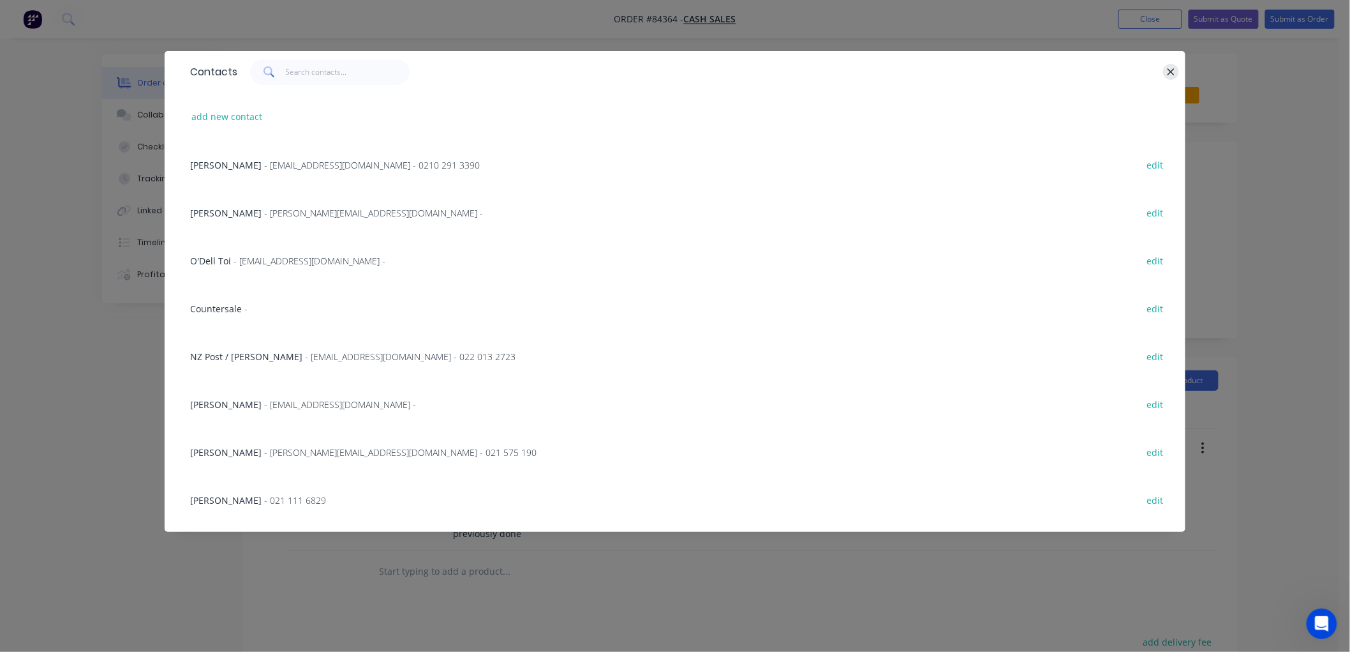
click at [1171, 68] on icon "button" at bounding box center [1171, 71] width 8 height 11
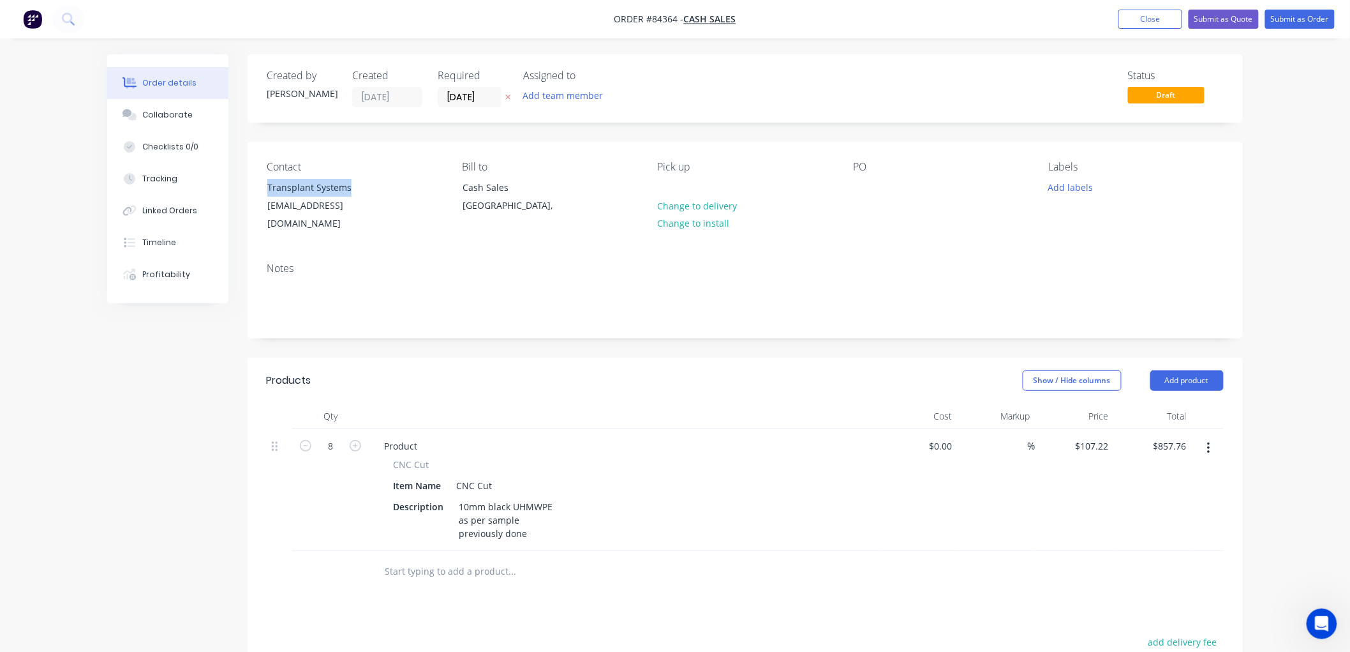
copy div "Transplant Systems"
click at [867, 188] on div at bounding box center [863, 187] width 20 height 19
paste div
click at [340, 437] on input "8" at bounding box center [330, 446] width 33 height 19
type input "12"
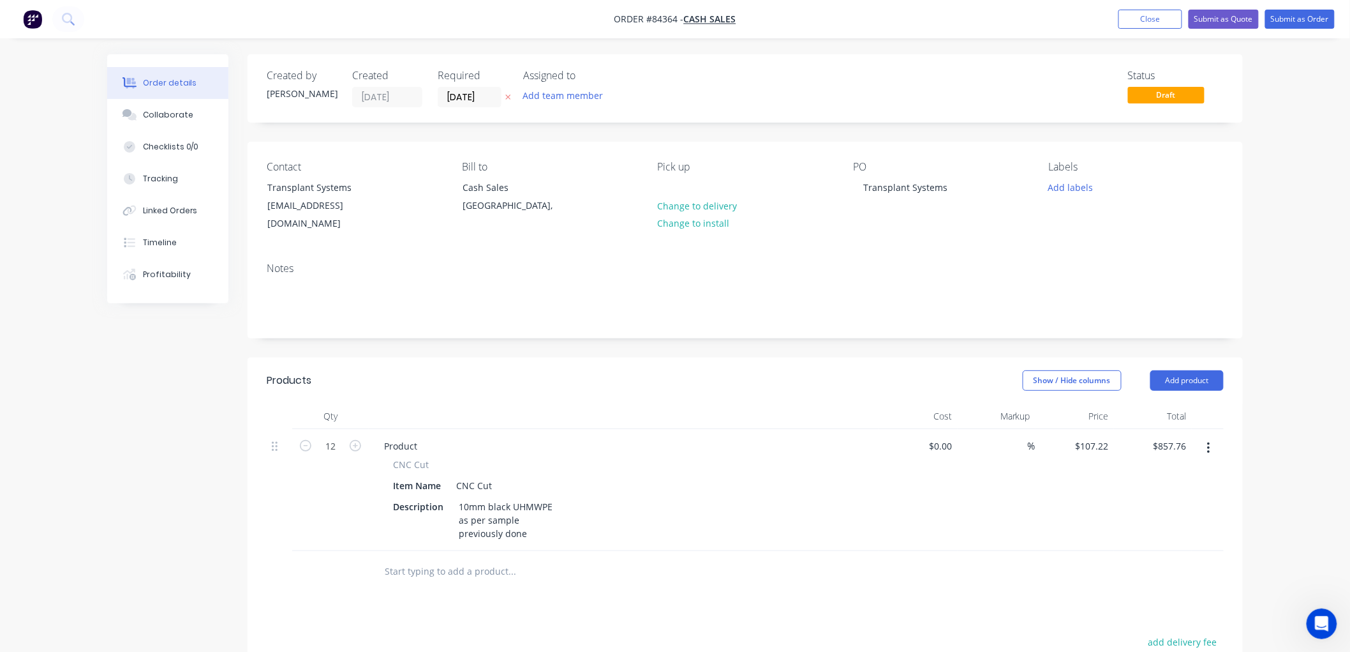
type input "$1,286.64"
click at [1079, 185] on button "Add labels" at bounding box center [1070, 186] width 59 height 17
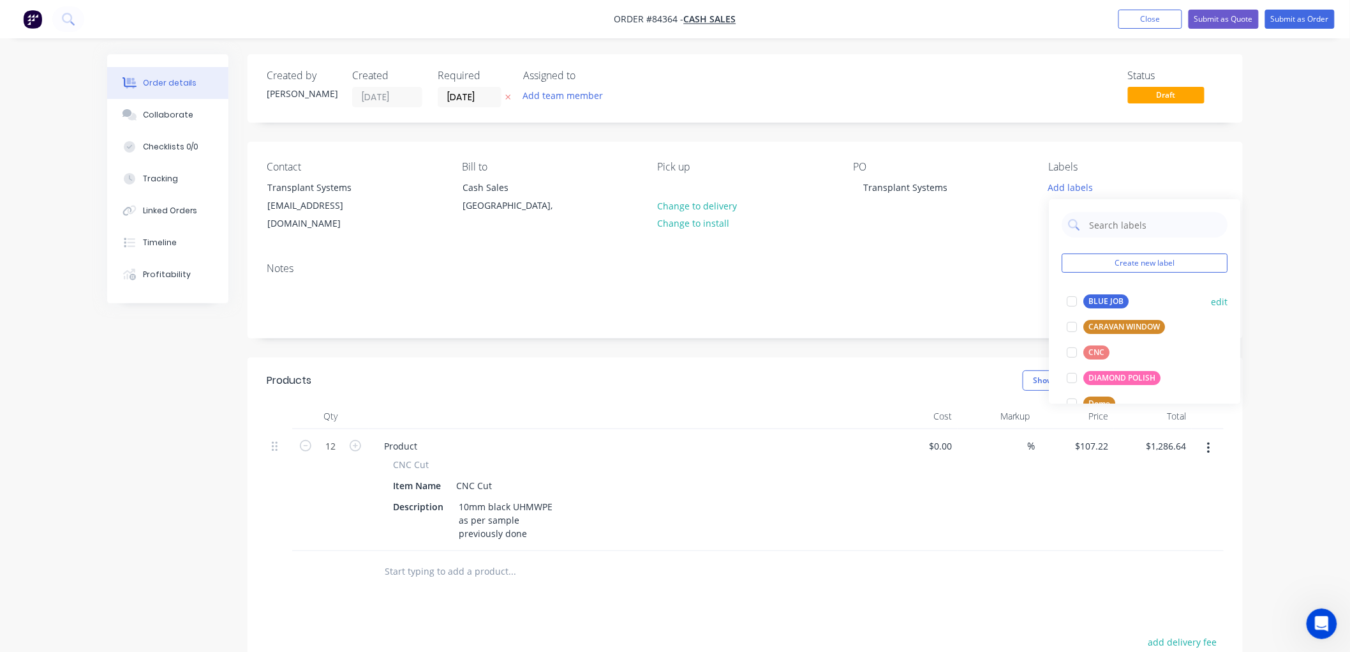
click at [1080, 291] on div at bounding box center [1072, 301] width 26 height 26
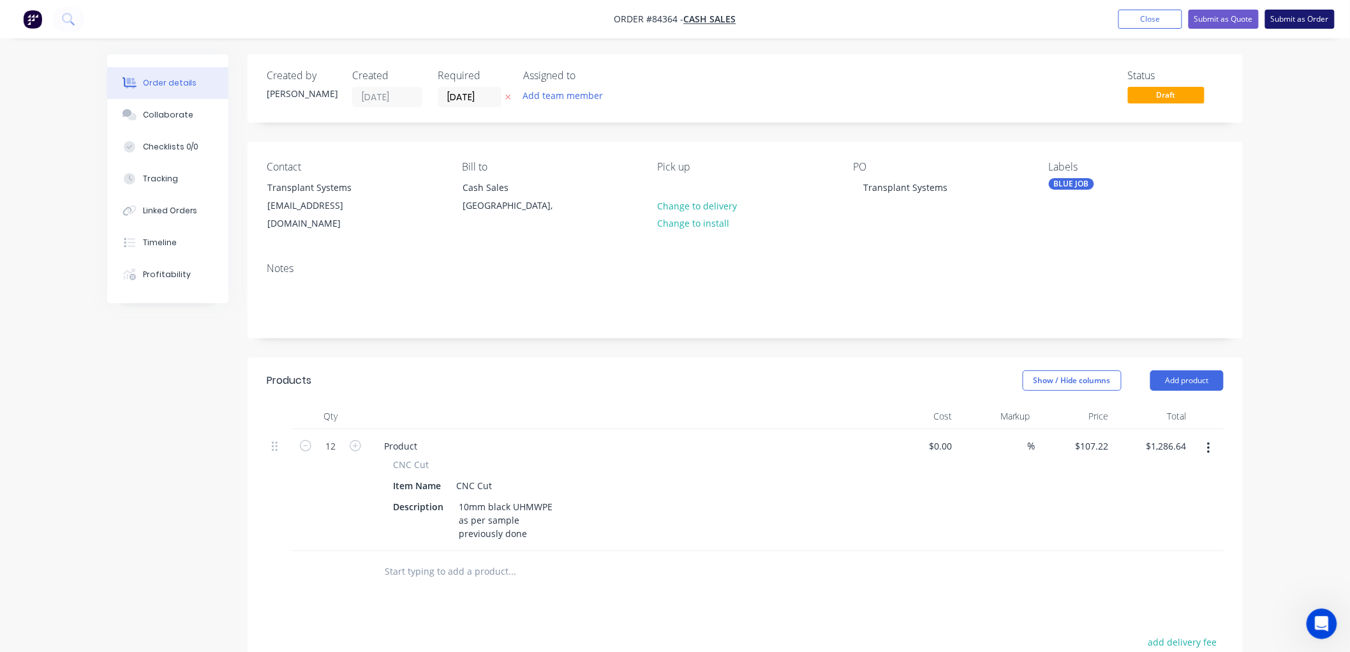
click at [1293, 24] on button "Submit as Order" at bounding box center [1300, 19] width 70 height 19
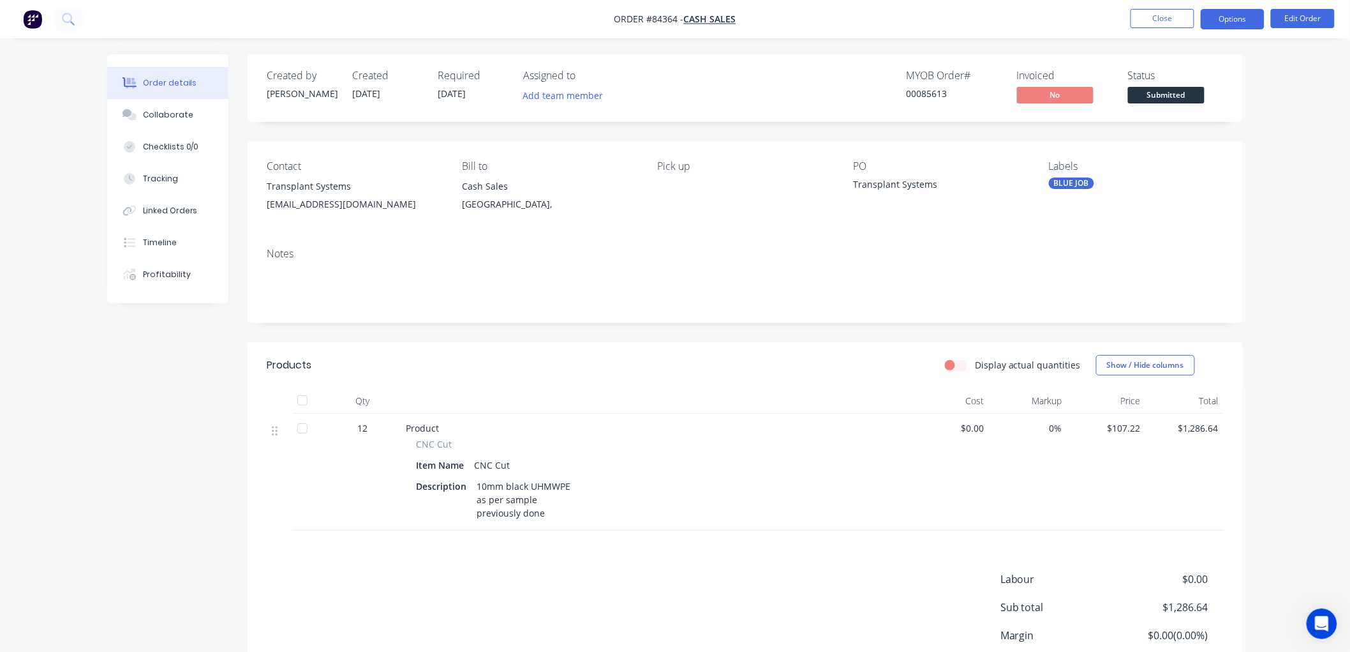
click at [1250, 17] on button "Options" at bounding box center [1233, 19] width 64 height 20
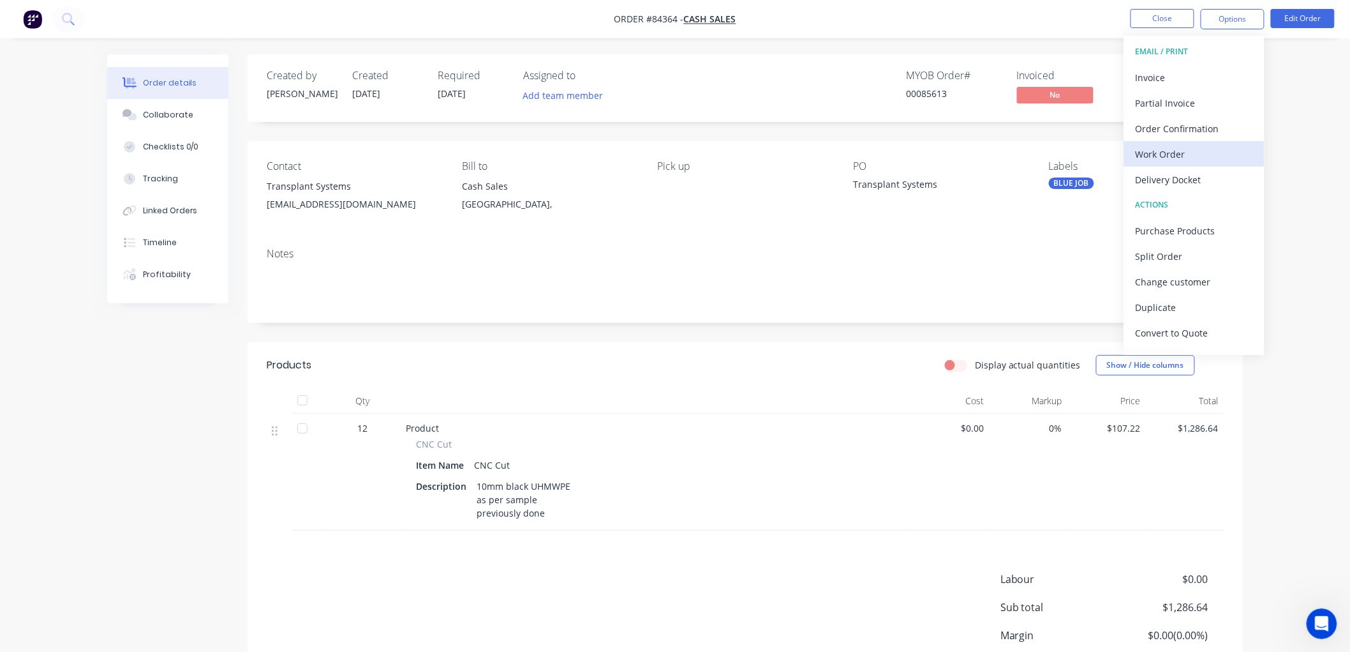
click at [1165, 158] on div "Work Order" at bounding box center [1194, 154] width 117 height 19
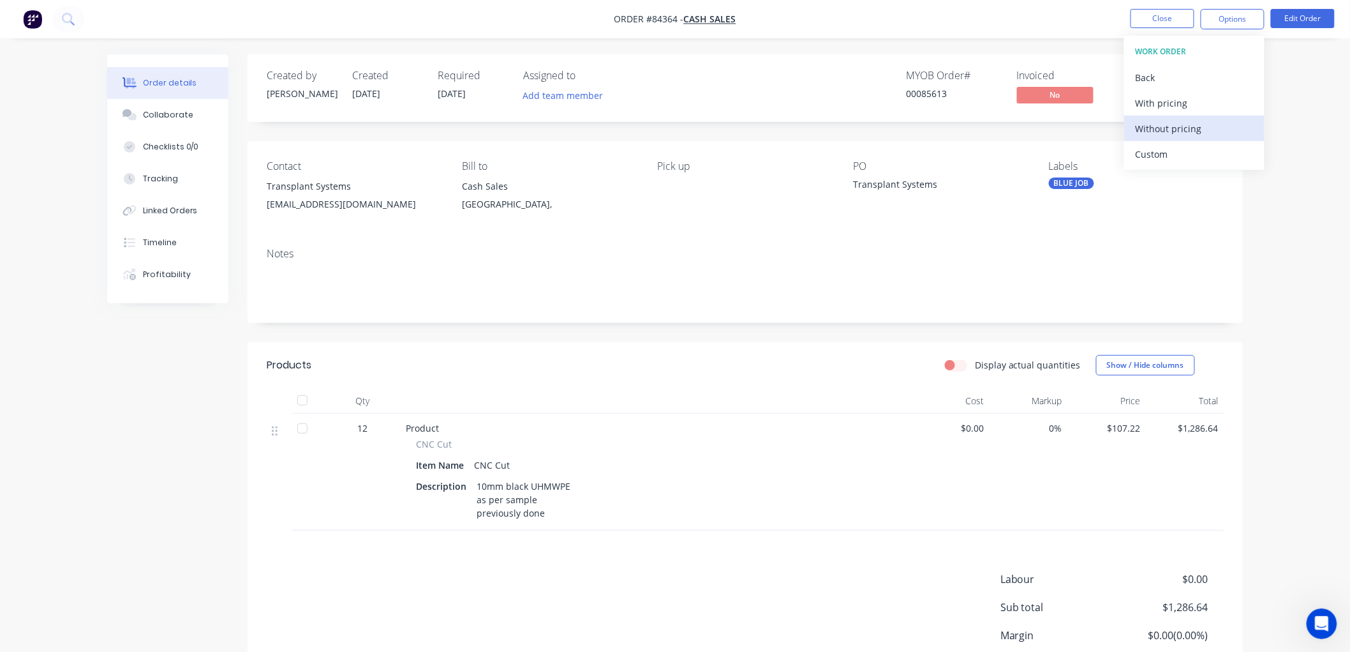
click at [1163, 123] on div "Without pricing" at bounding box center [1194, 128] width 117 height 19
click at [1303, 14] on button "Edit Order" at bounding box center [1303, 18] width 64 height 19
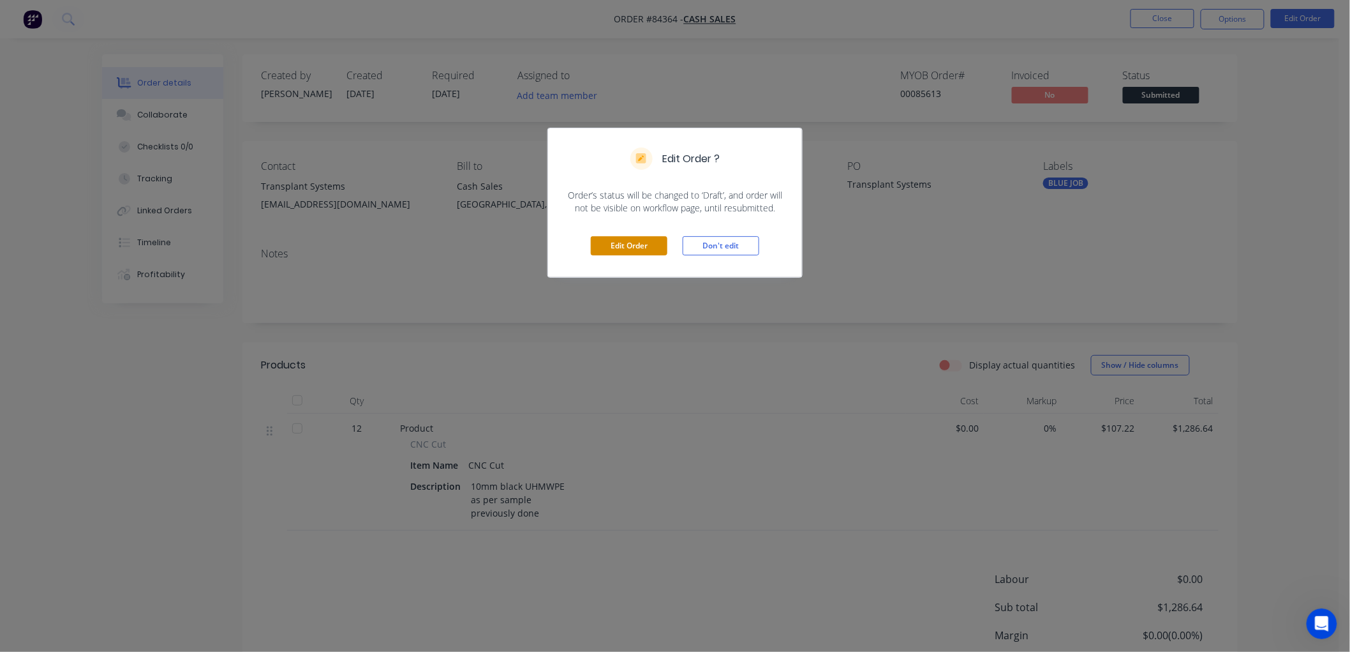
click at [623, 246] on button "Edit Order" at bounding box center [629, 245] width 77 height 19
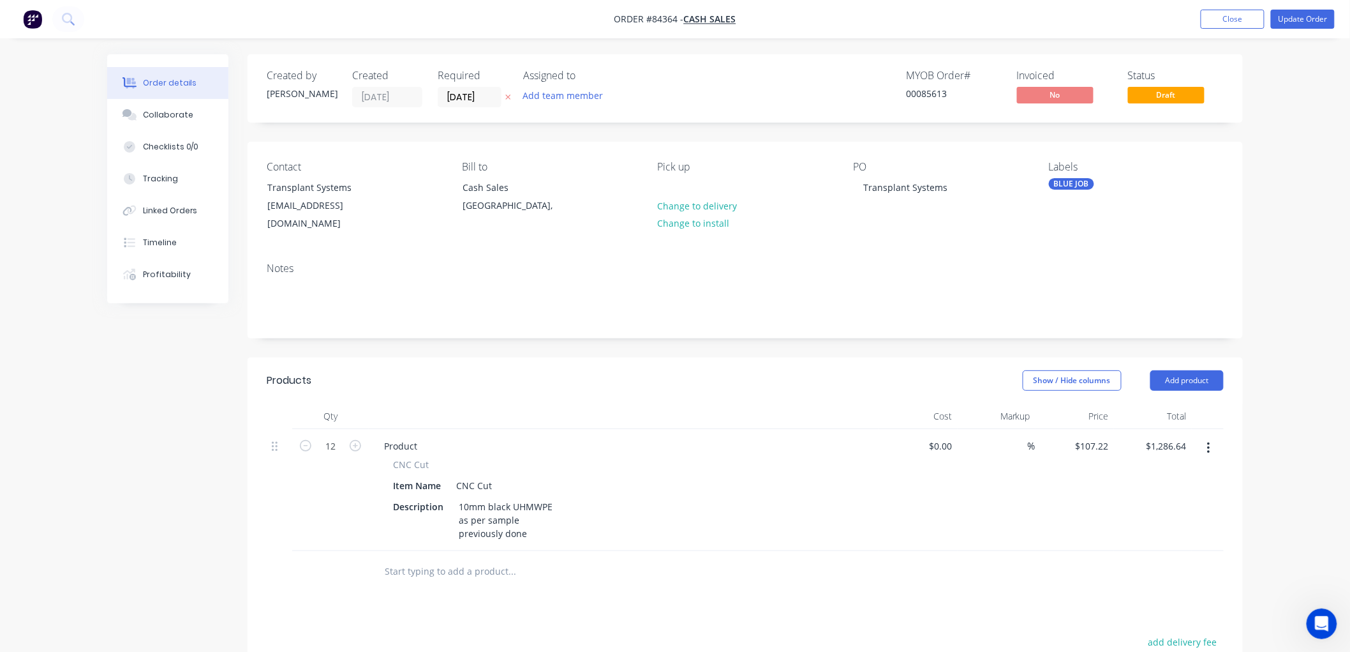
click at [507, 97] on icon at bounding box center [508, 97] width 5 height 5
click at [1310, 20] on button "Update Order" at bounding box center [1303, 19] width 64 height 19
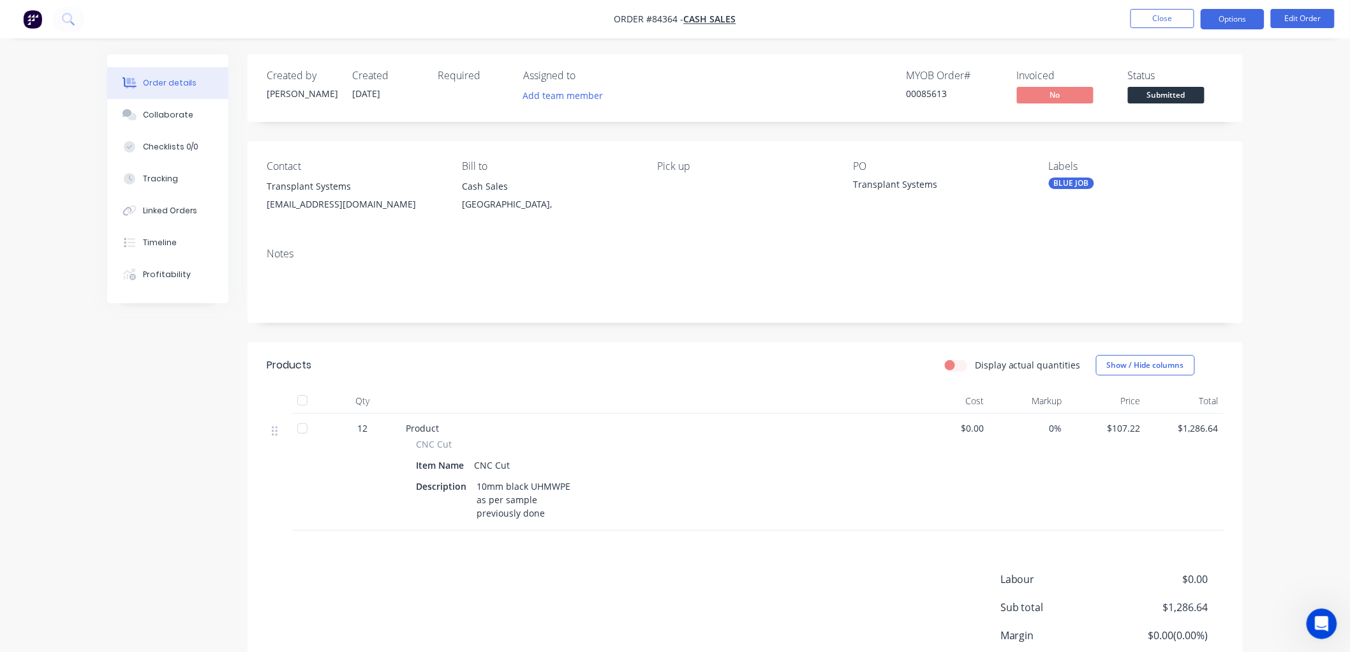
click at [1223, 23] on button "Options" at bounding box center [1233, 19] width 64 height 20
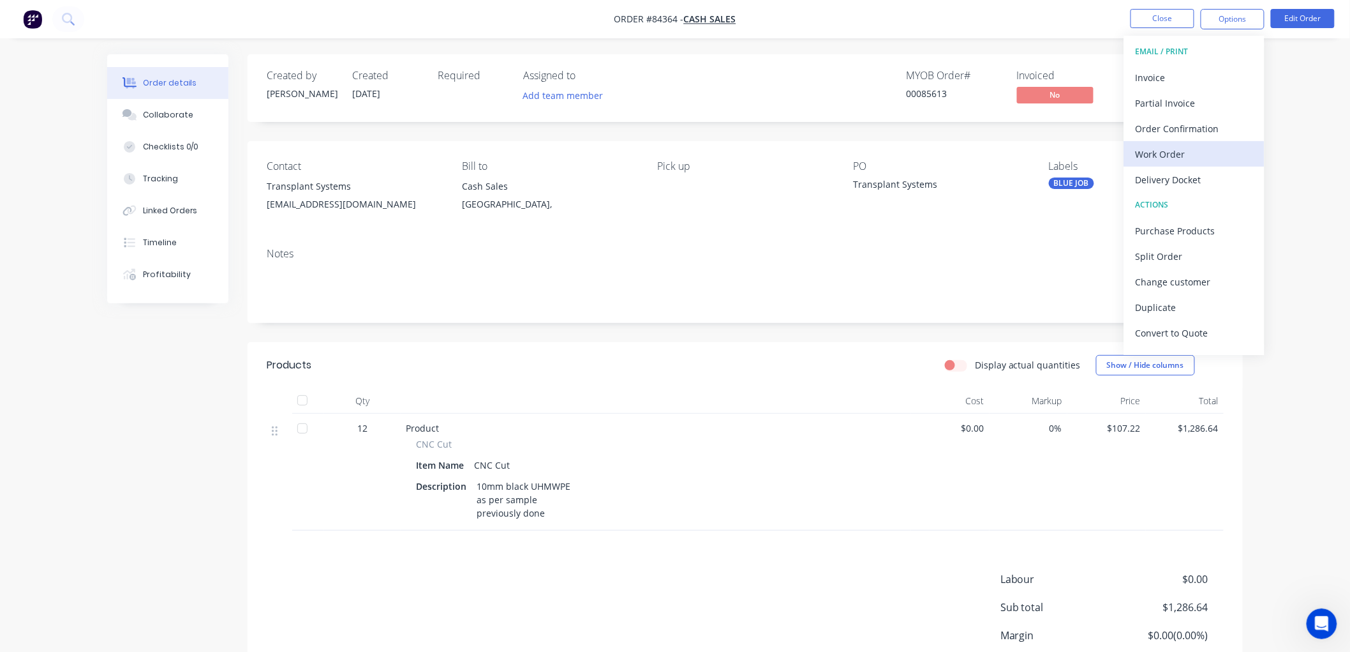
click at [1160, 158] on div "Work Order" at bounding box center [1194, 154] width 117 height 19
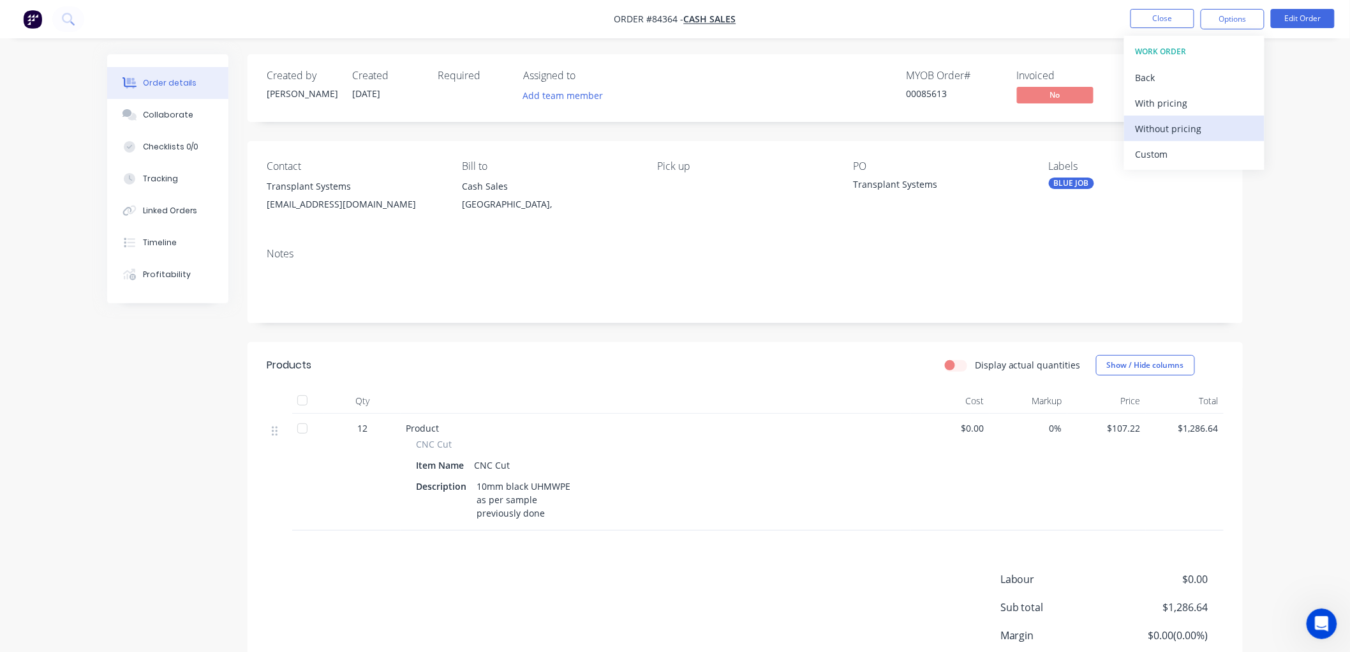
click at [1176, 128] on div "Without pricing" at bounding box center [1194, 128] width 117 height 19
